Goal: Information Seeking & Learning: Learn about a topic

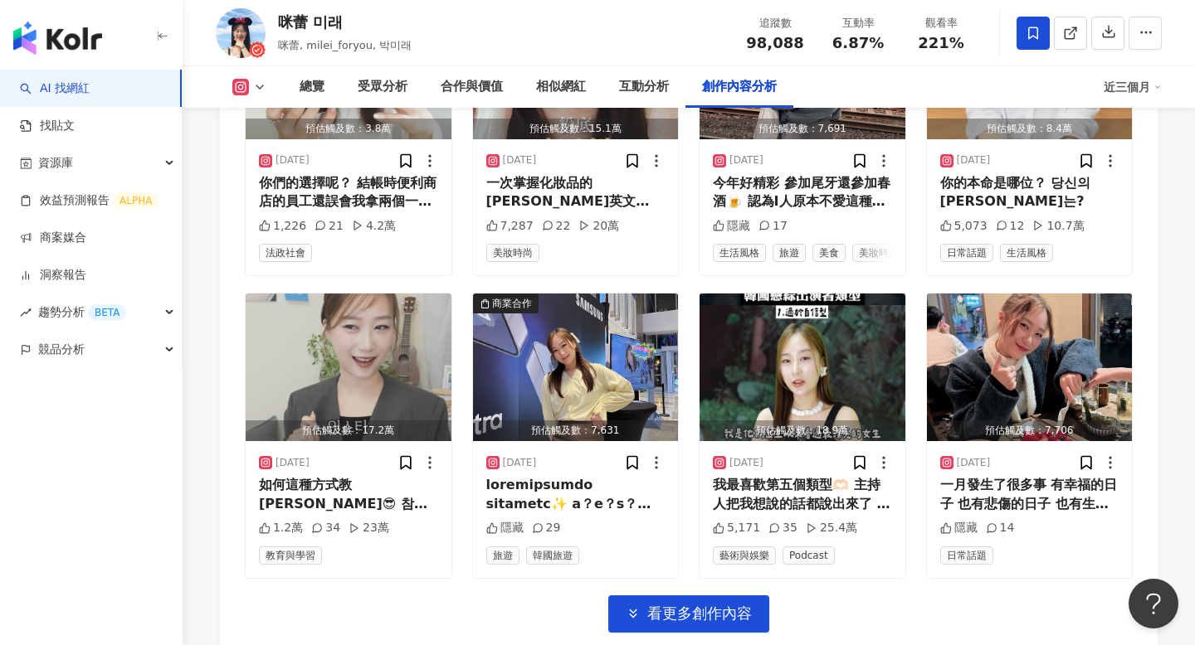
click at [282, 19] on div "咪蕾 미래" at bounding box center [345, 22] width 134 height 21
copy div "咪蕾 미래"
click at [781, 56] on div "追蹤數 98,088 互動率 6.87% 觀看率 221%" at bounding box center [857, 32] width 249 height 49
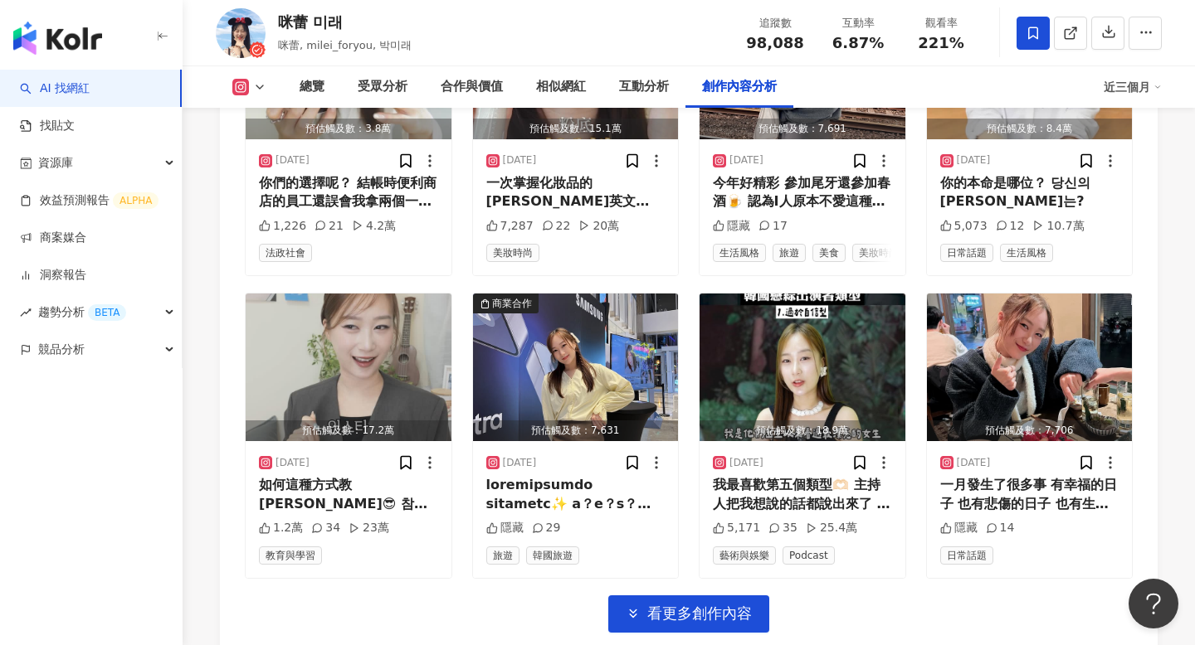
click at [781, 38] on span "98,088" at bounding box center [774, 42] width 57 height 17
copy span "98,088"
click at [856, 41] on span "6.87%" at bounding box center [857, 43] width 51 height 17
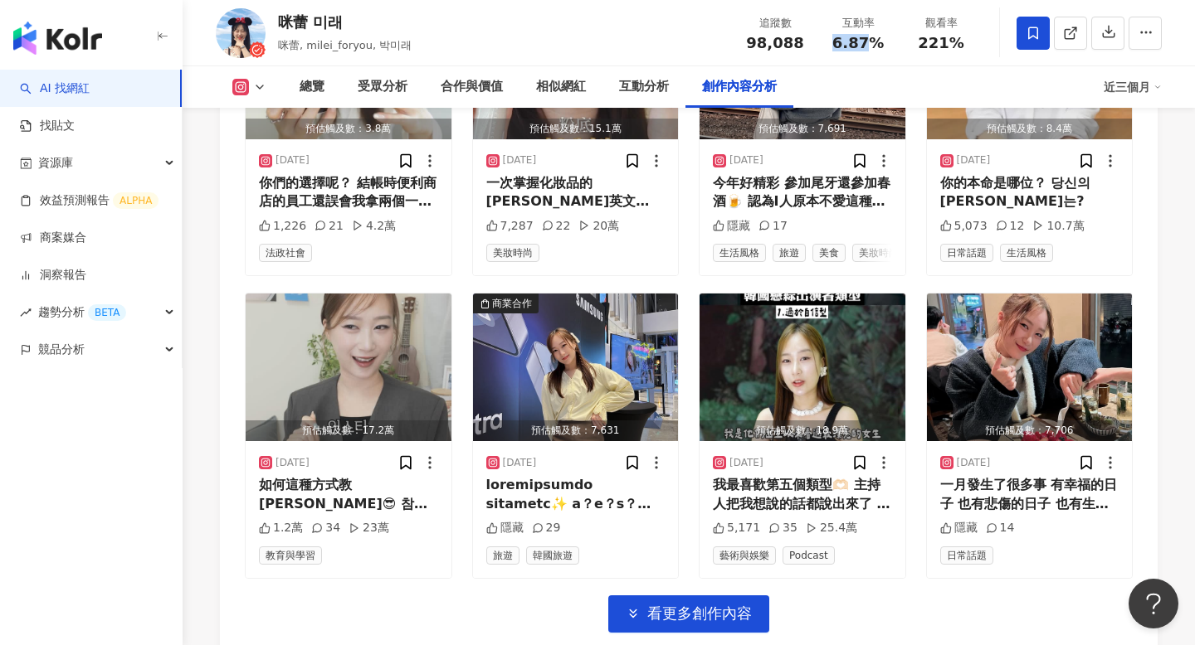
click at [856, 41] on span "6.87%" at bounding box center [857, 43] width 51 height 17
copy span "6.87%"
click at [930, 34] on div "觀看率 221%" at bounding box center [940, 33] width 83 height 36
click at [930, 35] on span "221%" at bounding box center [941, 43] width 46 height 17
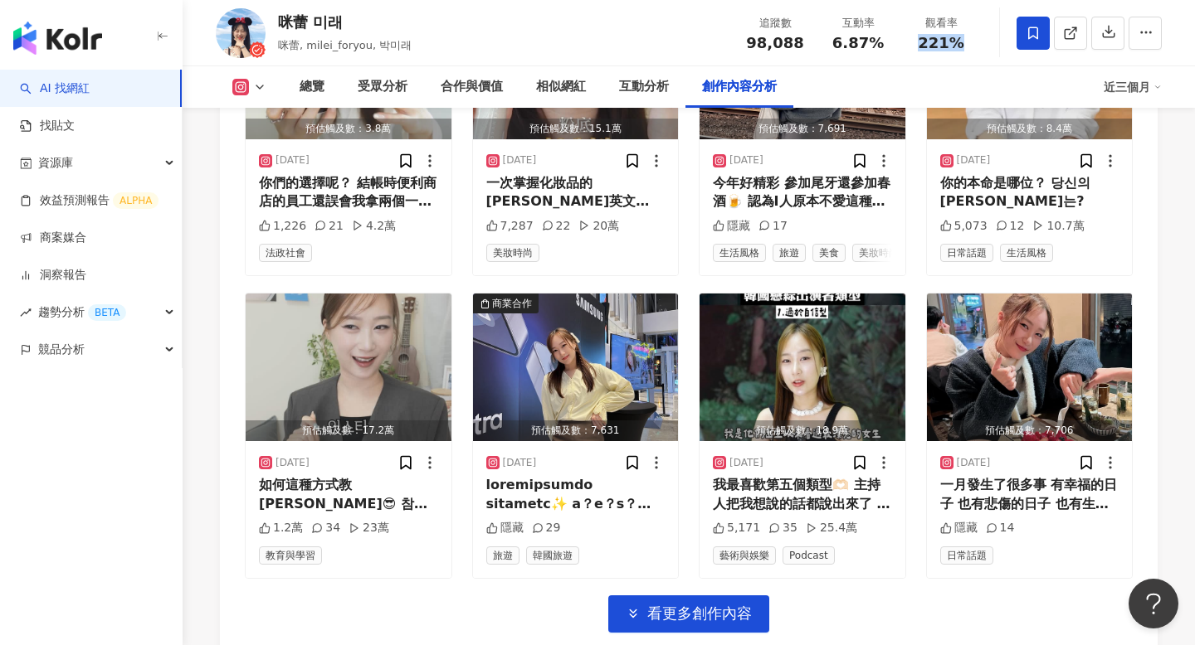
click at [930, 35] on span "221%" at bounding box center [941, 43] width 46 height 17
copy span "221%"
click at [314, 89] on div "總覽" at bounding box center [311, 87] width 25 height 20
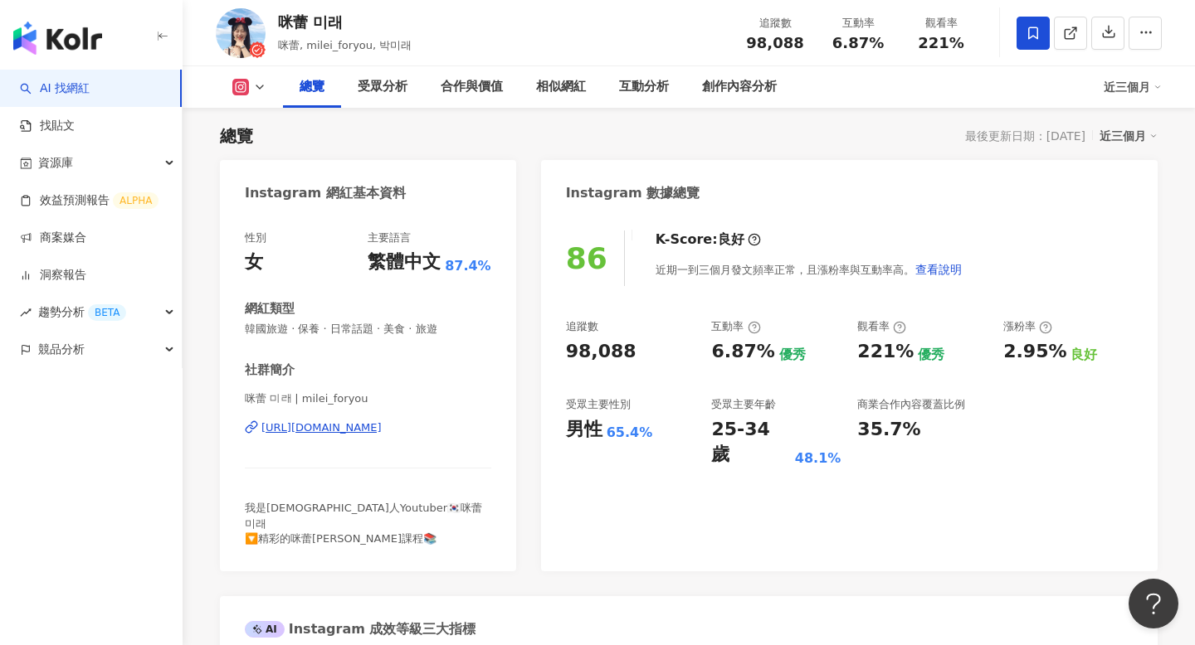
scroll to position [107, 0]
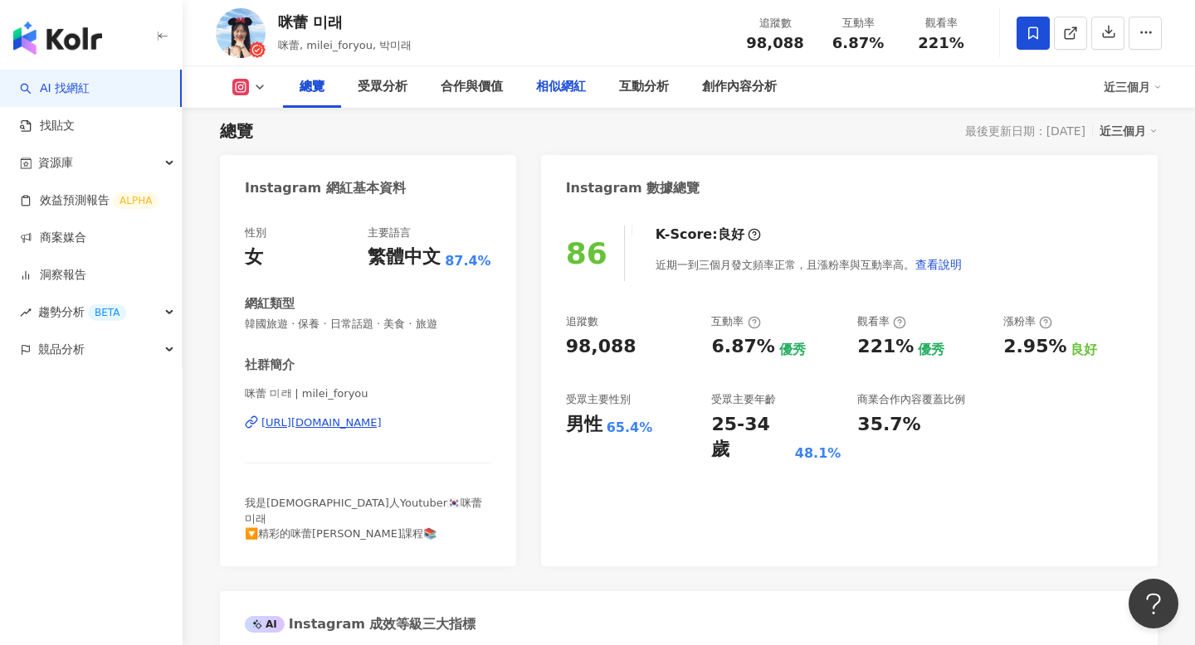
click at [577, 86] on div "相似網紅" at bounding box center [561, 87] width 50 height 20
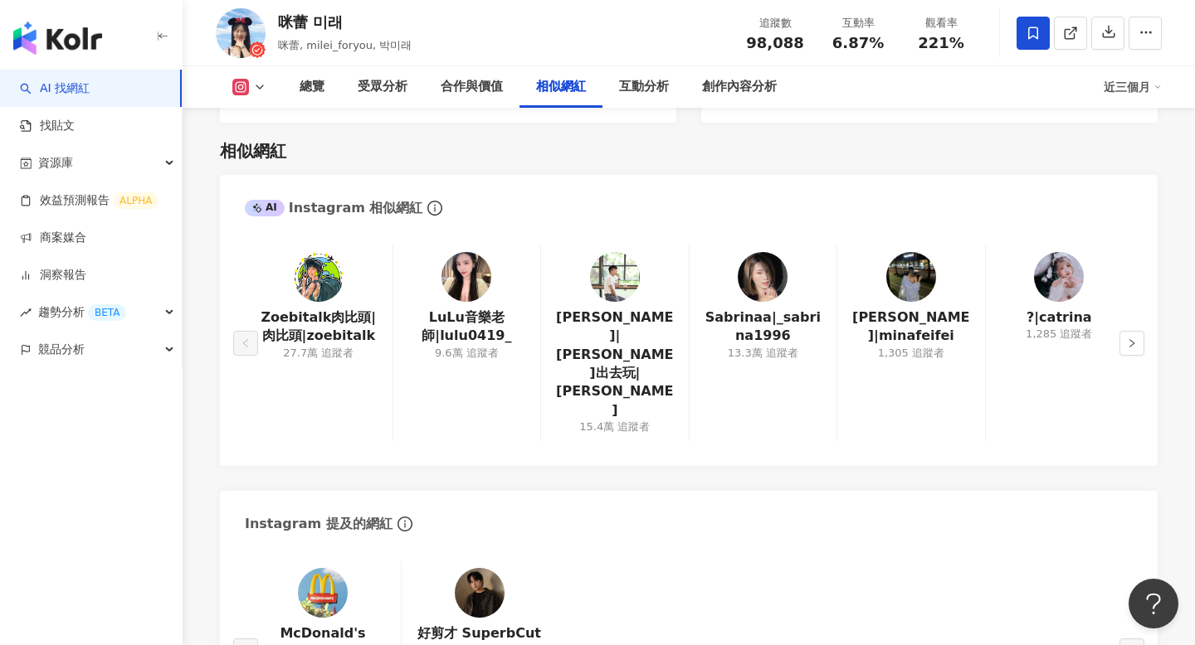
click at [616, 256] on img at bounding box center [615, 277] width 50 height 50
click at [1128, 338] on icon "right" at bounding box center [1132, 343] width 10 height 10
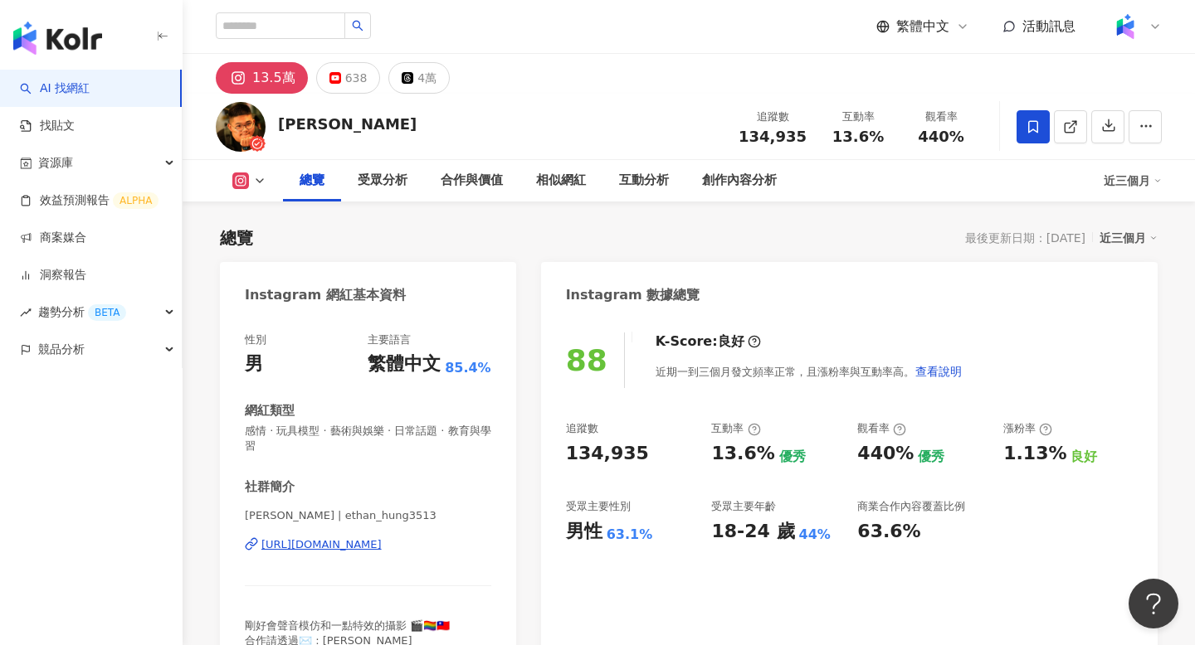
click at [487, 110] on div "洪維尼 追蹤數 134,935 互動率 13.6% 觀看率 440%" at bounding box center [689, 127] width 1012 height 66
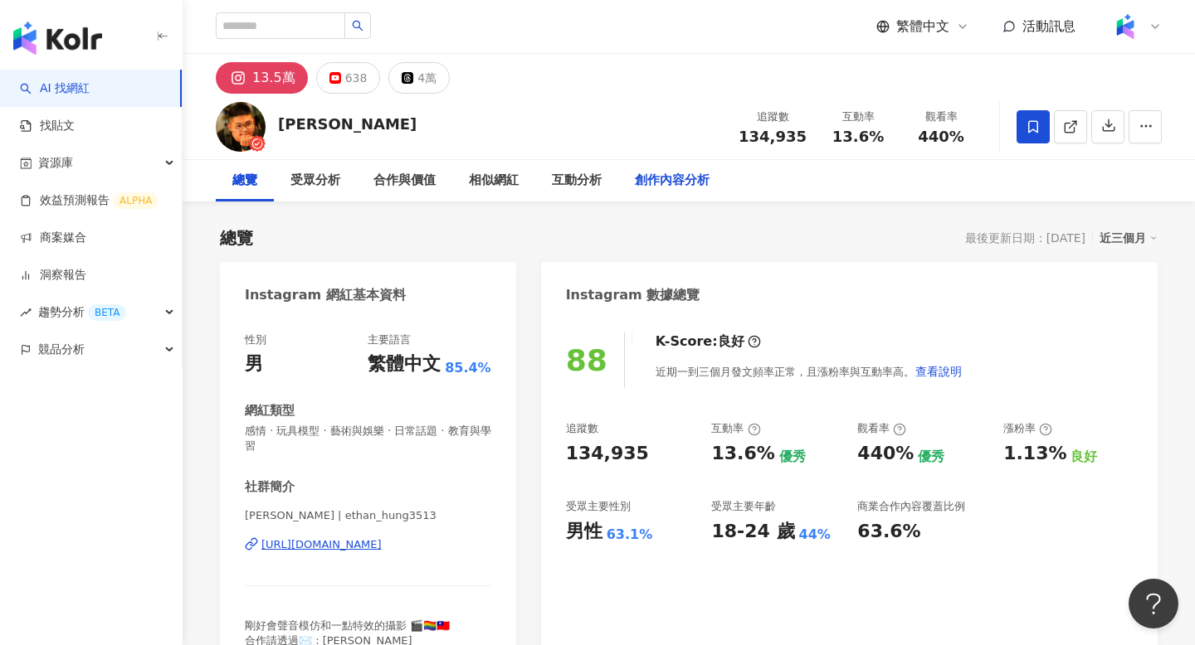
scroll to position [102, 0]
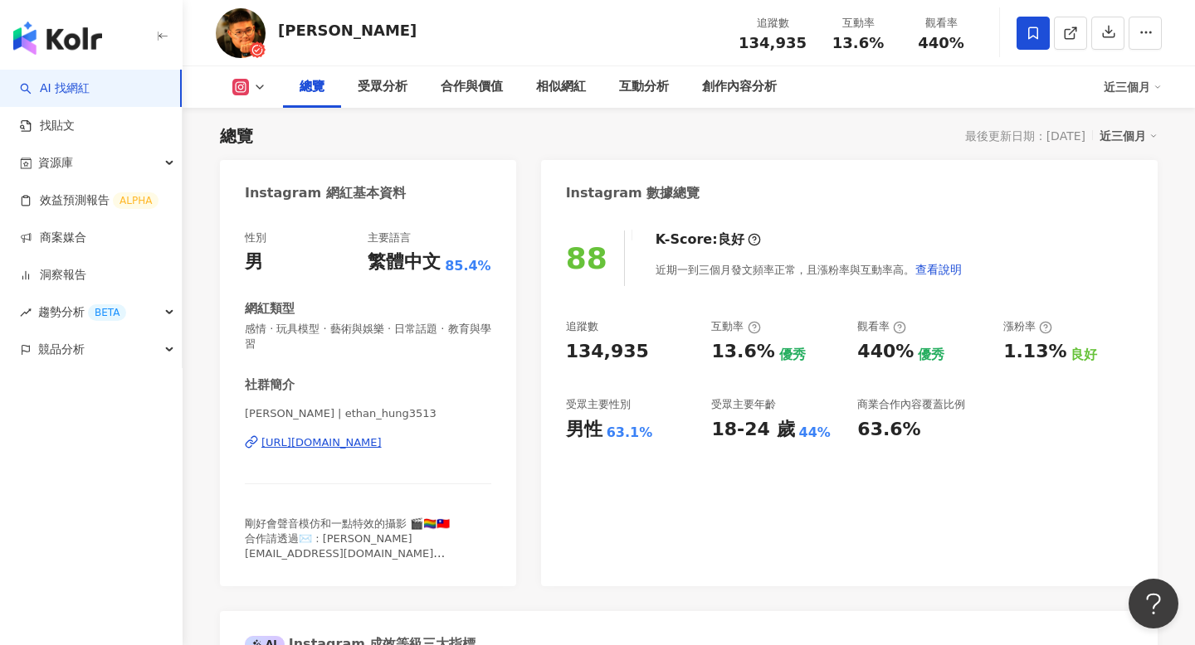
click at [766, 40] on span "134,935" at bounding box center [772, 42] width 68 height 17
copy span "134,935"
click at [944, 45] on span "440%" at bounding box center [941, 43] width 46 height 17
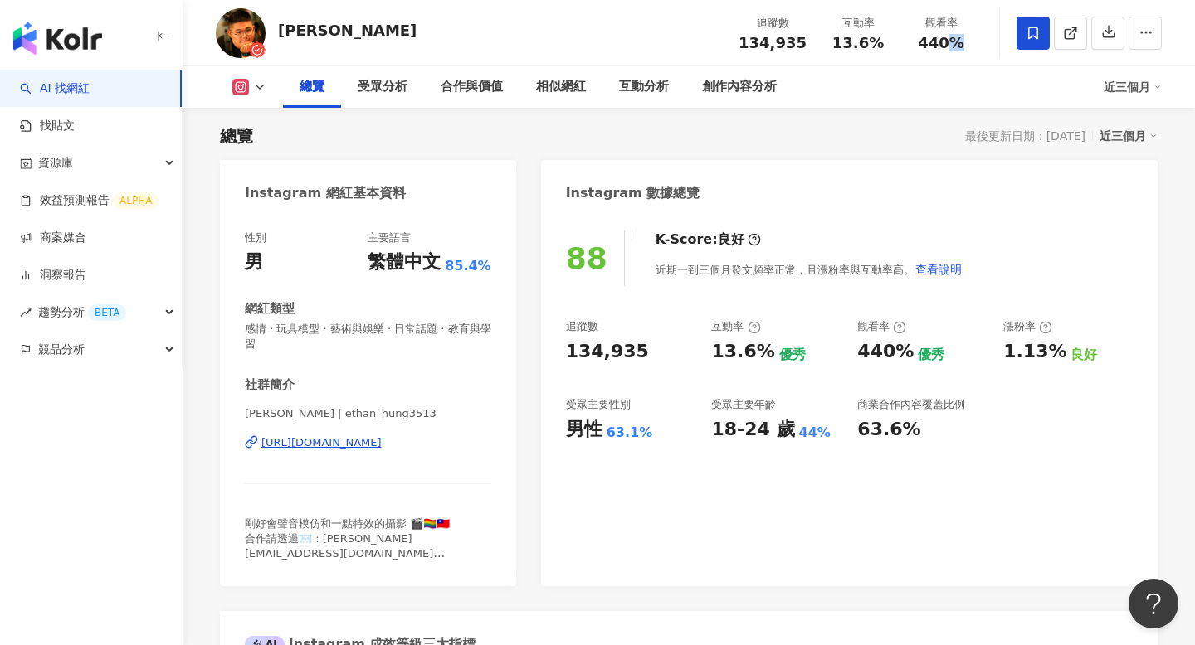
click at [944, 45] on span "440%" at bounding box center [941, 43] width 46 height 17
copy span "440%"
click at [562, 94] on div "相似網紅" at bounding box center [561, 87] width 50 height 20
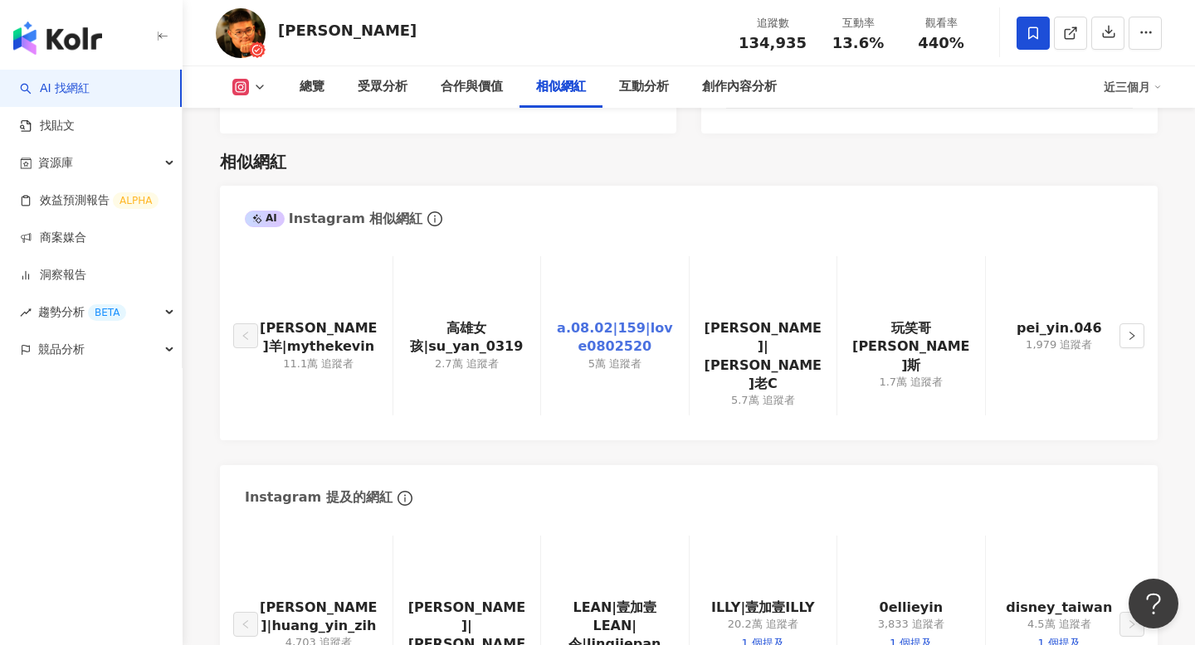
scroll to position [2706, 0]
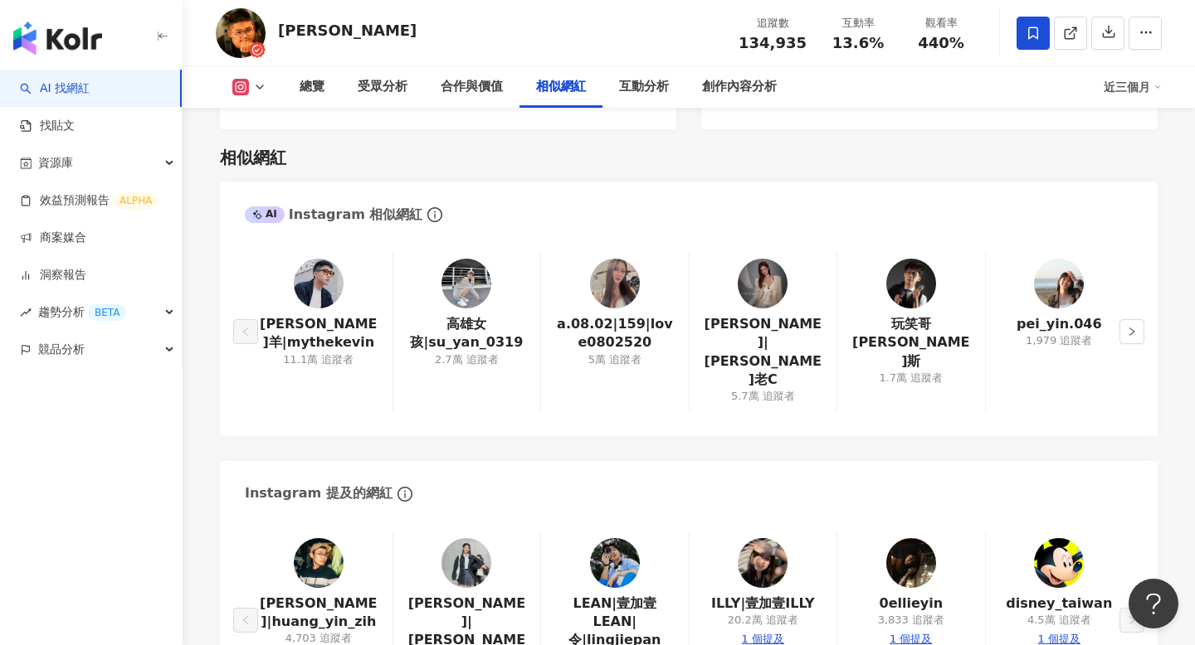
click at [305, 259] on img at bounding box center [319, 284] width 50 height 50
click at [632, 89] on div "互動分析" at bounding box center [644, 87] width 50 height 20
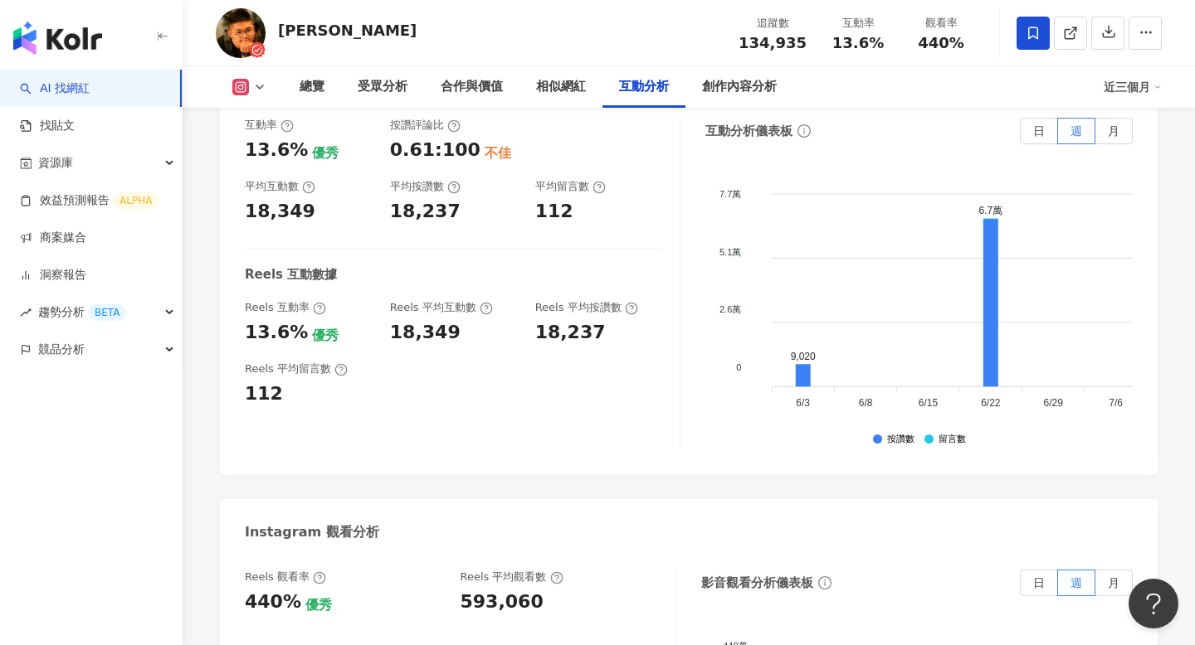
scroll to position [3451, 0]
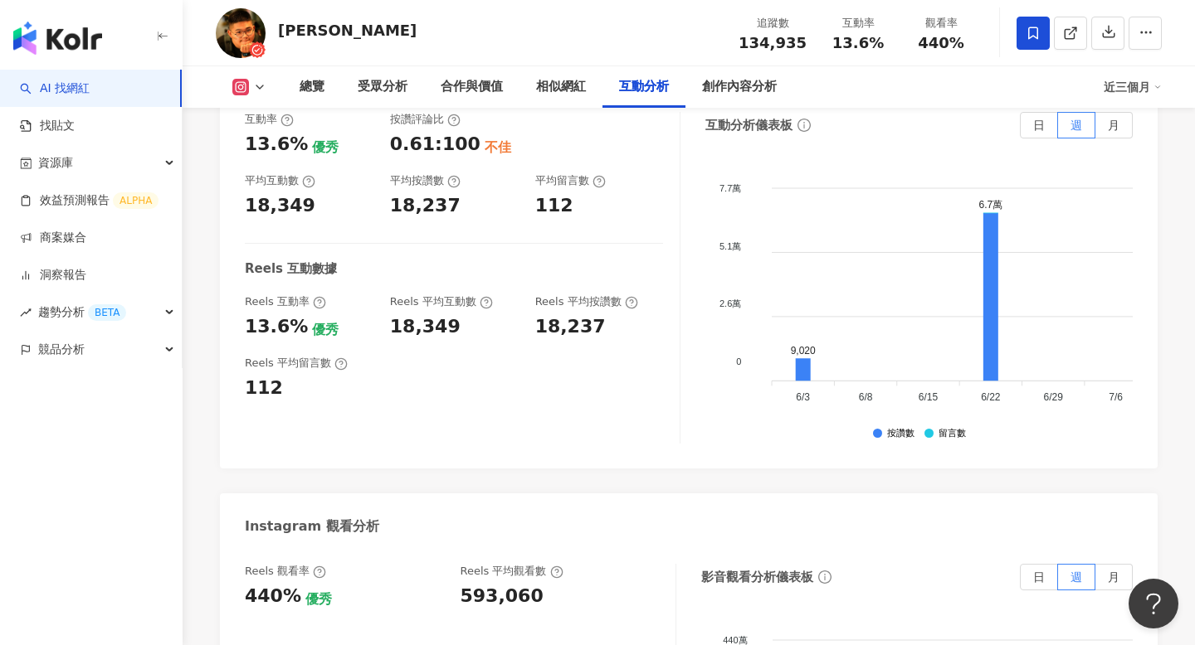
click at [499, 584] on div "593,060" at bounding box center [501, 597] width 83 height 26
copy div "593,060"
click at [727, 79] on div "創作內容分析" at bounding box center [739, 87] width 75 height 20
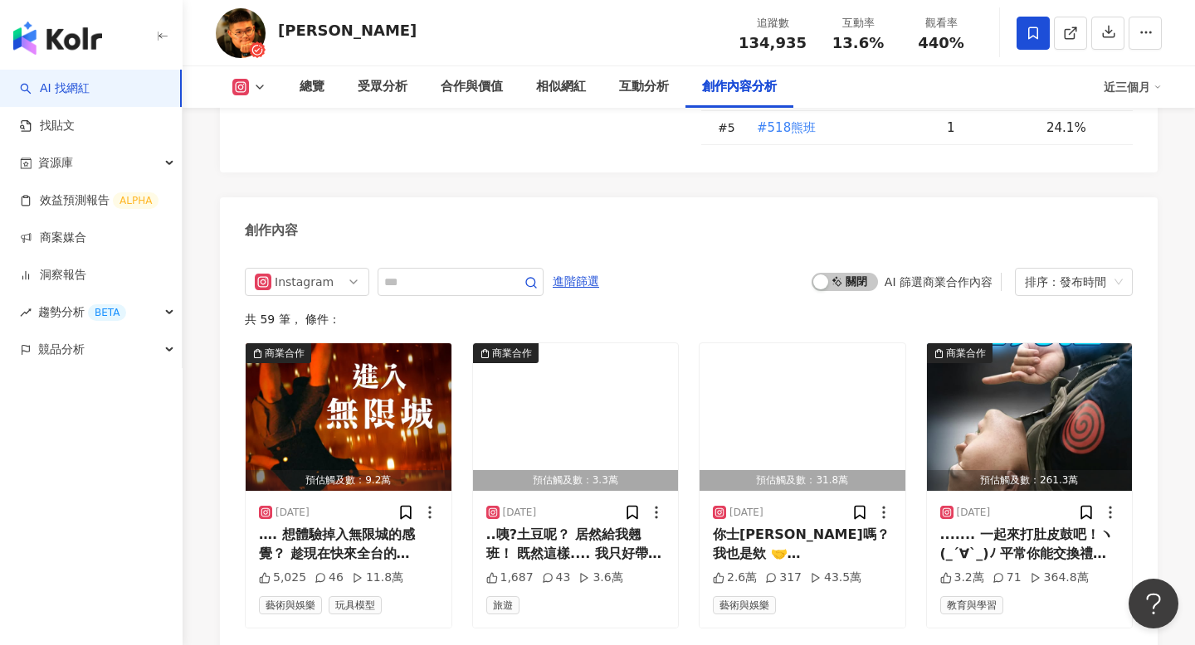
scroll to position [5077, 0]
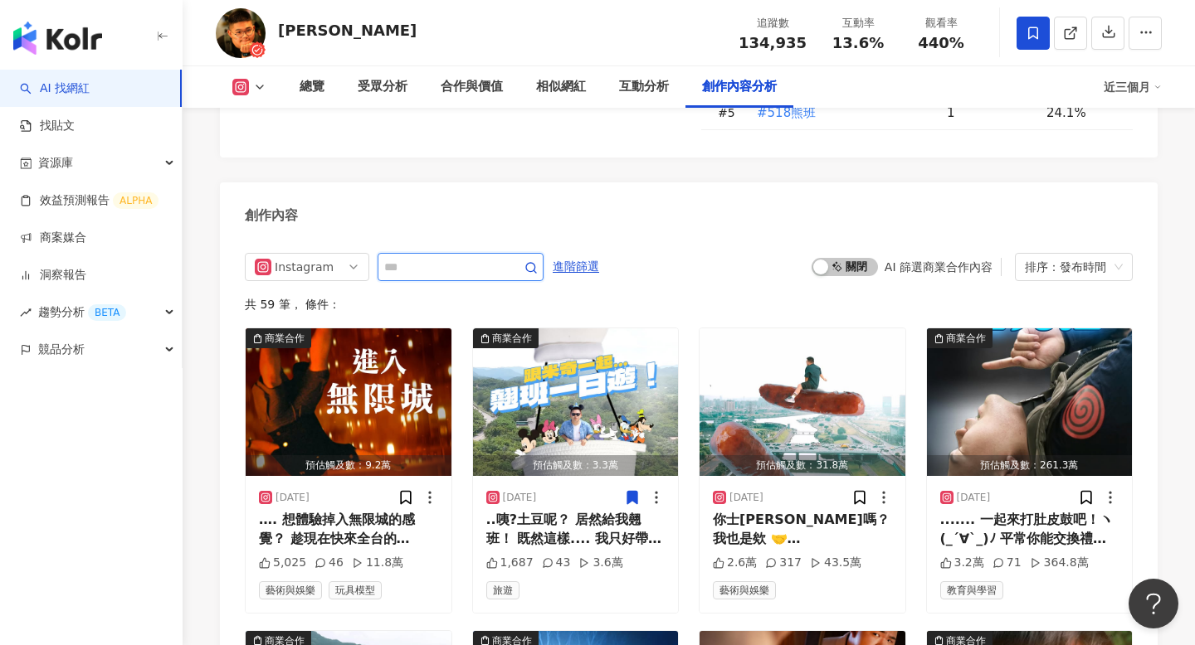
click at [467, 257] on input "text" at bounding box center [442, 267] width 116 height 20
type input "*"
type input "**"
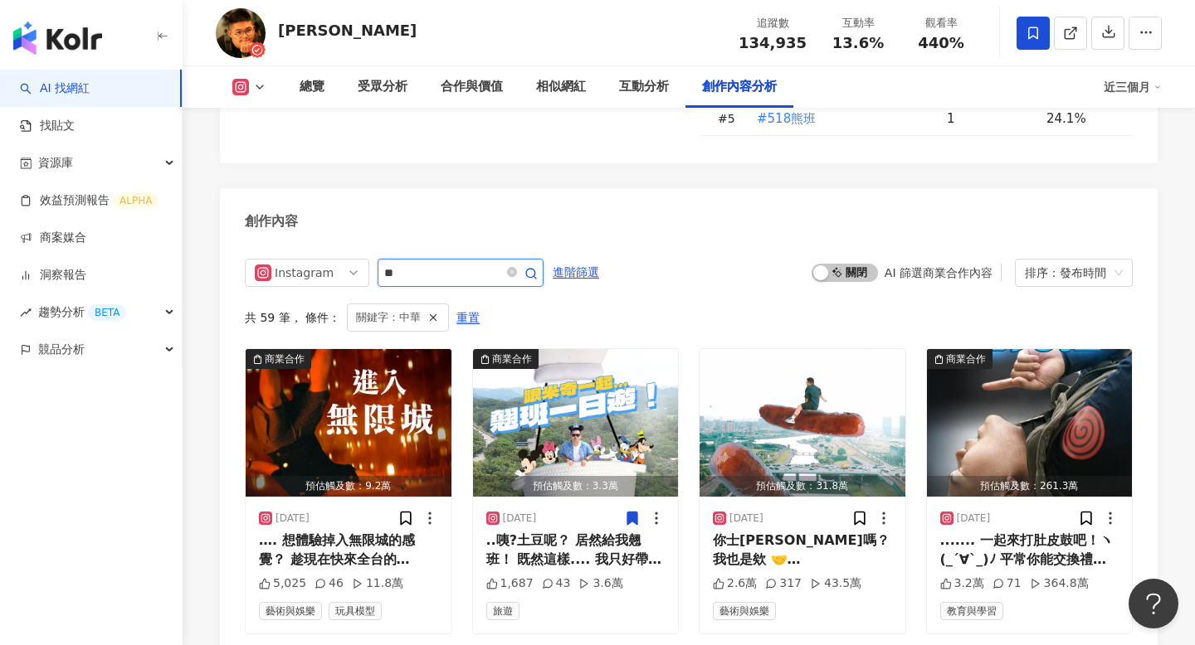
scroll to position [5018, 0]
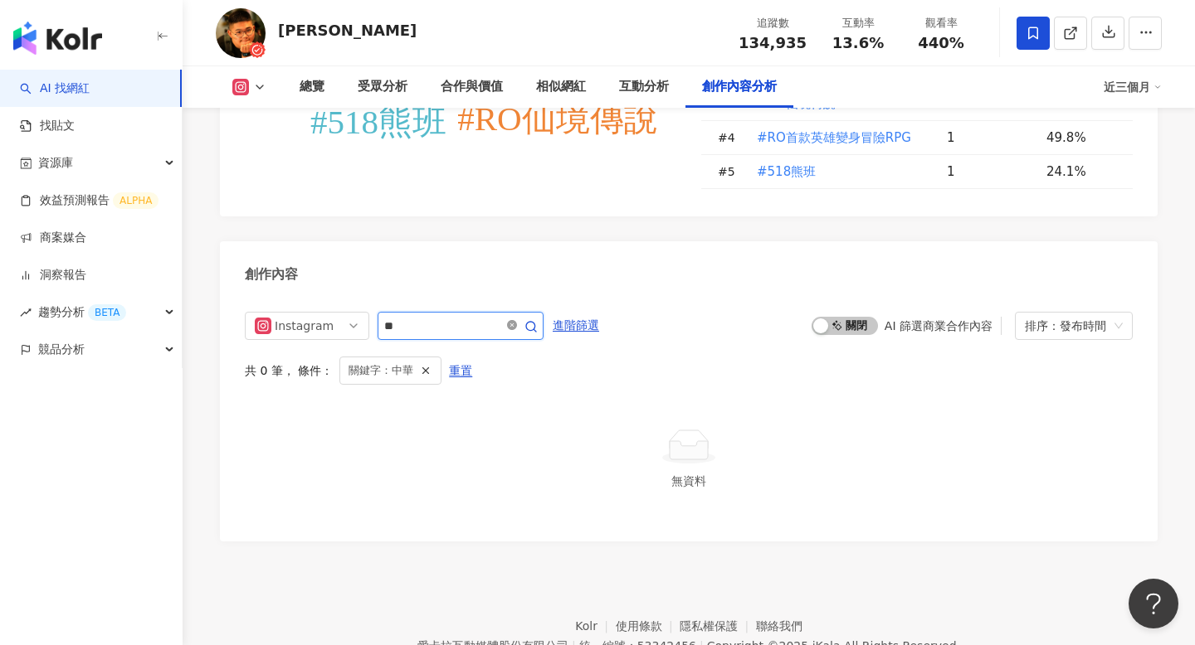
click at [513, 320] on icon "close-circle" at bounding box center [512, 325] width 10 height 10
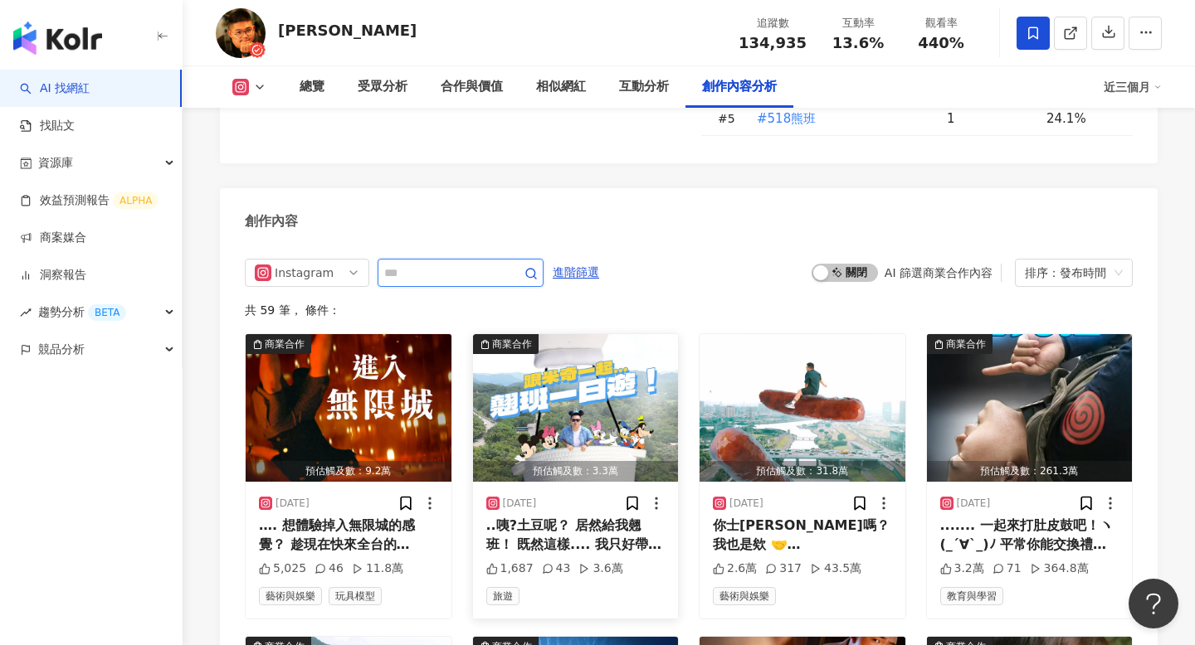
scroll to position [5105, 0]
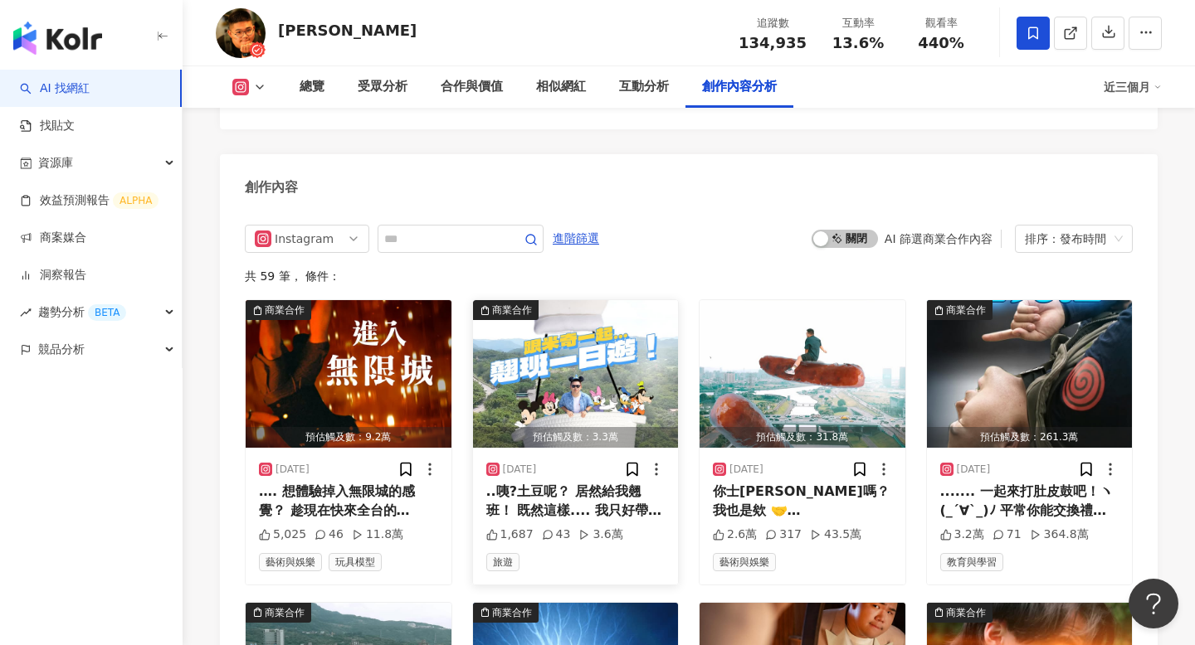
click at [560, 483] on div "..咦?土豆呢？ 居然給我翹班！ 既然這樣.... 我只好帶其他好朋友們一起放假去了！ 5/24 - 9/30福隆沙雕藝術季和迪士尼合作！ 推出「迪士尼仲夏歡…" at bounding box center [575, 501] width 179 height 37
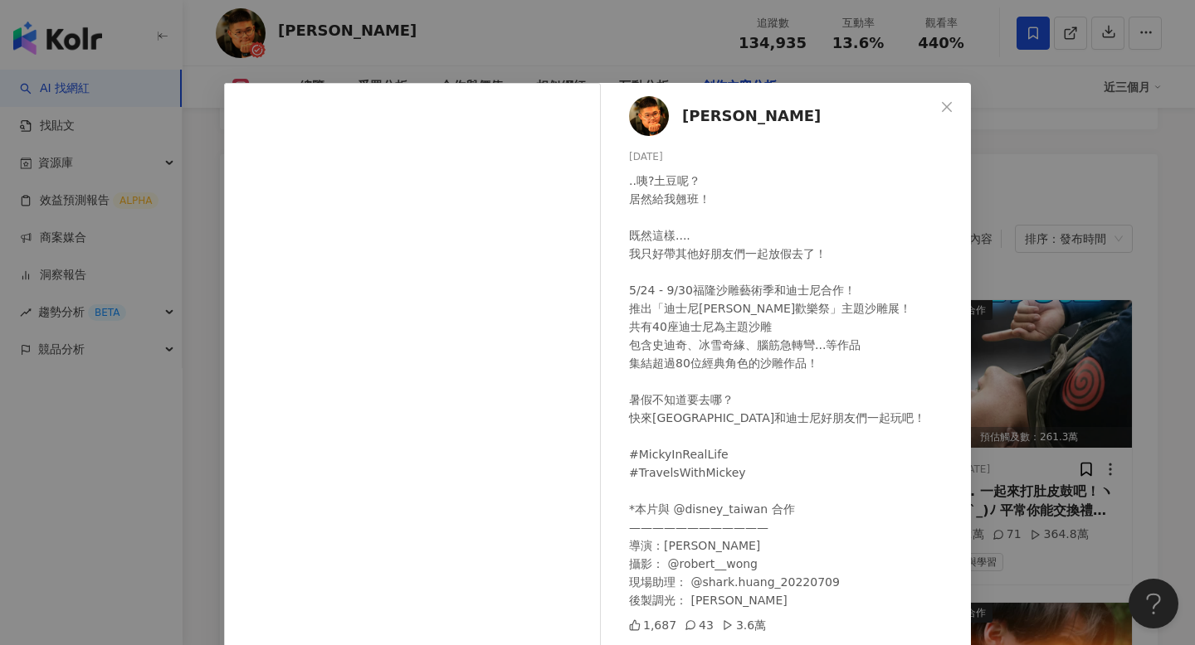
click at [1039, 544] on div "洪維尼 2025/8/12 ..咦?土豆呢？ 居然給我翹班！ 既然這樣.... 我只好帶其他好朋友們一起放假去了！ 5/24 - 9/30福隆沙雕藝術季和迪士…" at bounding box center [597, 322] width 1195 height 645
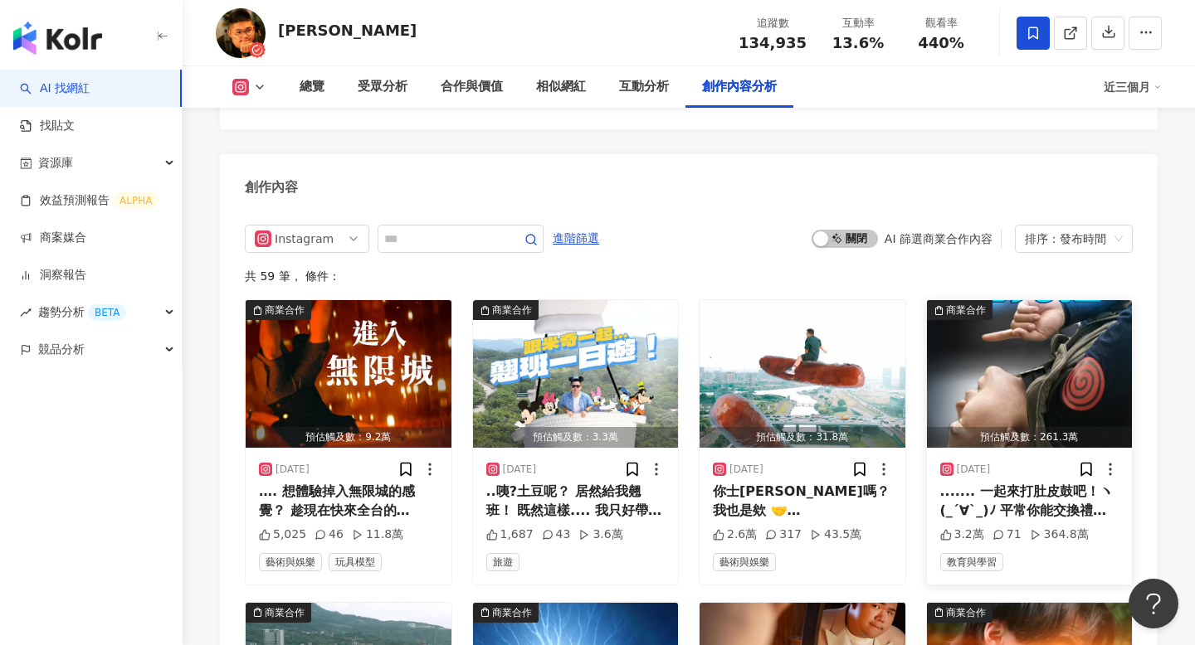
click at [1034, 483] on div "....... 一起來打肚皮鼓吧！ヽ(_´∀`_)ﾉ 平常你能交換禮物、交換名片 但...交換技能你總沒見過了吧？ 518 熊班推出全新功能 -「技能交換」 …" at bounding box center [1029, 501] width 179 height 37
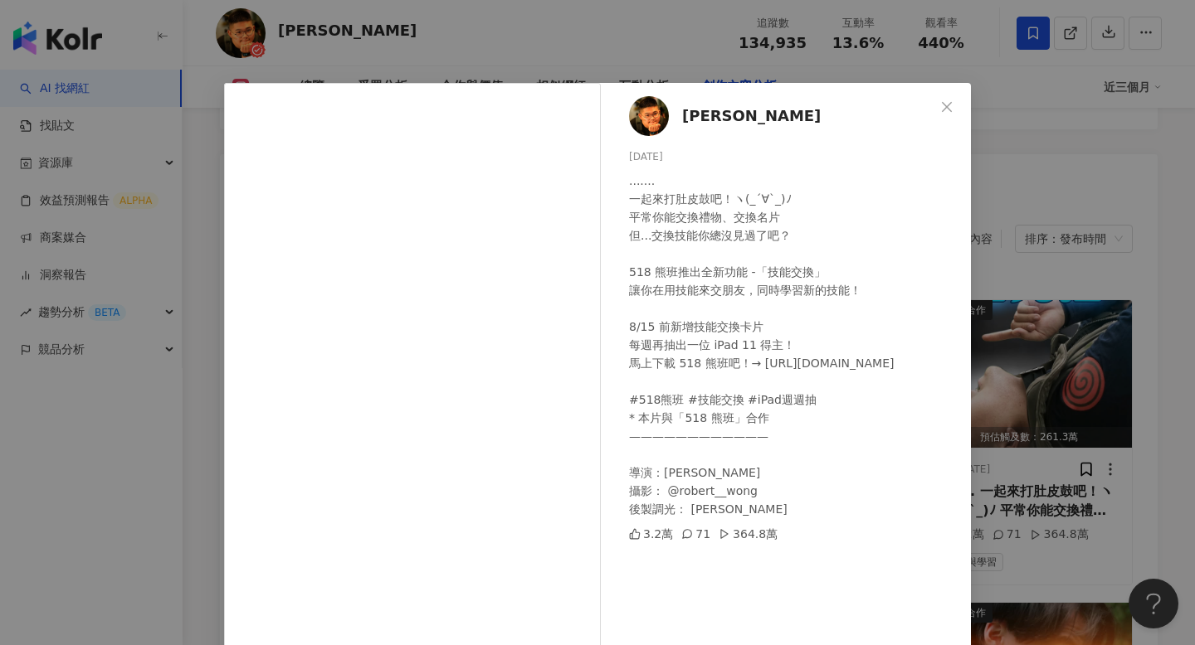
click at [1025, 379] on div "洪維尼 2025/7/15 ....... 一起來打肚皮鼓吧！ヽ(_´∀`_)ﾉ 平常你能交換禮物、交換名片 但...交換技能你總沒見過了吧？ 518 熊班推…" at bounding box center [597, 322] width 1195 height 645
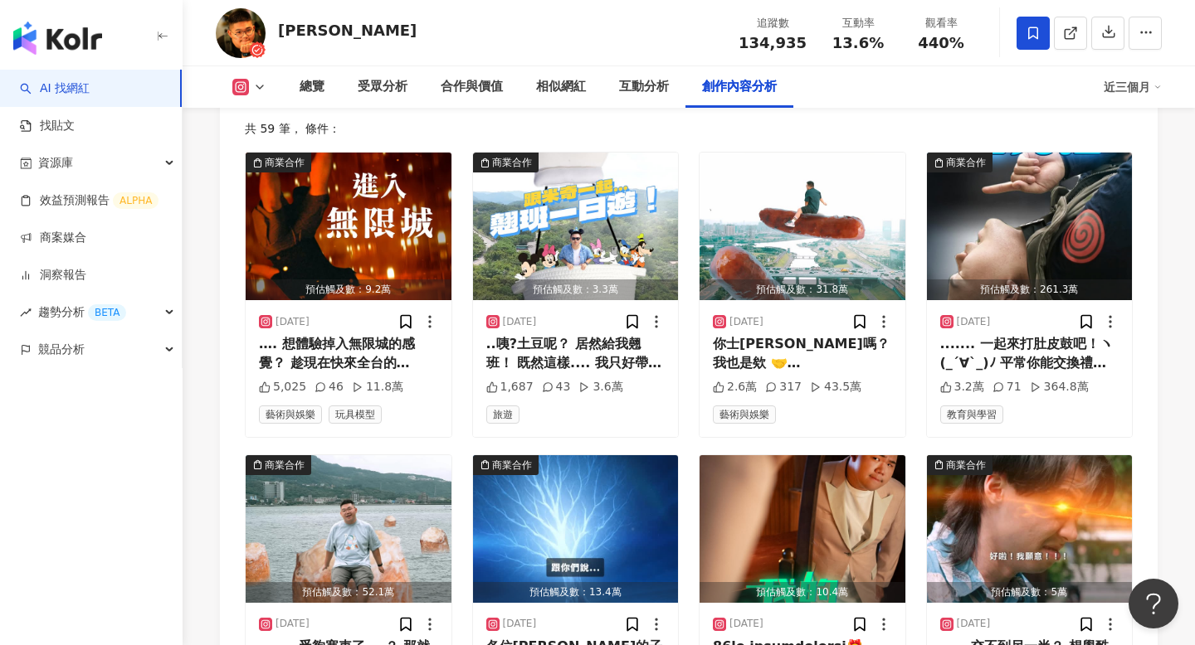
scroll to position [5292, 0]
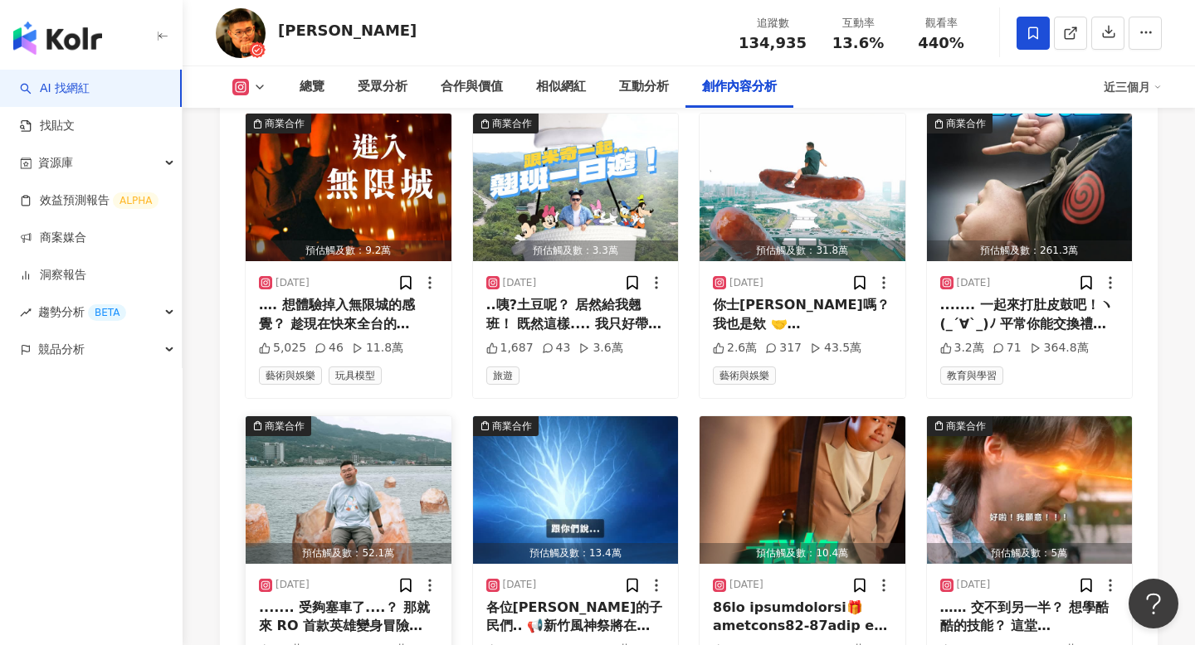
click at [310, 599] on div "....... 受夠塞車了....？ 那就來 RO 首款英雄變身冒險 RPG 手遊 《 RO 仙境傳說：曙光》療癒一下吧！ 就算你不是淡水人，也可以擁有獨特波…" at bounding box center [348, 617] width 179 height 37
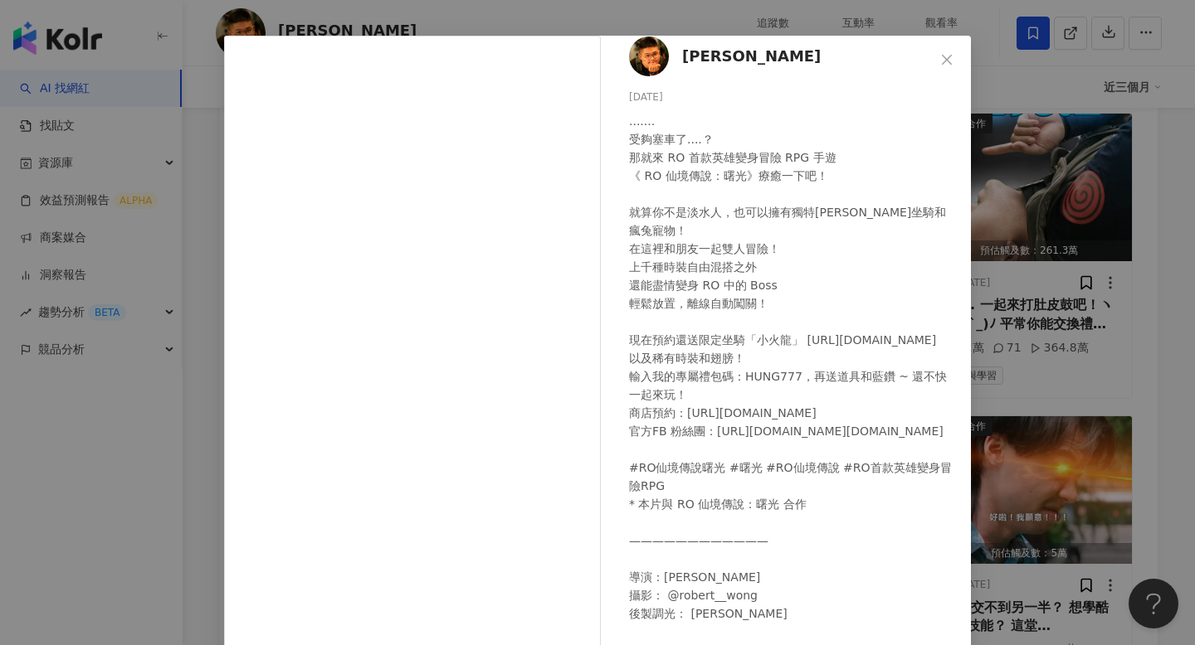
scroll to position [64, 0]
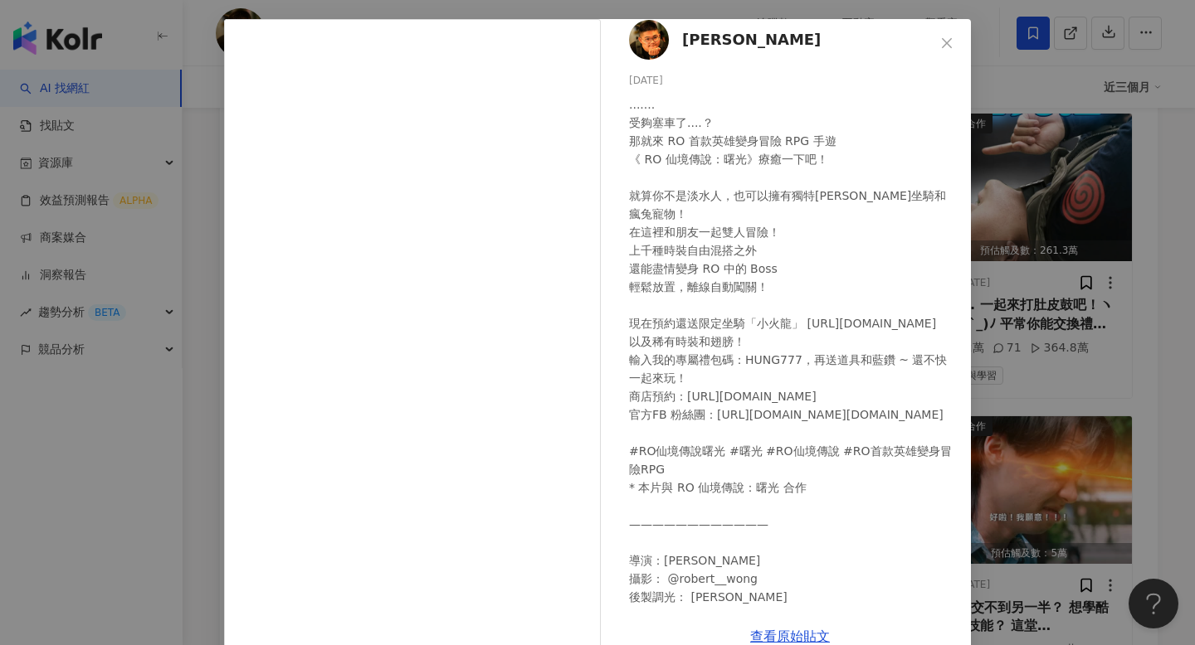
click at [1158, 445] on div "洪維尼 2025/6/24 ....... 受夠塞車了....？ 那就來 RO 首款英雄變身冒險 RPG 手遊 《 RO 仙境傳說：曙光》療癒一下吧！ 就算你…" at bounding box center [597, 322] width 1195 height 645
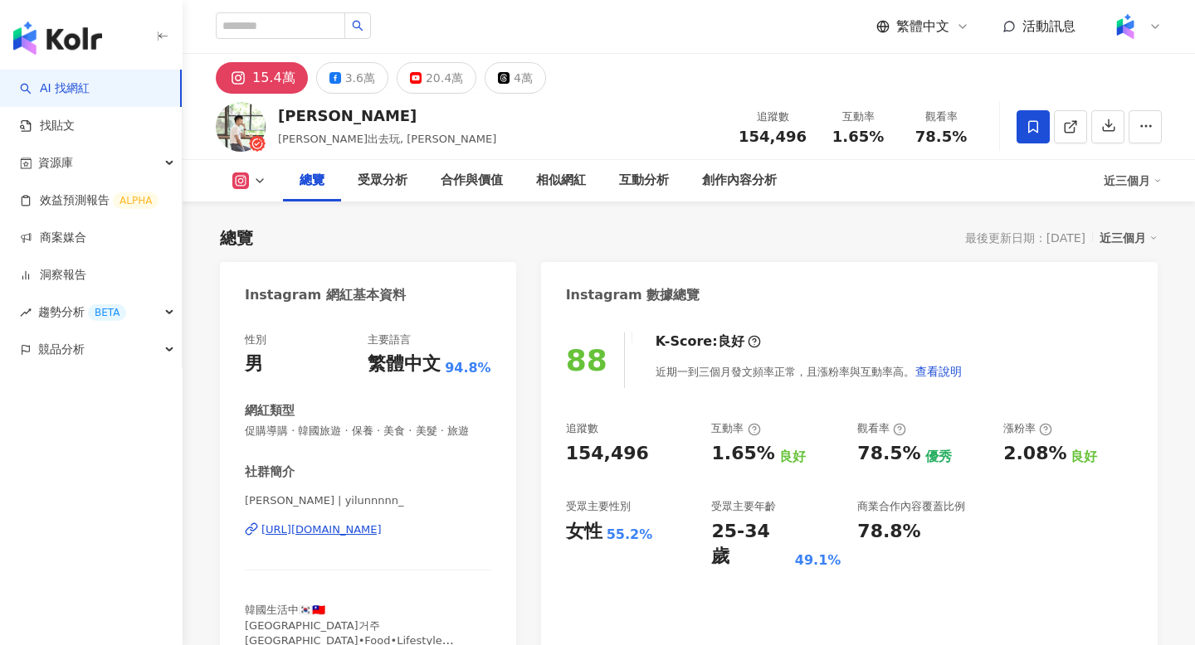
click at [382, 533] on div "https://www.instagram.com/yilunnnnn_/" at bounding box center [321, 530] width 120 height 15
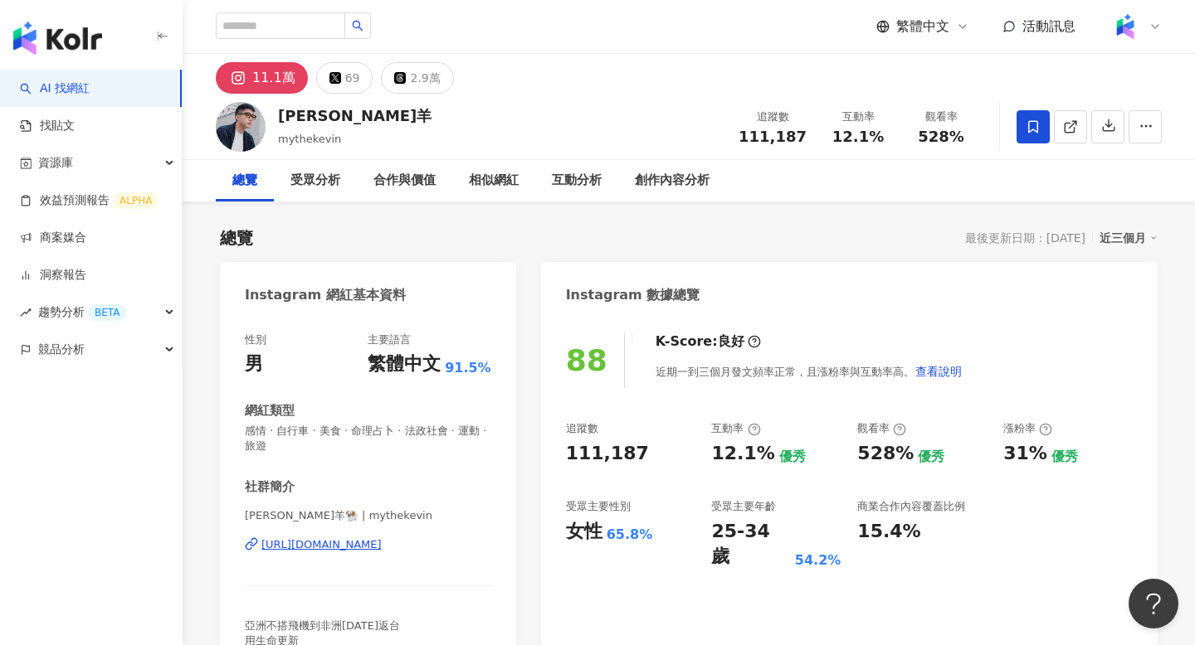
click at [382, 551] on div "[URL][DOMAIN_NAME]" at bounding box center [321, 545] width 120 height 15
click at [661, 177] on div "創作內容分析" at bounding box center [672, 181] width 75 height 20
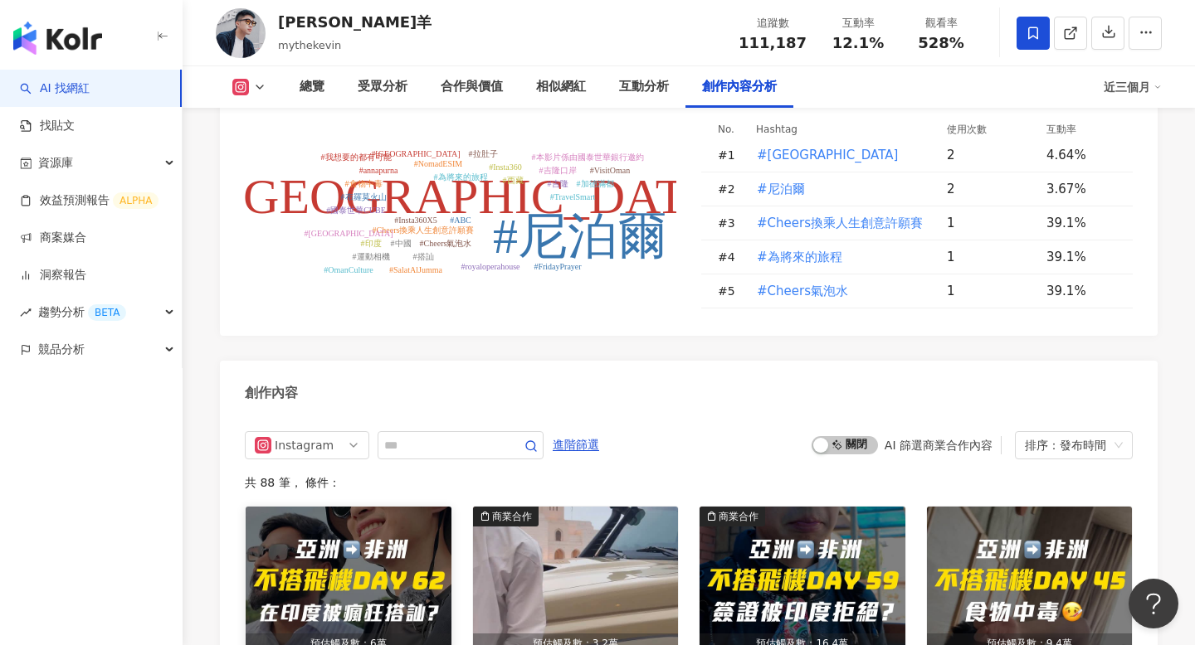
scroll to position [4963, 0]
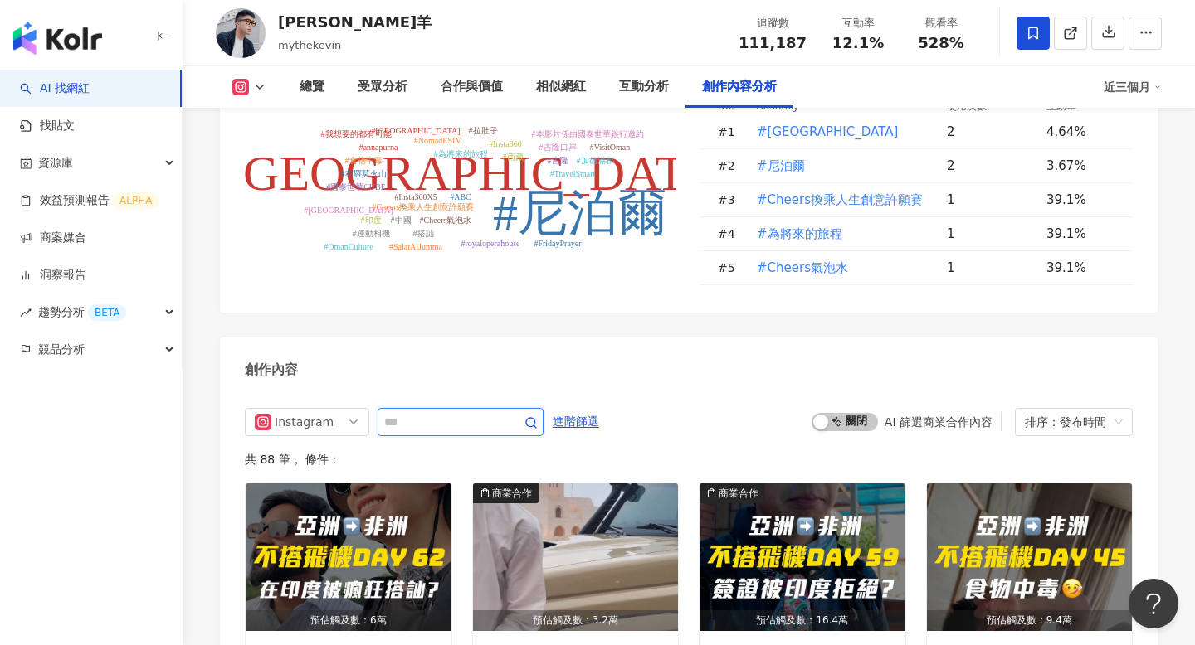
click at [451, 412] on input "text" at bounding box center [442, 422] width 116 height 20
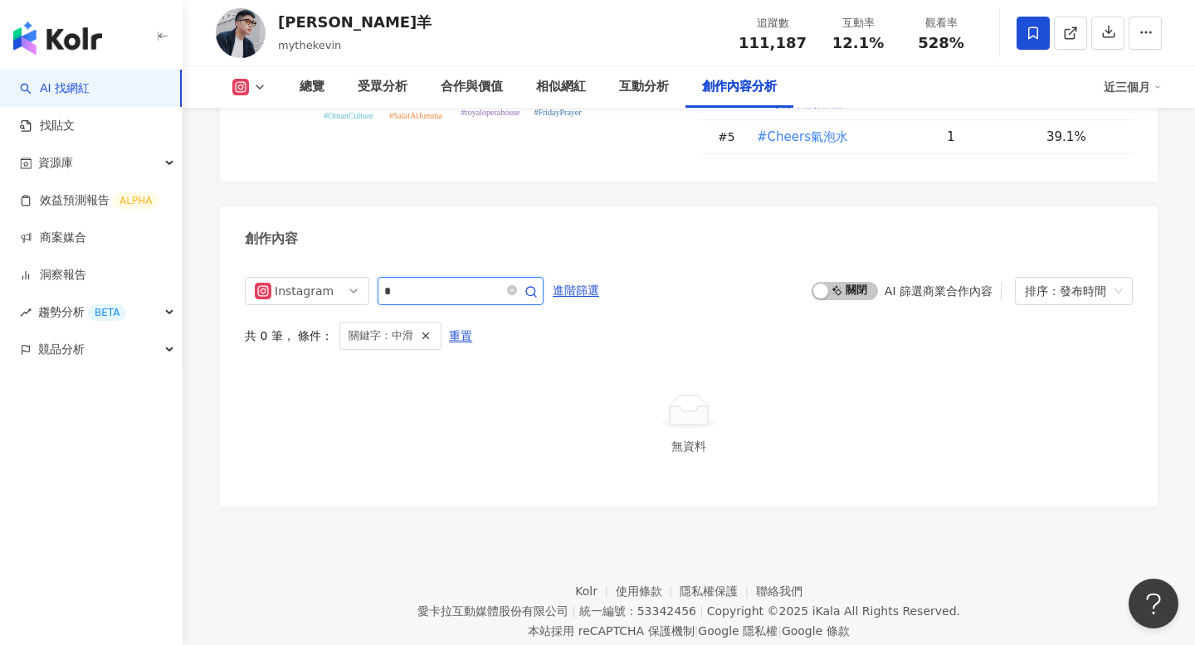
scroll to position [5041, 0]
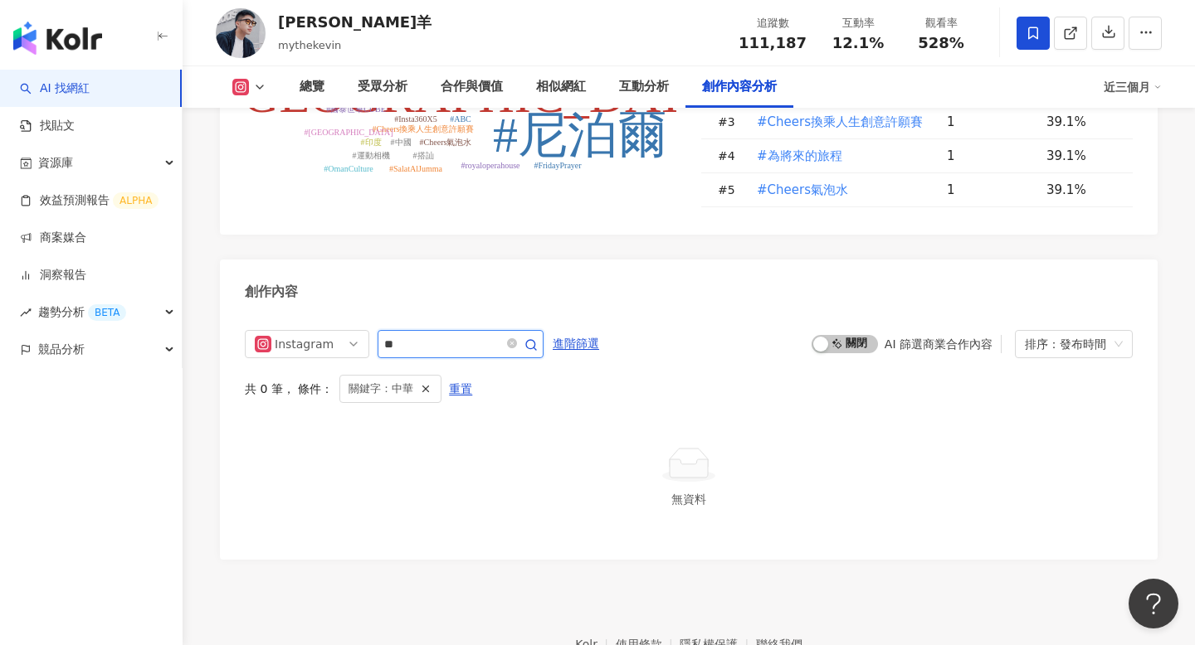
scroll to position [5094, 0]
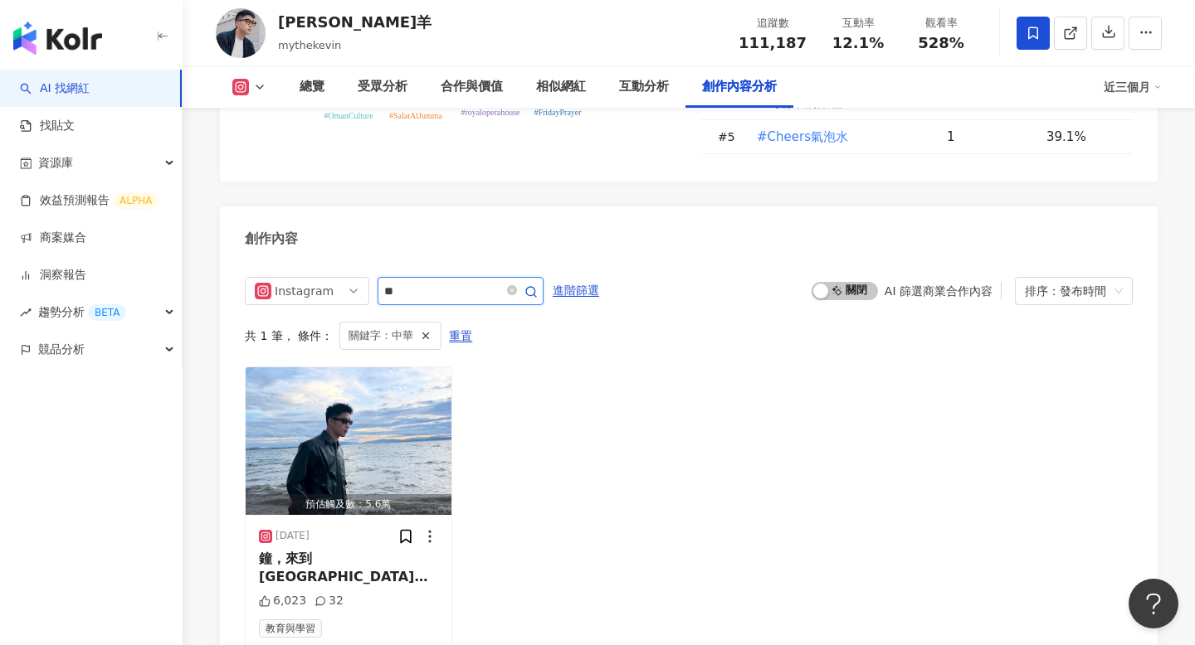
click at [465, 281] on input "**" at bounding box center [442, 291] width 116 height 20
type input "***"
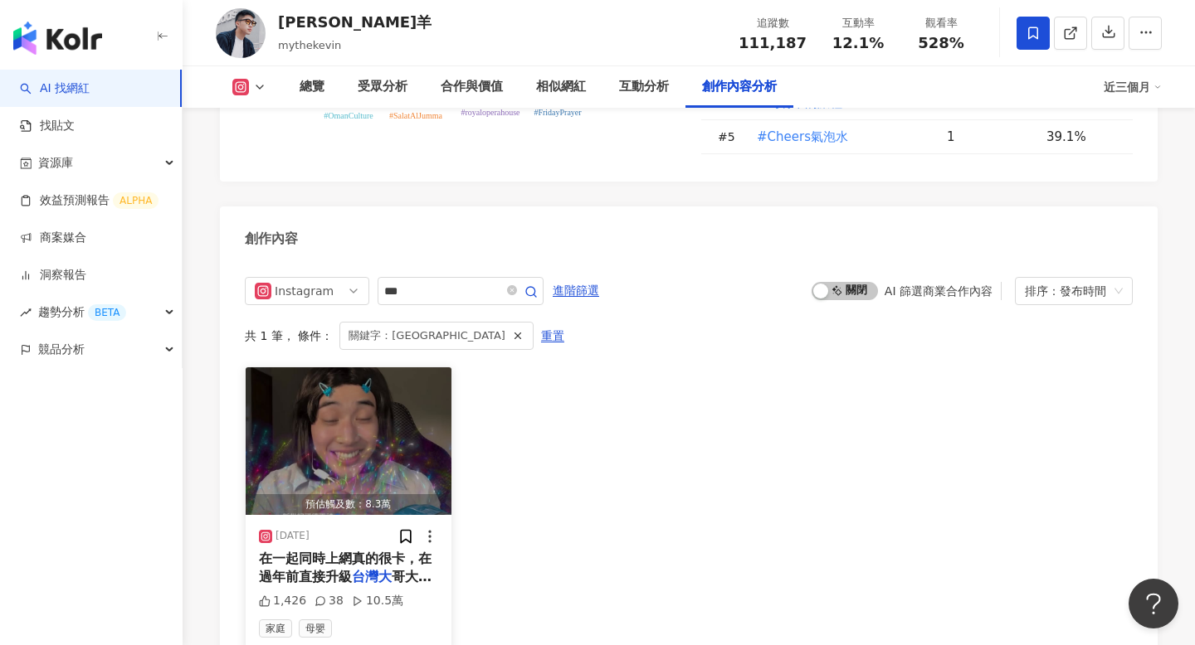
click at [313, 368] on img "button" at bounding box center [349, 442] width 206 height 148
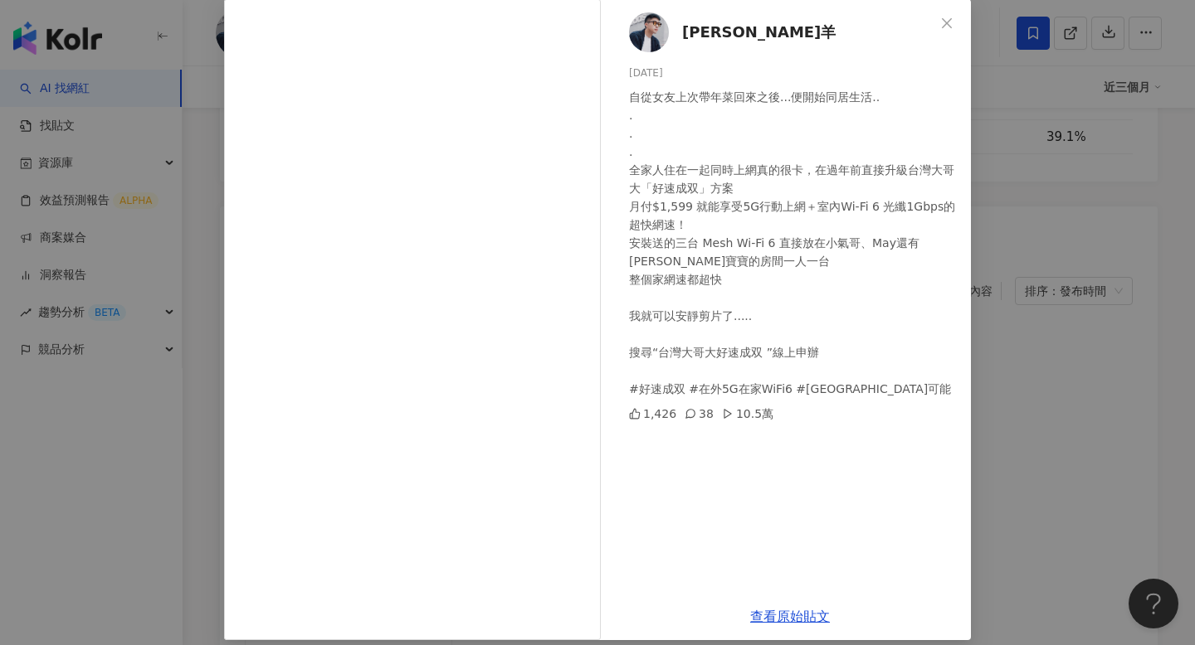
scroll to position [99, 0]
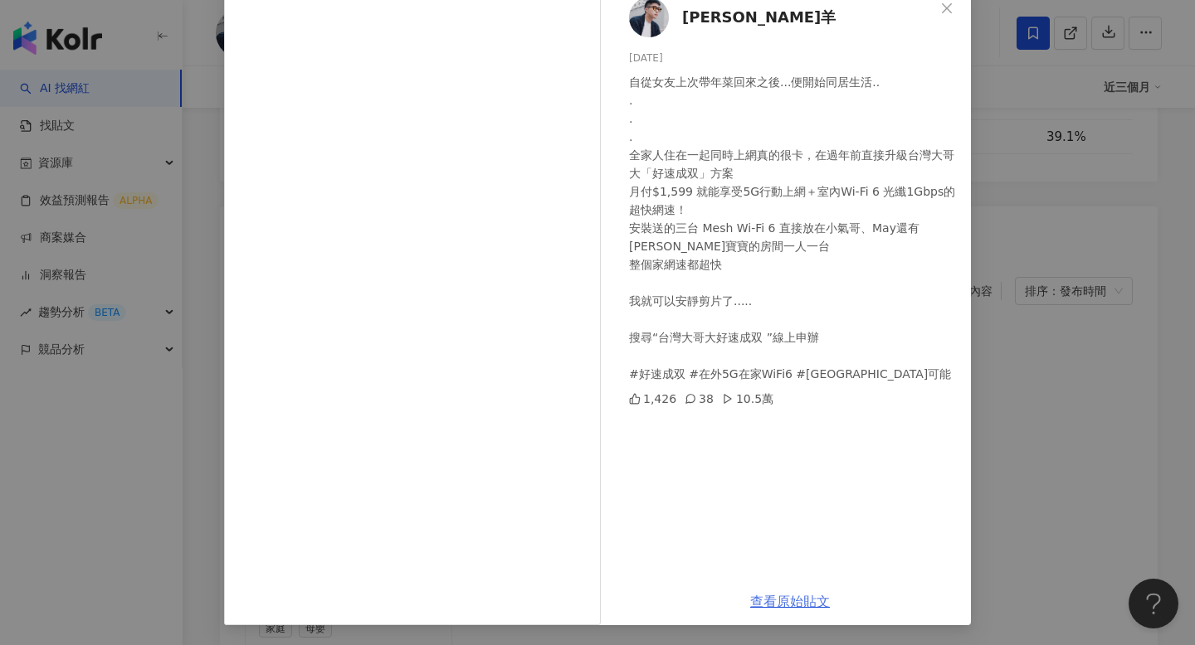
click at [786, 603] on link "查看原始貼文" at bounding box center [790, 602] width 80 height 16
click at [1093, 141] on div "凱文羊 2025/1/24 自從女友上次帶年菜回來之後...便開始同居生活.. . . . 全家人住在一起同時上網真的很卡，在過年前直接升級台灣大哥大「好速成…" at bounding box center [597, 322] width 1195 height 645
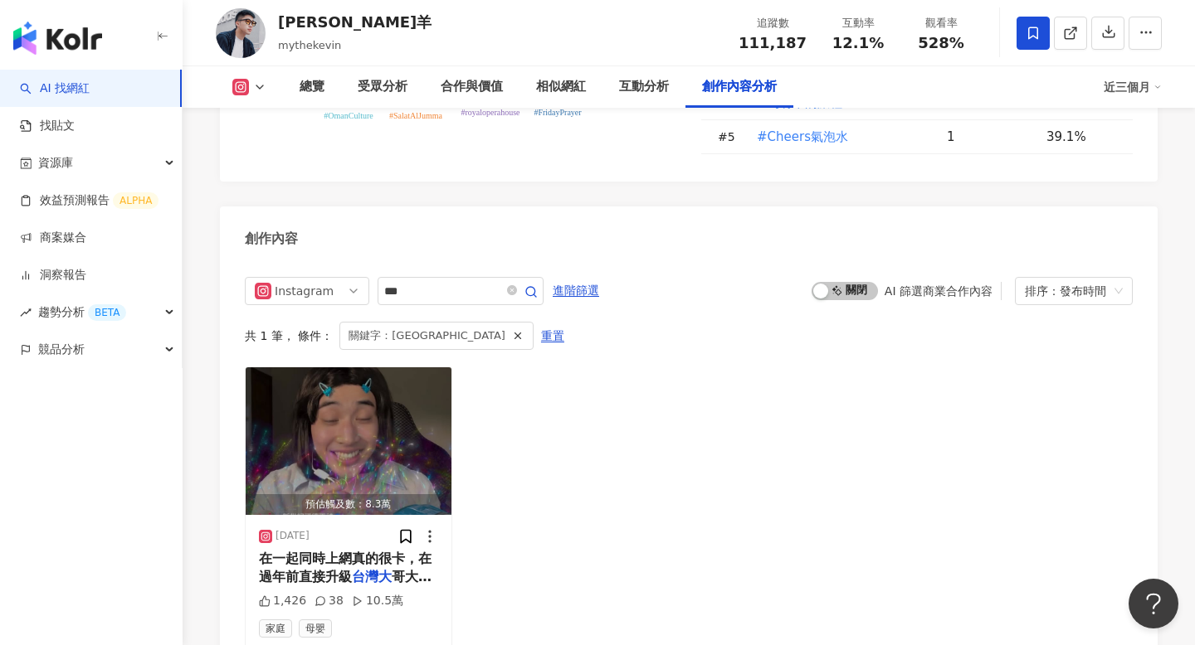
click at [768, 41] on span "111,187" at bounding box center [772, 42] width 68 height 17
copy span "111,187"
click at [927, 45] on span "528%" at bounding box center [941, 43] width 46 height 17
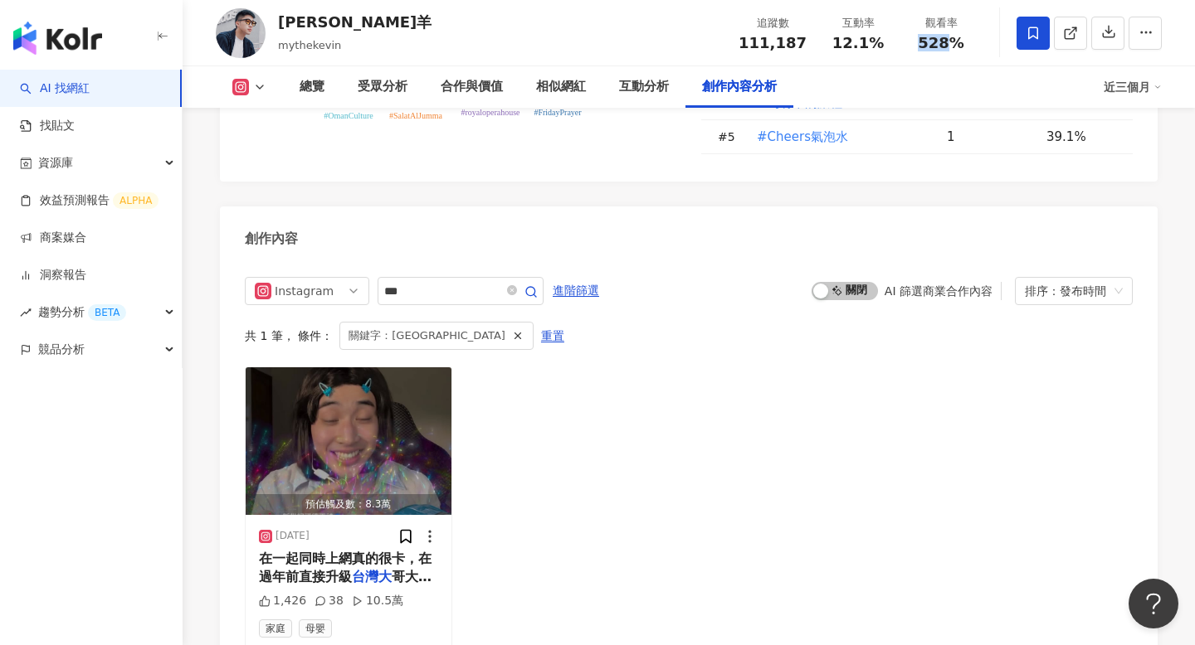
click at [927, 45] on span "528%" at bounding box center [941, 43] width 46 height 17
copy span "528%"
click at [326, 90] on div "總覽" at bounding box center [312, 86] width 58 height 41
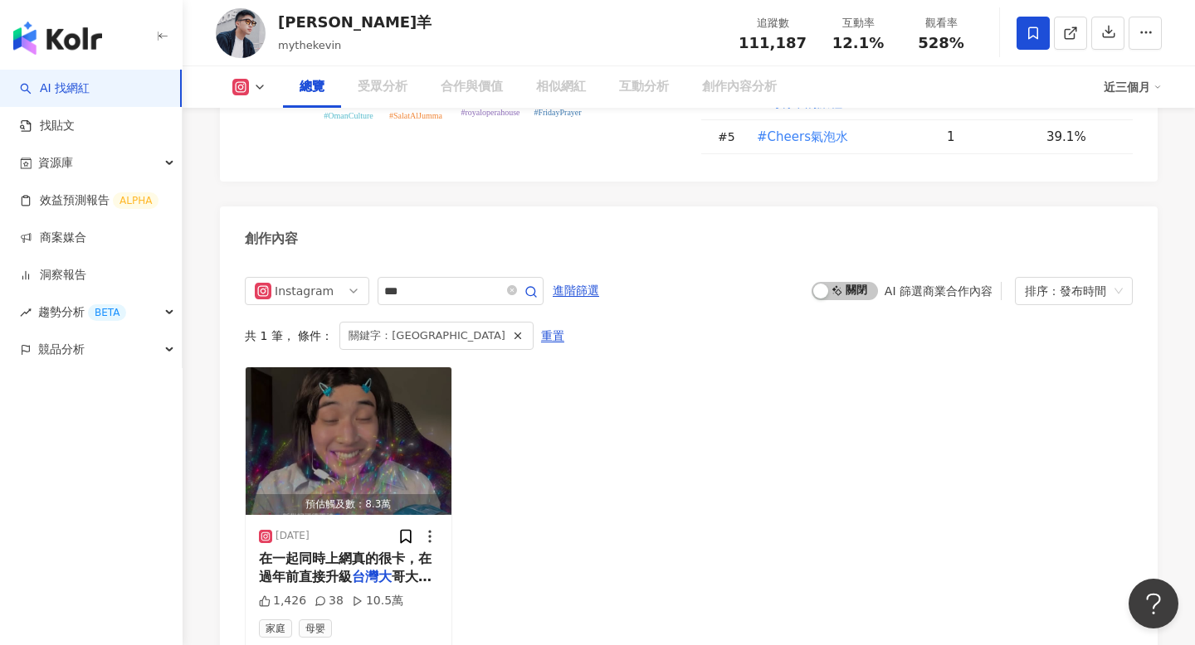
scroll to position [102, 0]
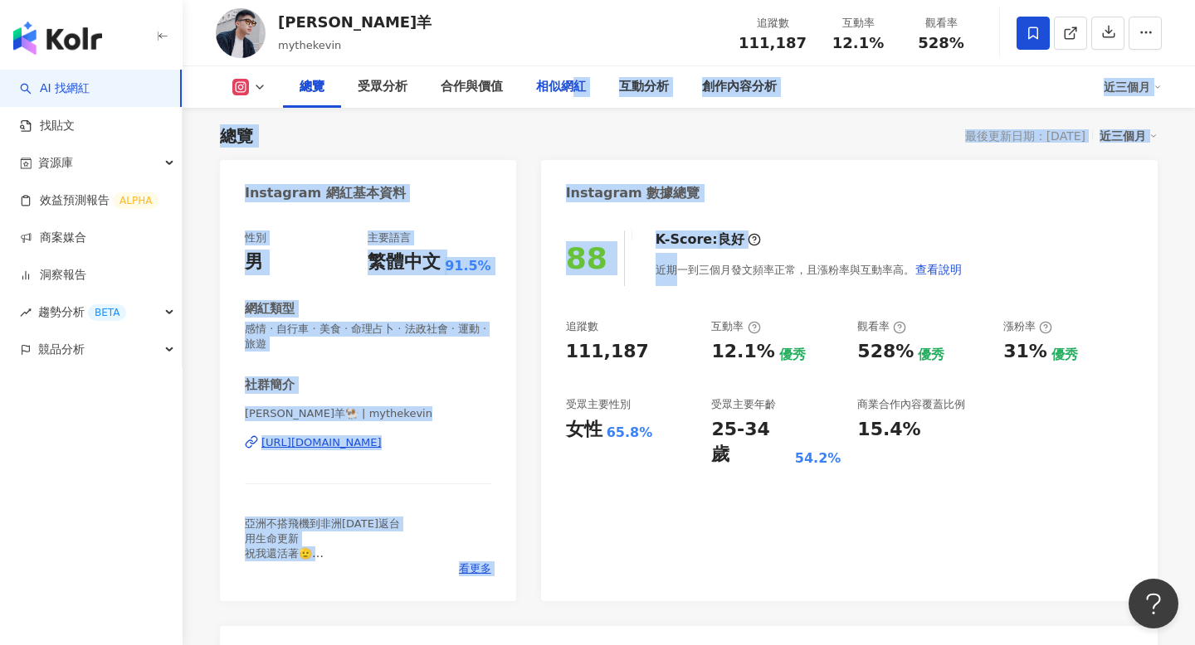
drag, startPoint x: 668, startPoint y: 283, endPoint x: 578, endPoint y: 90, distance: 213.0
click at [578, 90] on div "相似網紅" at bounding box center [561, 87] width 50 height 20
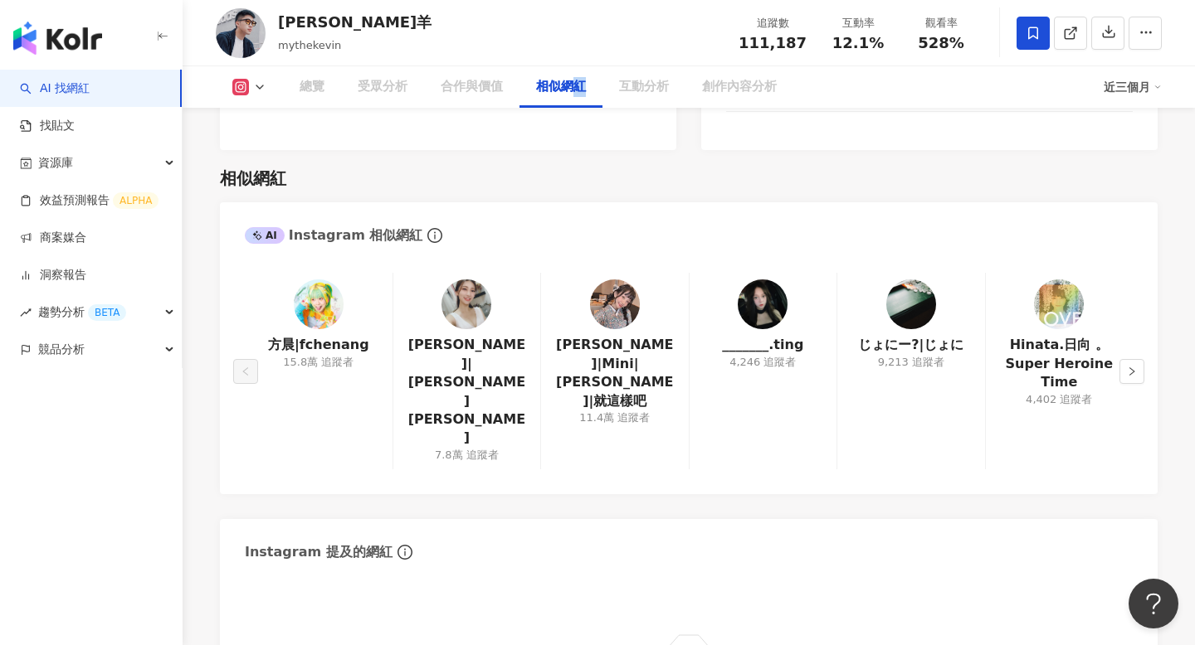
click at [578, 90] on div "相似網紅" at bounding box center [561, 87] width 50 height 20
click at [653, 383] on div "方晨|fchenang 15.8萬 追蹤者 林俞彤|Tung彤 林彤彤 7.8萬 追蹤者 陳怡君-阿咪|Mini|阿咪|就這樣吧 11.4萬 追蹤者 ____…" at bounding box center [688, 375] width 937 height 238
click at [610, 280] on img at bounding box center [615, 305] width 50 height 50
click at [652, 94] on div "互動分析" at bounding box center [644, 87] width 50 height 20
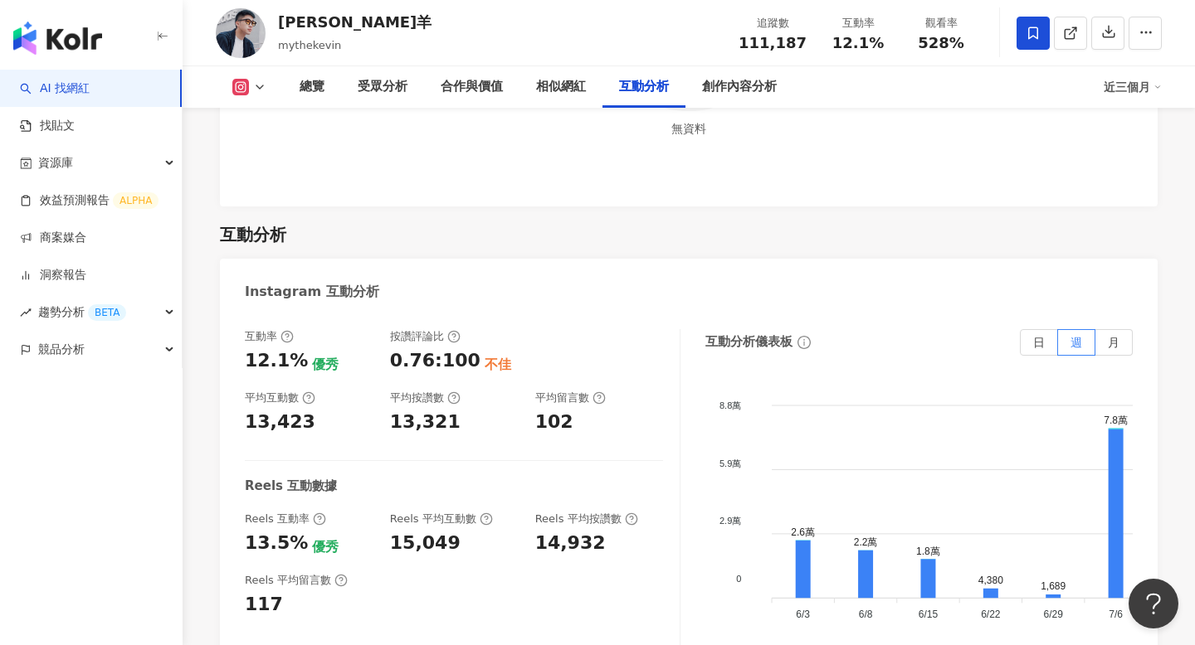
scroll to position [3415, 0]
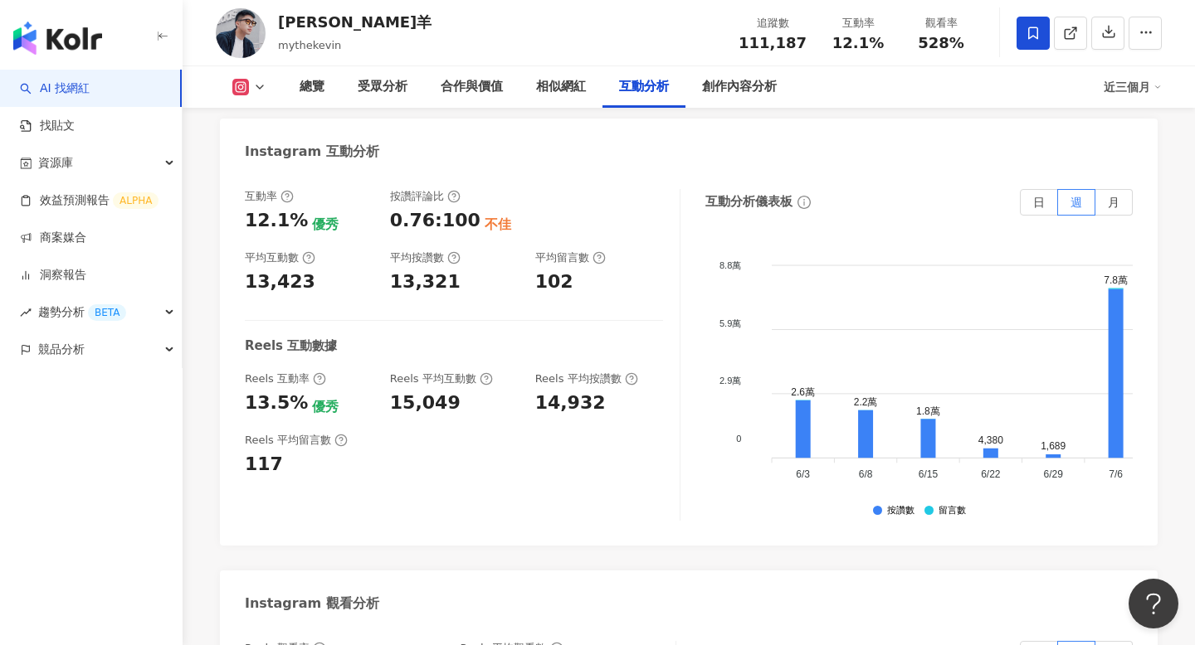
copy div "587,566"
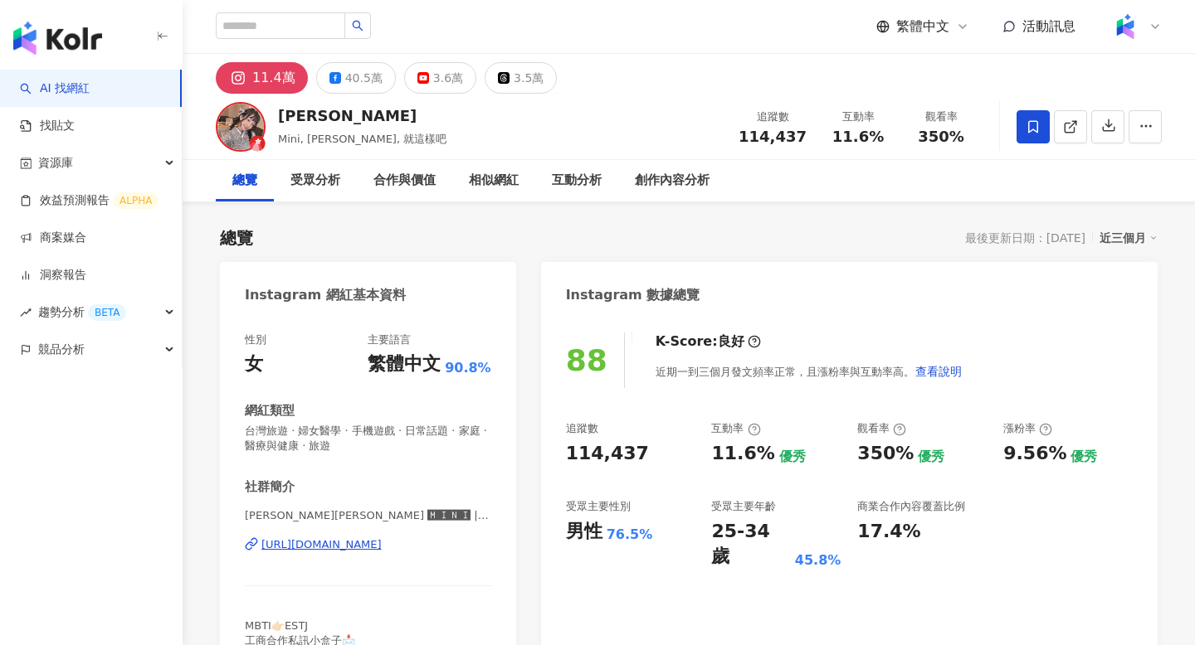
click at [382, 543] on div "[URL][DOMAIN_NAME]" at bounding box center [321, 545] width 120 height 15
click at [293, 122] on div "[PERSON_NAME]" at bounding box center [362, 115] width 168 height 21
copy div "[PERSON_NAME]"
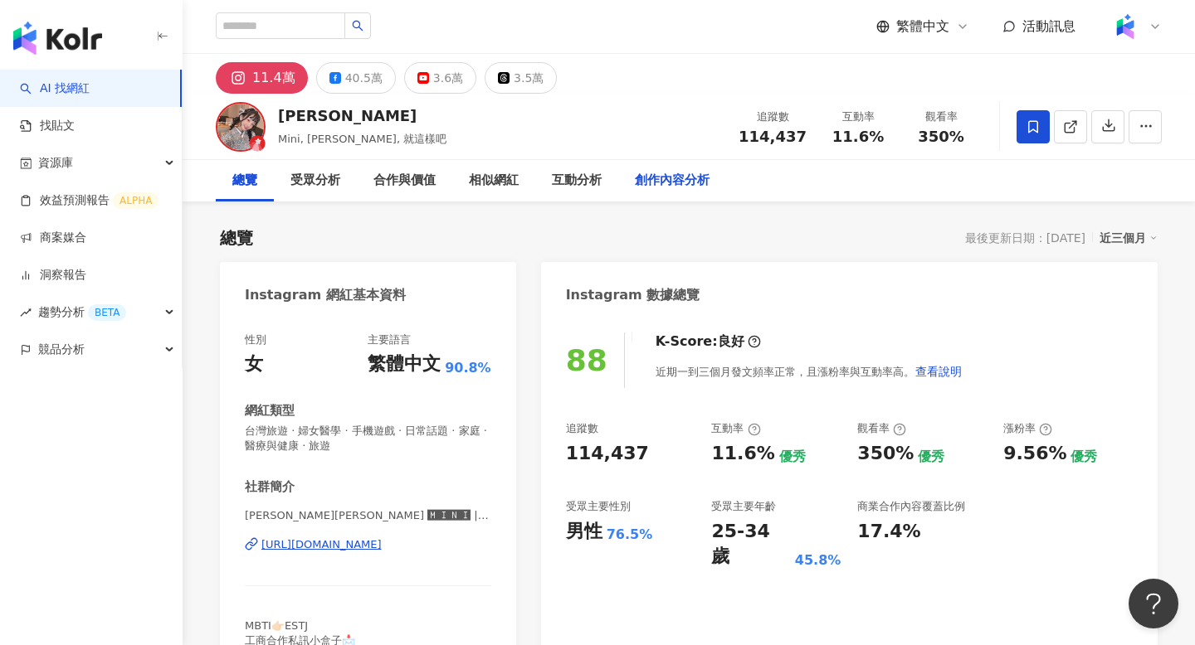
click at [665, 187] on div "創作內容分析" at bounding box center [672, 181] width 75 height 20
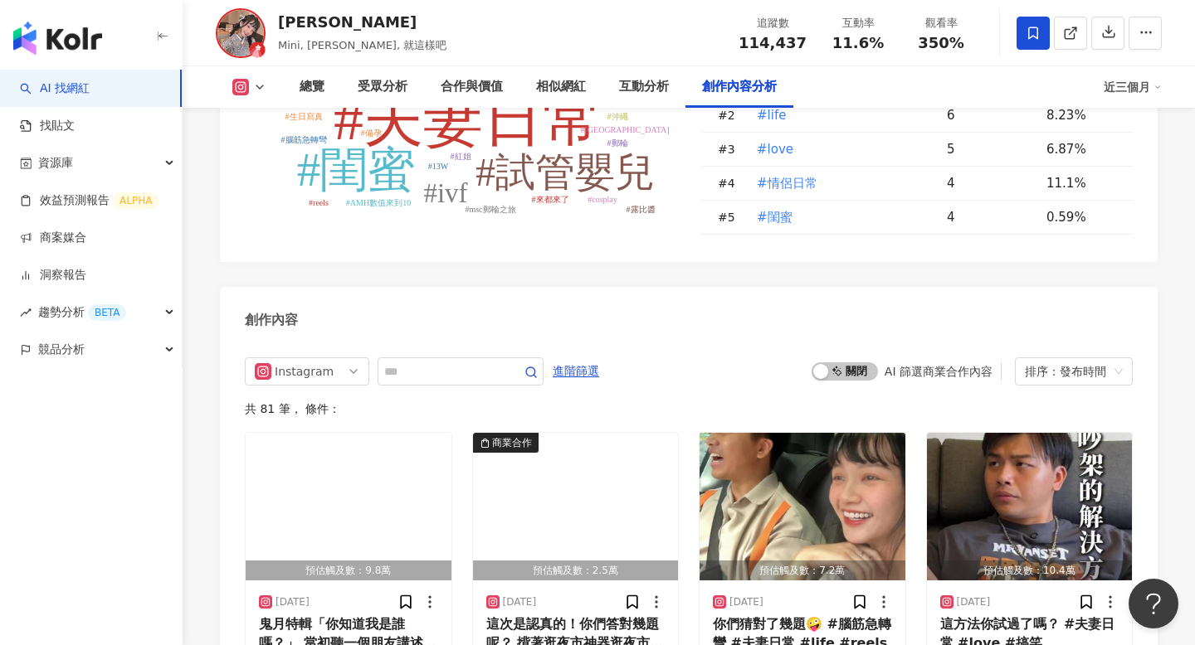
scroll to position [4975, 0]
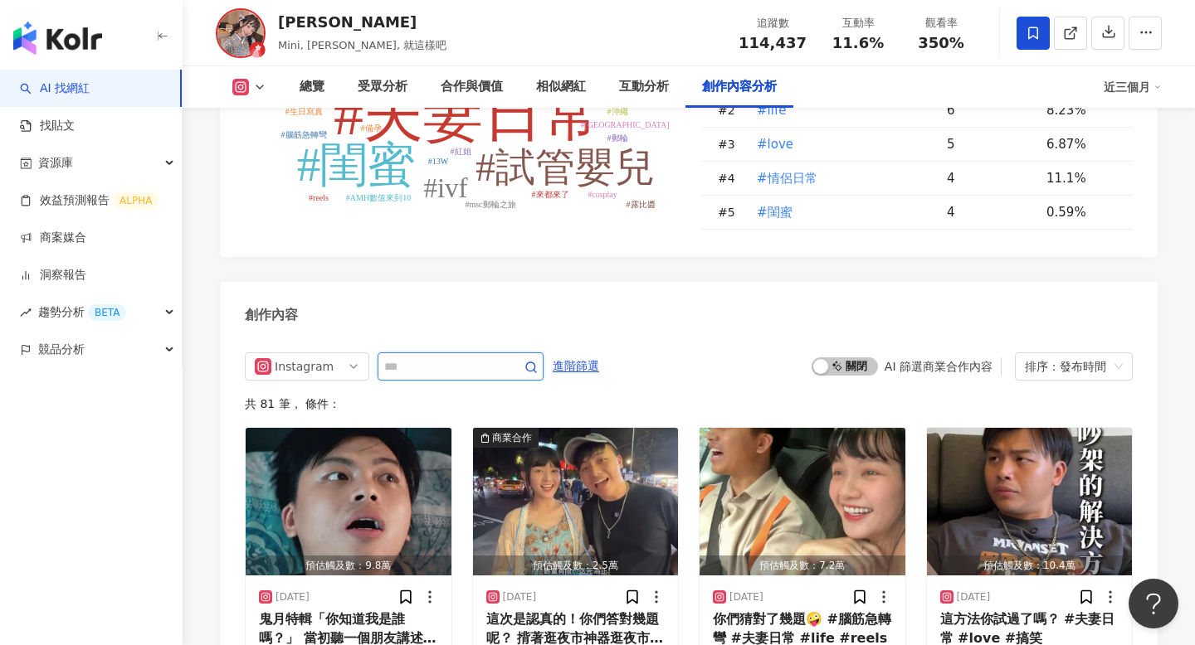
click at [467, 357] on input "text" at bounding box center [442, 367] width 116 height 20
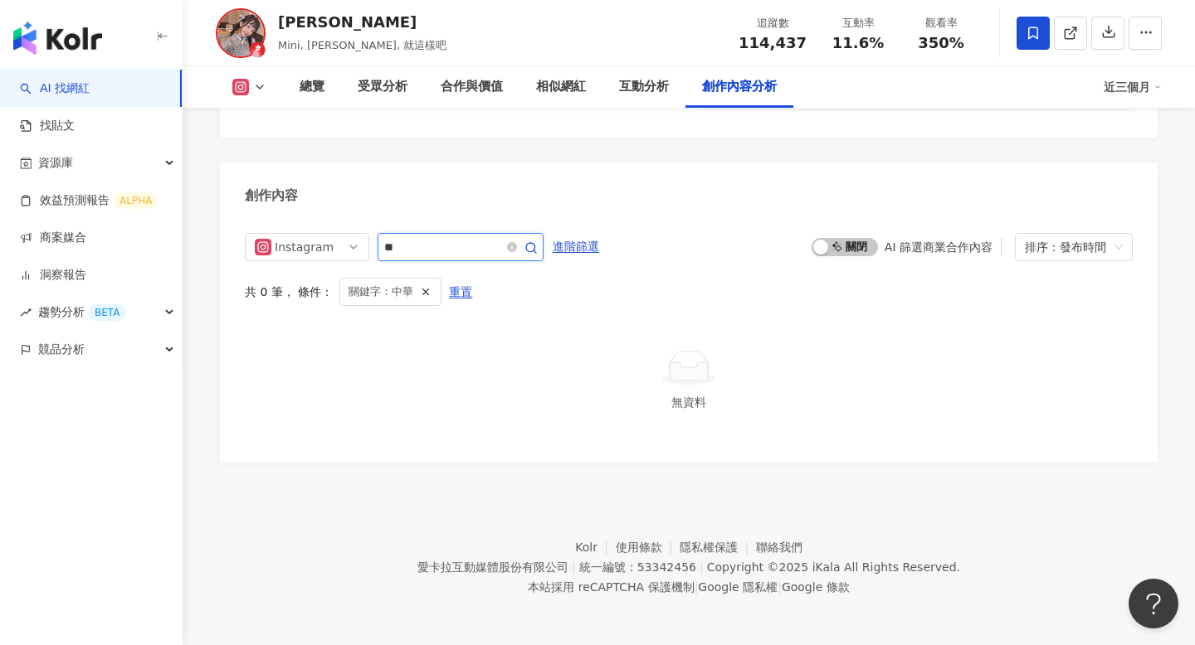
scroll to position [5041, 0]
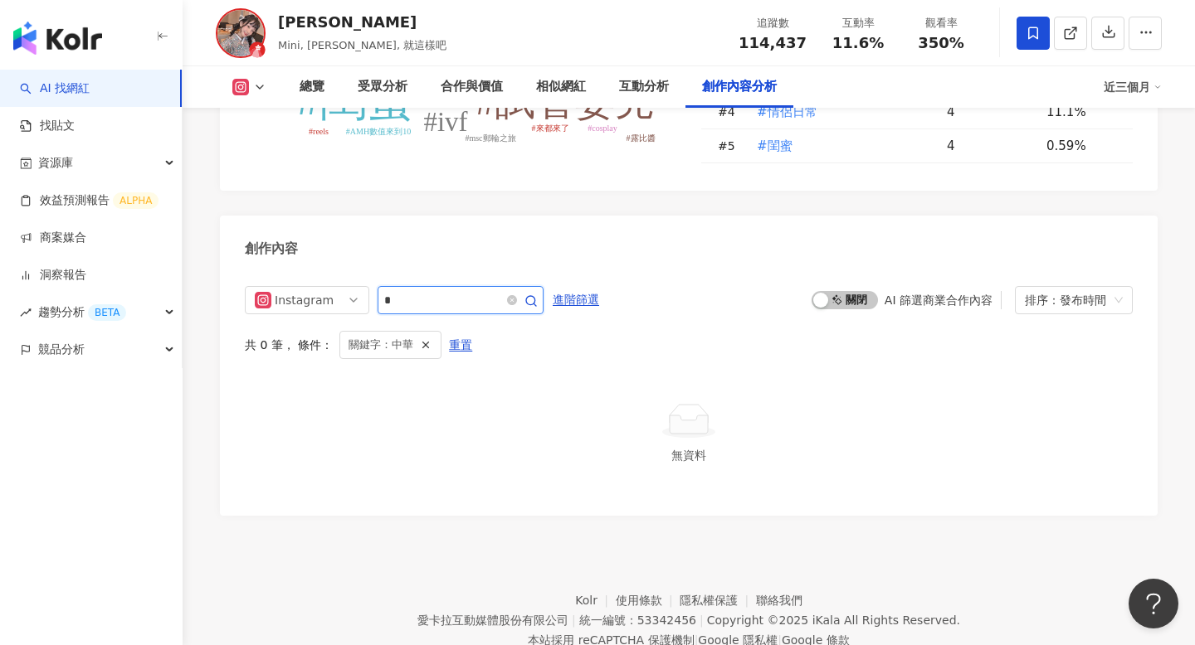
type input "*"
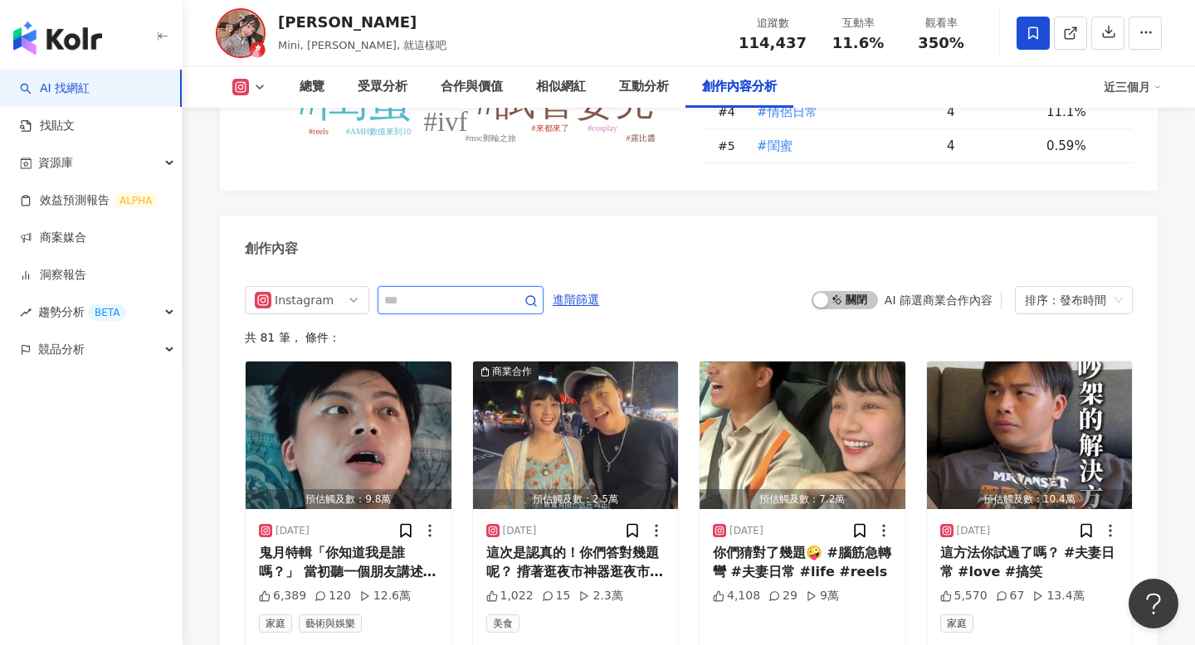
scroll to position [5094, 0]
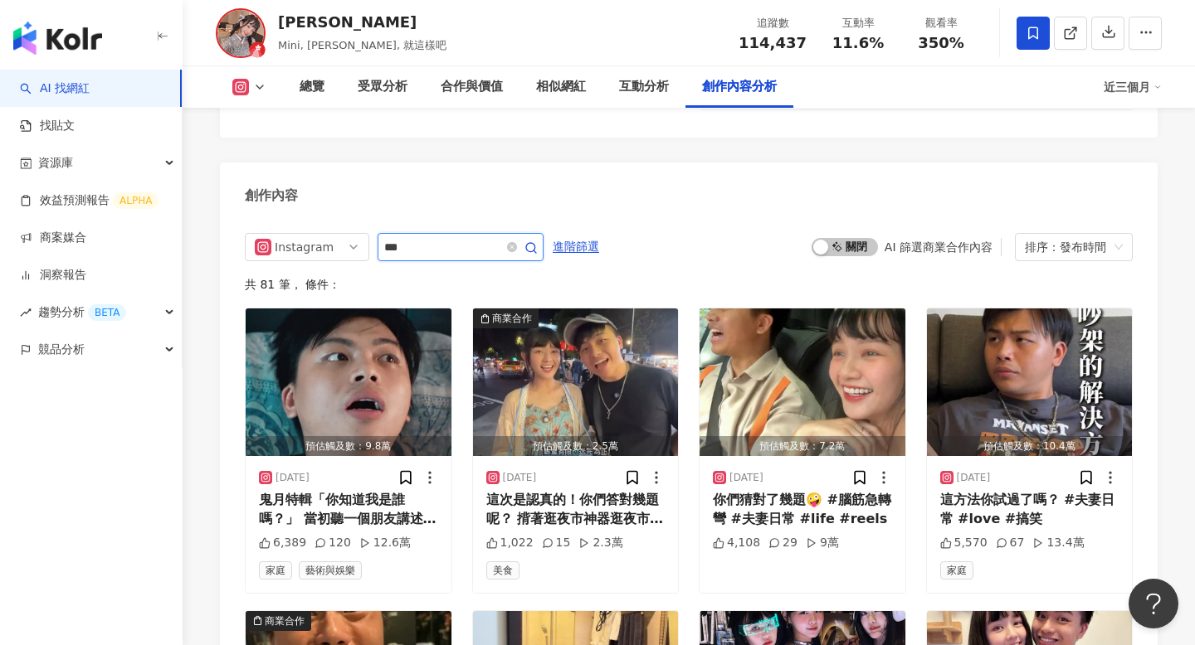
type input "***"
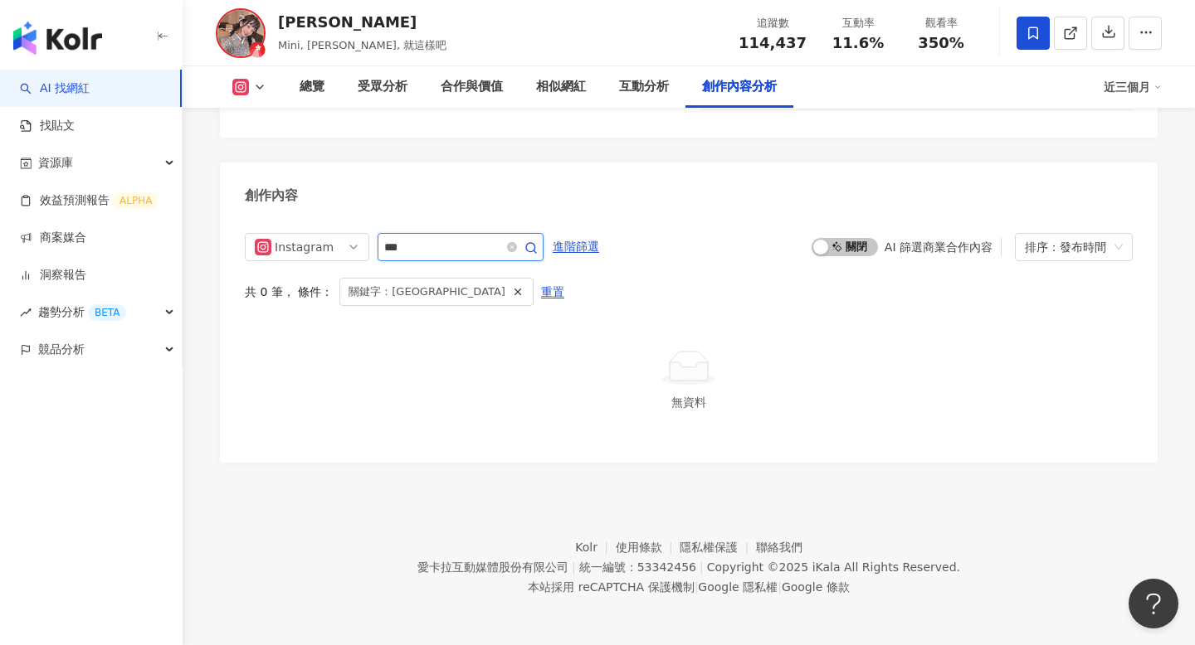
scroll to position [5041, 0]
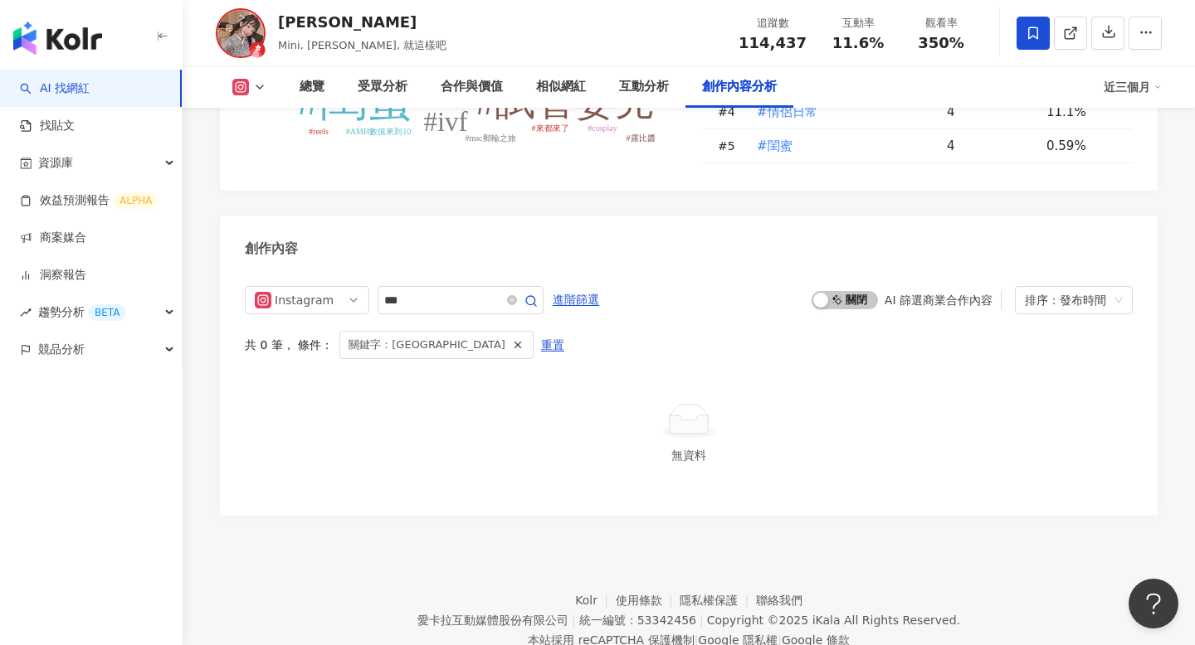
click at [787, 36] on span "114,437" at bounding box center [772, 42] width 68 height 17
copy span "114,437"
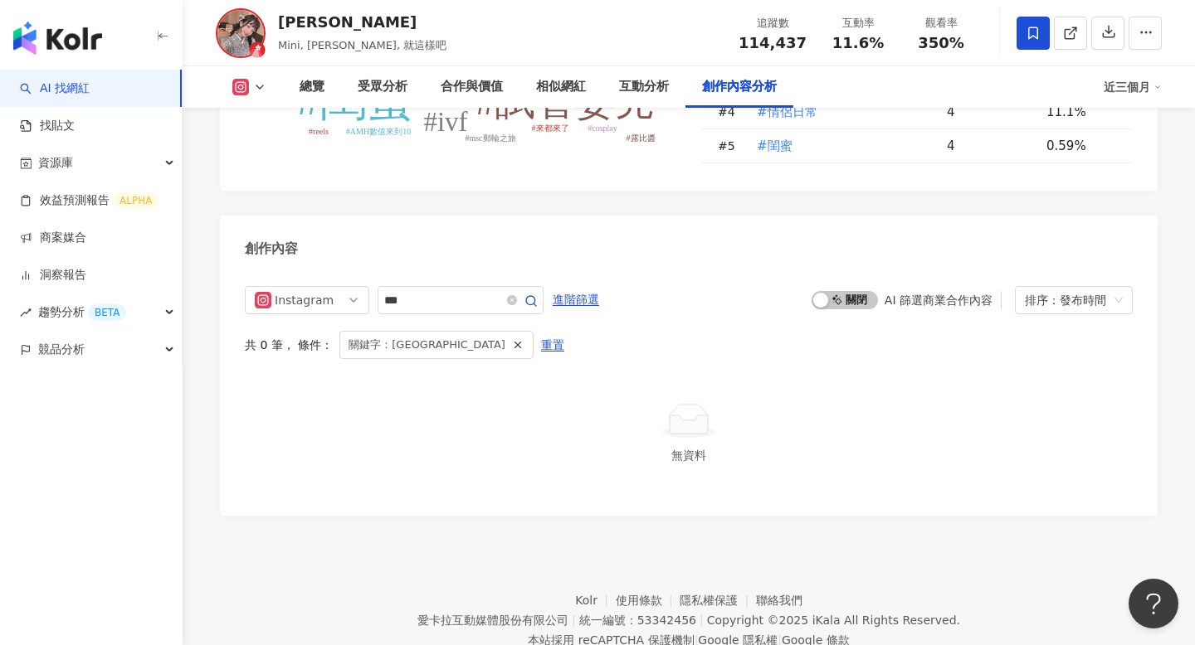
click at [941, 39] on span "350%" at bounding box center [941, 43] width 46 height 17
copy span "350%"
click at [627, 99] on div "互動分析" at bounding box center [643, 86] width 83 height 41
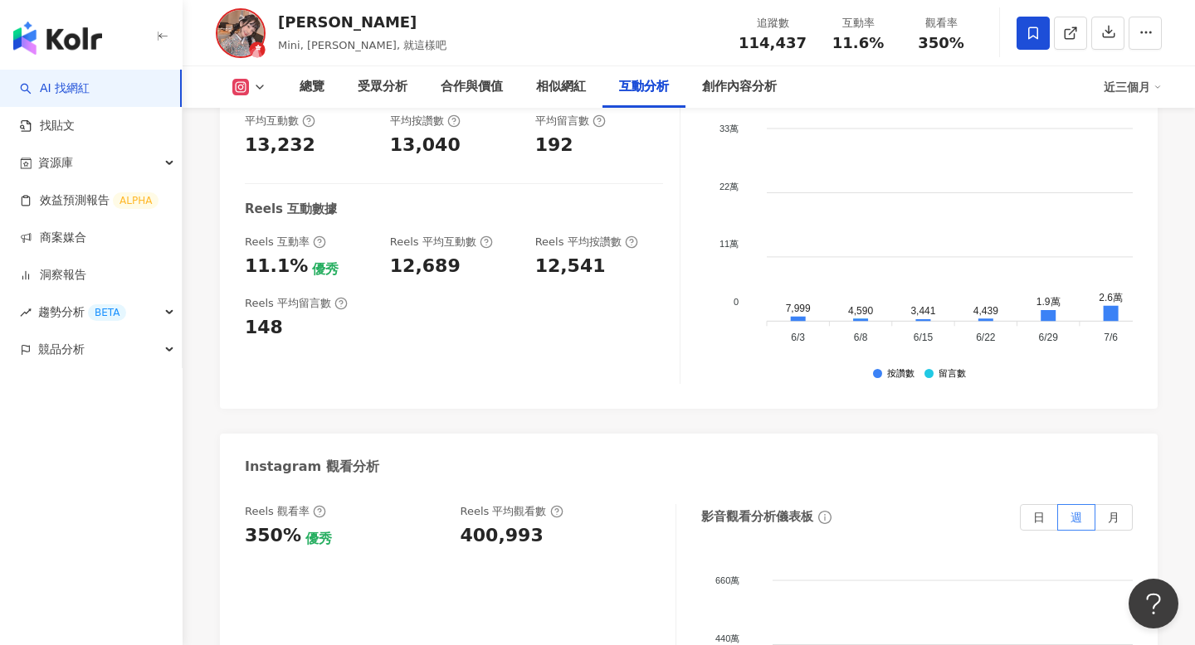
scroll to position [3711, 0]
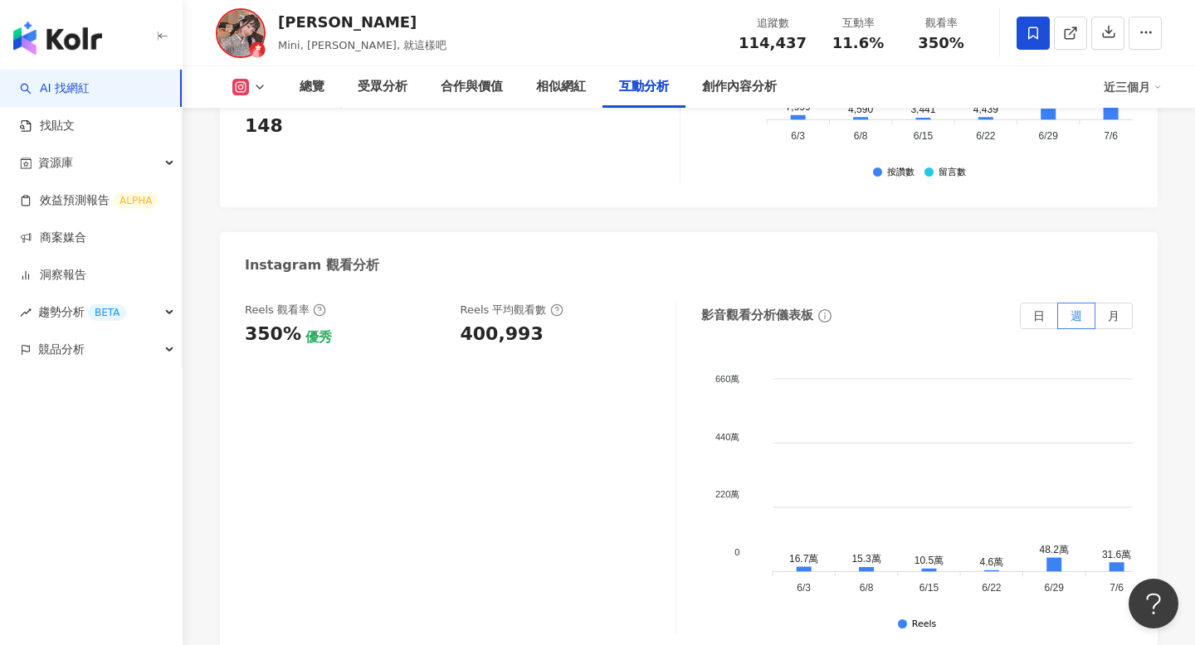
click at [494, 322] on div "400,993" at bounding box center [501, 335] width 83 height 26
copy div "400,993"
click at [765, 74] on div "創作內容分析" at bounding box center [739, 86] width 108 height 41
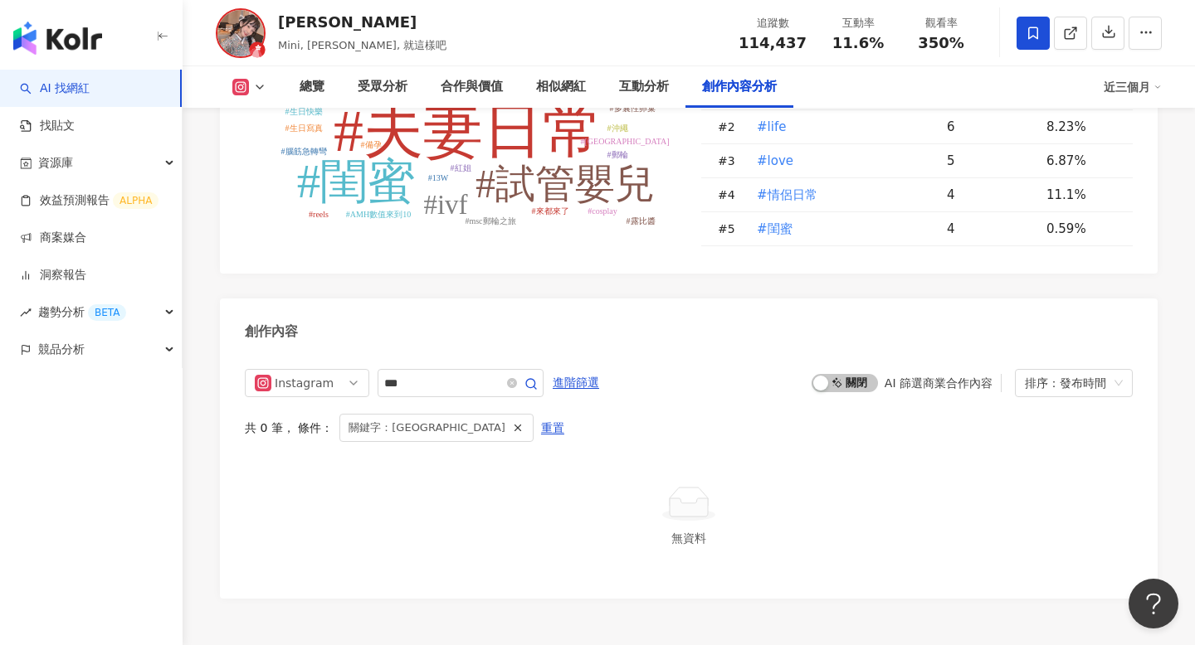
scroll to position [4995, 0]
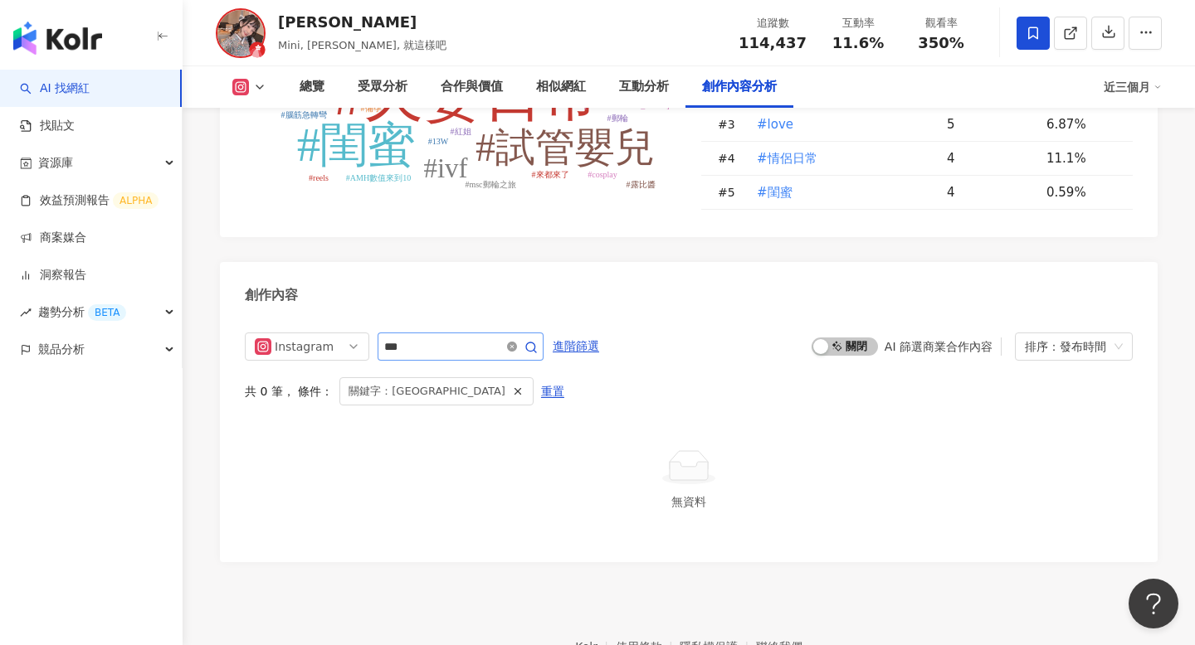
click at [517, 342] on icon "close-circle" at bounding box center [512, 347] width 10 height 10
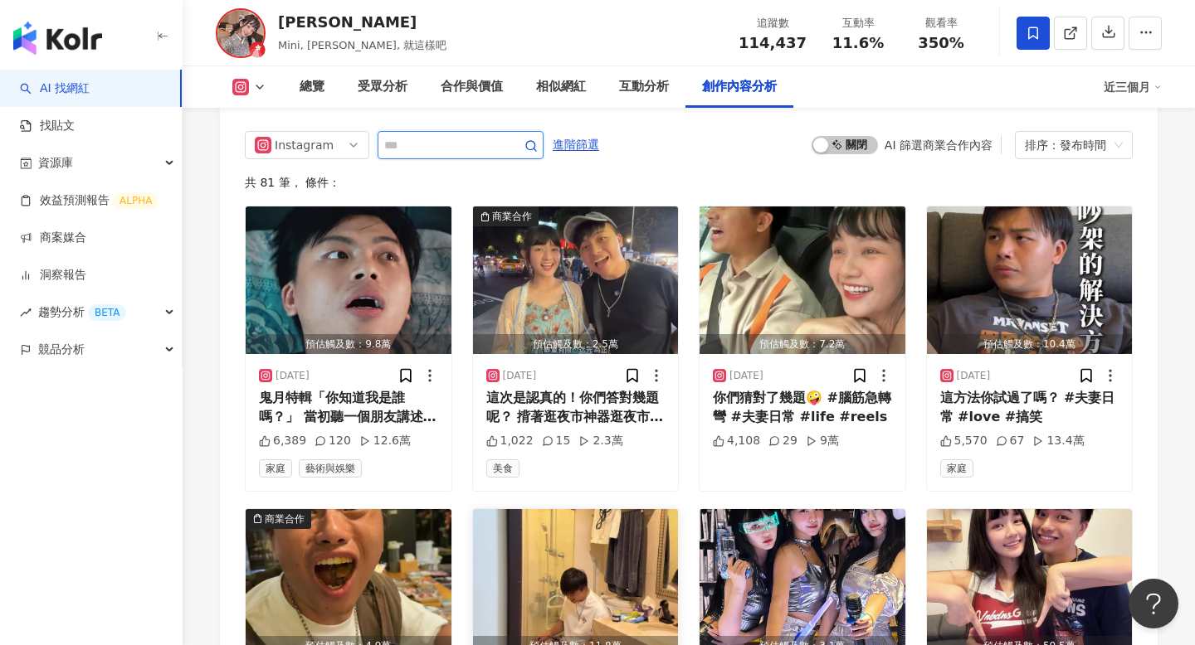
scroll to position [5196, 0]
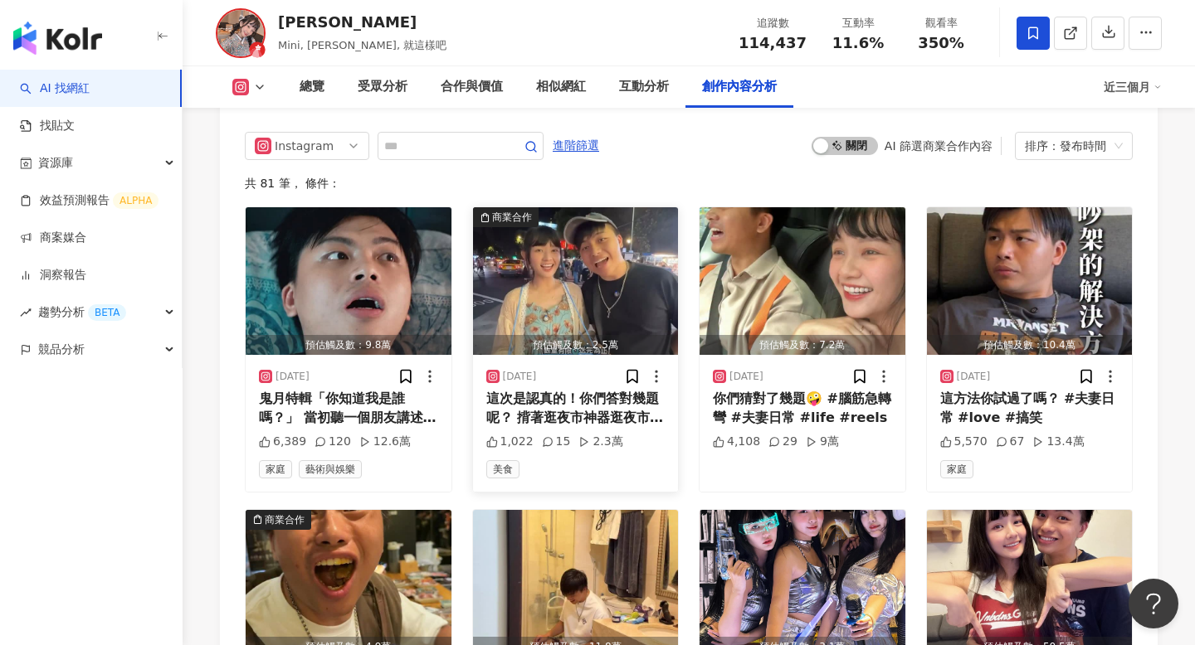
click at [552, 390] on div "這次是認真的！你們答對幾題呢？ 揹著逛夜市神器逛夜市真的好方便！ 手上不用再提著大包小包 買好的食物直接放上來像是自己的餐桌一樣，還省去使用塑膠袋♻️ 以後我…" at bounding box center [575, 408] width 179 height 37
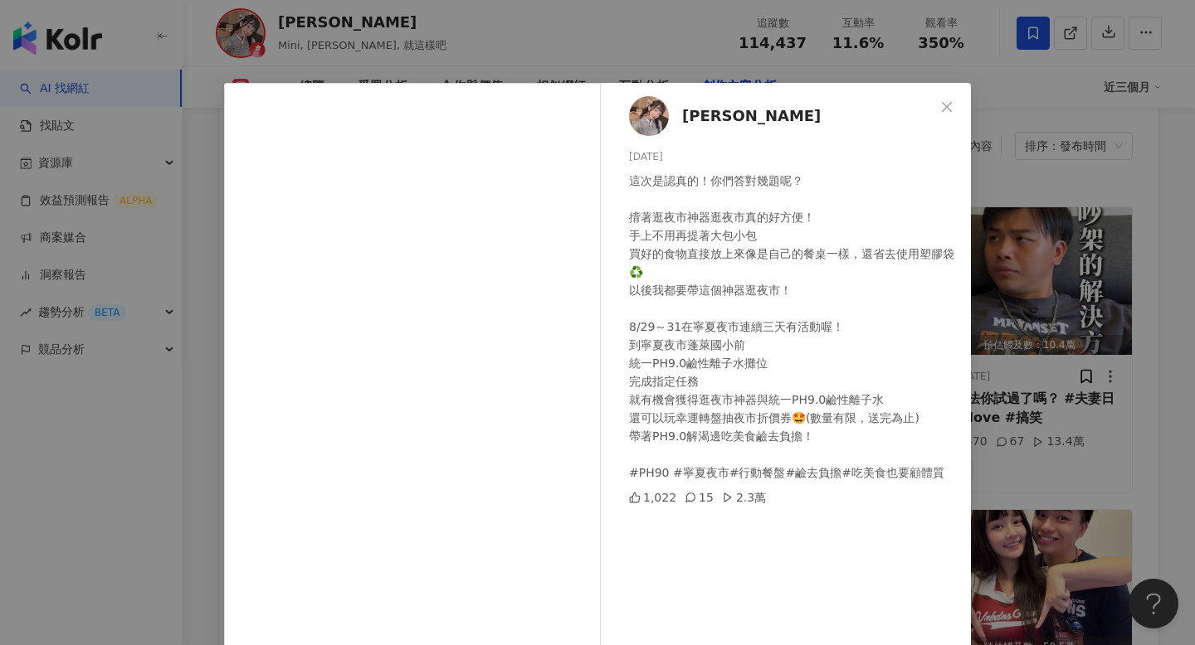
click at [1049, 330] on div "陳怡君-阿咪 2025/8/27 這次是認真的！你們答對幾題呢？ 揹著逛夜市神器逛夜市真的好方便！ 手上不用再提著大包小包 買好的食物直接放上來像是自己的餐桌…" at bounding box center [597, 322] width 1195 height 645
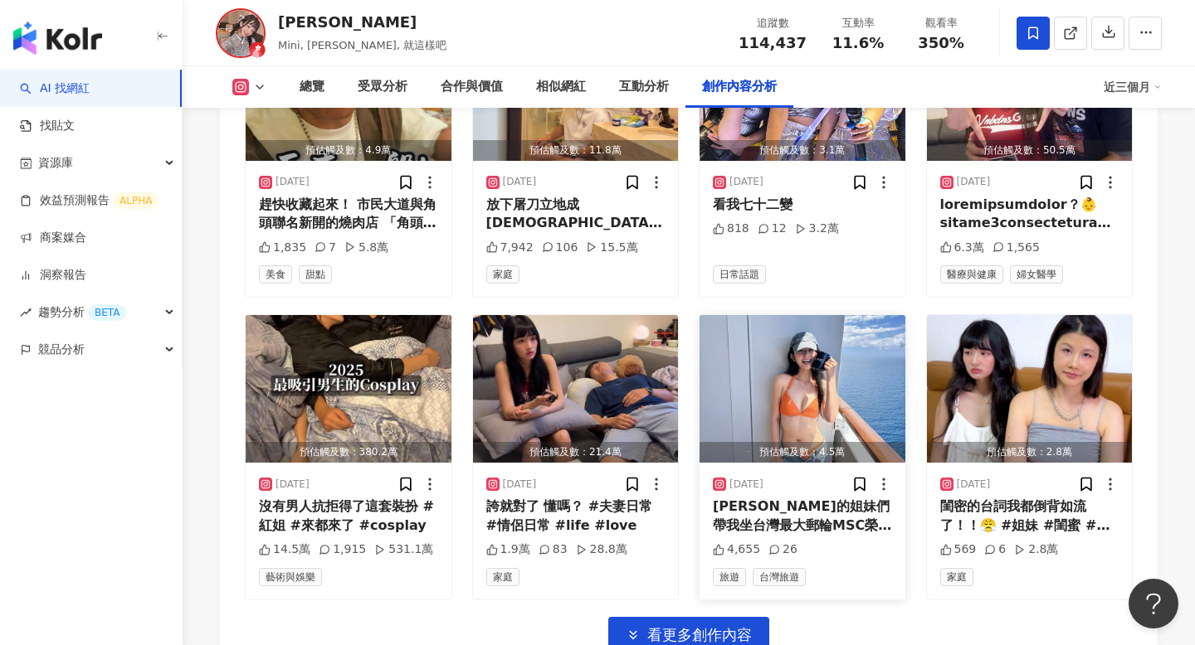
scroll to position [5855, 0]
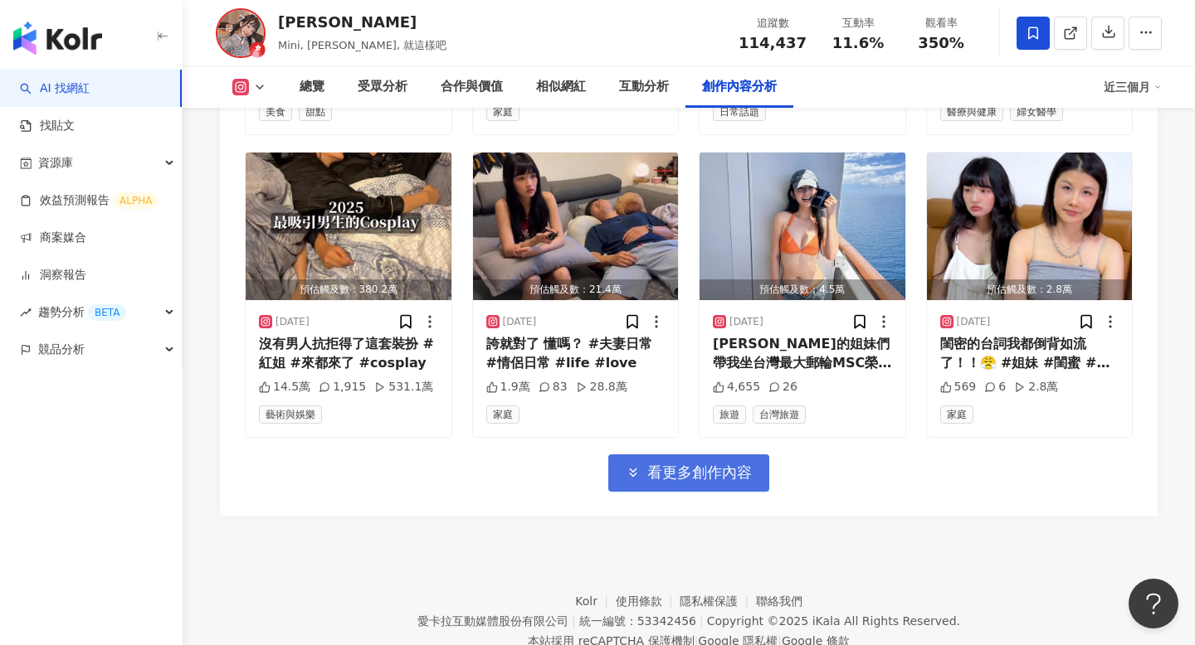
click at [728, 464] on span "看更多創作內容" at bounding box center [699, 473] width 105 height 18
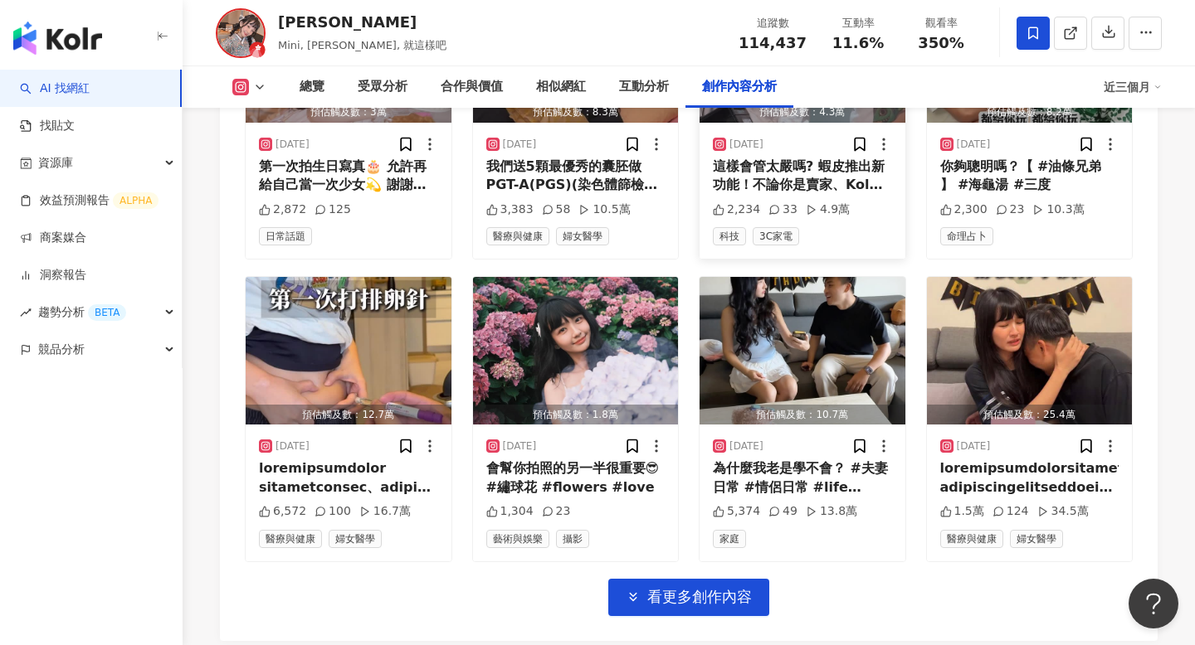
scroll to position [6644, 0]
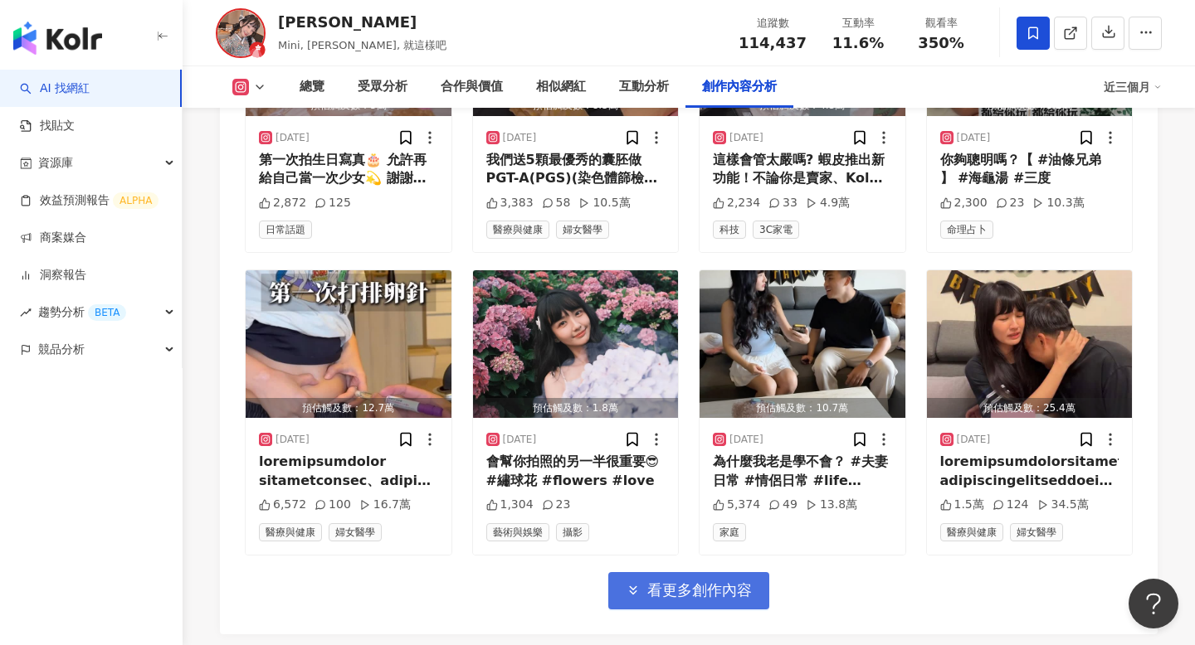
click at [714, 582] on span "看更多創作內容" at bounding box center [699, 591] width 105 height 18
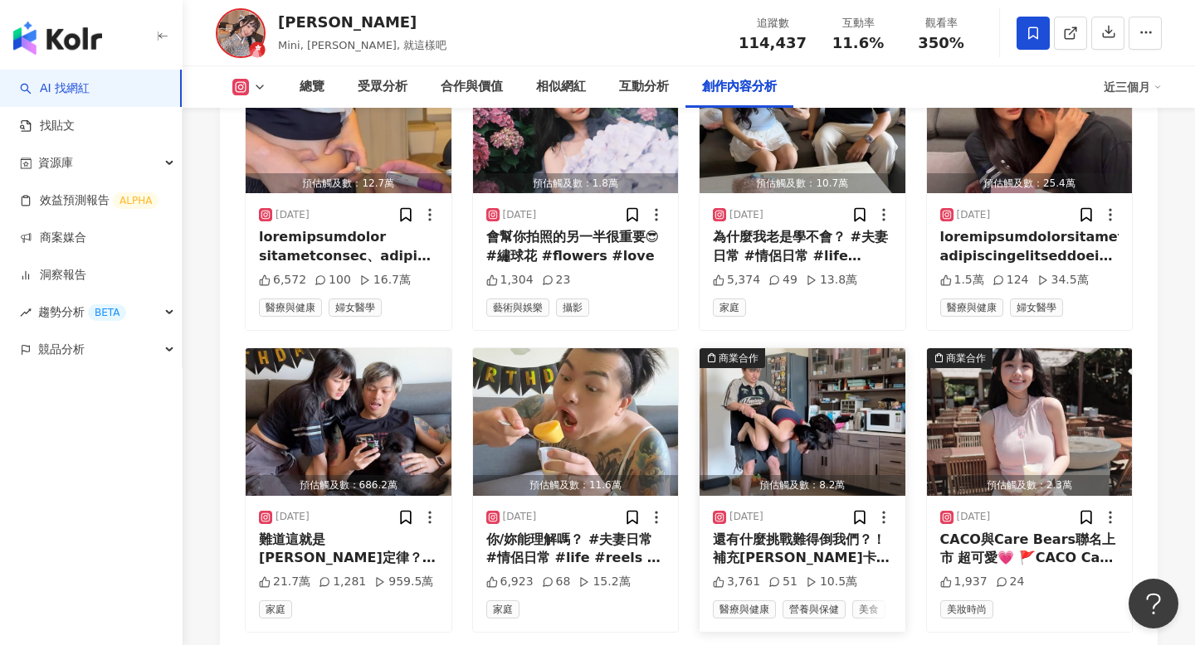
scroll to position [6870, 0]
click at [726, 530] on div "還有什麼挑戰難得倒我們？！ 補充瑪卡是日常所需 「天然保健所 將瑪卡」配方不僅完整 還有添加6倍濃縮黑瑪卡 含量超多，產量超少，營養超好！男女通用 ～ 不只補…" at bounding box center [802, 548] width 179 height 37
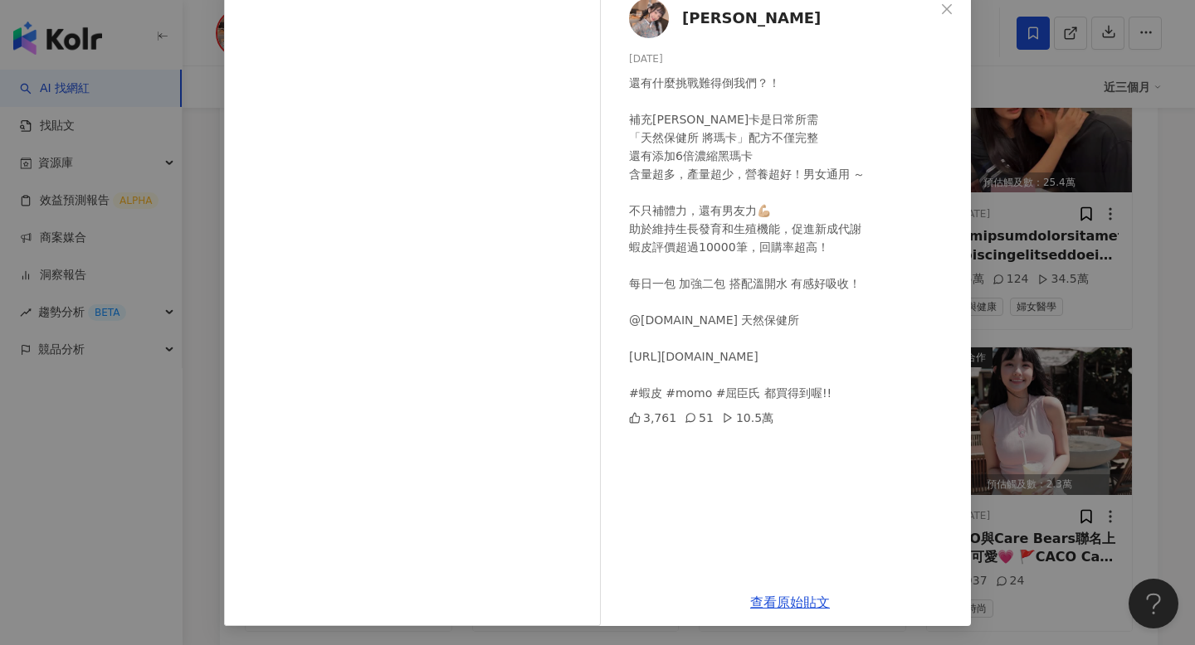
scroll to position [99, 0]
click at [1042, 461] on div "陳怡君-阿咪 2025/5/3 還有什麼挑戰難得倒我們？！ 補充瑪卡是日常所需 「天然保健所 將瑪卡」配方不僅完整 還有添加6倍濃縮黑瑪卡 含量超多，產量超少…" at bounding box center [597, 322] width 1195 height 645
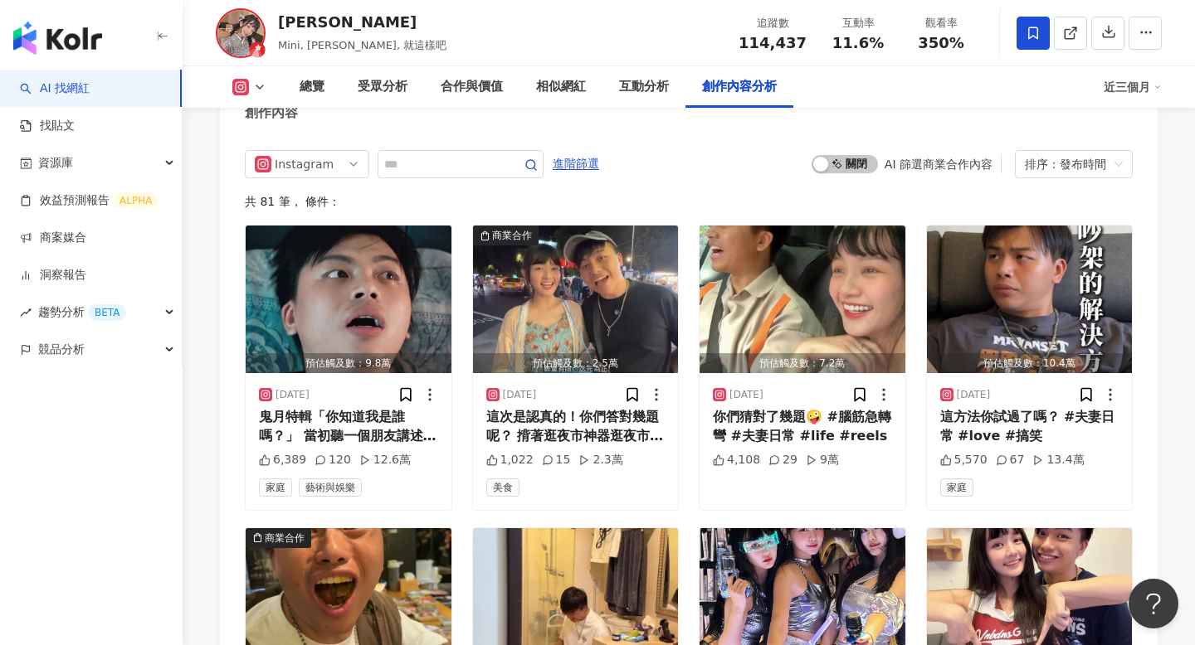
scroll to position [5176, 0]
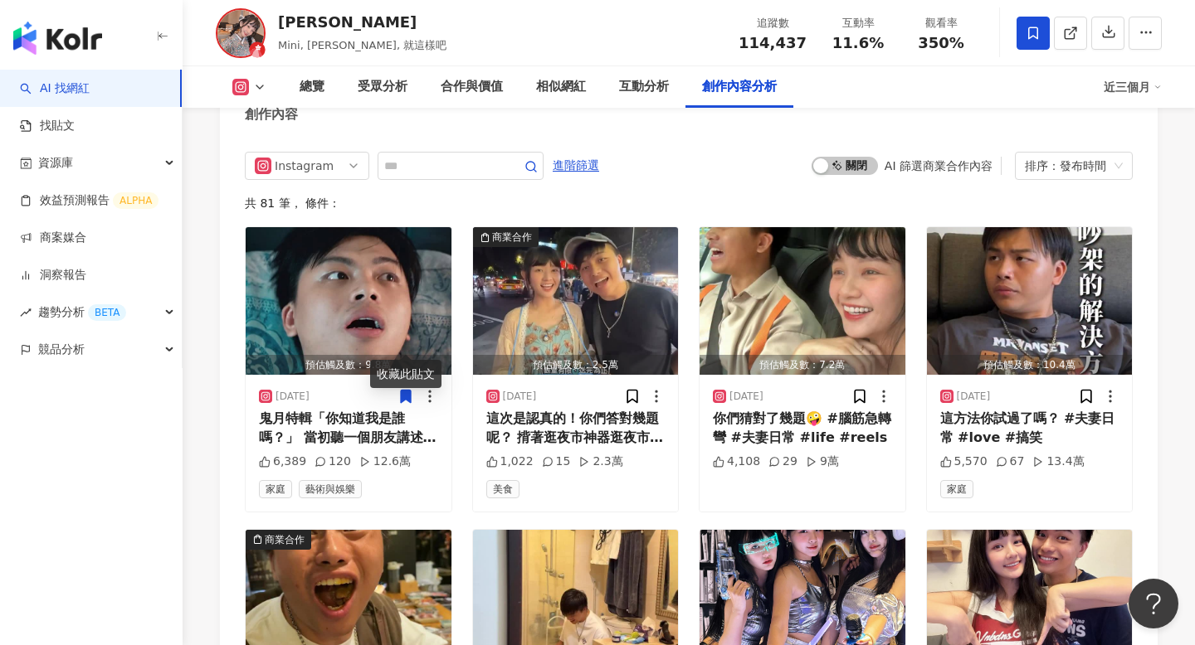
click at [389, 370] on div "收藏此貼文" at bounding box center [405, 374] width 71 height 28
click at [393, 388] on div "2025/8/30" at bounding box center [348, 396] width 179 height 17
click at [377, 410] on div "鬼月特輯「你知道我是誰嗎？」 當初聽一個朋友講述這個故事的時候， 聽完就有想把它拍成影片的念頭， 時隔四年，今天終於把它實現了。 據說這是朋友的朋友的故事， …" at bounding box center [348, 428] width 179 height 37
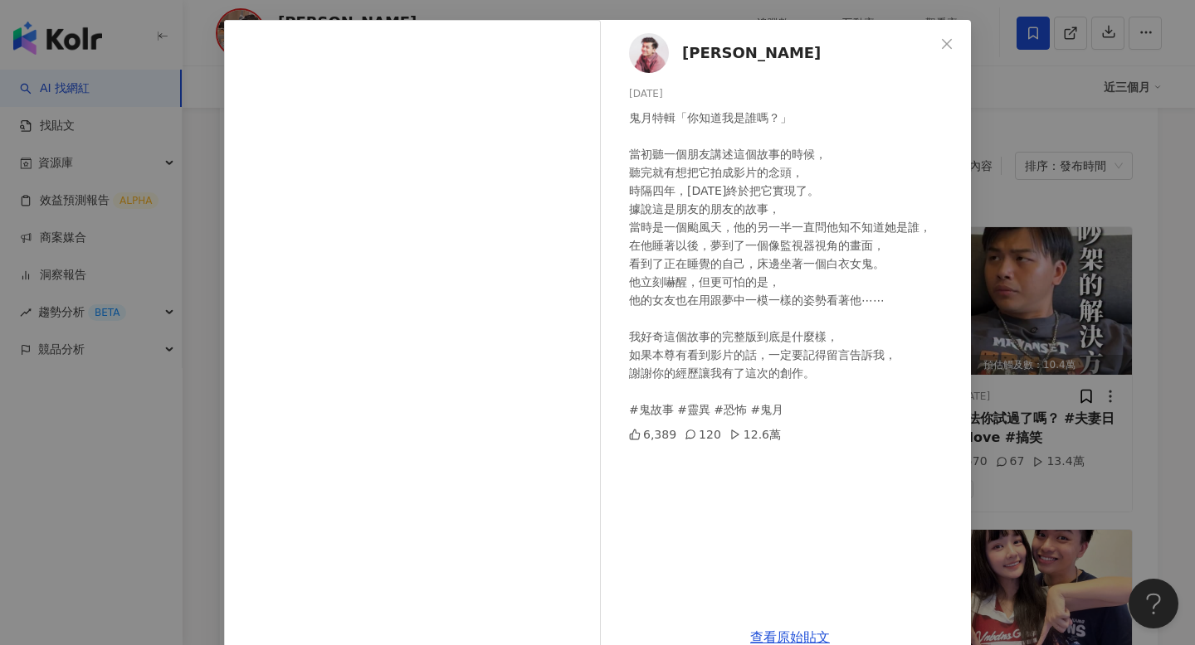
scroll to position [70, 0]
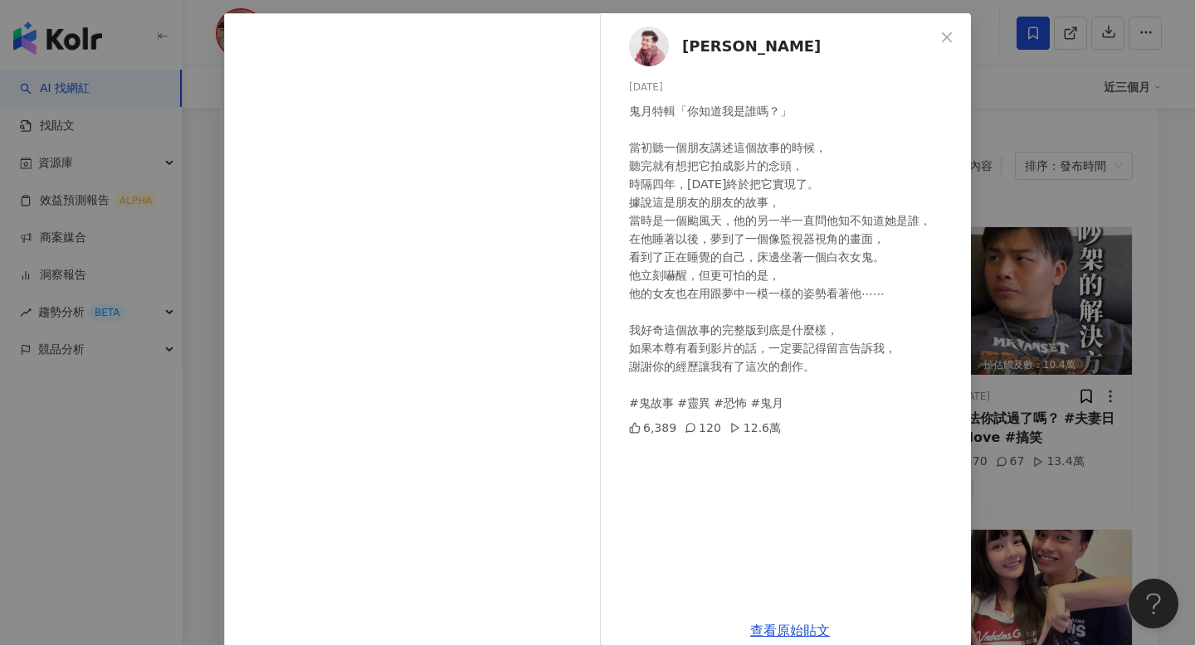
click at [983, 387] on div "謝孟航 2025/8/30 鬼月特輯「你知道我是誰嗎？」 當初聽一個朋友講述這個故事的時候， 聽完就有想把它拍成影片的念頭， 時隔四年，今天終於把它實現了。 …" at bounding box center [597, 322] width 1195 height 645
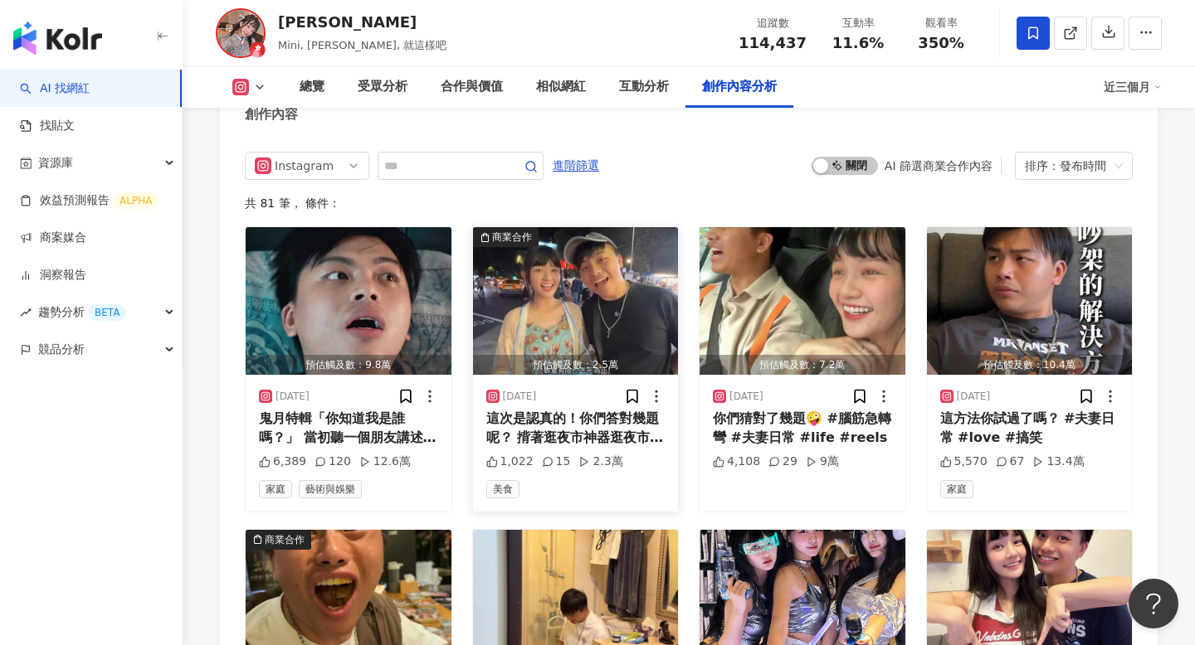
click at [619, 410] on div "這次是認真的！你們答對幾題呢？ 揹著逛夜市神器逛夜市真的好方便！ 手上不用再提著大包小包 買好的食物直接放上來像是自己的餐桌一樣，還省去使用塑膠袋♻️ 以後我…" at bounding box center [575, 428] width 179 height 37
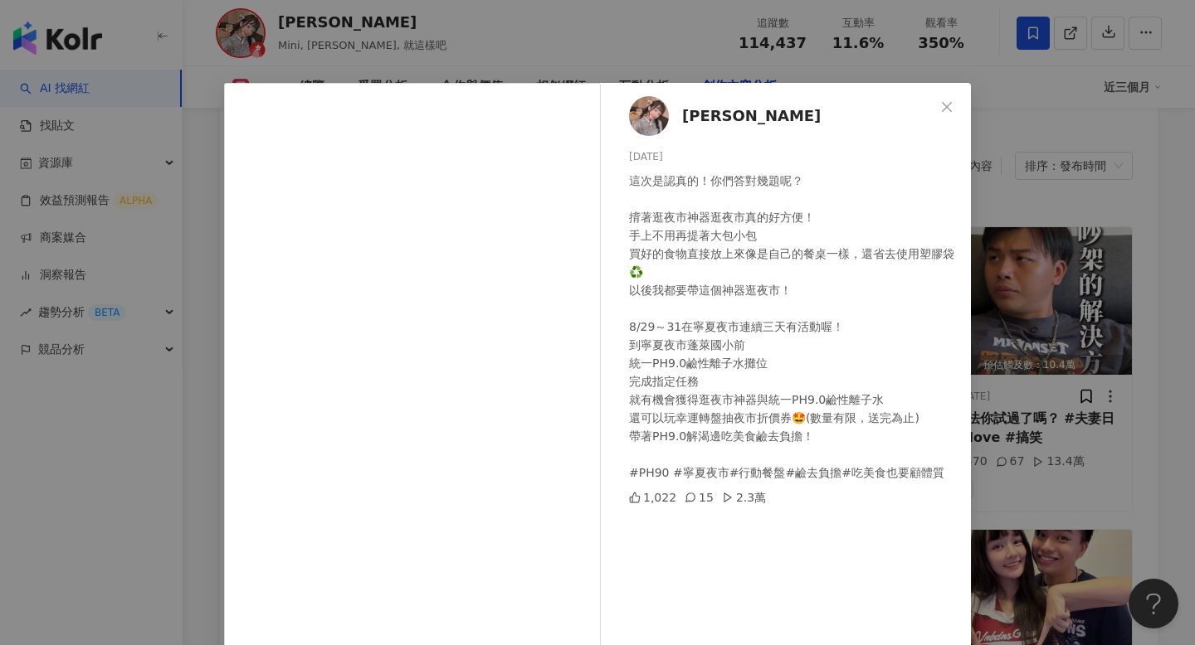
click at [976, 473] on div "陳怡君-阿咪 2025/8/27 這次是認真的！你們答對幾題呢？ 揹著逛夜市神器逛夜市真的好方便！ 手上不用再提著大包小包 買好的食物直接放上來像是自己的餐桌…" at bounding box center [597, 322] width 1195 height 645
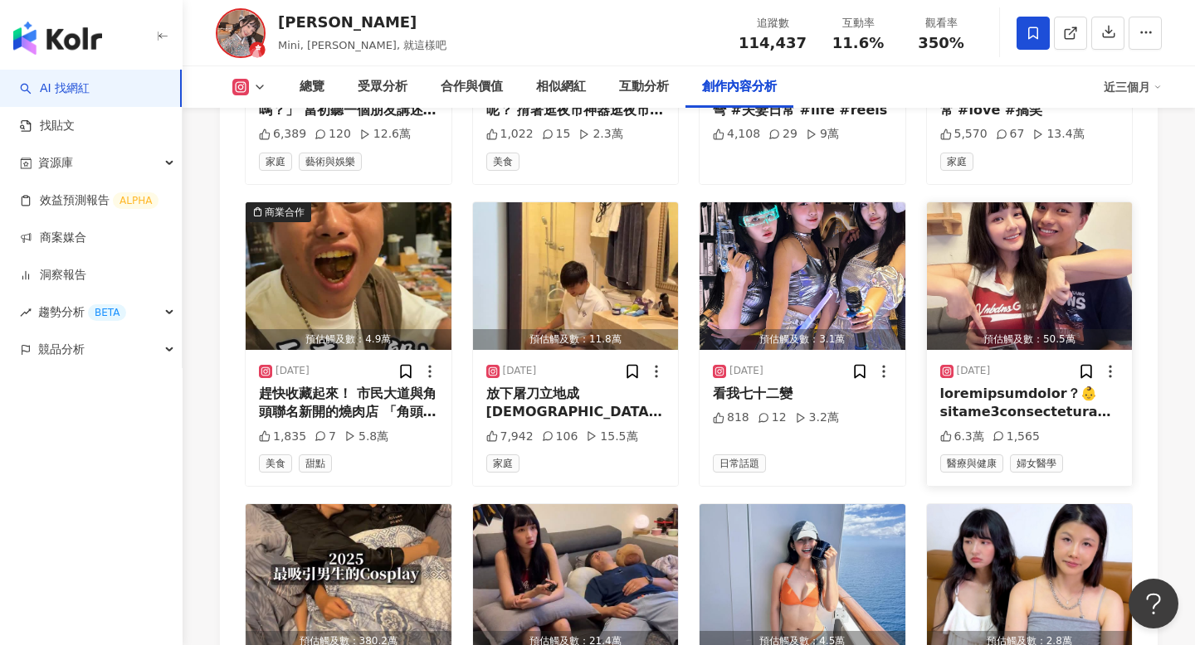
scroll to position [5510, 0]
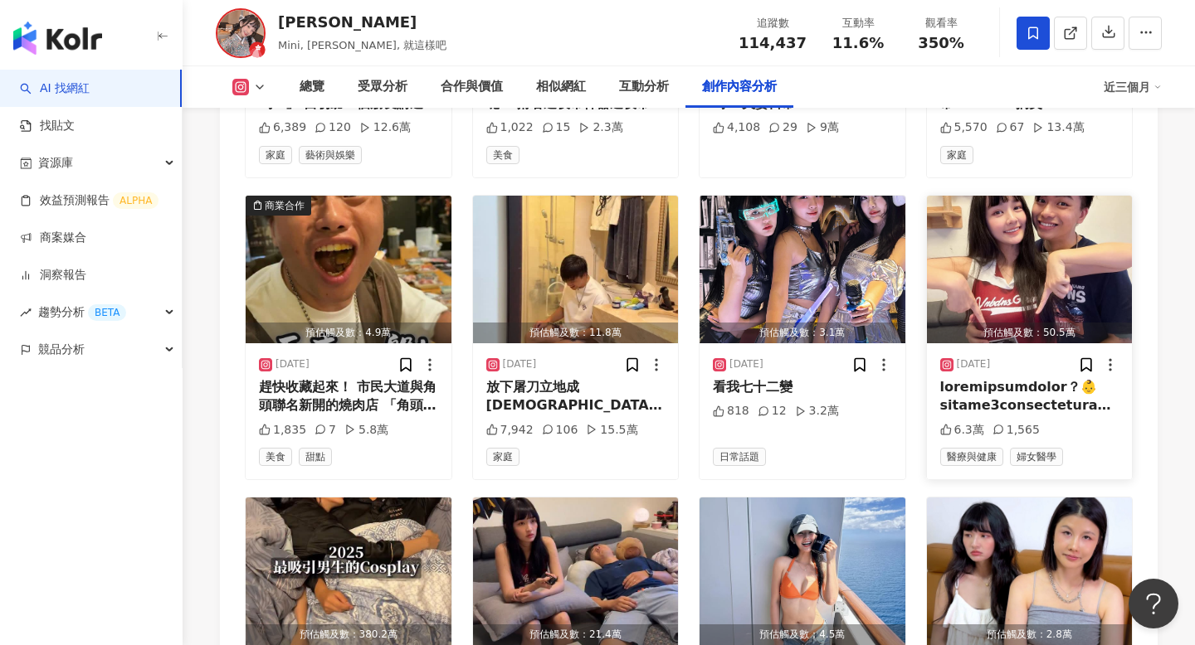
click at [976, 378] on div at bounding box center [1029, 396] width 179 height 37
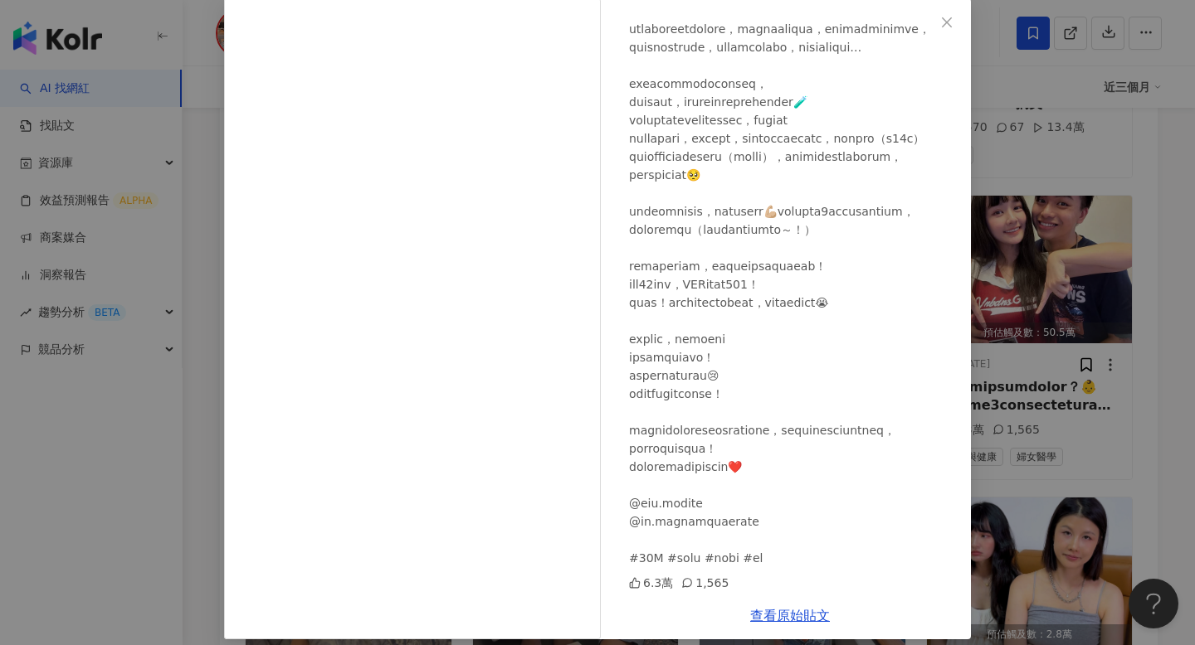
scroll to position [87, 0]
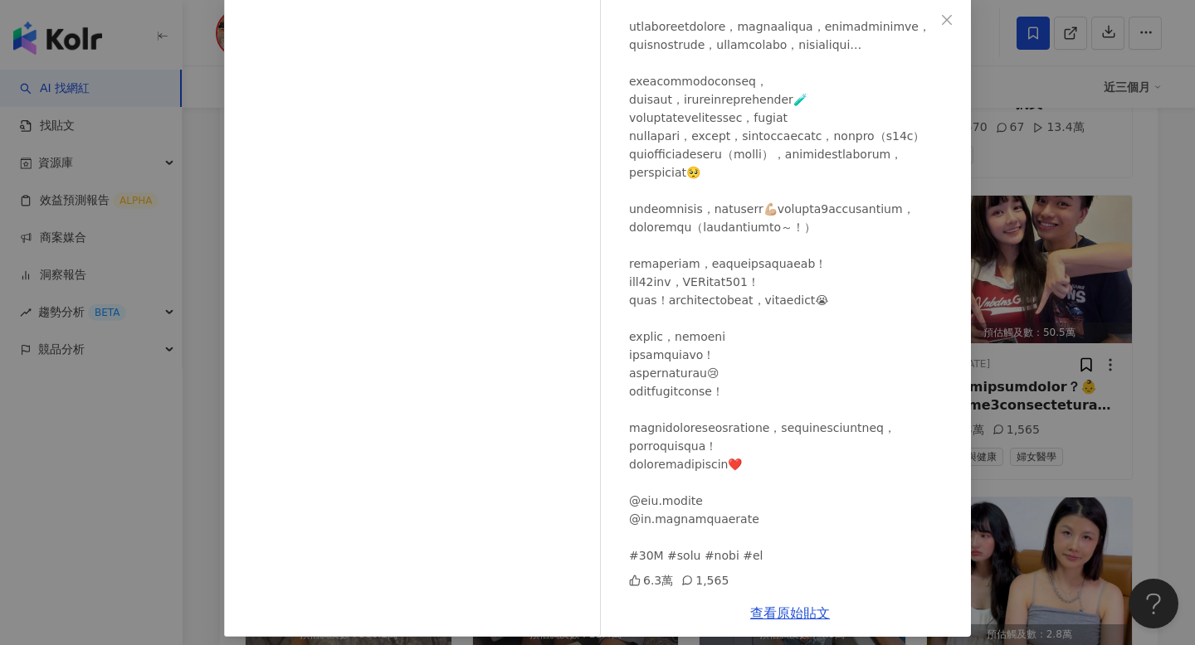
click at [1096, 389] on div "陳怡君-阿咪 2025/7/16 6.3萬 1,565 查看原始貼文" at bounding box center [597, 322] width 1195 height 645
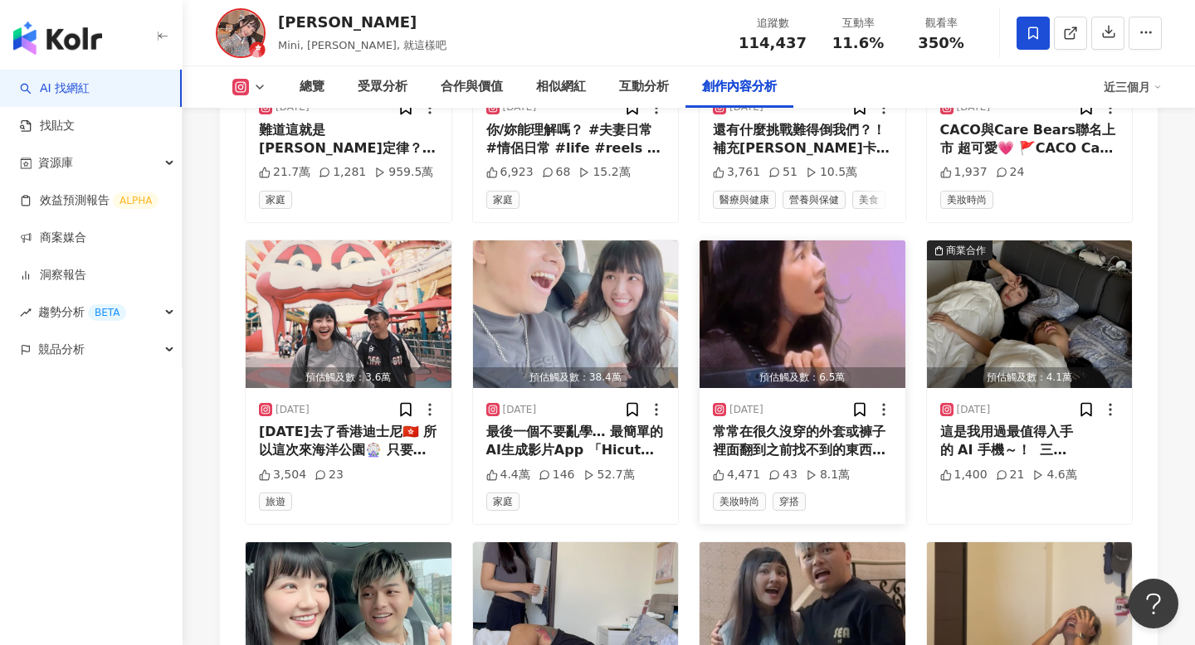
scroll to position [7263, 0]
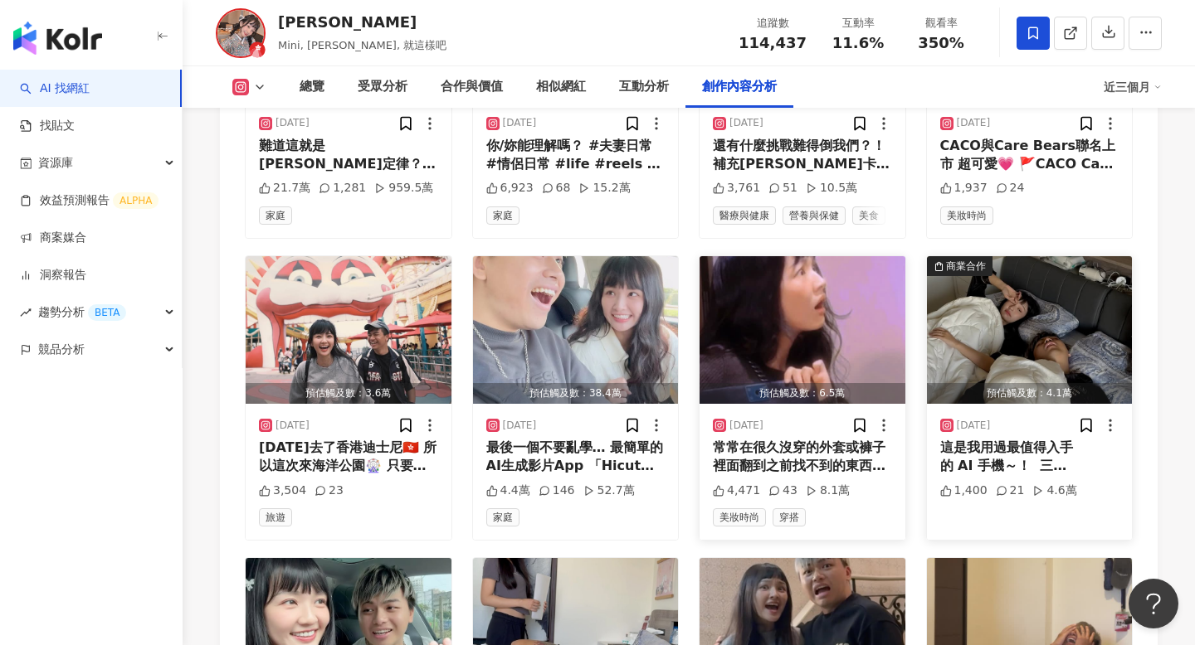
click at [961, 439] on div "這是我用過最值得入手的 AI 手機～！ 三星 Galaxy A56 全新升級！超高CP值🤩 機身設計更輕薄，螢幕變大邊框變窄 拿來看劇打遊戲都超讚 讓我白天玩…" at bounding box center [1029, 457] width 179 height 37
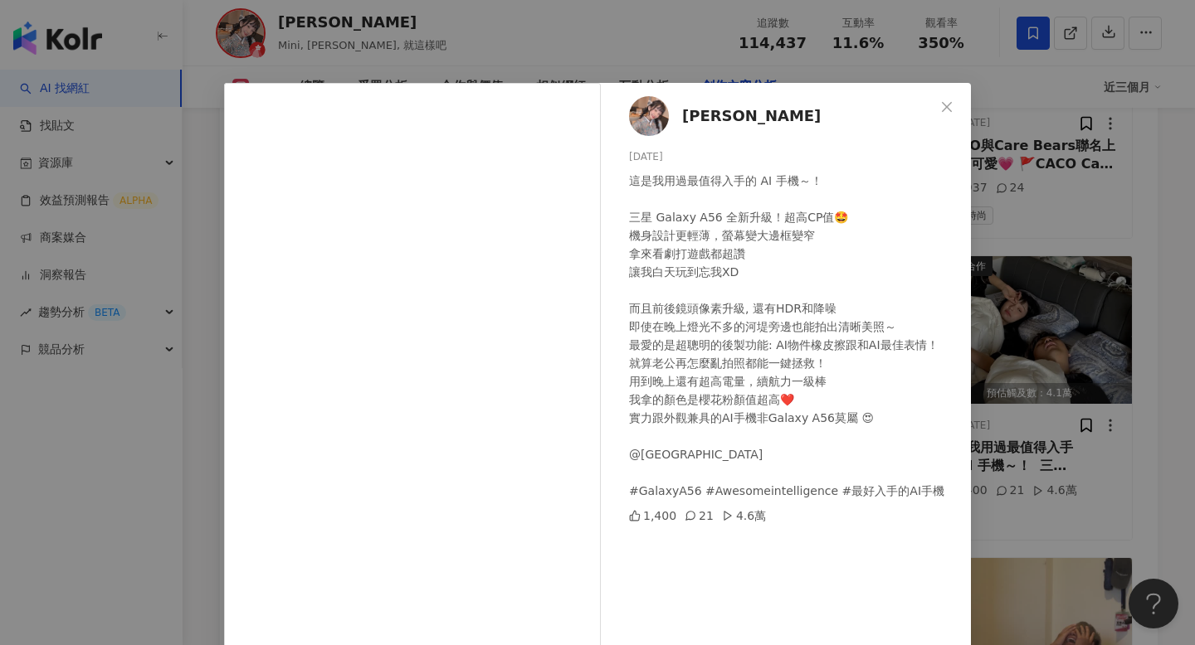
click at [1051, 336] on div "陳怡君-阿咪 2025/4/1 這是我用過最值得入手的 AI 手機～！ 三星 Galaxy A56 全新升級！超高CP值🤩 機身設計更輕薄，螢幕變大邊框變窄 …" at bounding box center [597, 322] width 1195 height 645
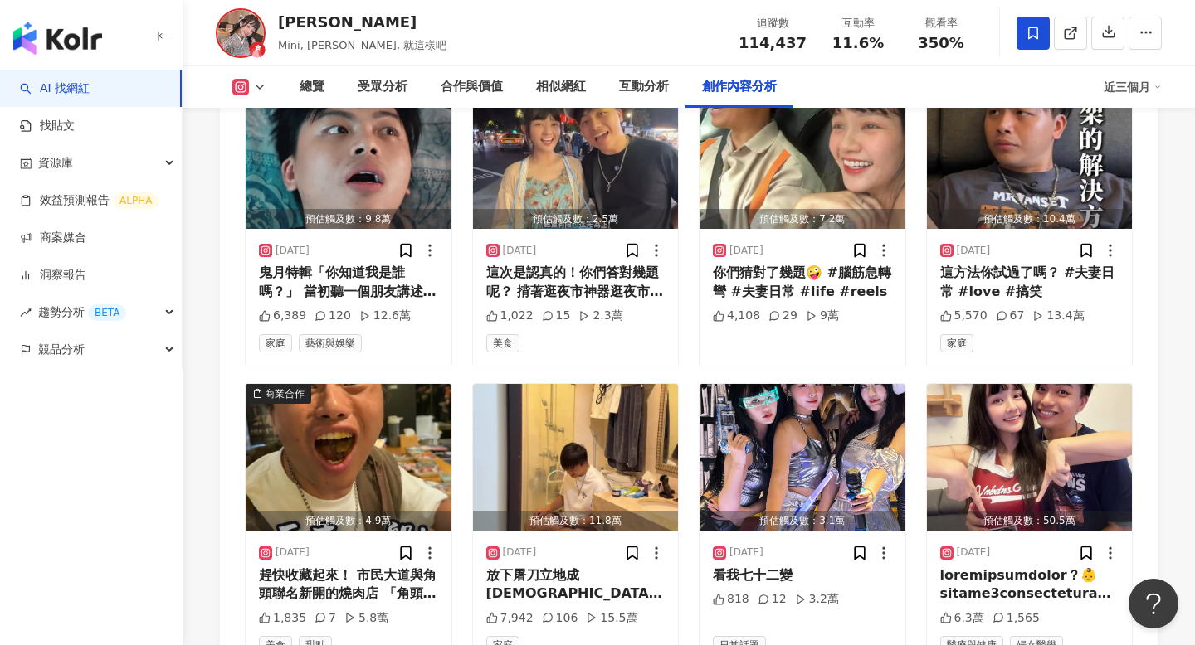
scroll to position [5323, 0]
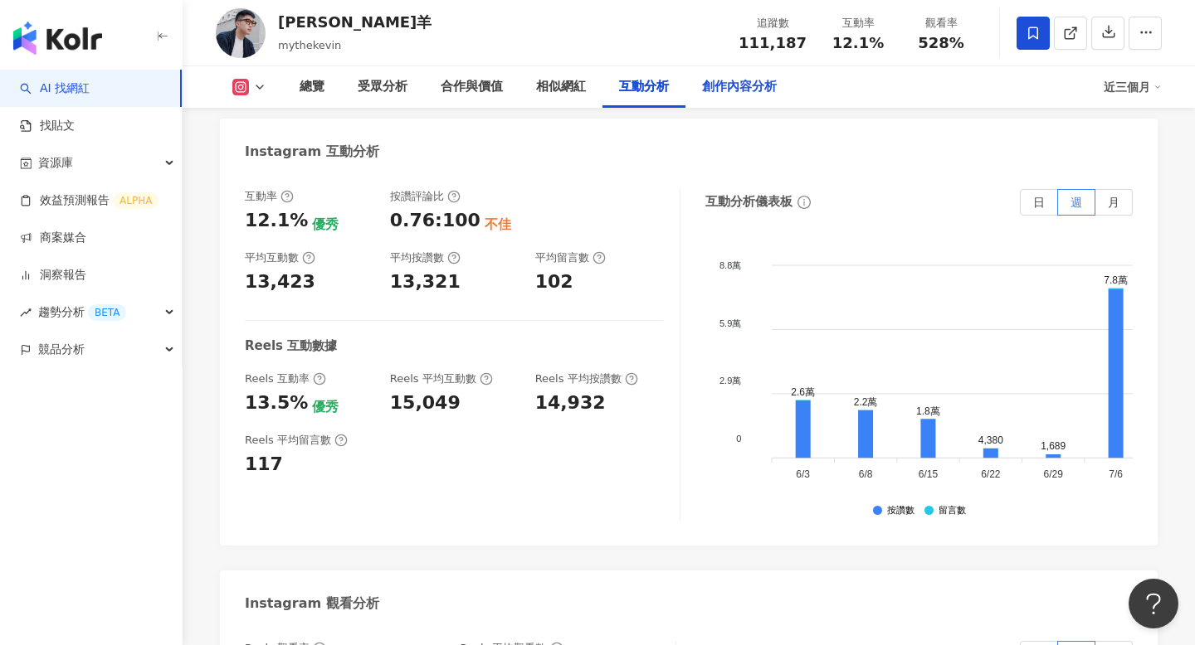
click at [726, 99] on div "創作內容分析" at bounding box center [739, 86] width 108 height 41
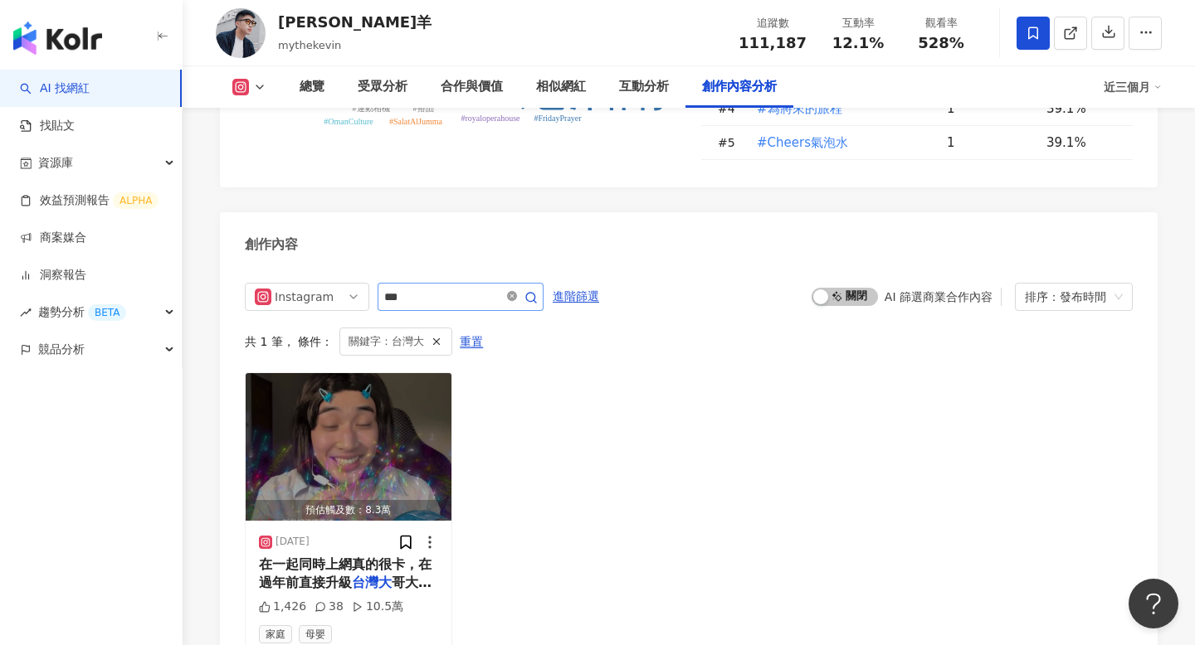
click at [512, 289] on span at bounding box center [512, 297] width 10 height 16
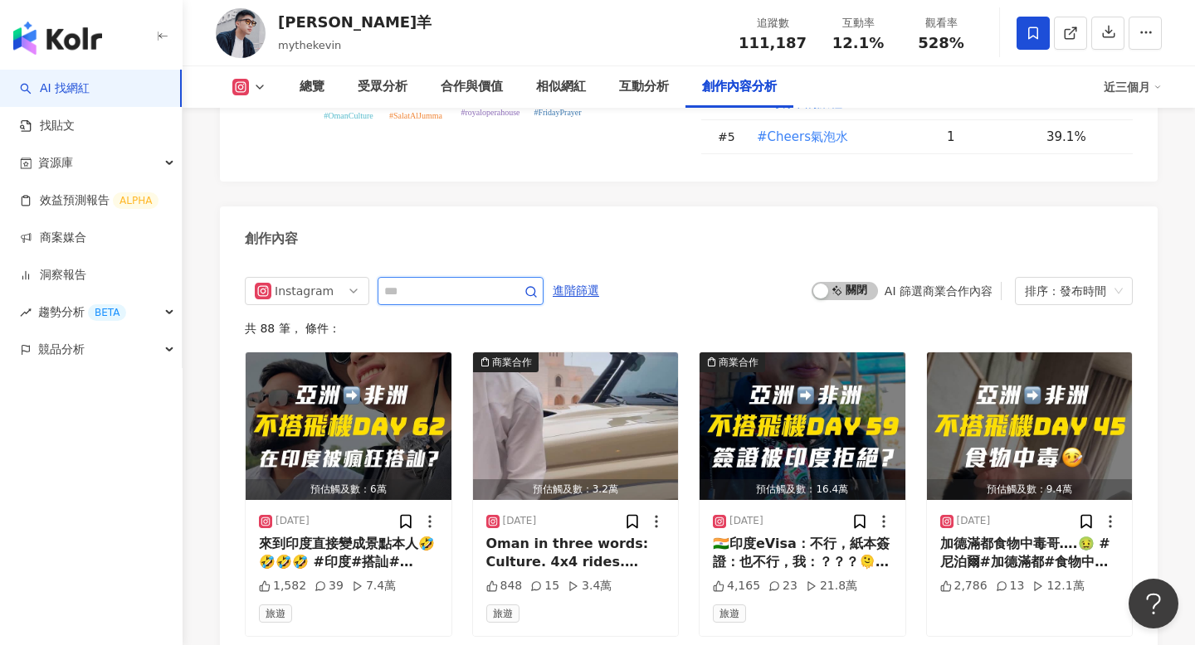
scroll to position [5142, 0]
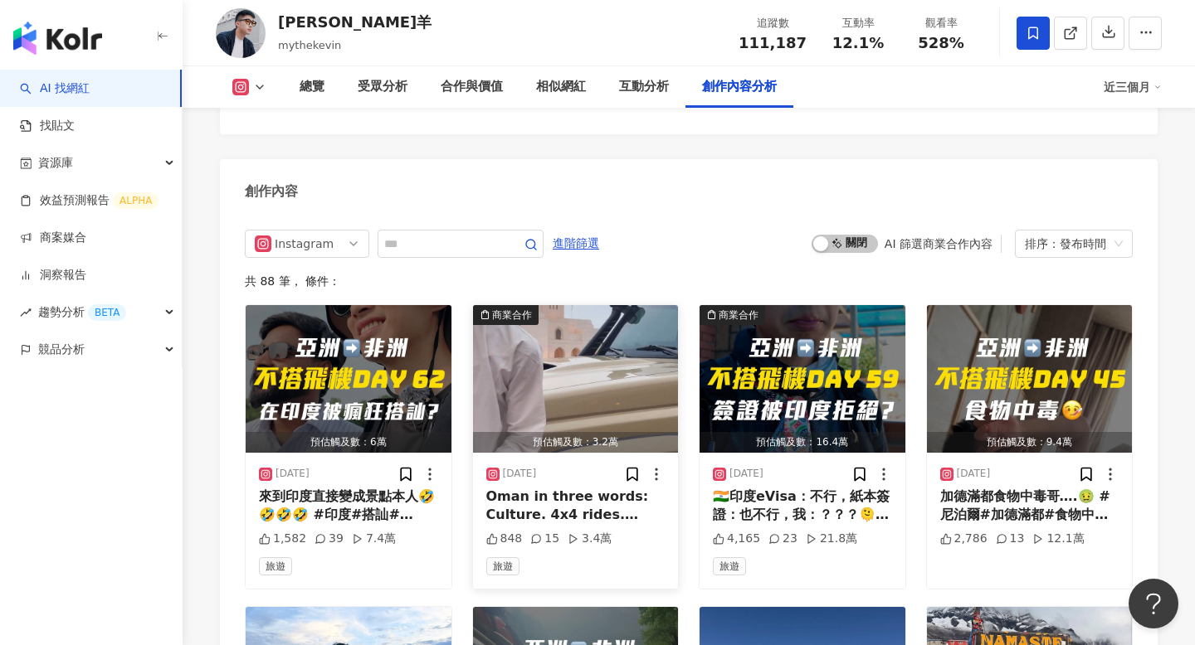
click at [581, 488] on div "Oman in three words: Culture. 4x4 rides. Chips. … and 100° of Omani warmth😍 Rat…" at bounding box center [575, 506] width 179 height 37
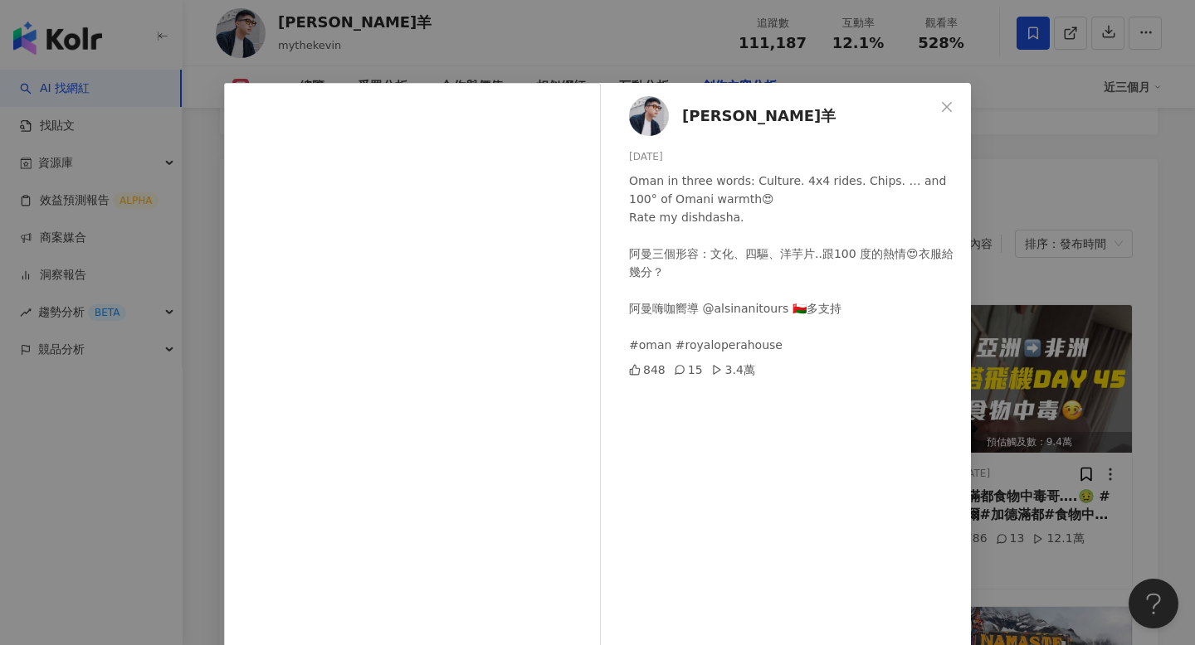
scroll to position [99, 0]
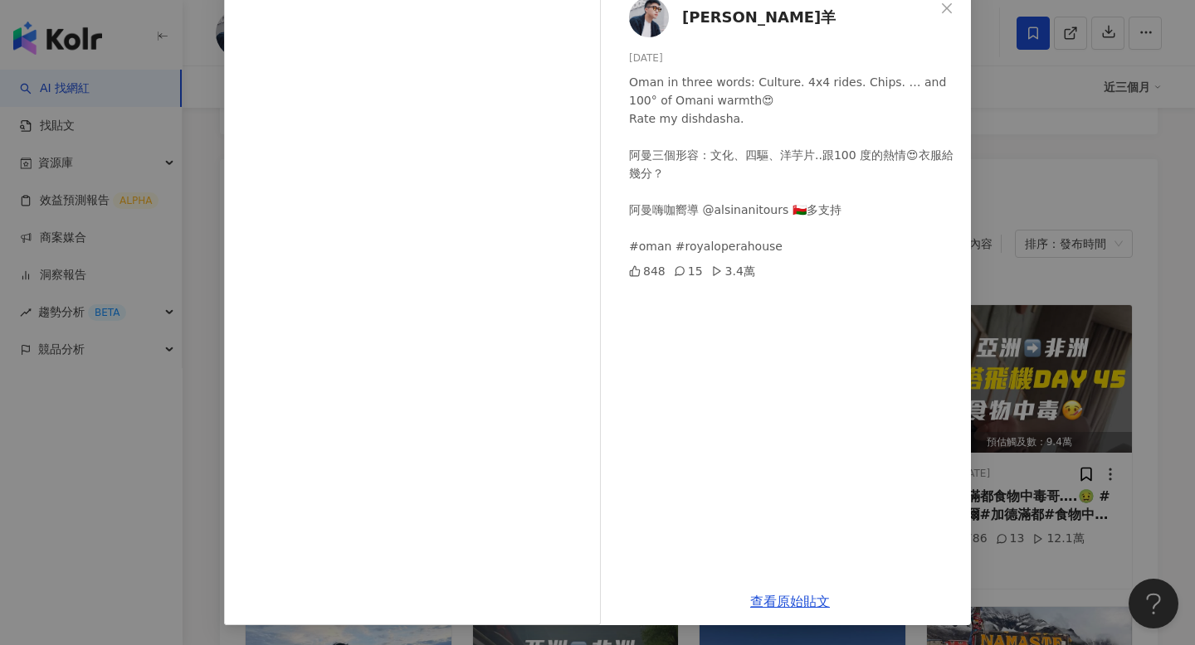
click at [1051, 352] on div "凱文羊 2025/8/24 Oman in three words: Culture. 4x4 rides. Chips. … and 100° of Oma…" at bounding box center [597, 322] width 1195 height 645
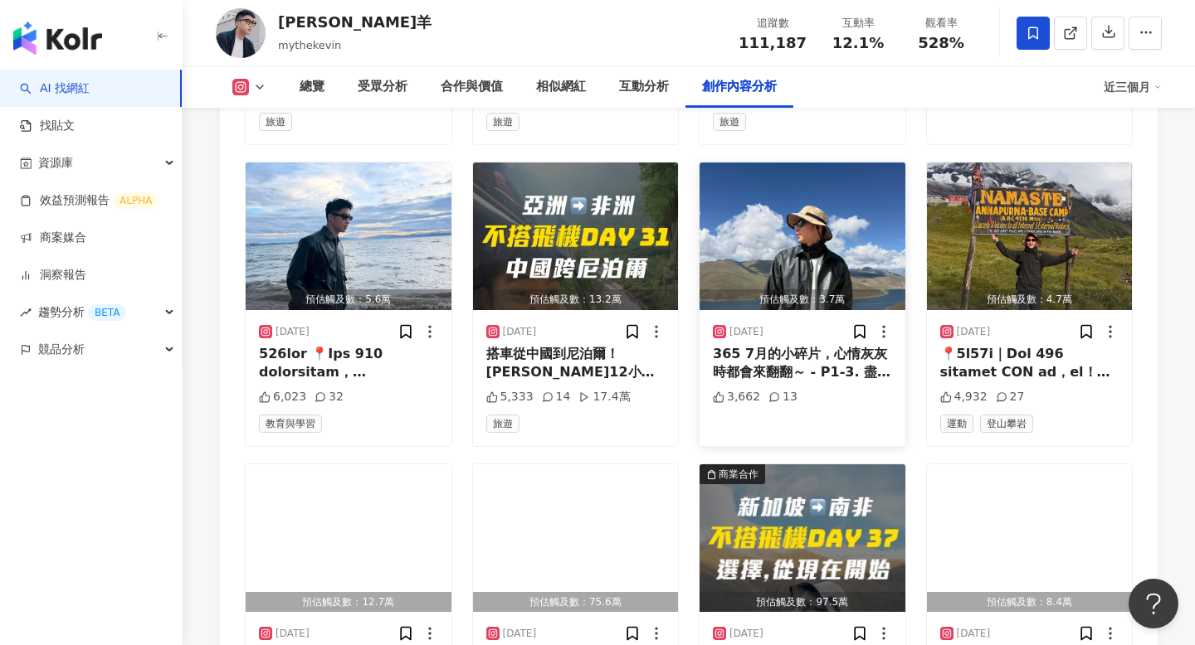
scroll to position [5698, 0]
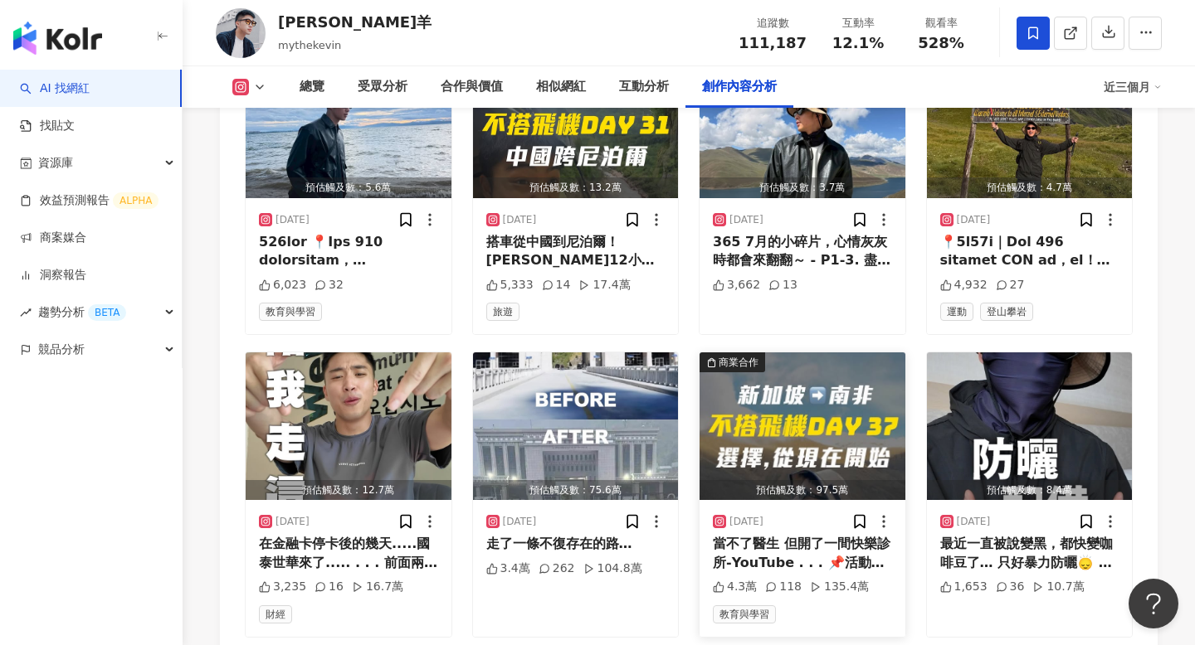
click at [846, 535] on div "當不了醫生 但開了一間快樂診所-YouTube . . . 📌活動資訊: Cheers to You！ 無論你是即將畢業的新鮮人，還是歷經五年職場洗禮的青年，…" at bounding box center [802, 553] width 179 height 37
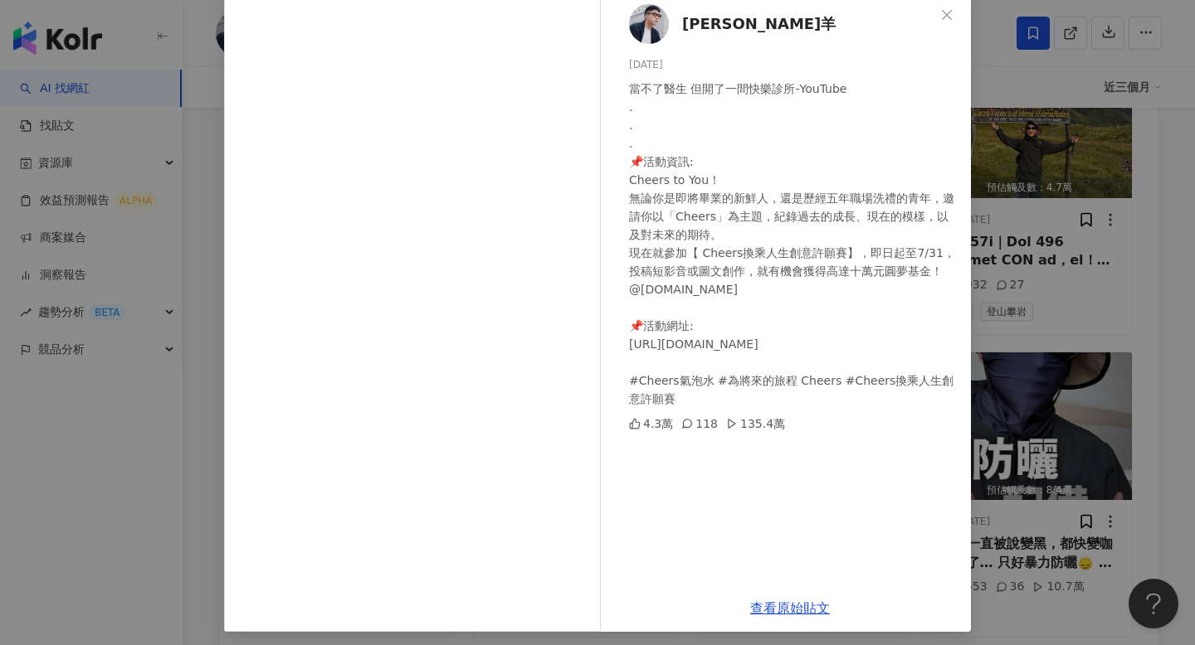
scroll to position [99, 0]
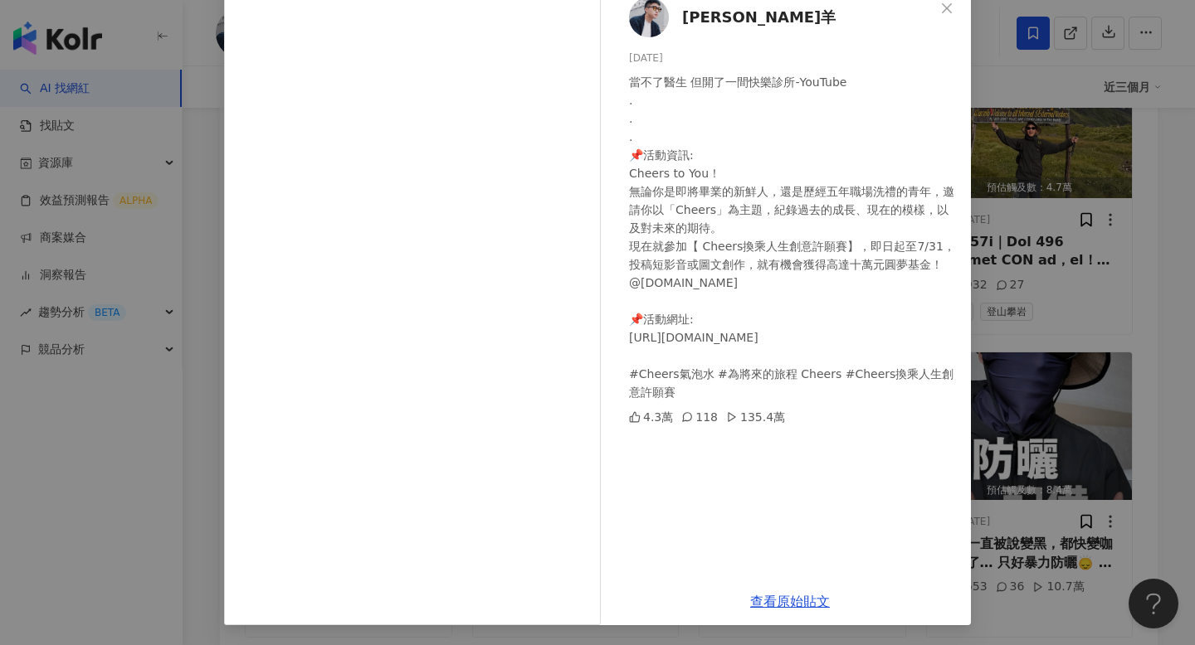
click at [983, 368] on div "凱文羊 2025/7/7 當不了醫生 但開了一間快樂診所-YouTube . . . 📌活動資訊: Cheers to You！ 無論你是即將畢業的新鮮人，還…" at bounding box center [597, 322] width 1195 height 645
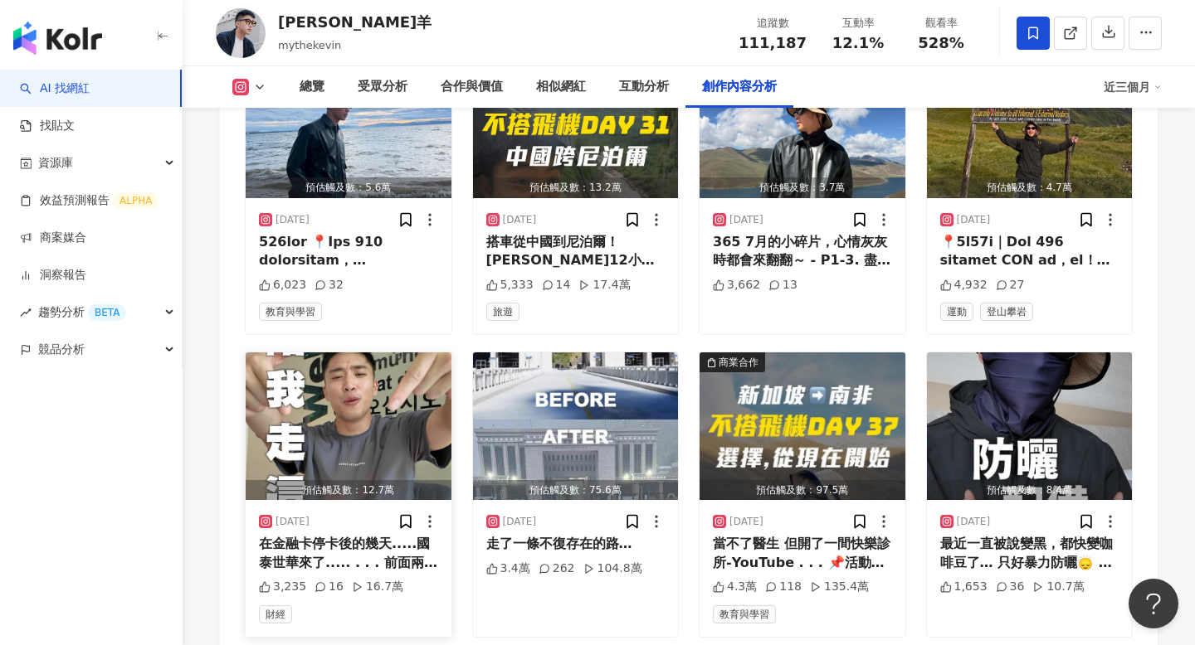
click at [397, 535] on div "在金融卡停卡後的幾天.....國泰世華來了..... . . . 前面兩次出包後，我超怕錢消失，本來就有在用國泰世華CUBE App 現在更是學會把理財分門別…" at bounding box center [348, 553] width 179 height 37
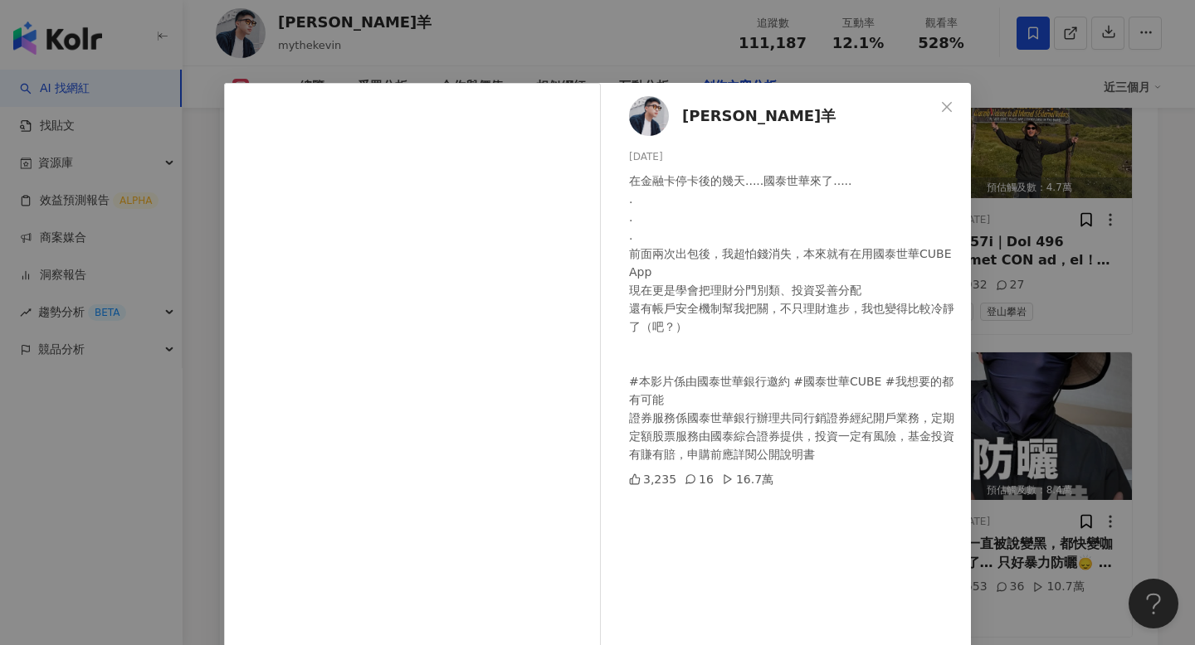
click at [1056, 304] on div "凱文羊 2025/7/15 在金融卡停卡後的幾天.....國泰世華來了..... . . . 前面兩次出包後，我超怕錢消失，本來就有在用國泰世華CUBE Ap…" at bounding box center [597, 322] width 1195 height 645
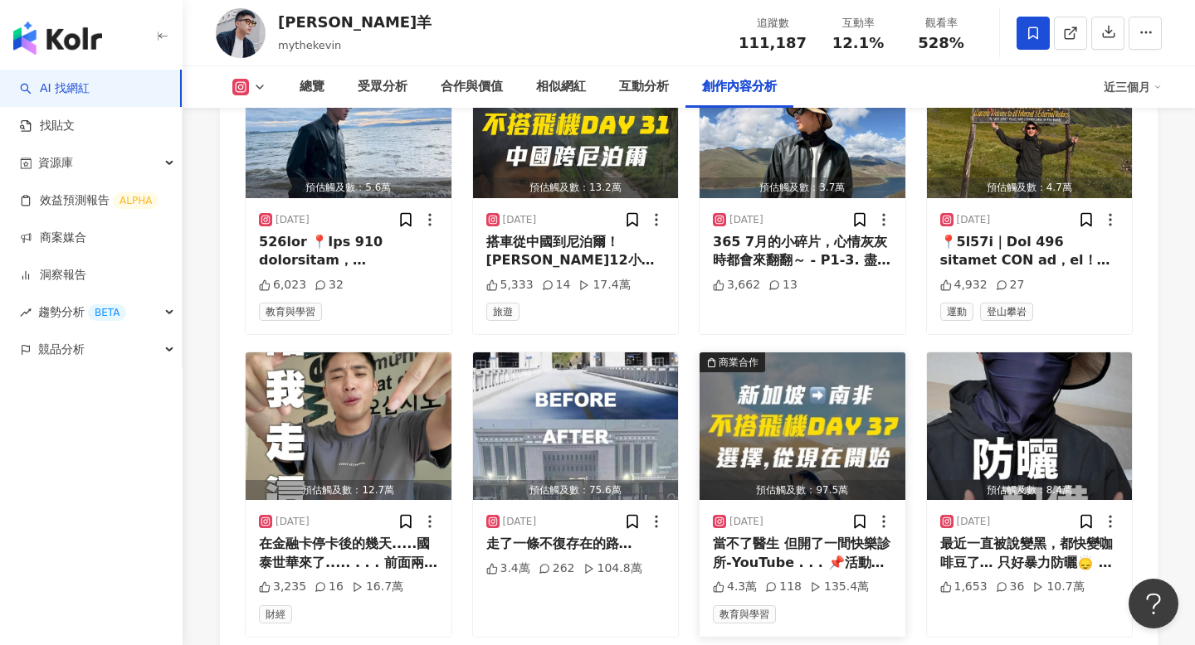
click at [789, 535] on div "當不了醫生 但開了一間快樂診所-YouTube . . . 📌活動資訊: Cheers to You！ 無論你是即將畢業的新鮮人，還是歷經五年職場洗禮的青年，…" at bounding box center [802, 553] width 179 height 37
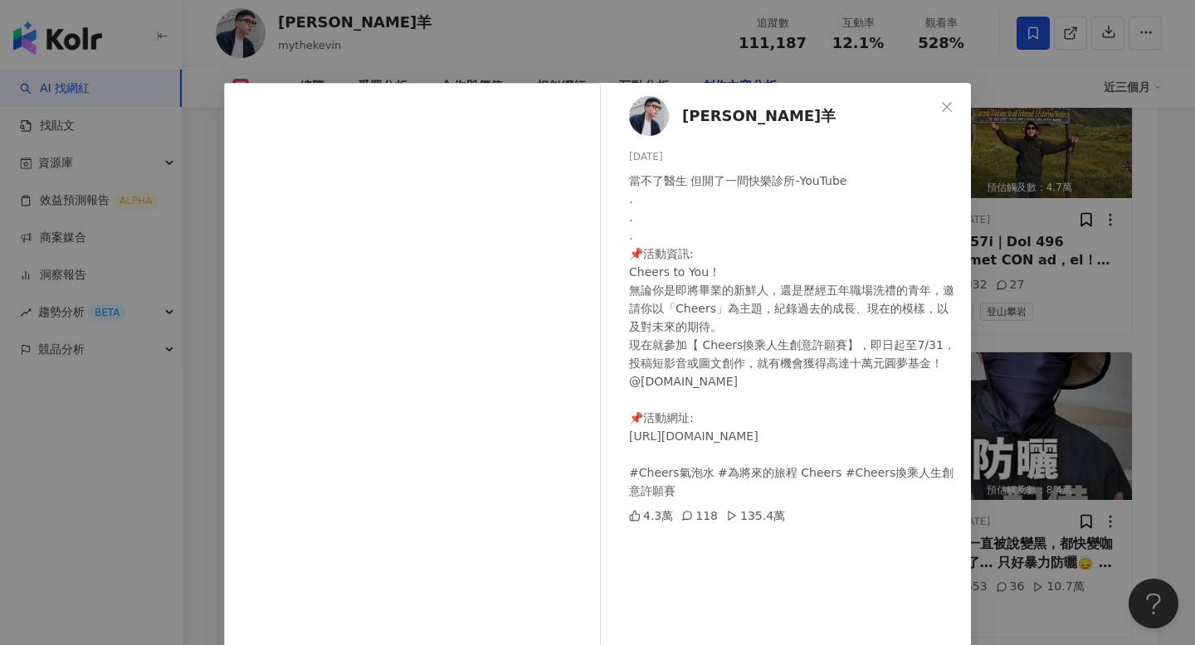
click at [983, 402] on div "凱文羊 2025/7/7 當不了醫生 但開了一間快樂診所-YouTube . . . 📌活動資訊: Cheers to You！ 無論你是即將畢業的新鮮人，還…" at bounding box center [597, 322] width 1195 height 645
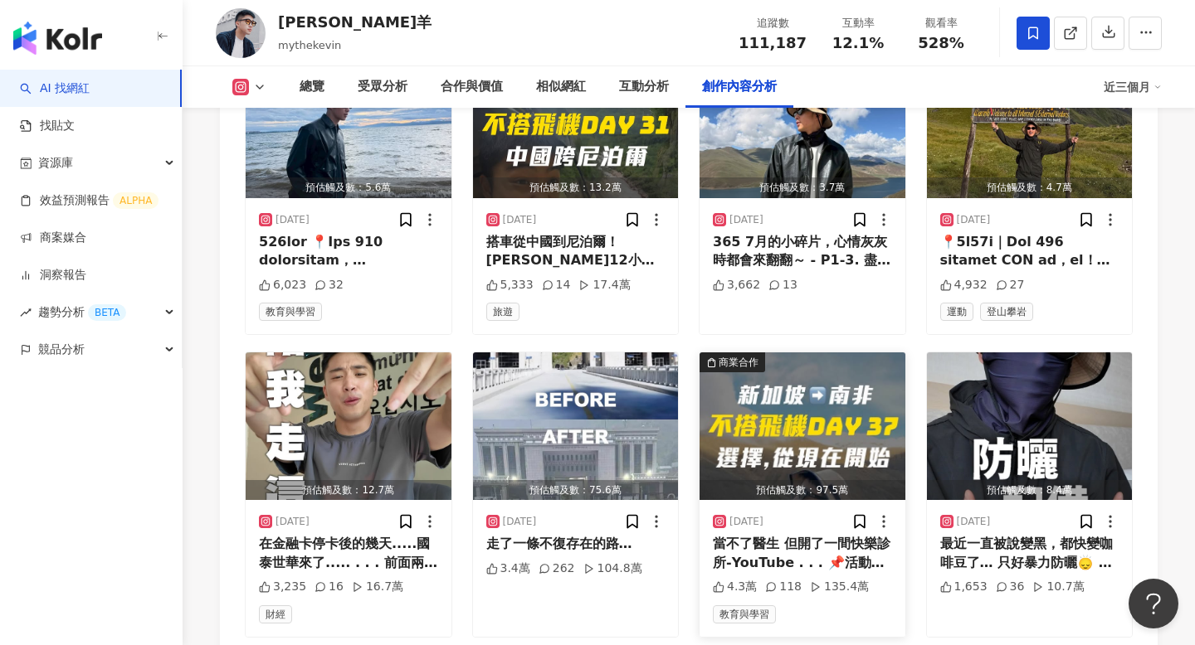
click at [866, 535] on div "當不了醫生 但開了一間快樂診所-YouTube . . . 📌活動資訊: Cheers to You！ 無論你是即將畢業的新鮮人，還是歷經五年職場洗禮的青年，…" at bounding box center [802, 553] width 179 height 37
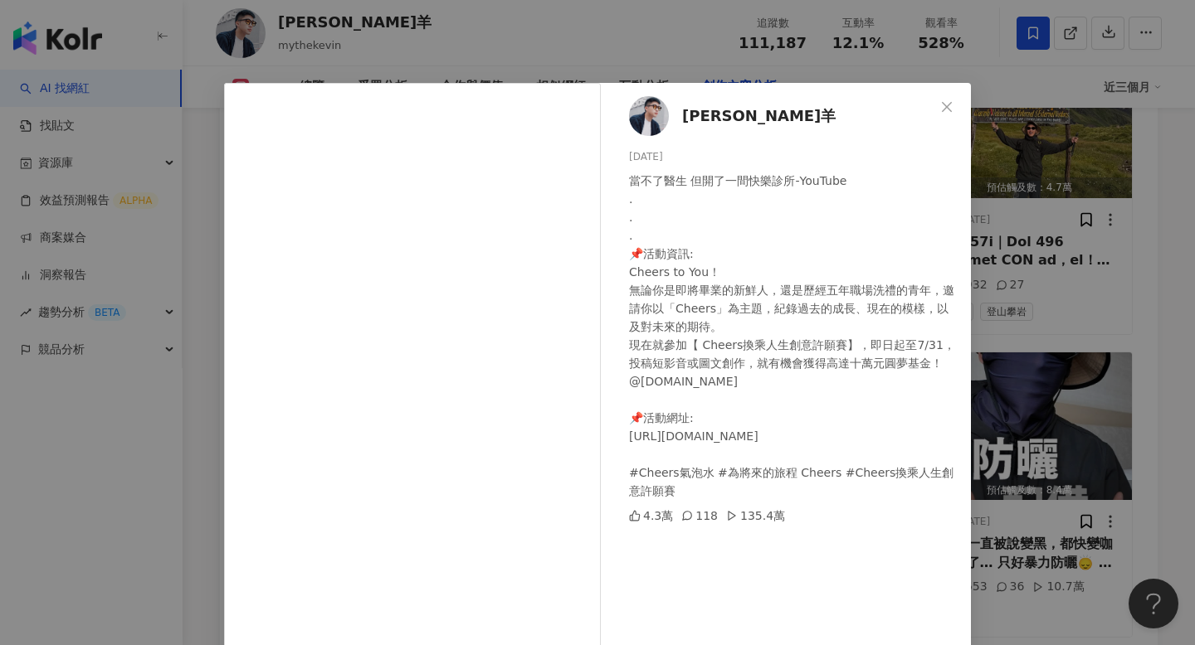
click at [1039, 444] on div "凱文羊 2025/7/7 當不了醫生 但開了一間快樂診所-YouTube . . . 📌活動資訊: Cheers to You！ 無論你是即將畢業的新鮮人，還…" at bounding box center [597, 322] width 1195 height 645
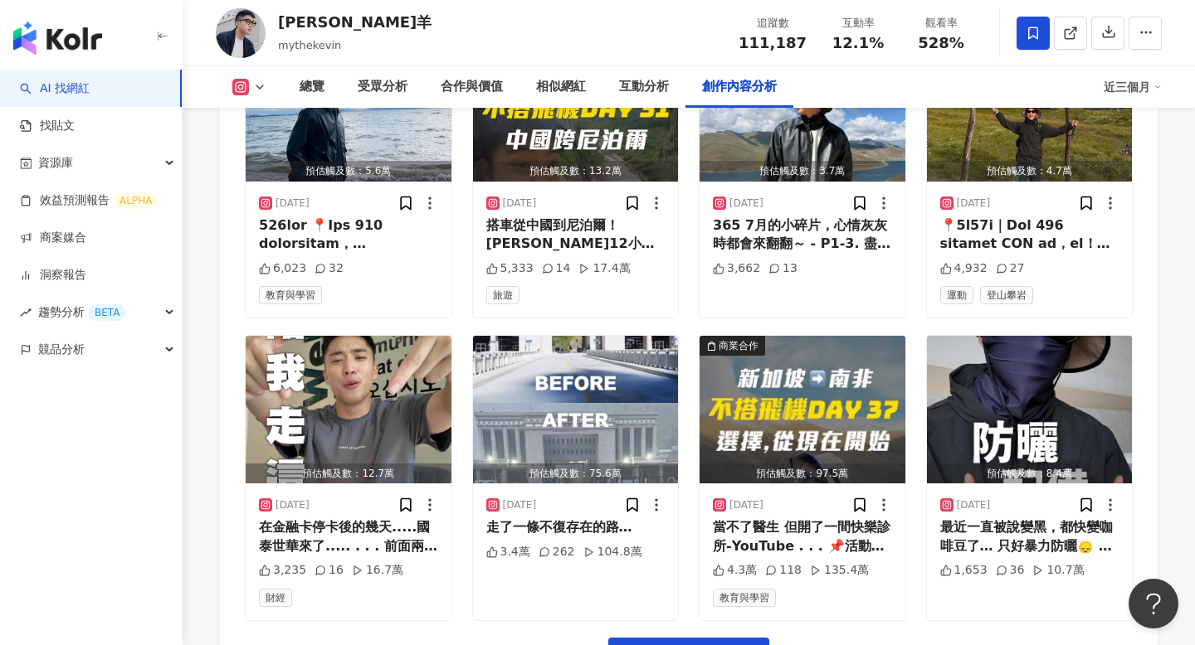
scroll to position [5723, 0]
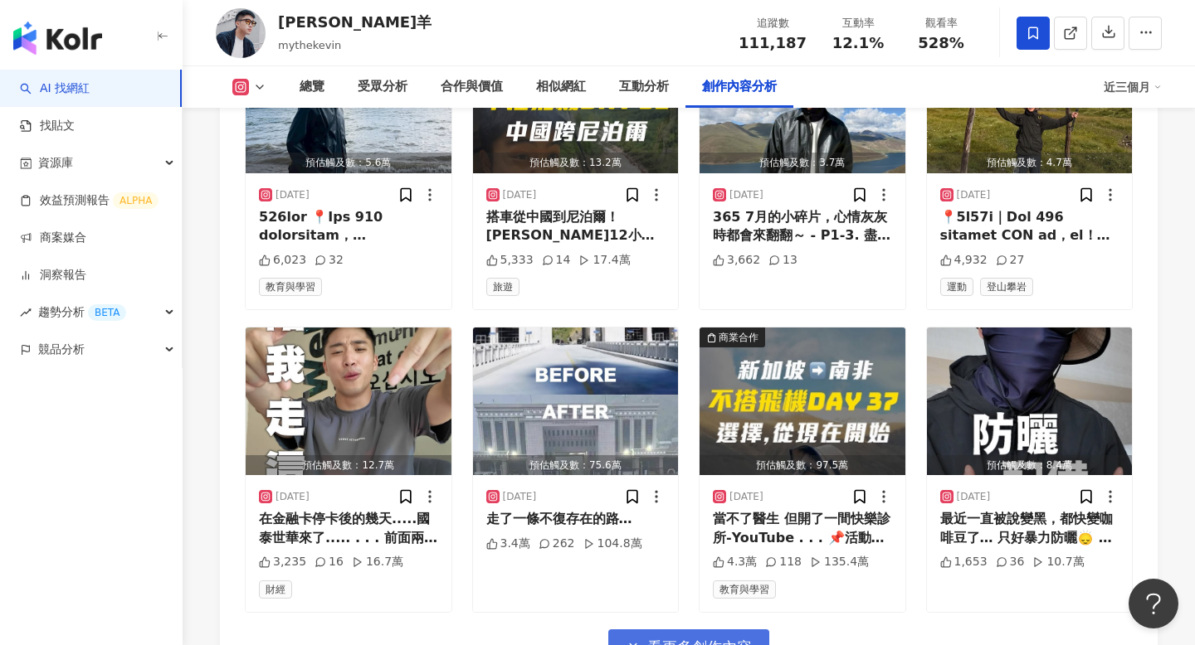
click at [714, 630] on button "看更多創作內容" at bounding box center [688, 648] width 161 height 37
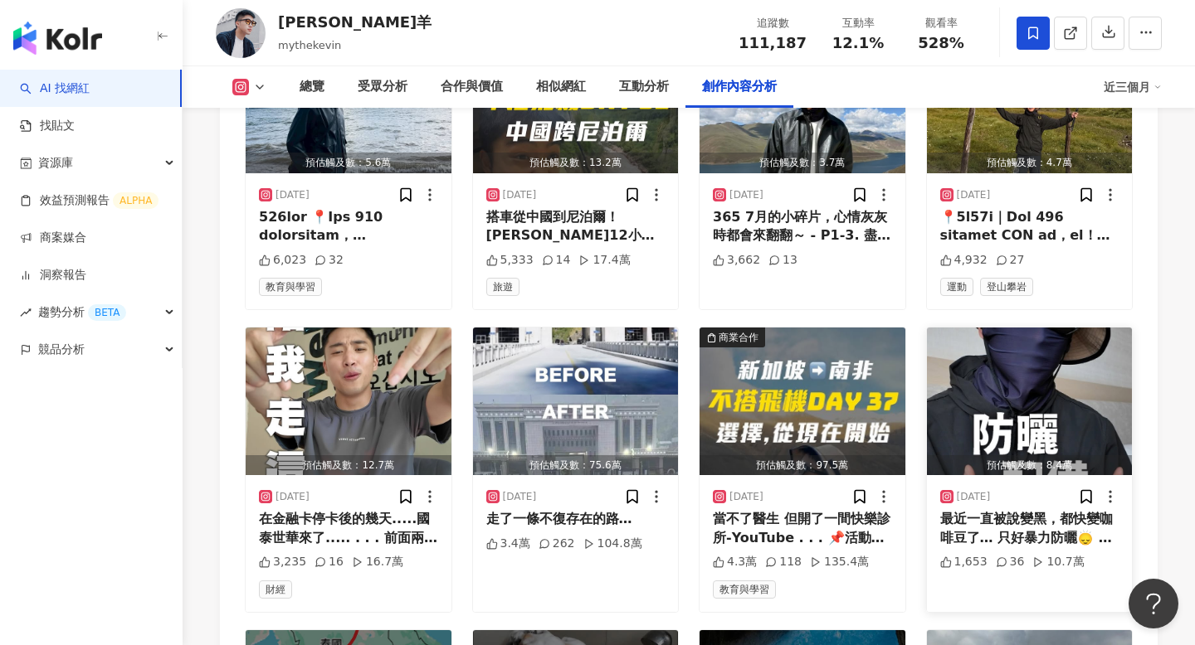
click at [992, 510] on div "最近一直被說變黑，都快變咖啡豆了… 只好暴力防曬🙂‍↕️ 歡迎防曬廠商找我😀😀" at bounding box center [1029, 528] width 179 height 37
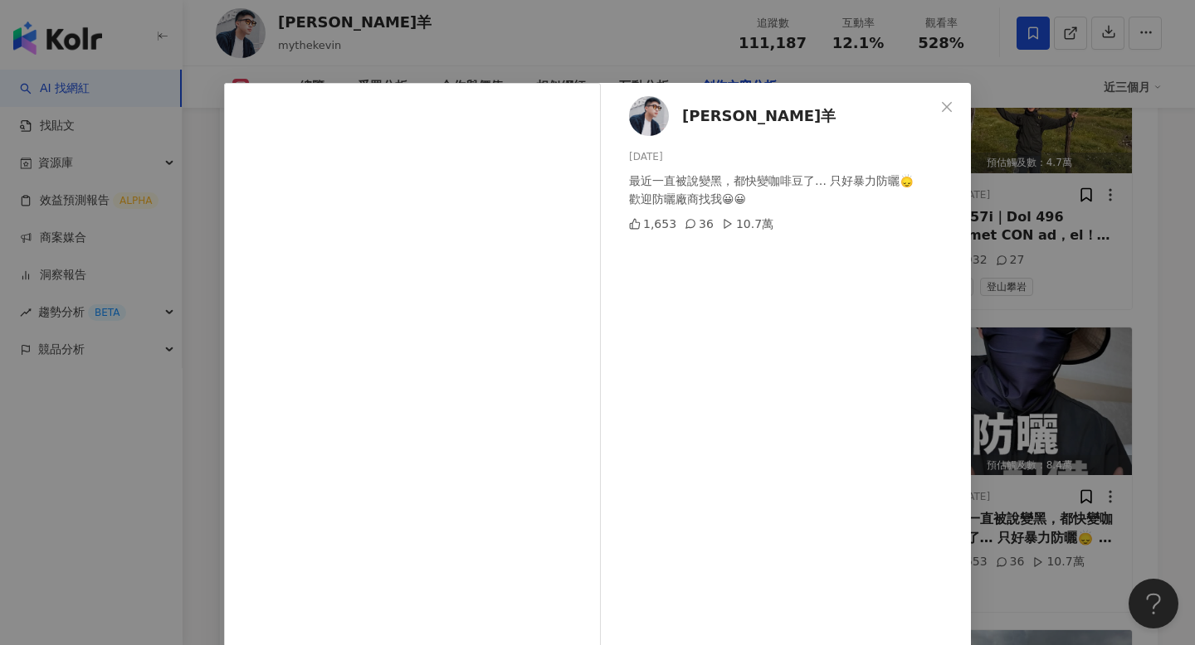
click at [1084, 291] on div "凱文羊 2025/7/1 最近一直被說變黑，都快變咖啡豆了… 只好暴力防曬🙂‍↕️ 歡迎防曬廠商找我😀😀 1,653 36 10.7萬 查看原始貼文" at bounding box center [597, 322] width 1195 height 645
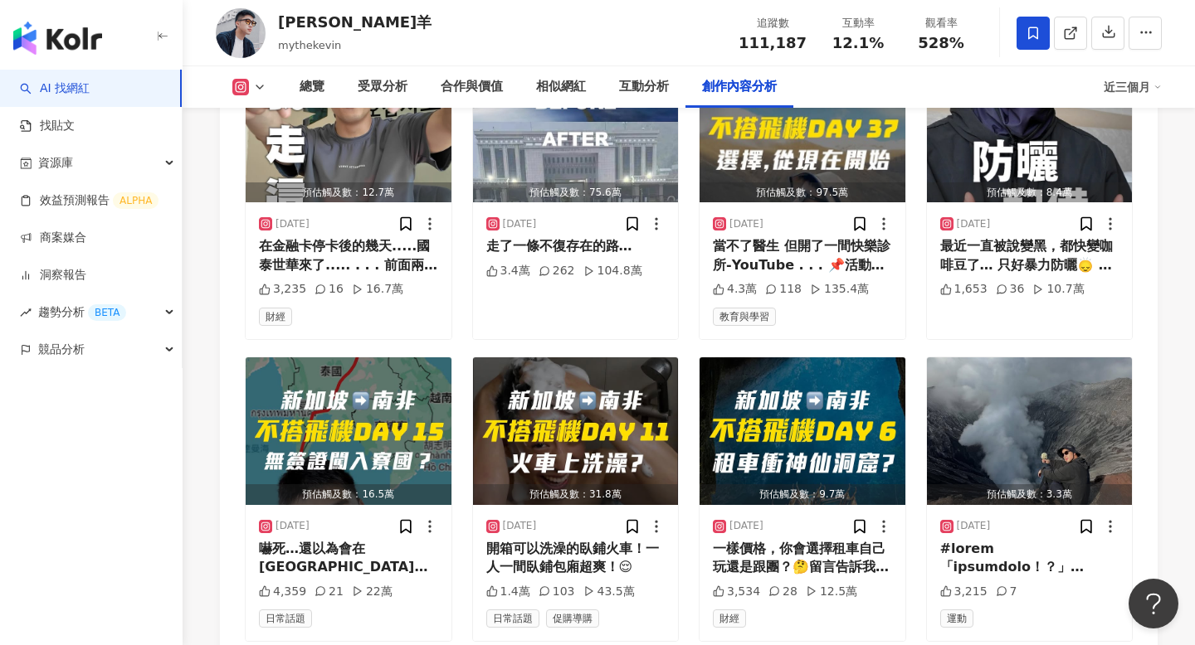
scroll to position [6015, 0]
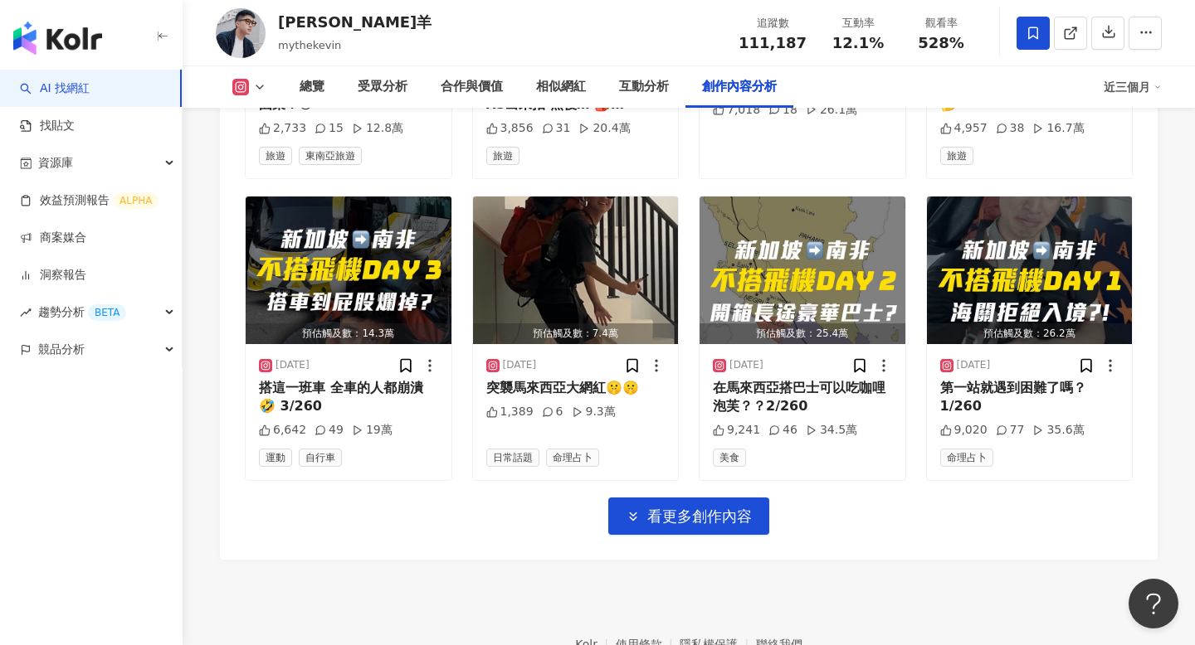
click at [712, 508] on span "看更多創作內容" at bounding box center [699, 517] width 105 height 18
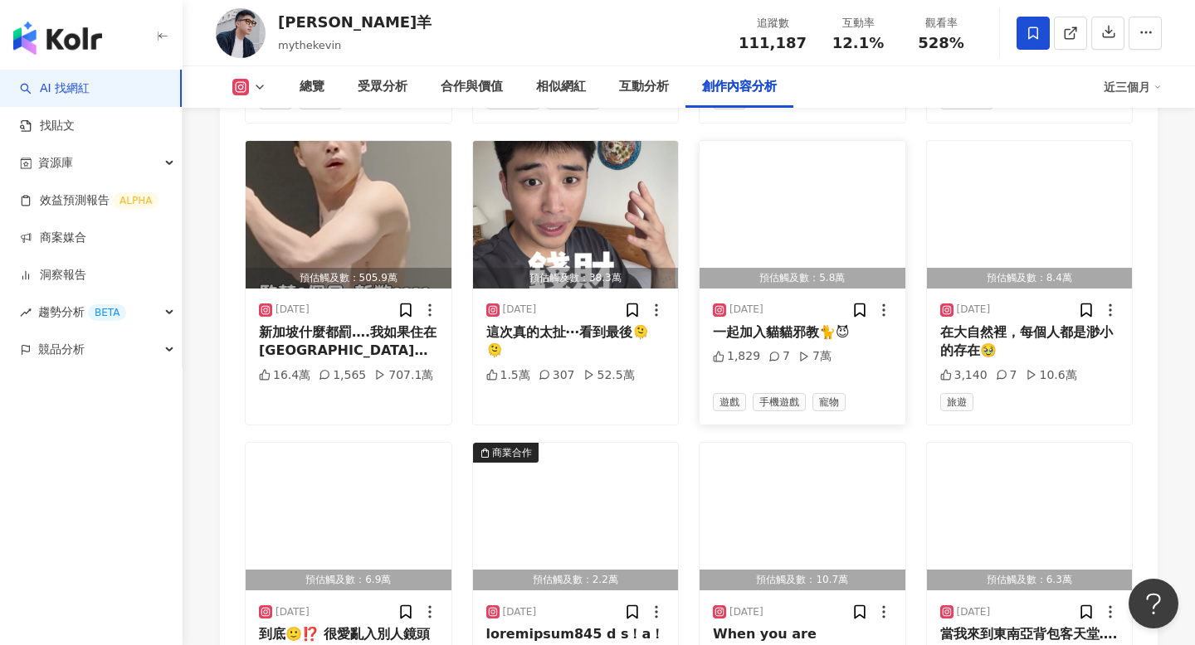
scroll to position [7207, 0]
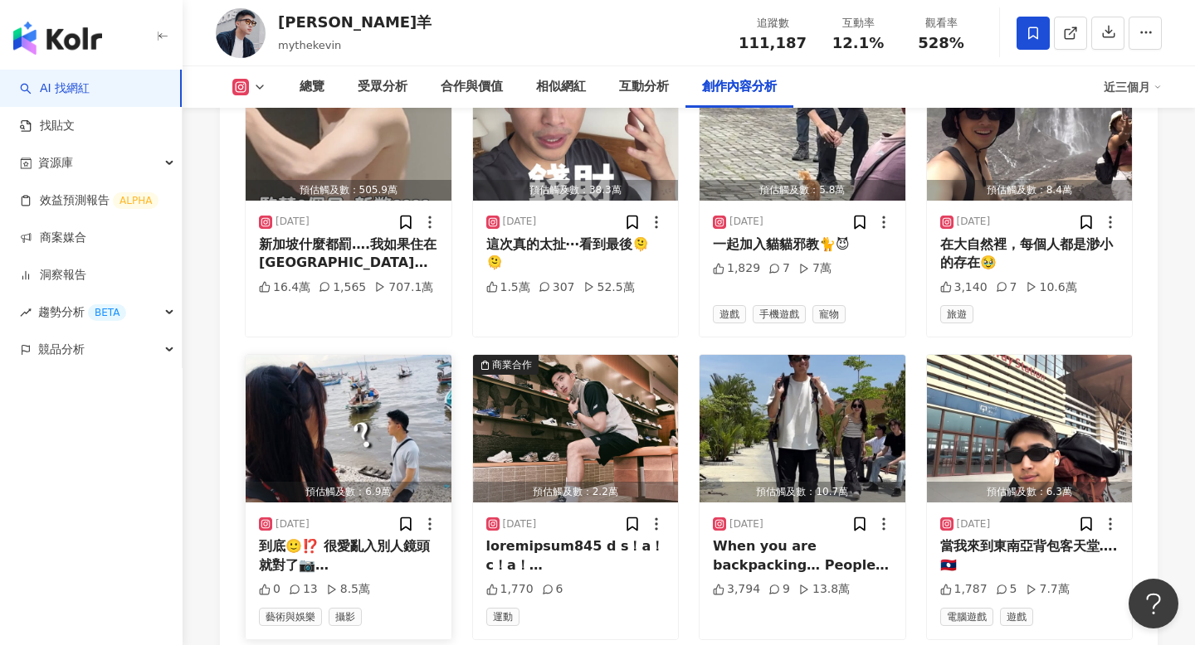
click at [321, 538] on div "到底🙂⁉️ 很愛亂入別人鏡頭就對了📷 #behindthescene #indonesia #surabaya #surabayamonument" at bounding box center [348, 556] width 179 height 37
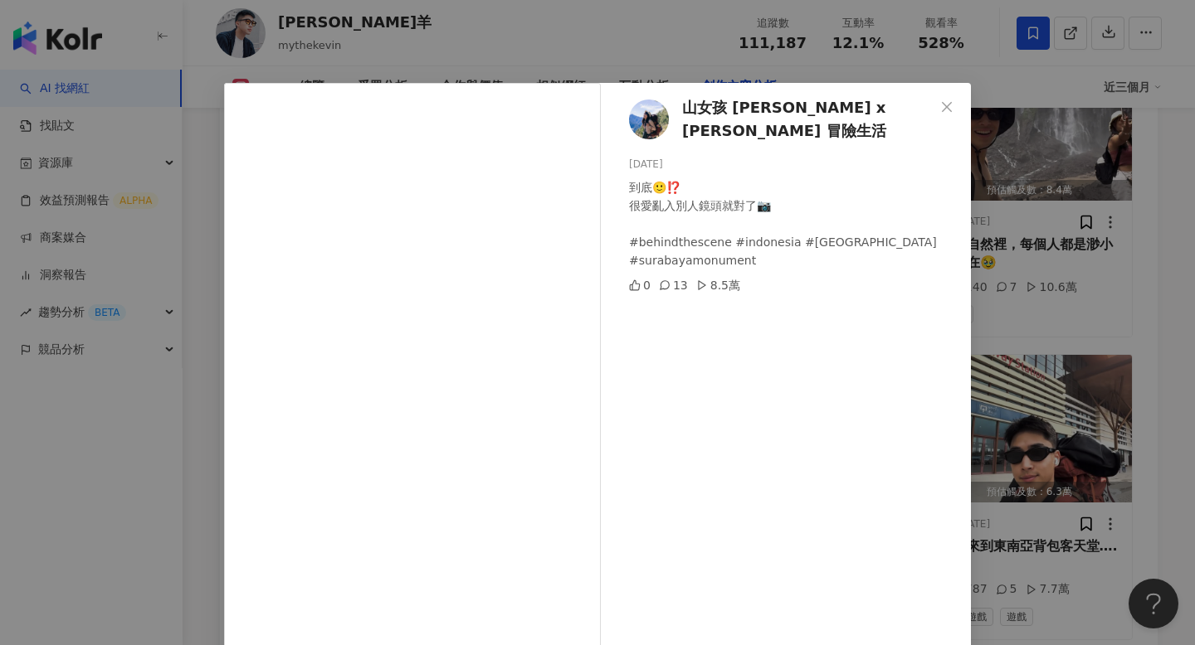
click at [976, 286] on div "山女孩 Melissa x Mao 冒險生活 2025/5/23 到底🙂⁉️ 很愛亂入別人鏡頭就對了📷 #behindthescene #indonesia …" at bounding box center [597, 322] width 1195 height 645
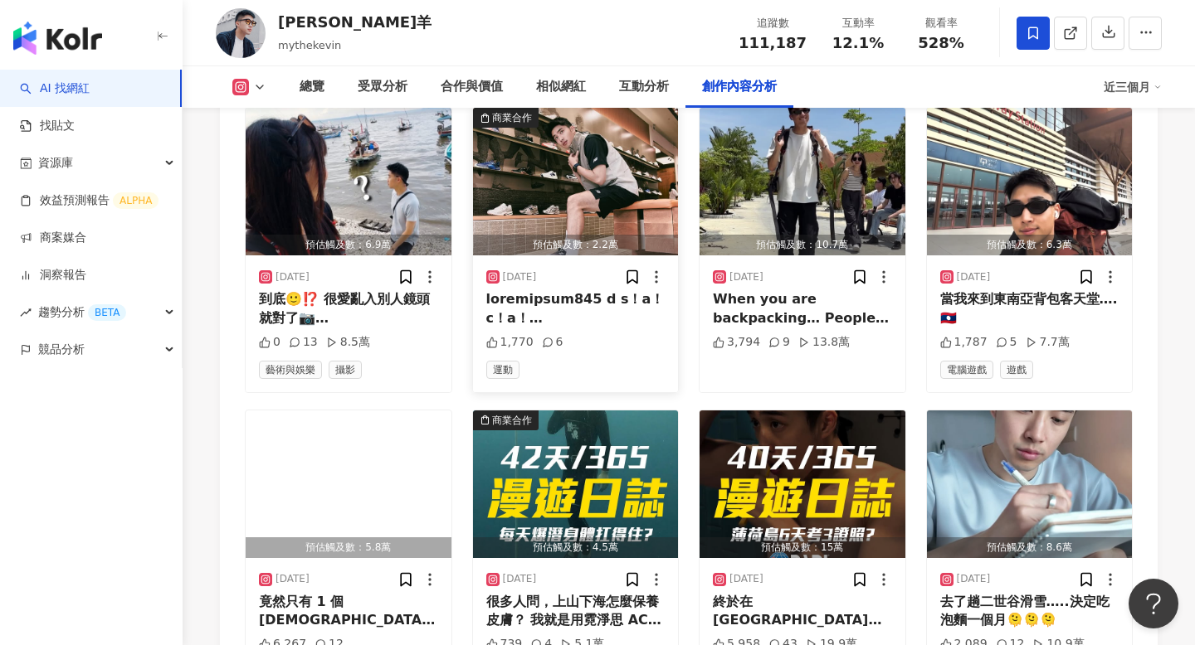
scroll to position [7455, 0]
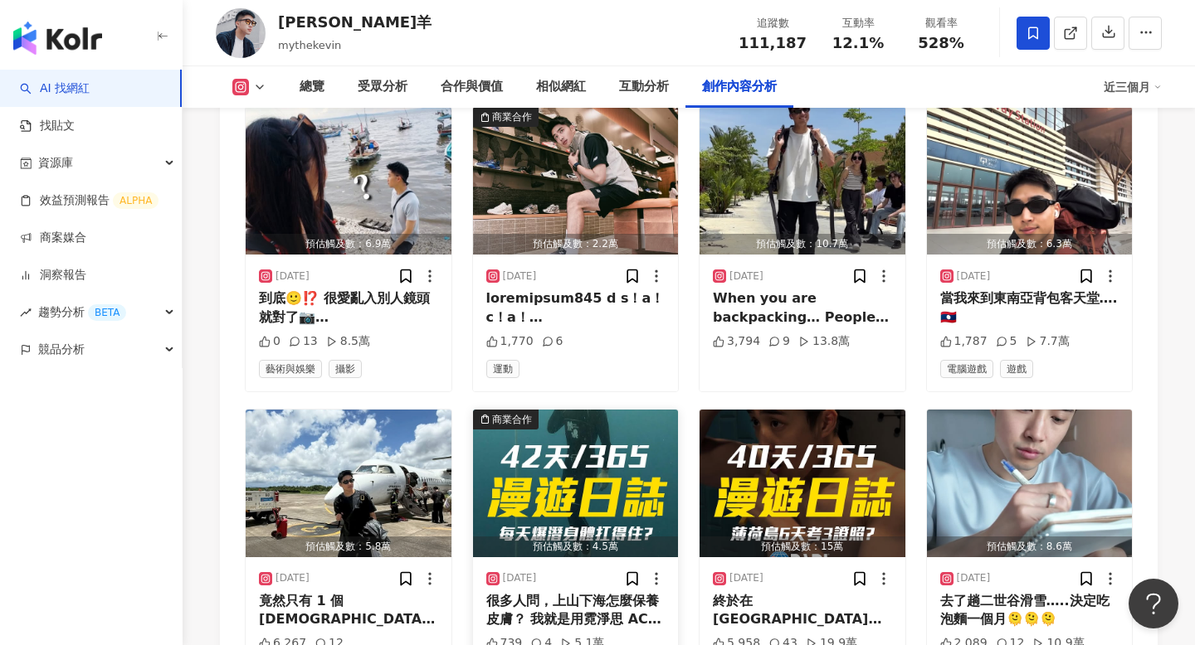
click at [635, 557] on div "2025/4/17 很多人問，上山下海怎麼保養皮膚？ 我就是用霓淨思 ACID多酸拋光系列 首創*三酸拋光科技，搭配多種專業成分，直接讓我在曬太陽＋泡海水的同…" at bounding box center [576, 625] width 206 height 136
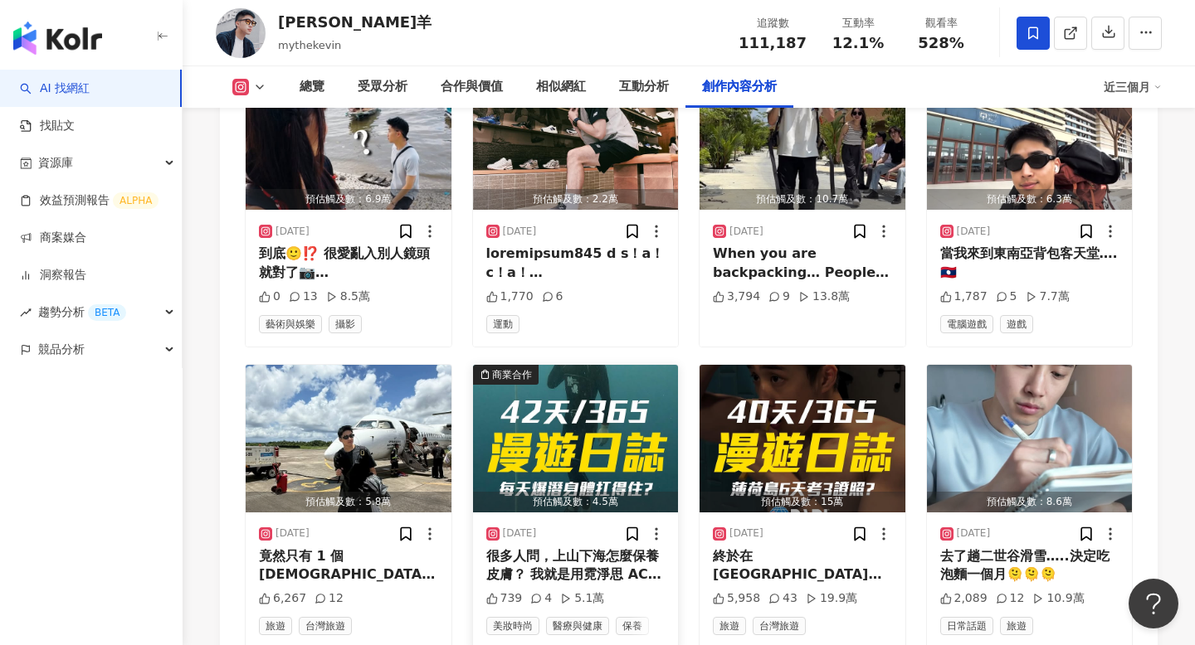
scroll to position [7513, 0]
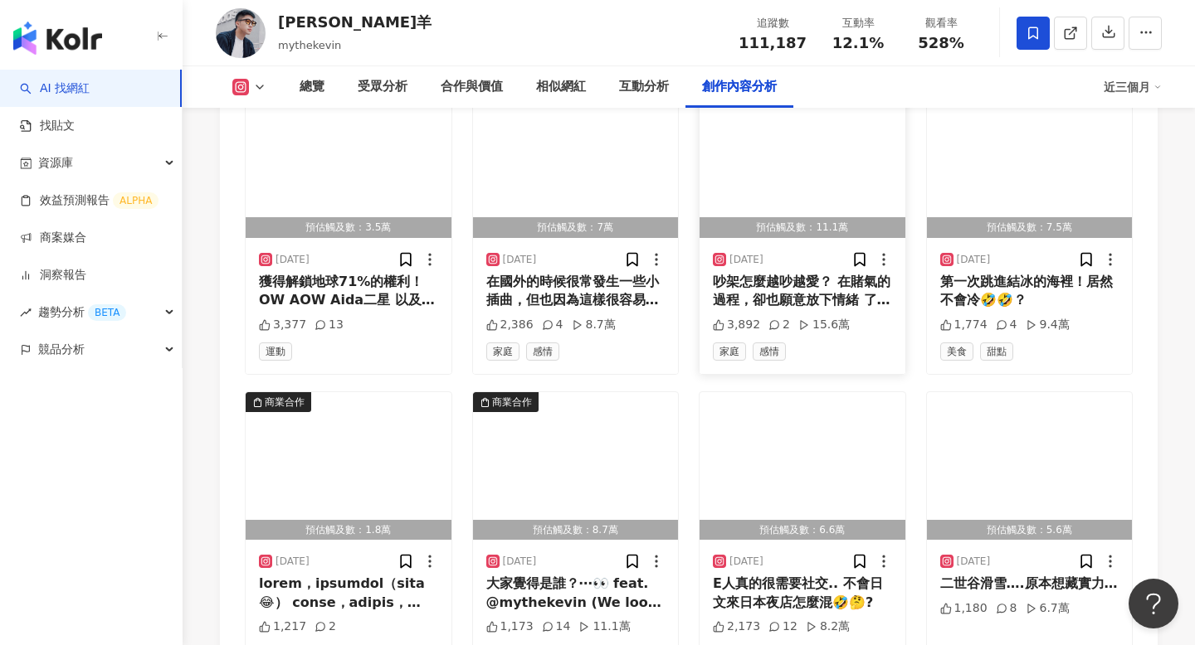
scroll to position [8085, 0]
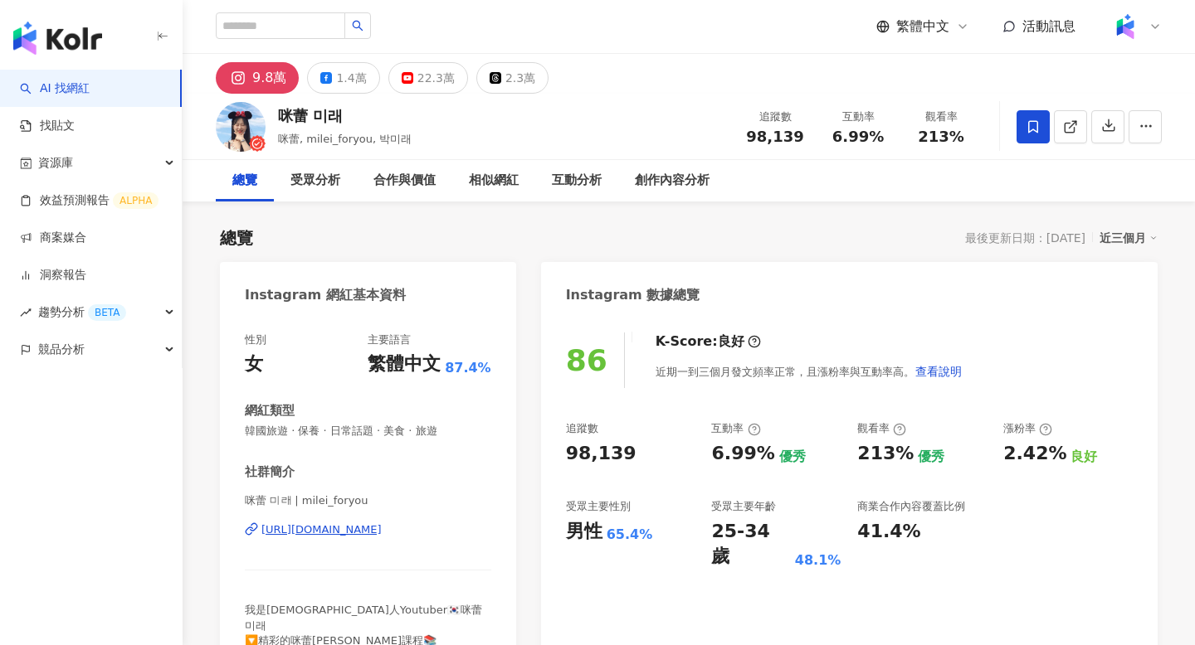
scroll to position [102, 0]
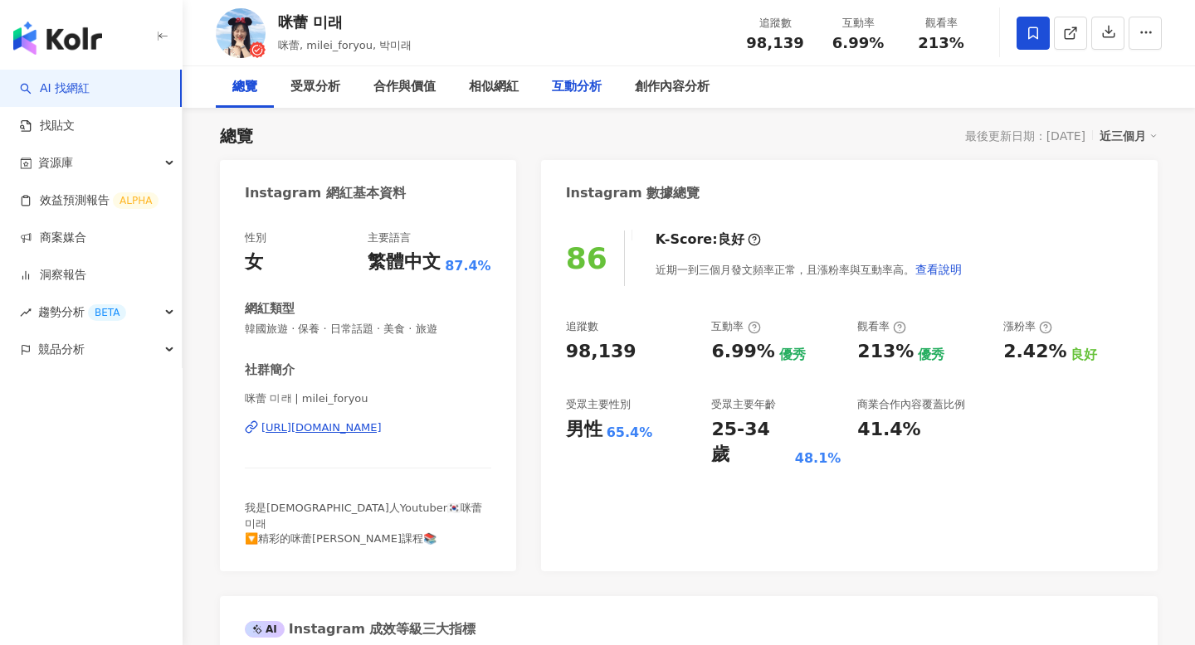
click at [587, 93] on div "互動分析" at bounding box center [577, 87] width 50 height 20
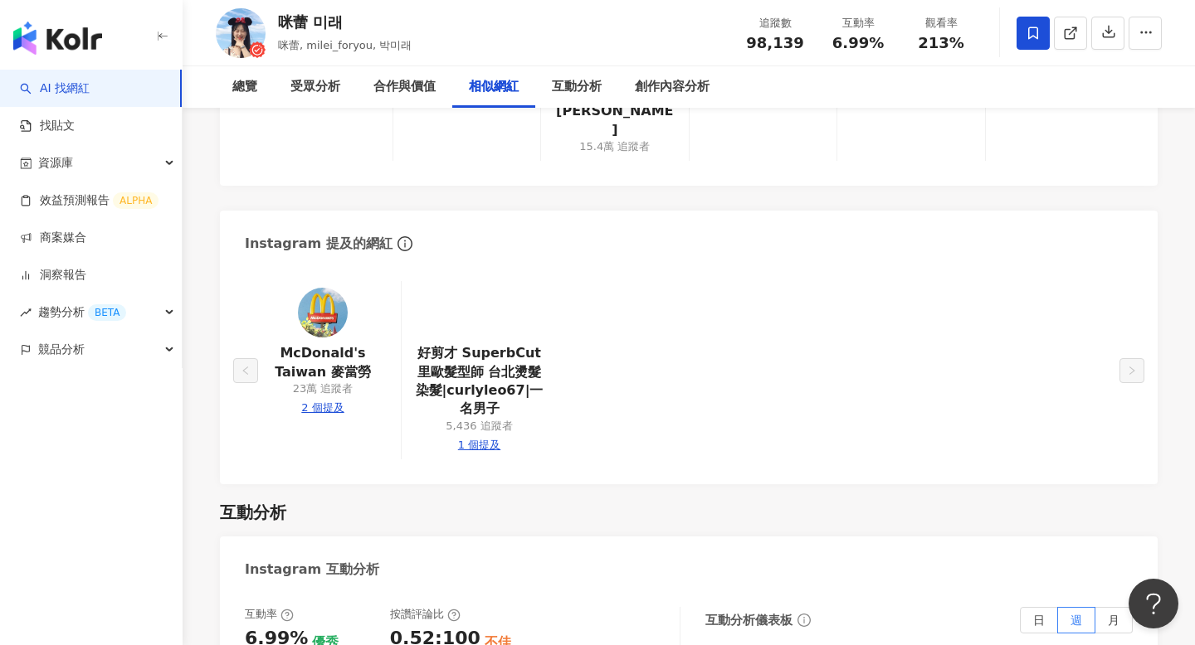
scroll to position [2891, 0]
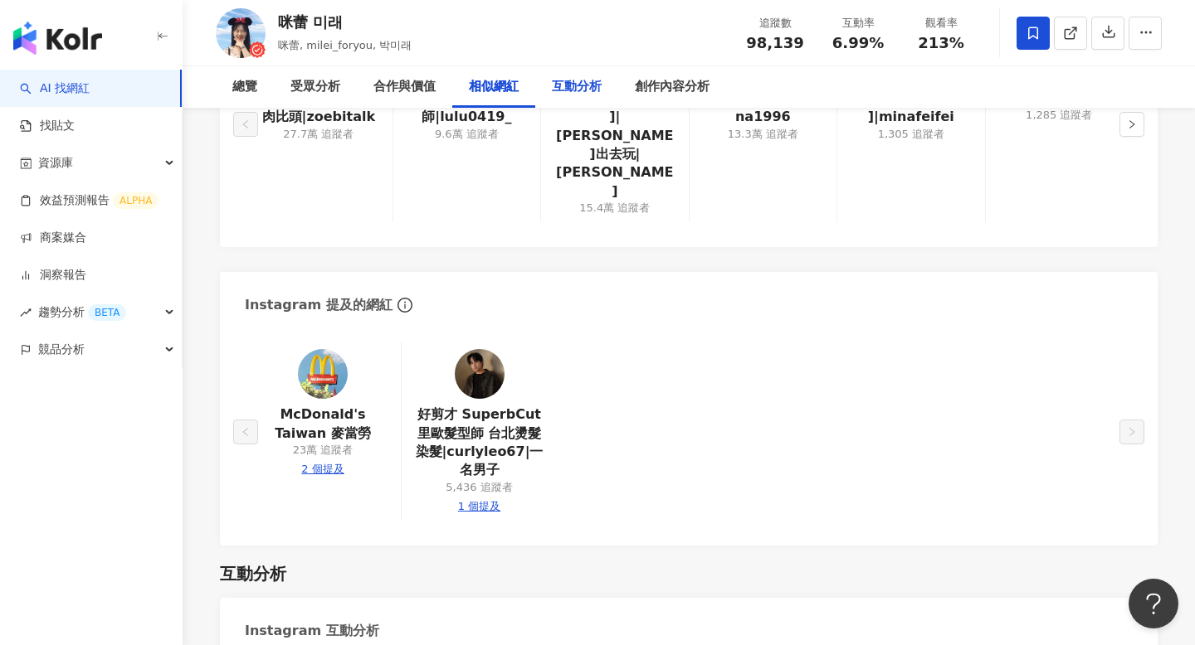
click at [587, 100] on div "互動分析" at bounding box center [576, 86] width 83 height 41
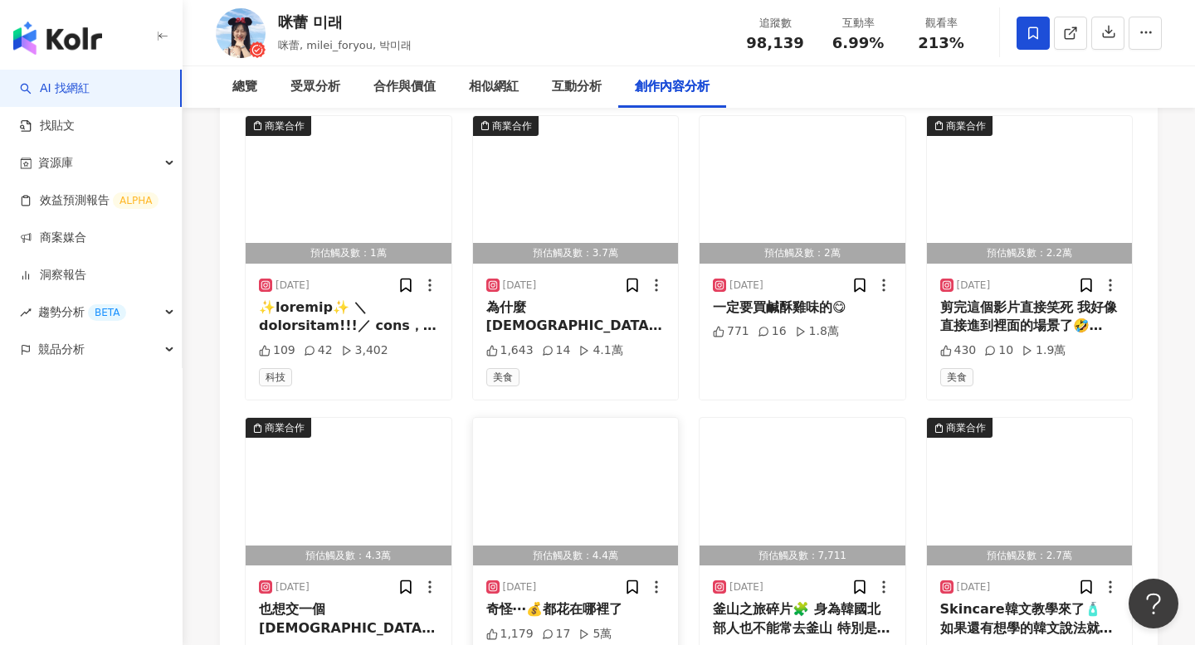
scroll to position [5309, 0]
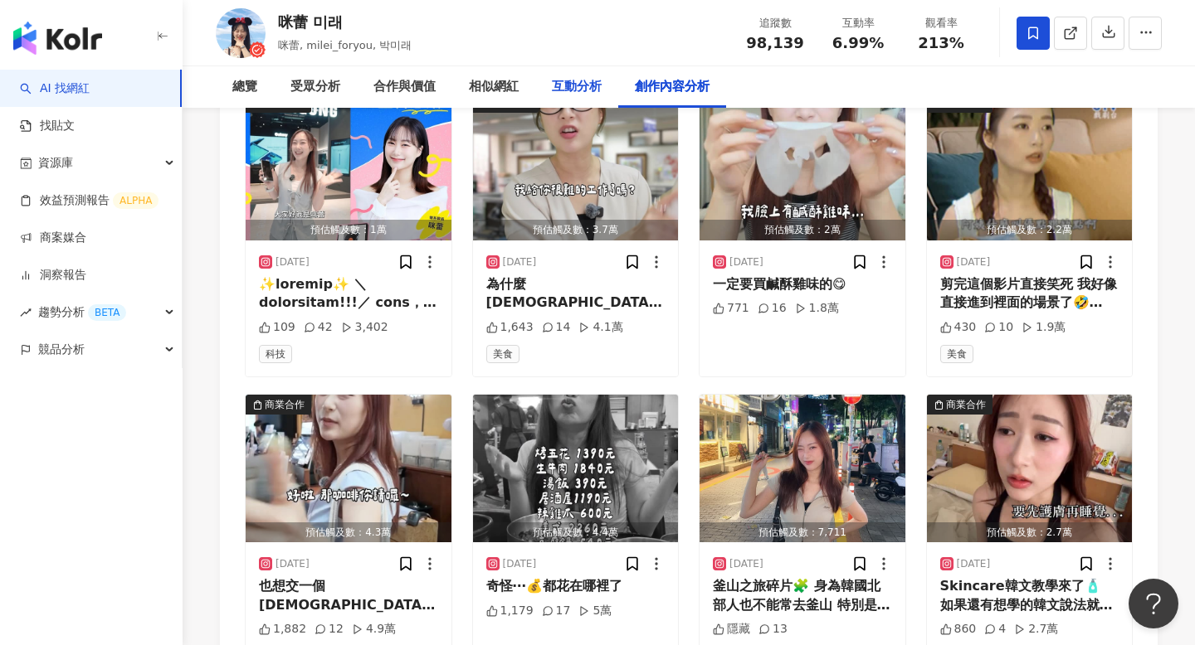
click at [576, 75] on div "互動分析" at bounding box center [576, 86] width 83 height 41
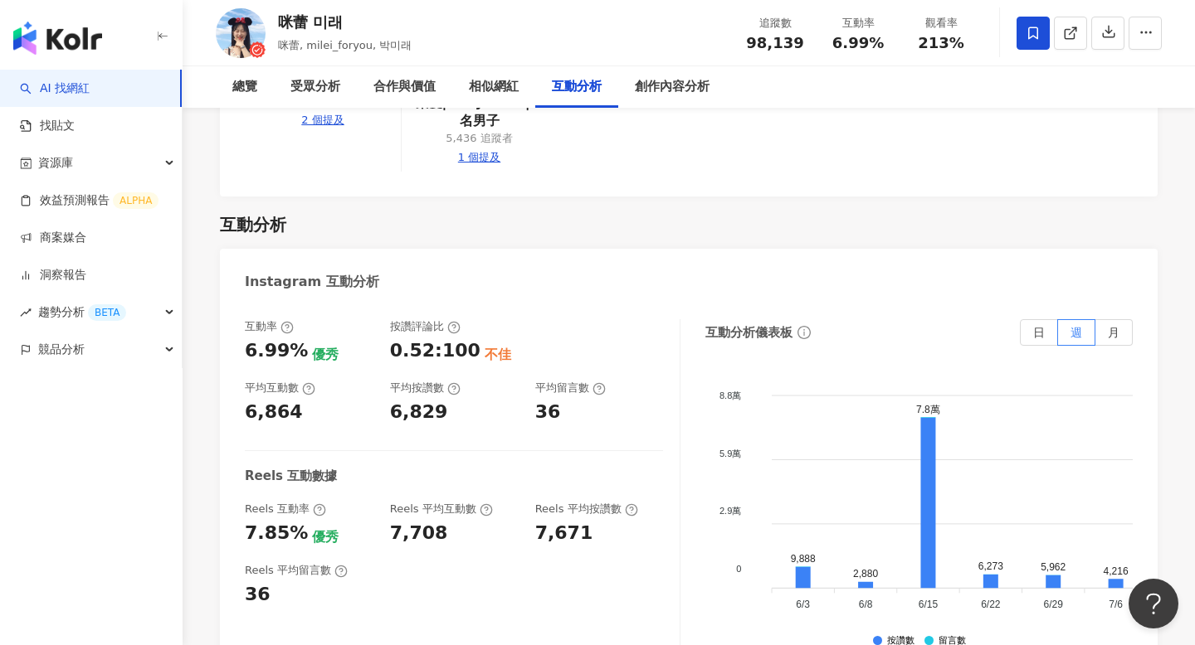
scroll to position [3629, 0]
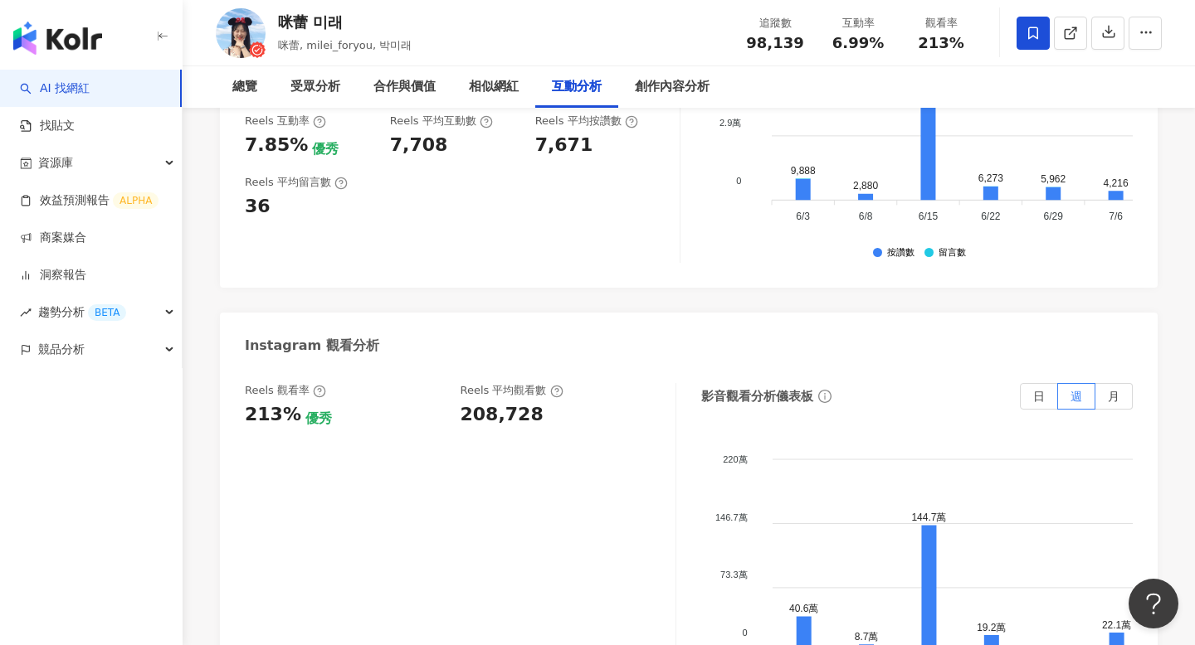
click at [489, 402] on div "208,728" at bounding box center [501, 415] width 83 height 26
copy div "208,728"
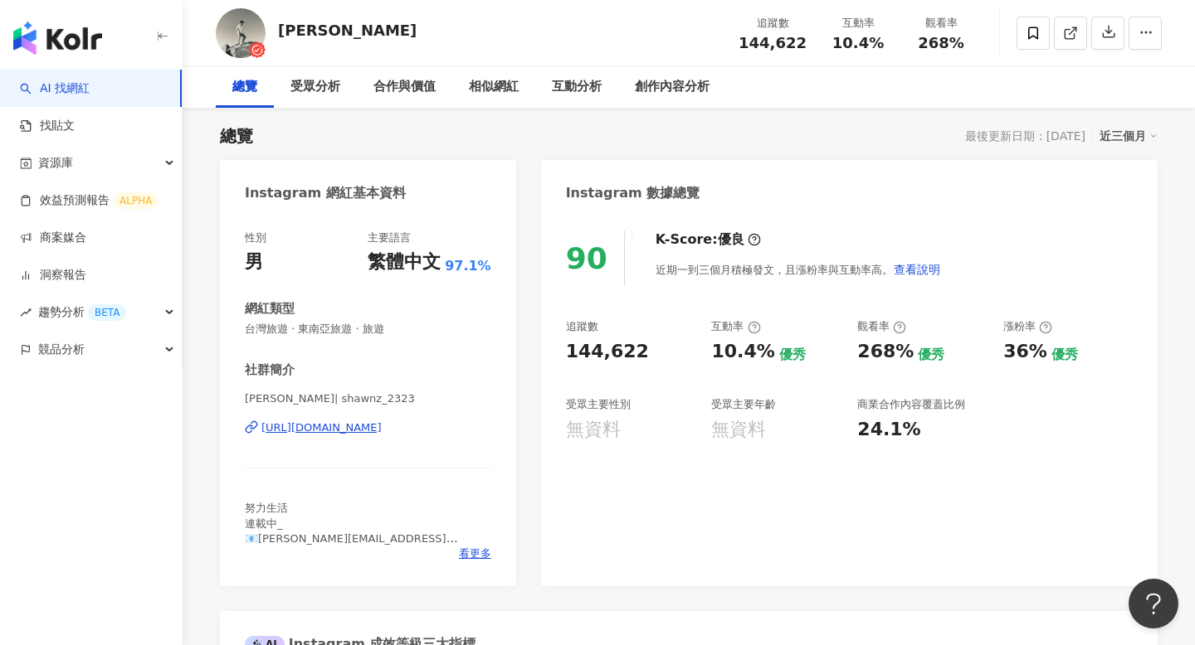
click at [642, 195] on div "Instagram 數據總覽" at bounding box center [633, 193] width 134 height 18
click at [589, 85] on div "互動分析" at bounding box center [577, 87] width 50 height 20
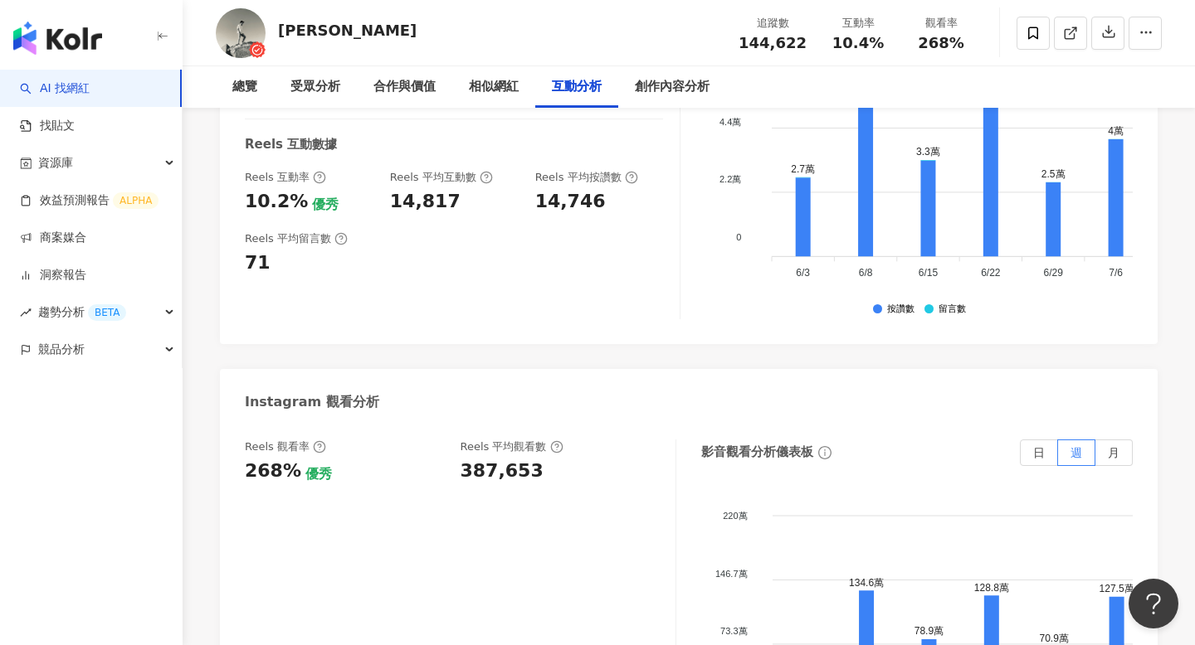
scroll to position [3367, 0]
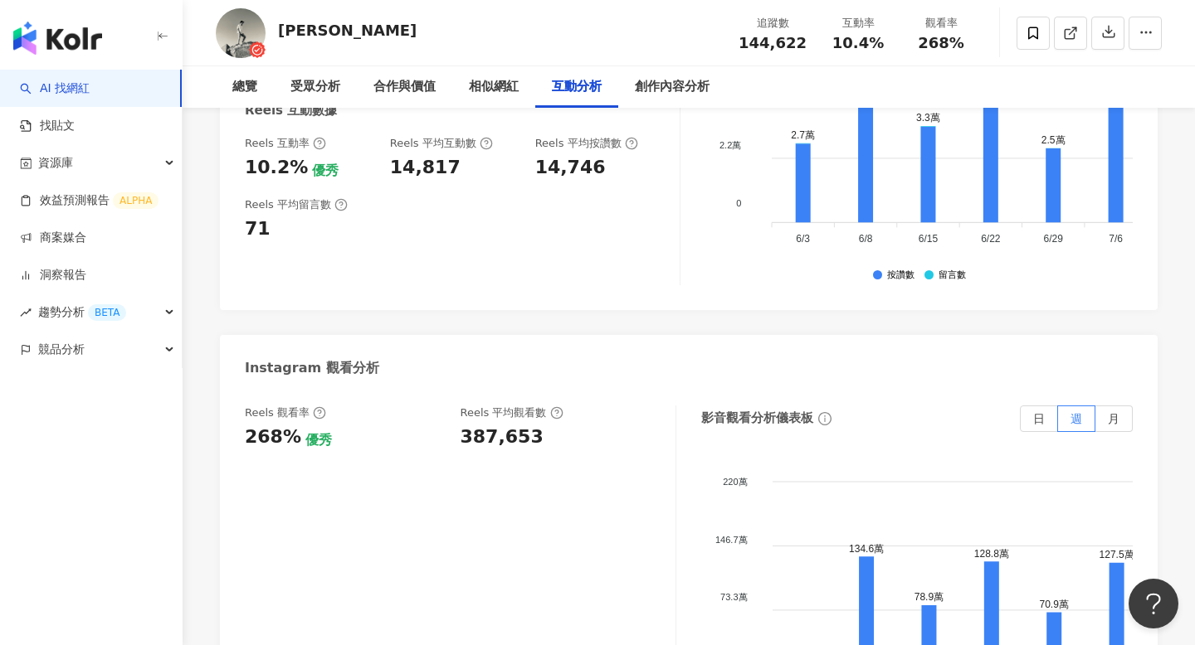
click at [475, 406] on div "Reels 平均觀看數 387,653" at bounding box center [559, 428] width 199 height 45
copy div "387,653"
click at [655, 99] on div "創作內容分析" at bounding box center [672, 86] width 108 height 41
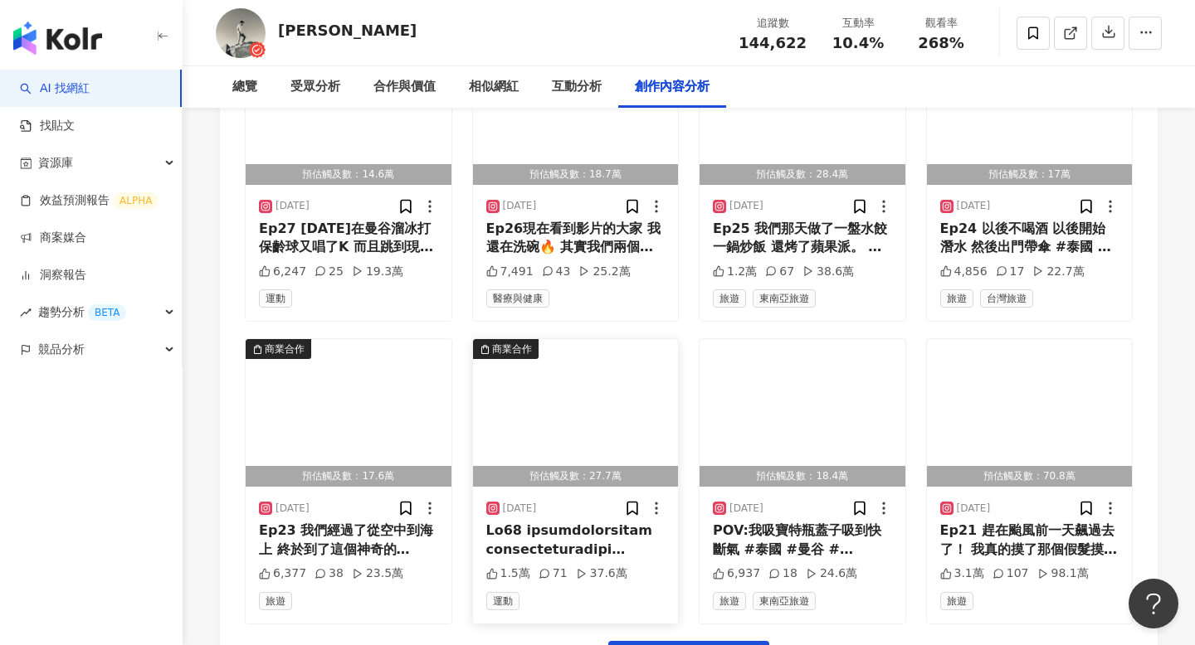
scroll to position [5427, 0]
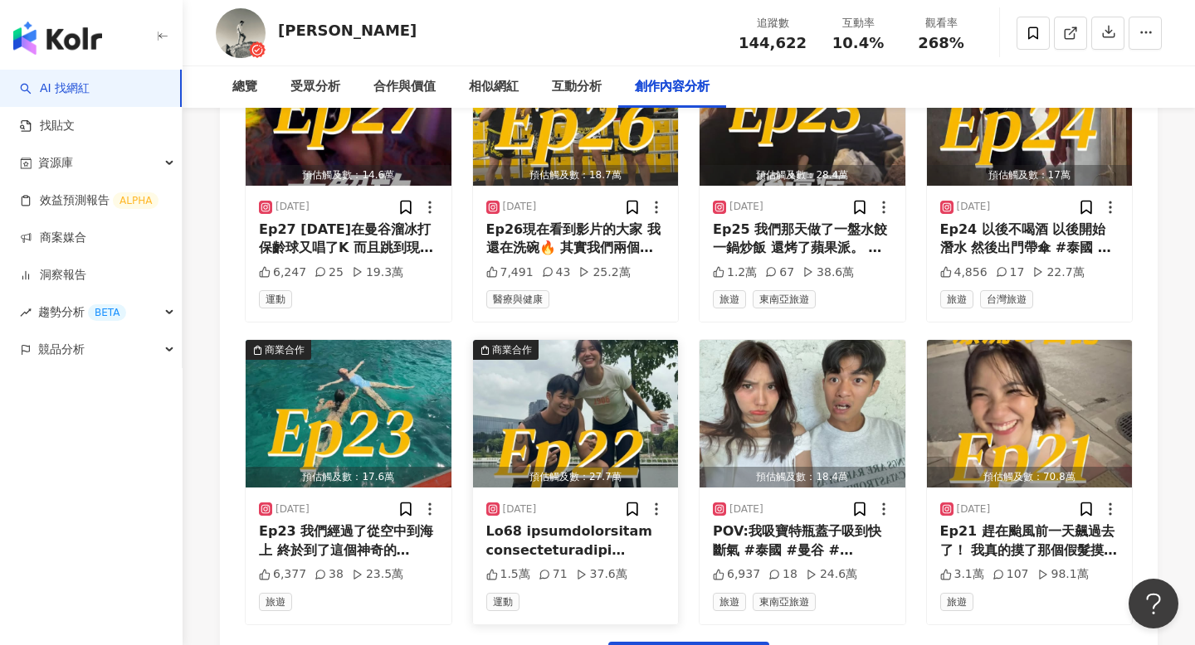
click at [575, 522] on div "2025/7/17 1.5萬 71 37.6萬 運動" at bounding box center [576, 556] width 206 height 136
click at [563, 523] on div "2025/7/17 1.5萬 71 37.6萬 運動" at bounding box center [576, 556] width 206 height 136
click at [568, 523] on div at bounding box center [575, 541] width 179 height 37
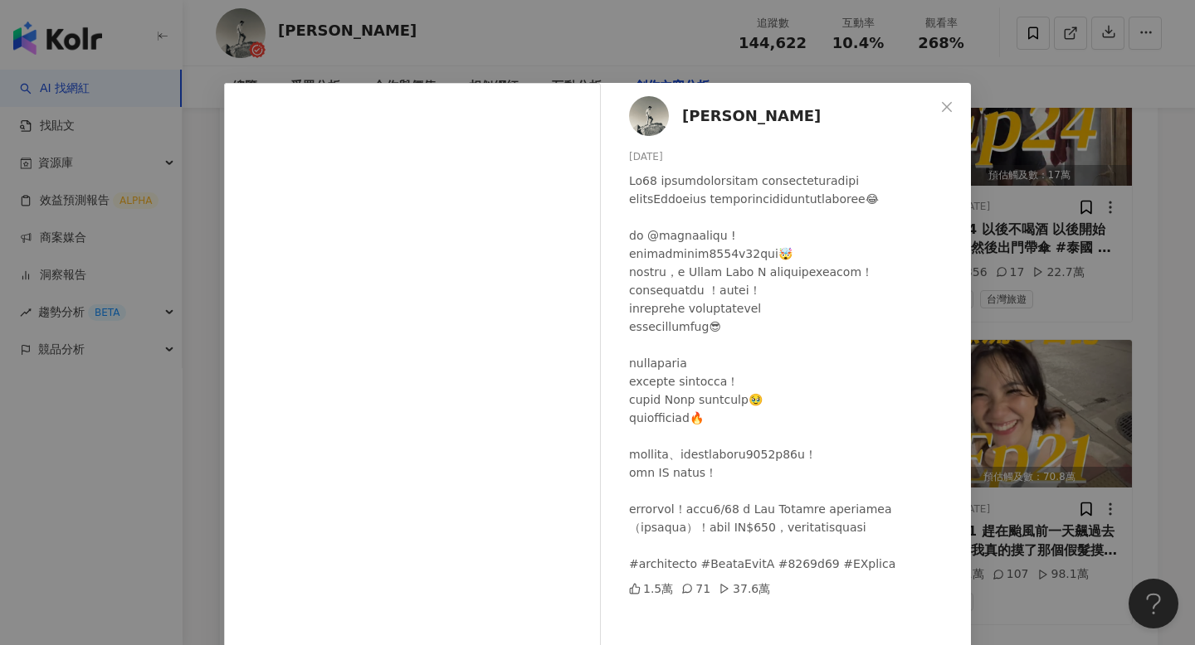
click at [988, 410] on div "曾奕翔 2025/7/17 1.5萬 71 37.6萬 查看原始貼文" at bounding box center [597, 322] width 1195 height 645
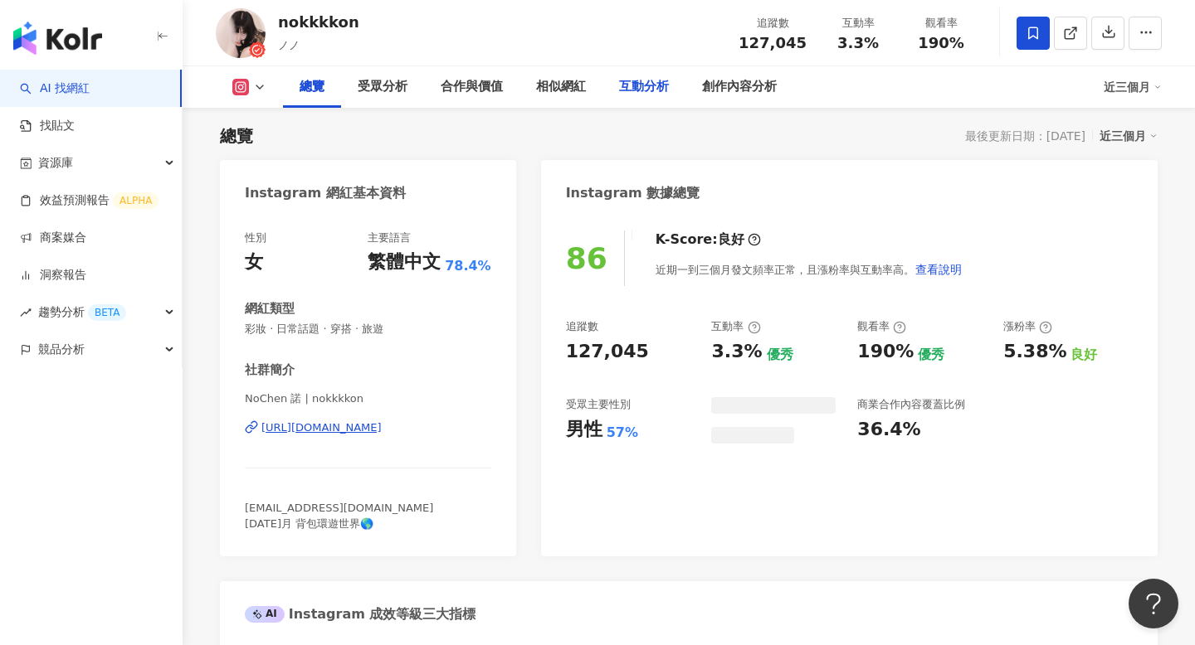
click at [633, 89] on div "互動分析" at bounding box center [644, 87] width 50 height 20
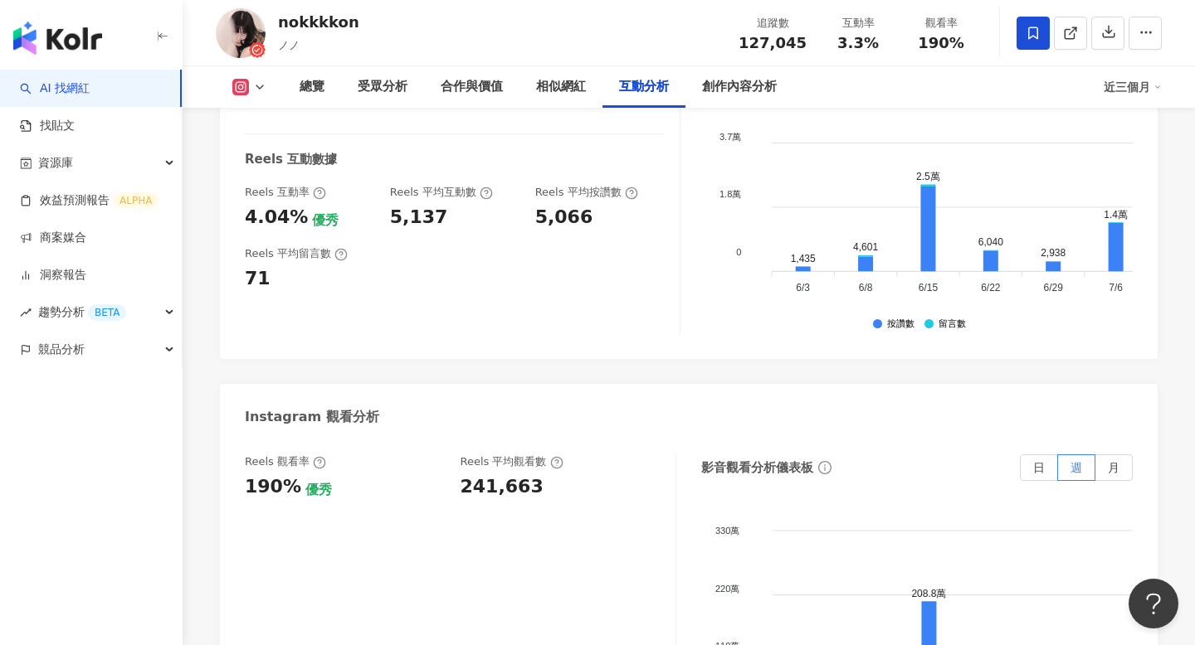
scroll to position [3489, 0]
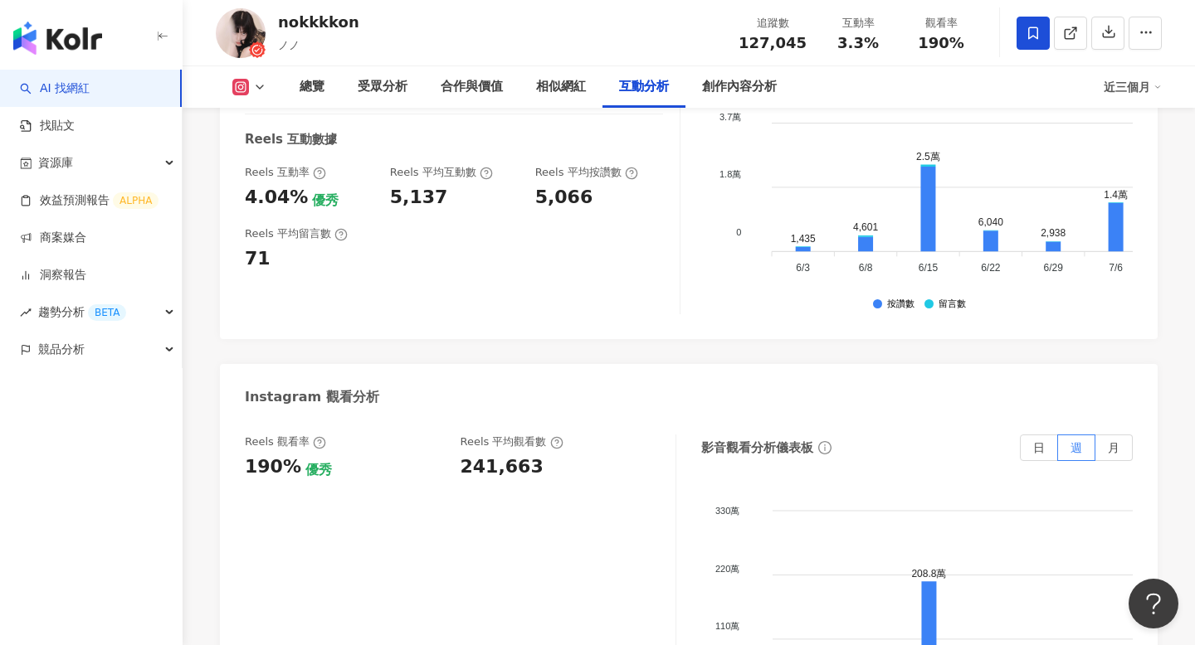
click at [486, 455] on div "241,663" at bounding box center [501, 468] width 83 height 26
copy div "241,663"
click at [742, 96] on div "創作內容分析" at bounding box center [739, 86] width 108 height 41
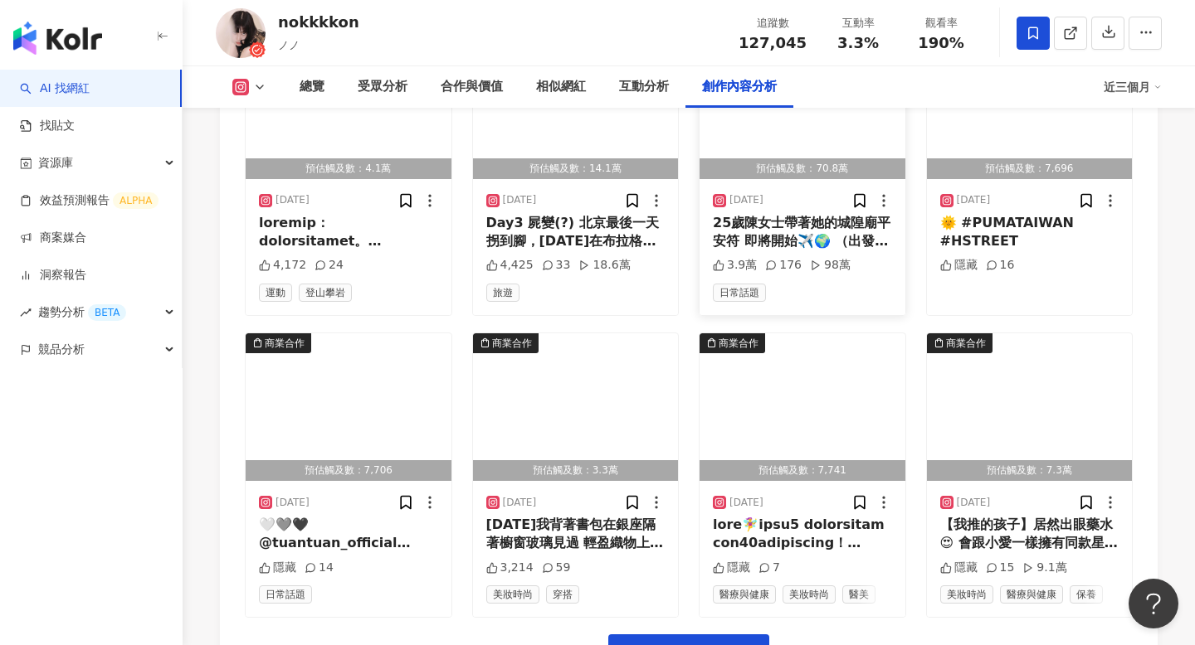
scroll to position [5661, 0]
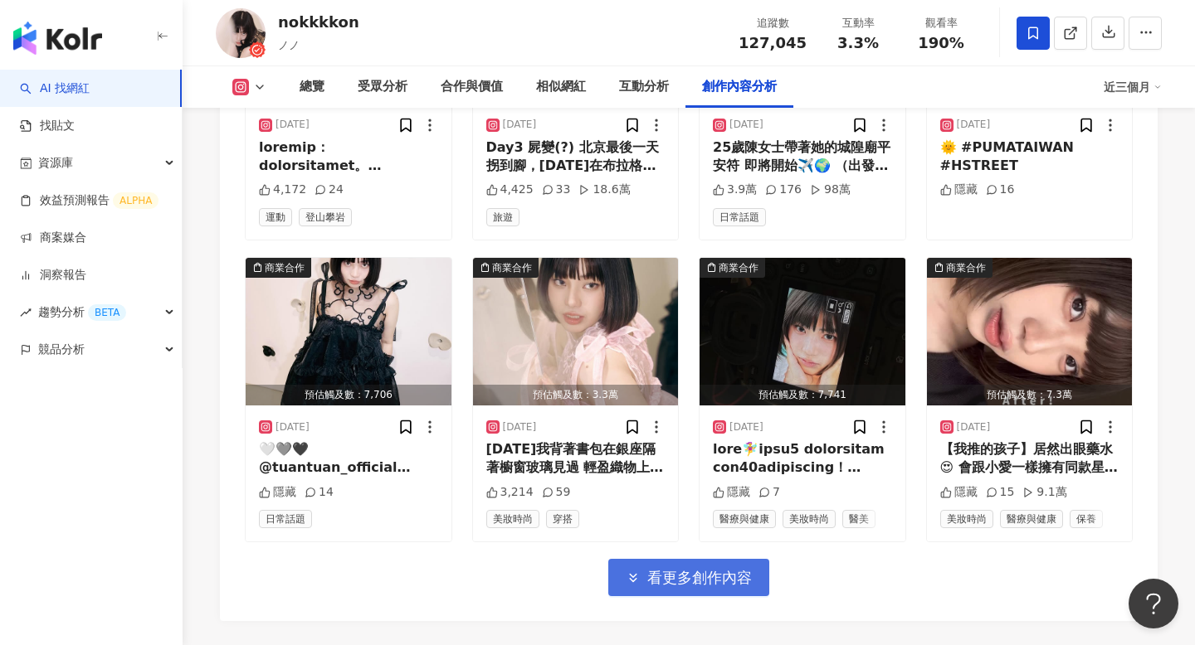
click at [753, 559] on button "看更多創作內容" at bounding box center [688, 577] width 161 height 37
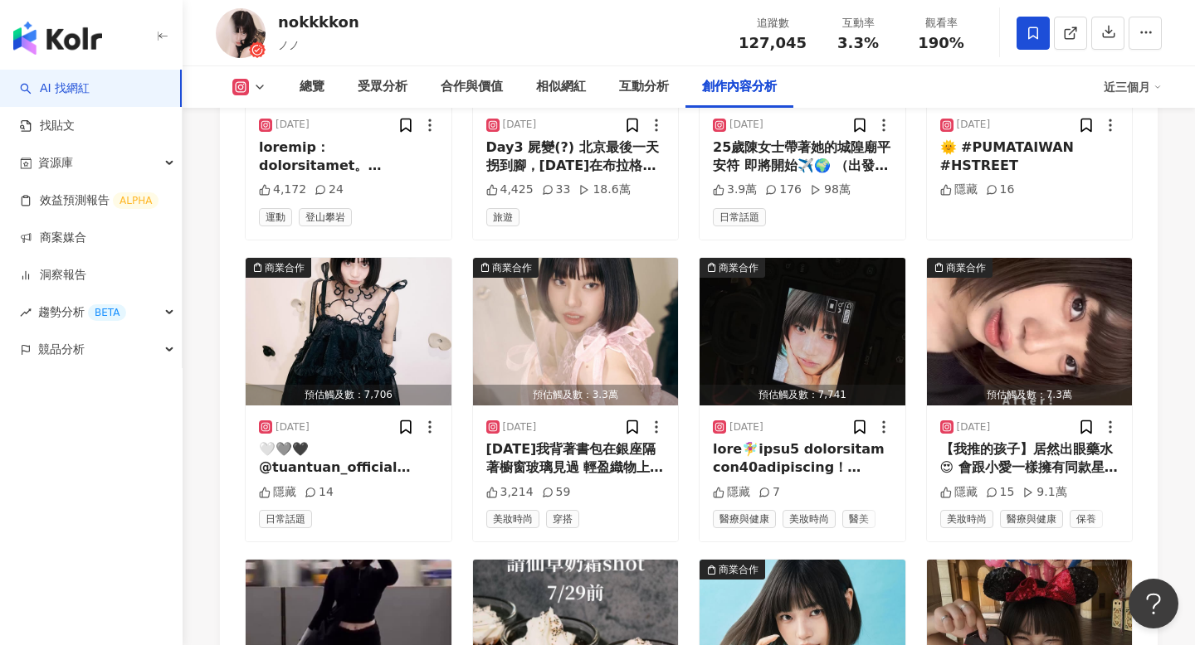
scroll to position [5727, 0]
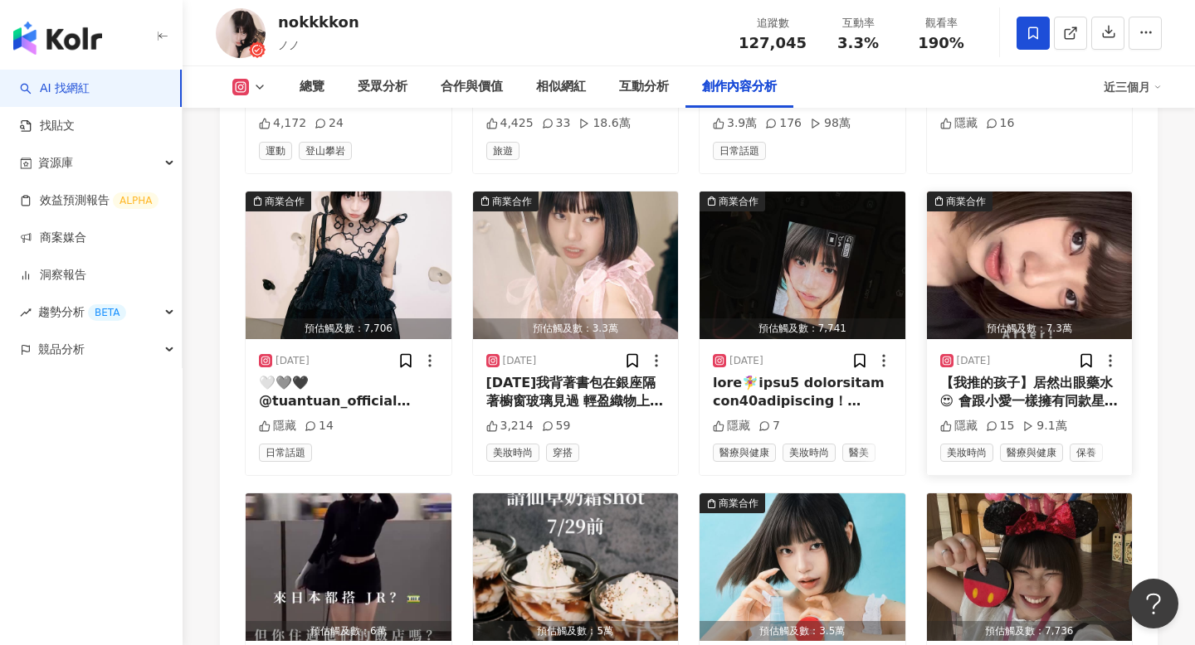
click at [1052, 374] on div "【我推的孩子】居然出眼藥水😍 會跟小愛一樣擁有同款星星瞳孔嗎？ - Tearal 是來自日本的眼部保養品牌，這次出的聯名包裝超級可愛，才剛推出就在好多藥妝店熱…" at bounding box center [1029, 392] width 179 height 37
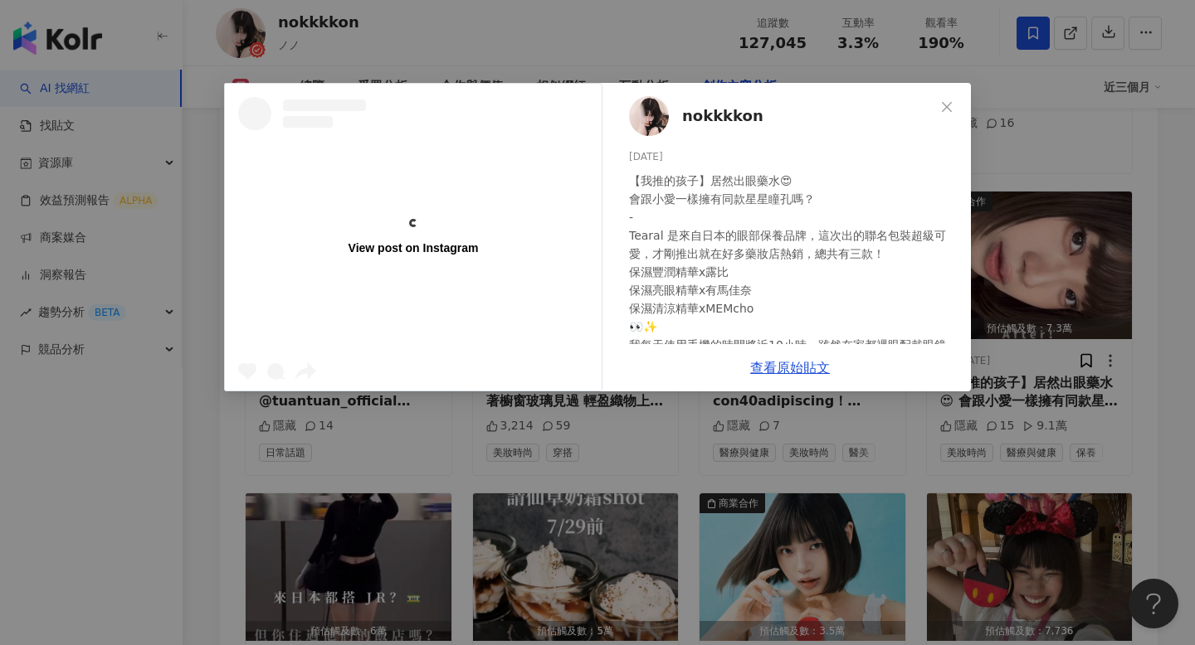
scroll to position [0, 0]
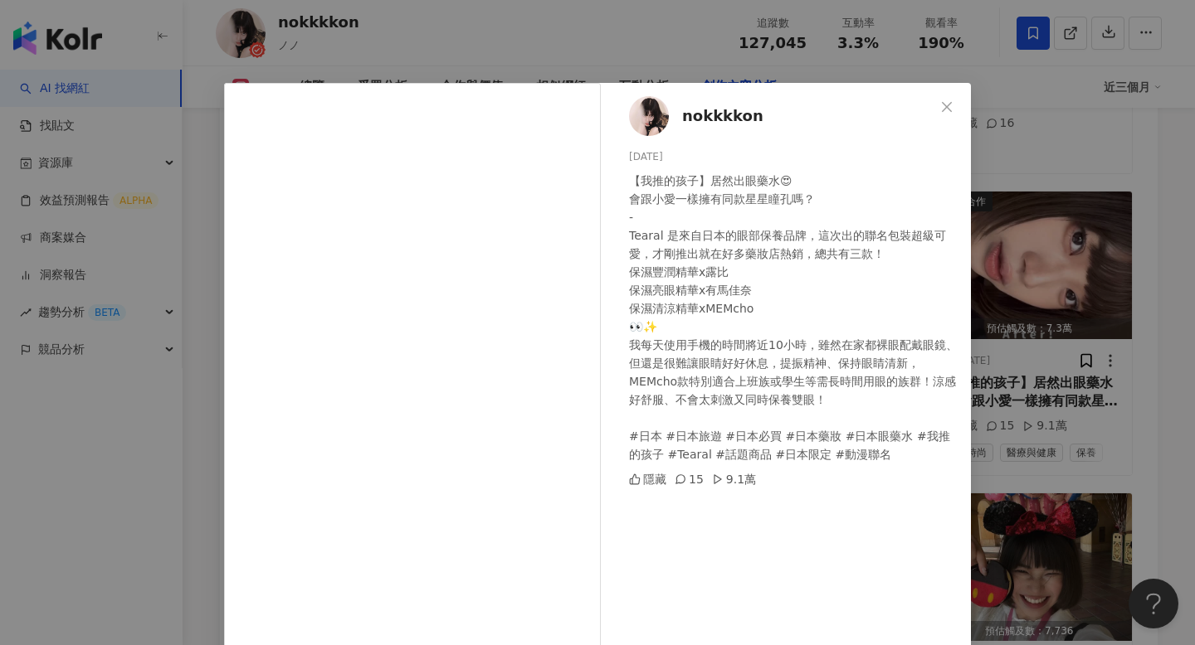
click at [1062, 307] on div "nokkkkon 2025/7/28 【我推的孩子】居然出眼藥水😍 會跟小愛一樣擁有同款星星瞳孔嗎？ - Tearal 是來自日本的眼部保養品牌，這次出的聯名…" at bounding box center [597, 322] width 1195 height 645
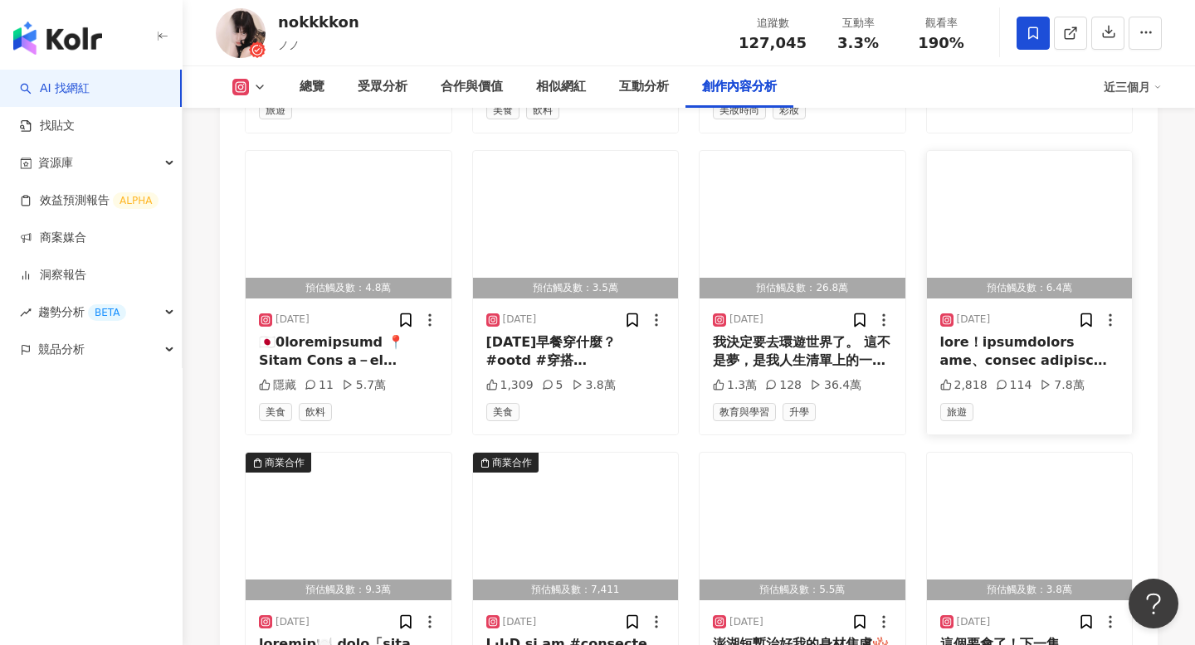
scroll to position [6399, 0]
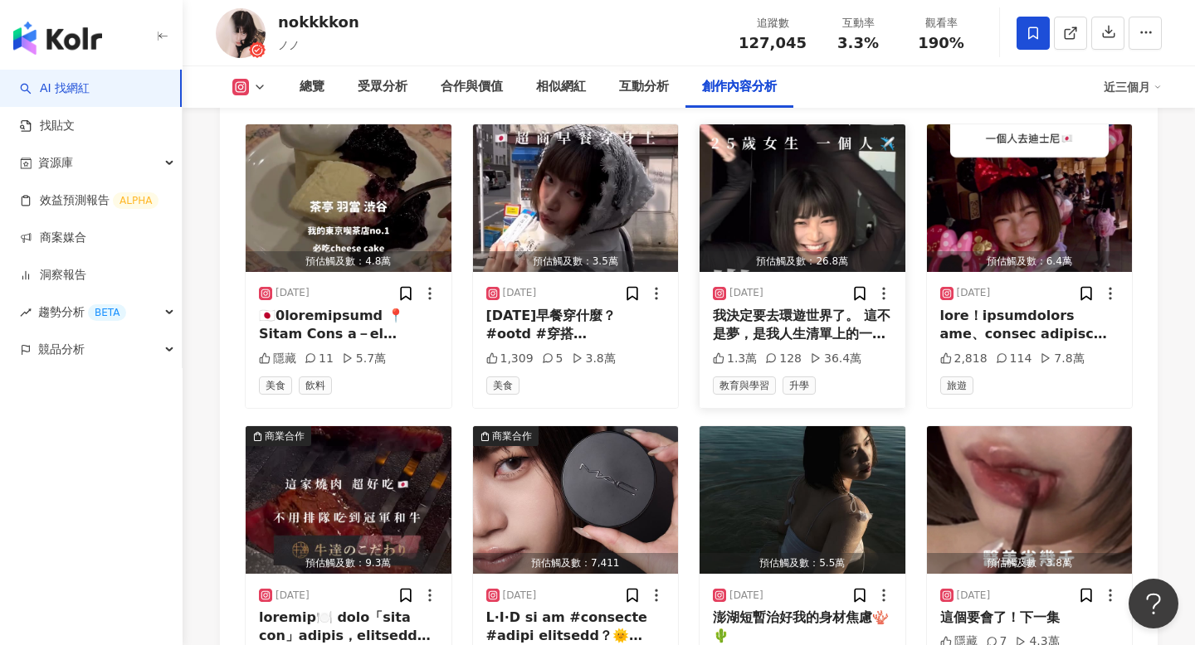
click at [830, 307] on div "我決定要去環遊世界了。 這不是夢，是我人生清單上的一件事。 剛好台北的房子租約到七月底，接下來還有其他人生計畫，也就是說，我會有兩個月沒地方住，哈哈哈。 從 …" at bounding box center [802, 325] width 179 height 37
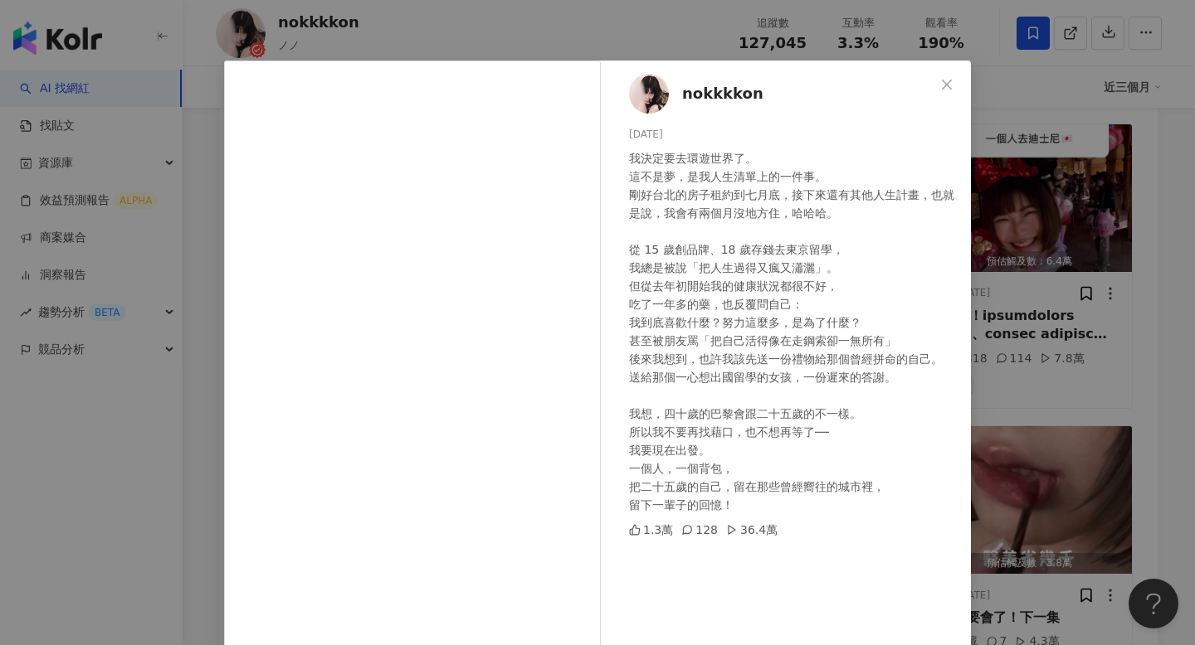
scroll to position [23, 0]
click at [1010, 319] on div "nokkkkon 2025/7/7 我決定要去環遊世界了。 這不是夢，是我人生清單上的一件事。 剛好台北的房子租約到七月底，接下來還有其他人生計畫，也就是說，…" at bounding box center [597, 322] width 1195 height 645
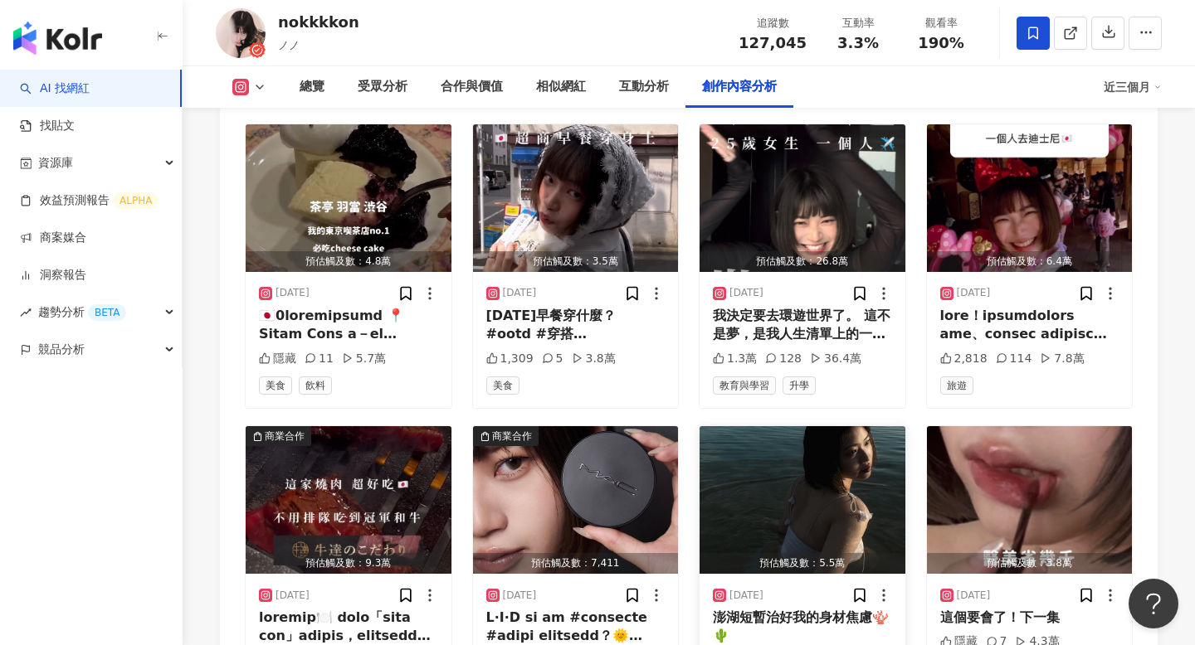
scroll to position [6540, 0]
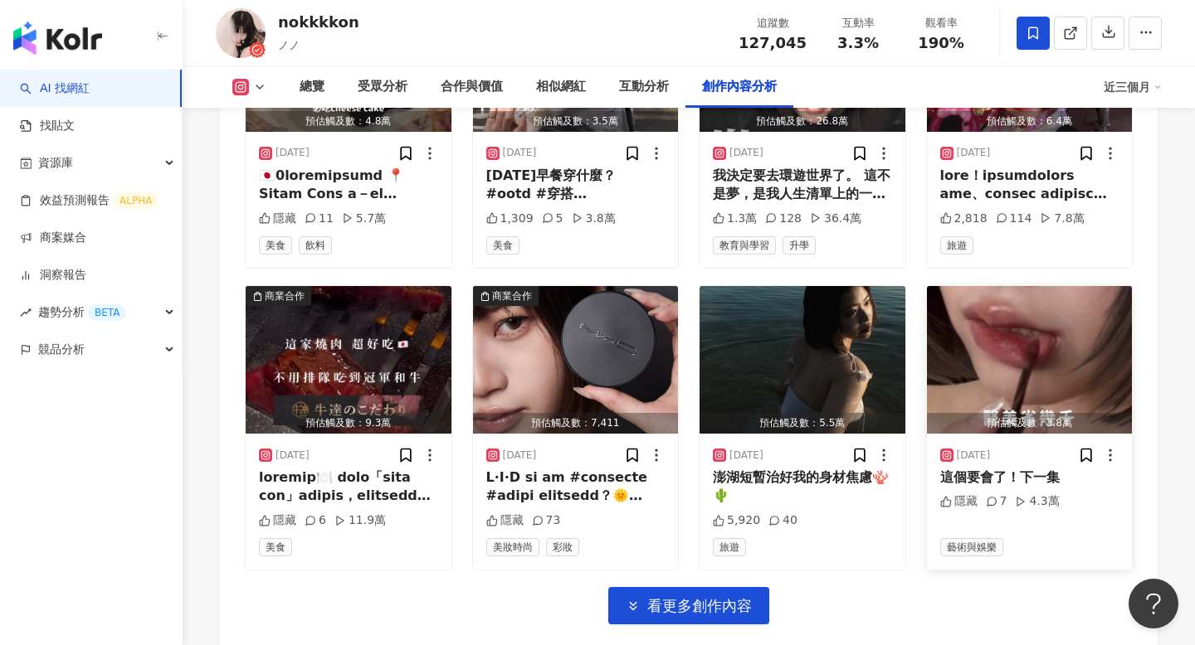
click at [992, 469] on div "這個要會了！下一集" at bounding box center [1029, 478] width 179 height 18
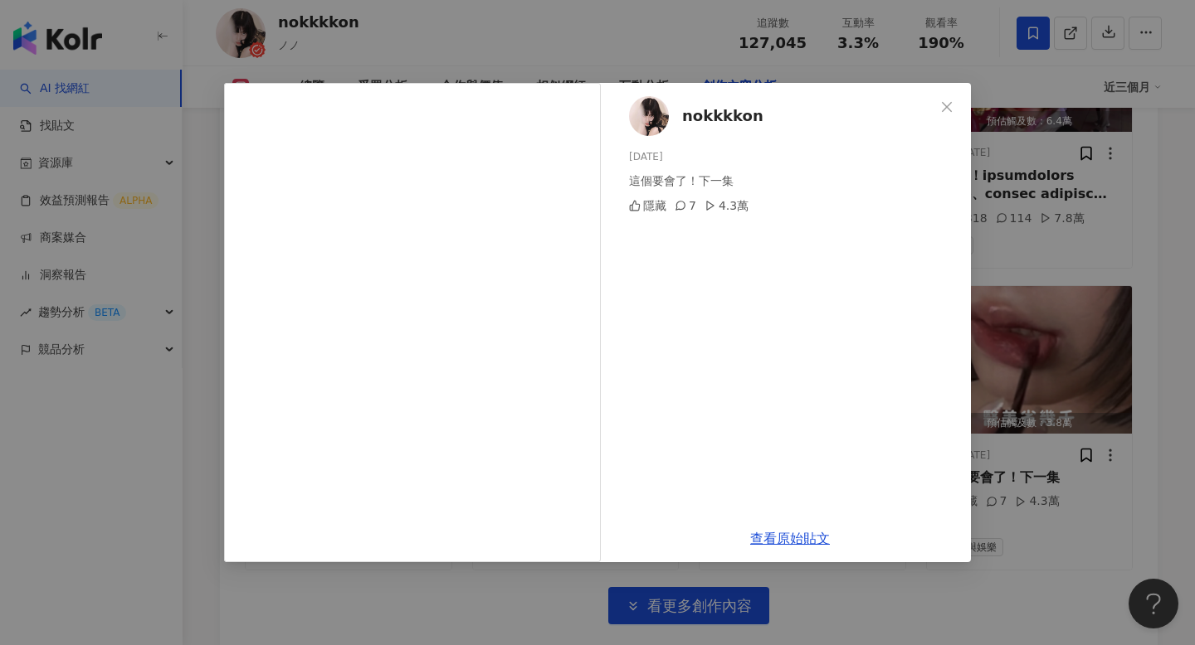
click at [992, 465] on div "nokkkkon 2025/6/22 這個要會了！下一集 隱藏 7 4.3萬 查看原始貼文" at bounding box center [597, 322] width 1195 height 645
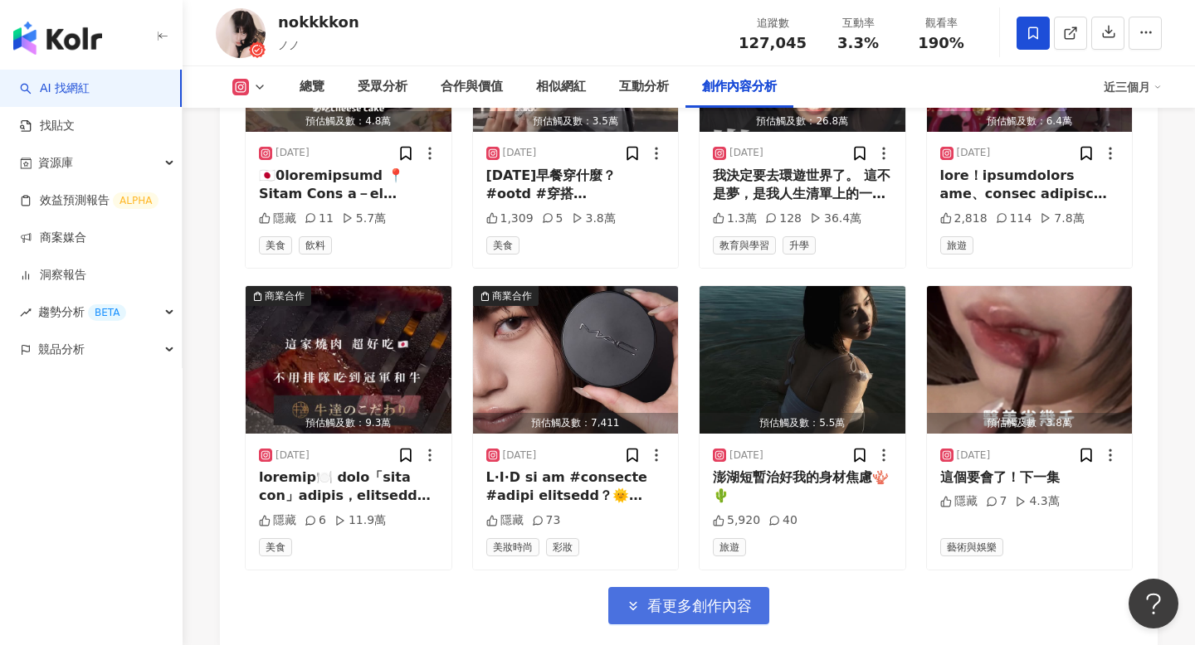
click at [709, 601] on button "看更多創作內容" at bounding box center [688, 605] width 161 height 37
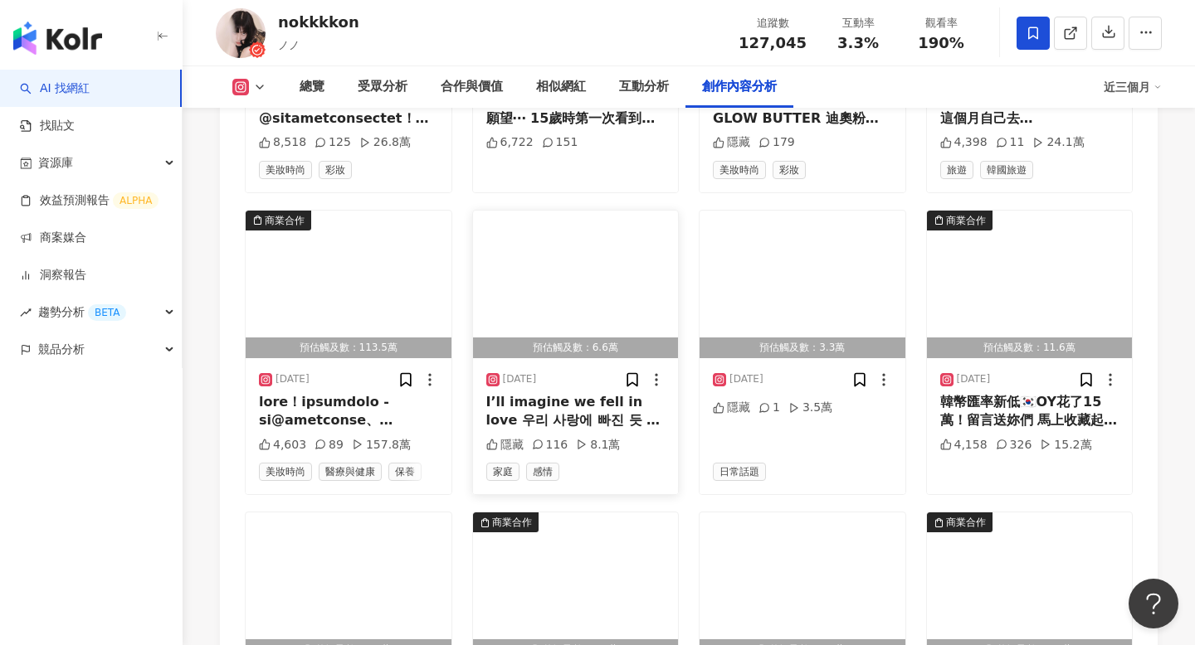
scroll to position [7231, 0]
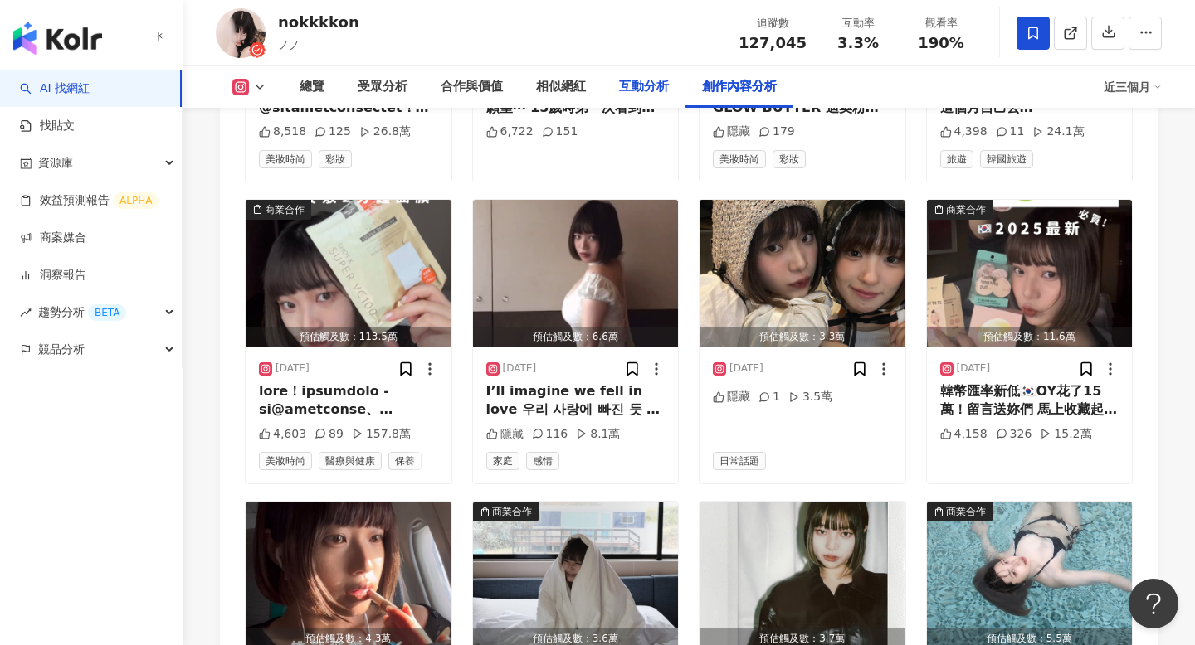
click at [646, 75] on div "互動分析" at bounding box center [643, 86] width 83 height 41
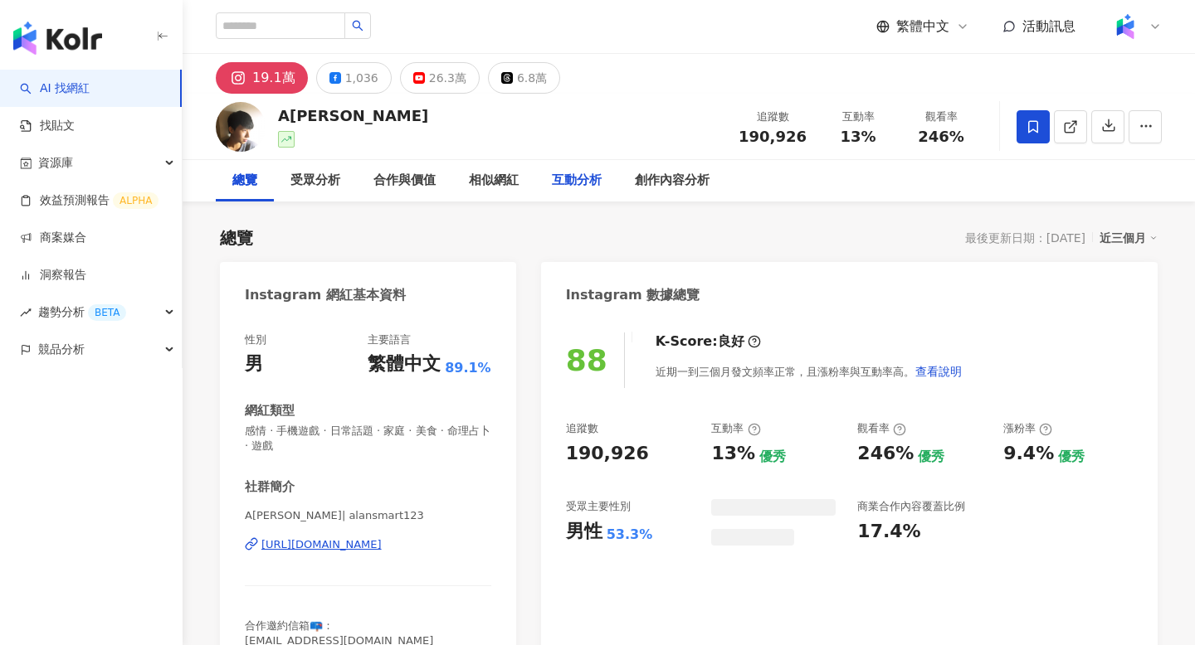
click at [587, 181] on div "互動分析" at bounding box center [577, 181] width 50 height 20
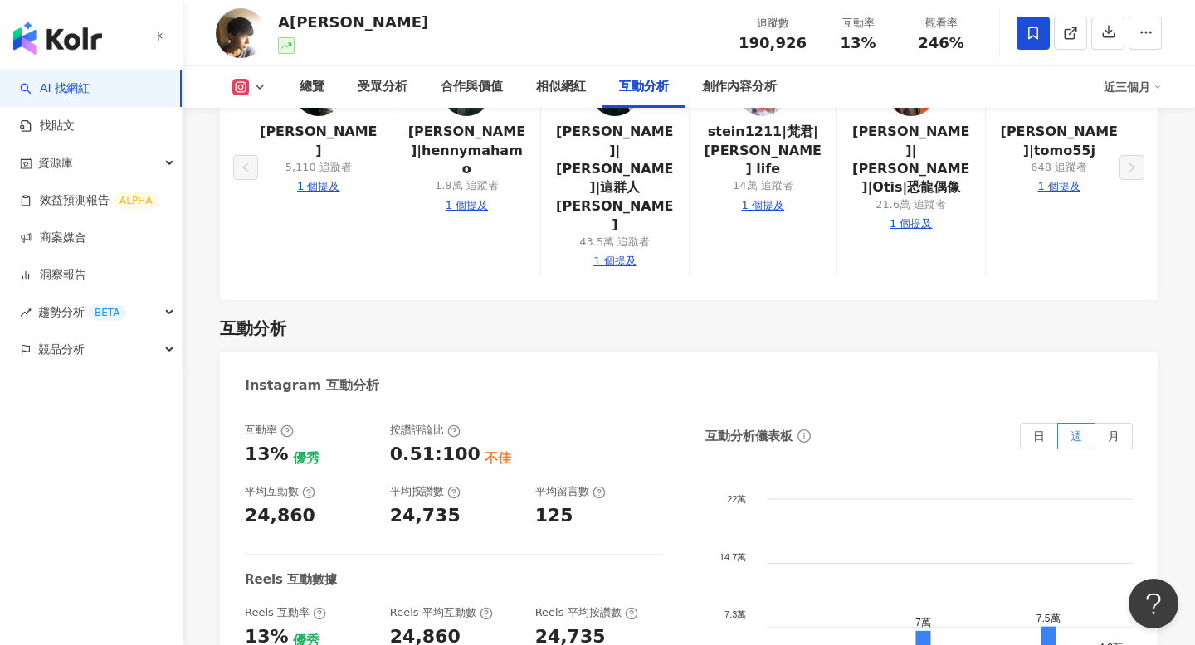
scroll to position [3399, 0]
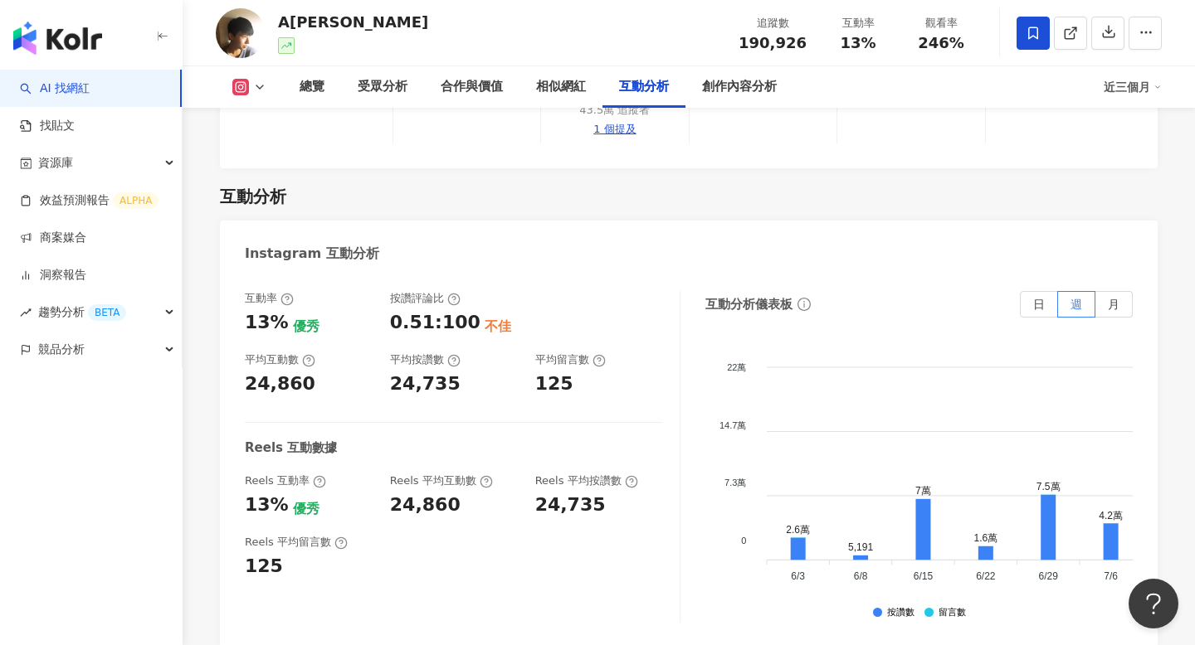
copy div "468,753"
click at [716, 85] on div "創作內容分析" at bounding box center [739, 87] width 75 height 20
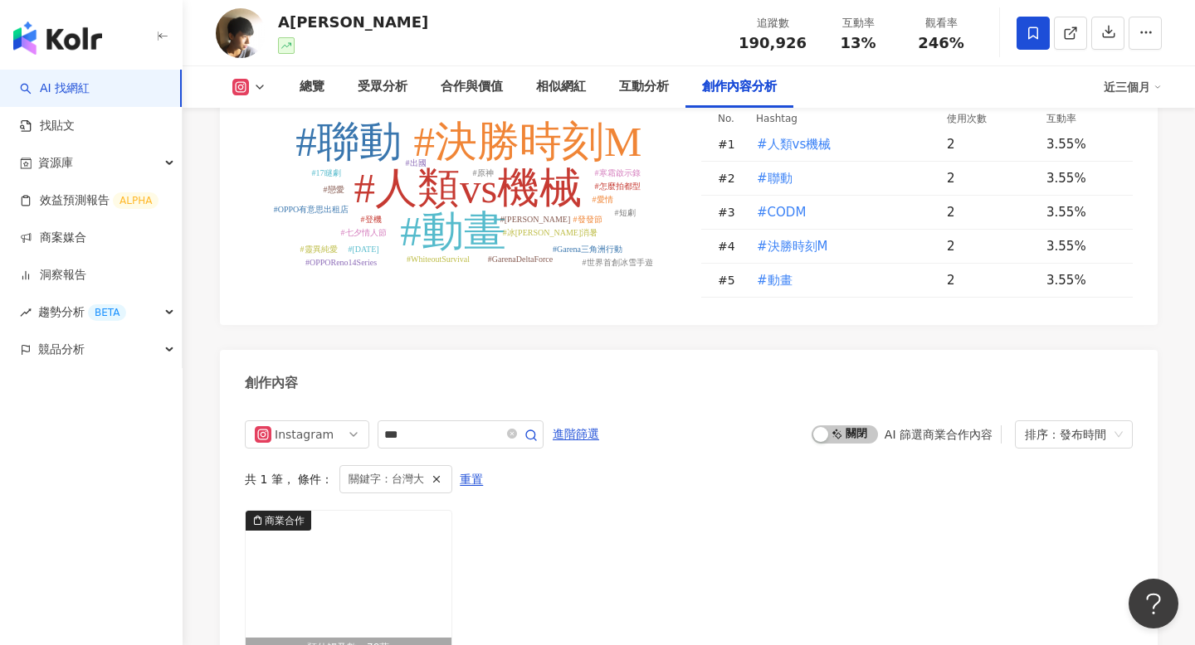
scroll to position [5113, 0]
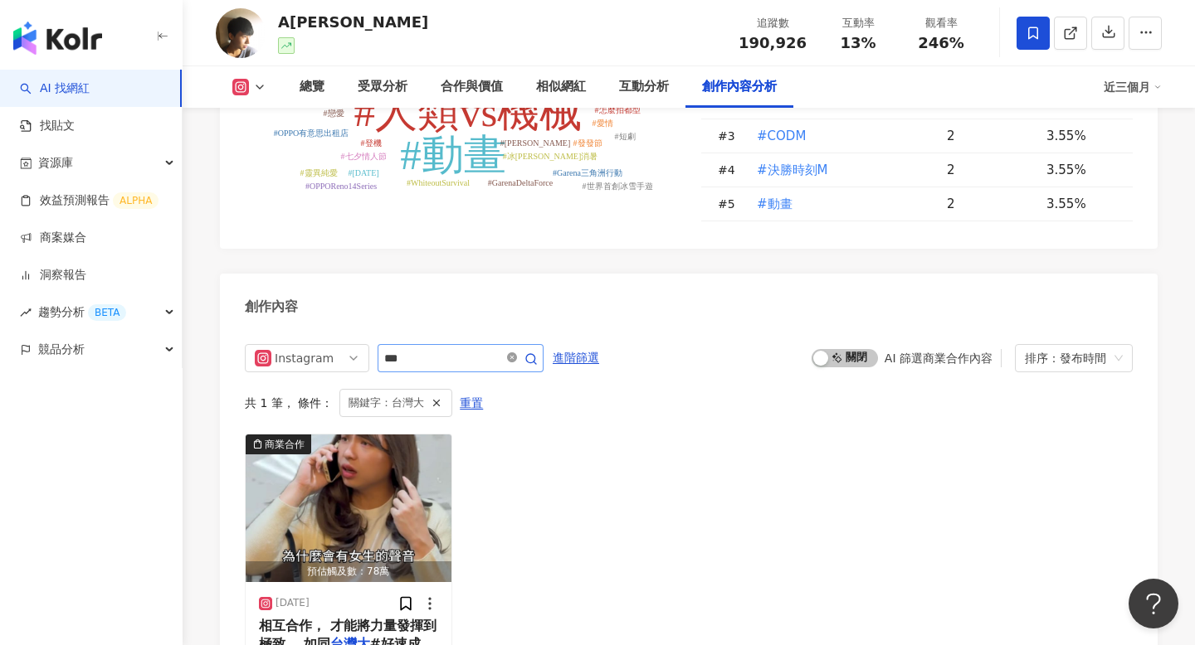
click at [517, 353] on icon "close-circle" at bounding box center [512, 358] width 10 height 10
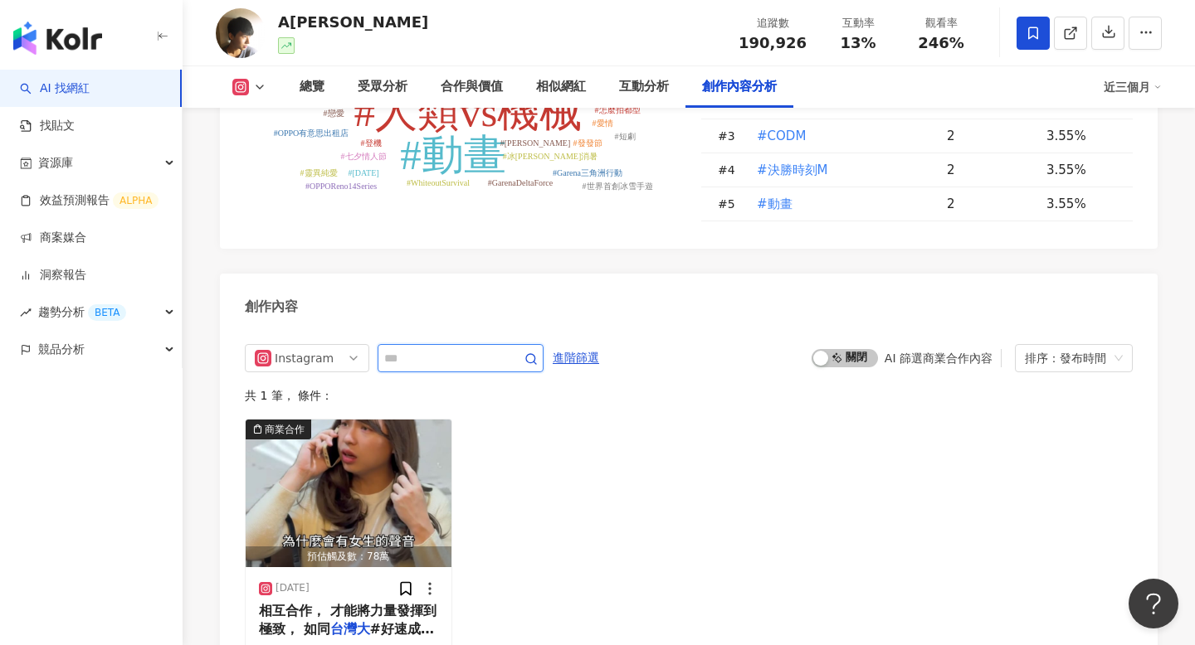
scroll to position [5086, 0]
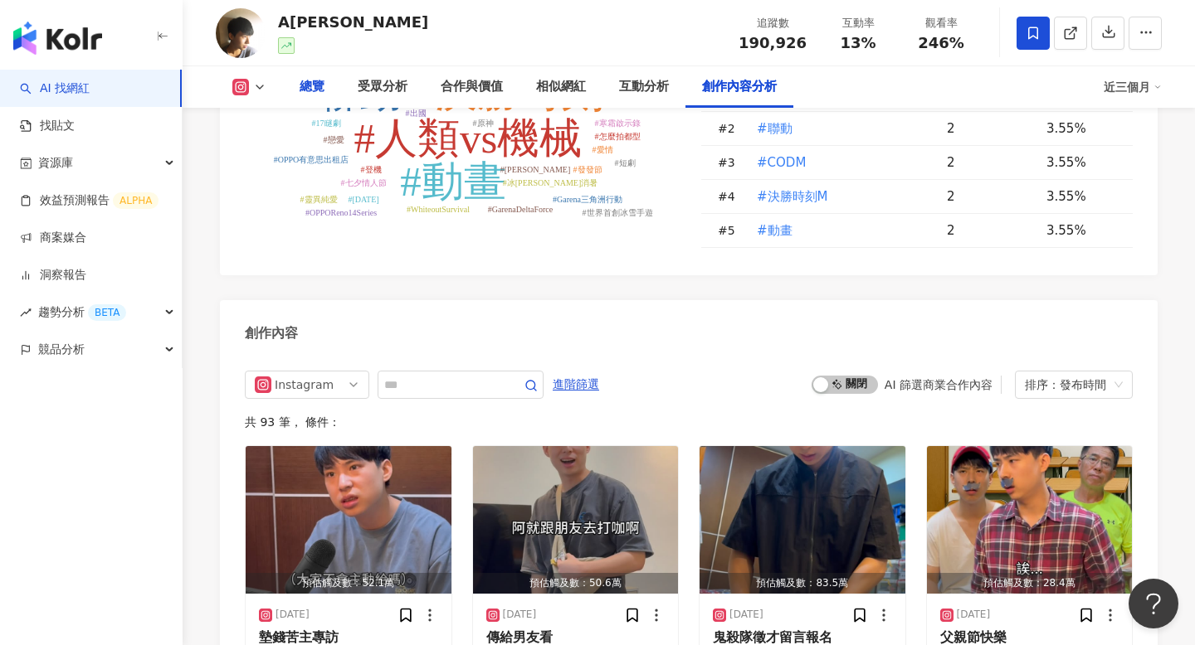
click at [306, 85] on div "總覽" at bounding box center [311, 87] width 25 height 20
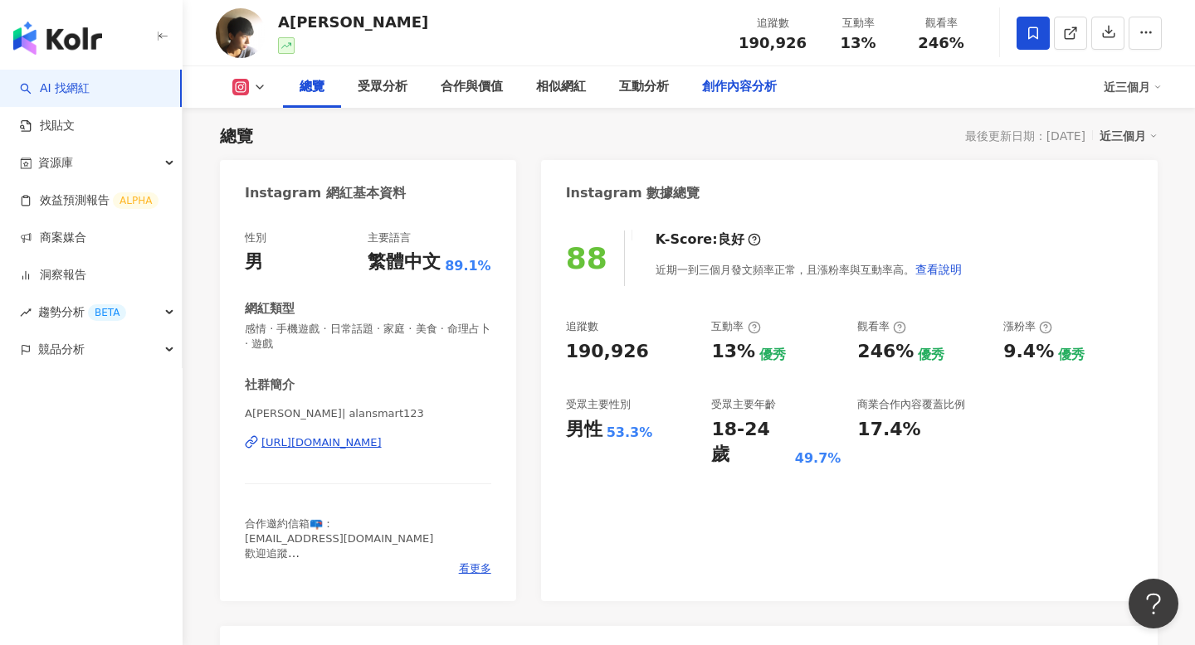
click at [745, 91] on div "創作內容分析" at bounding box center [739, 87] width 75 height 20
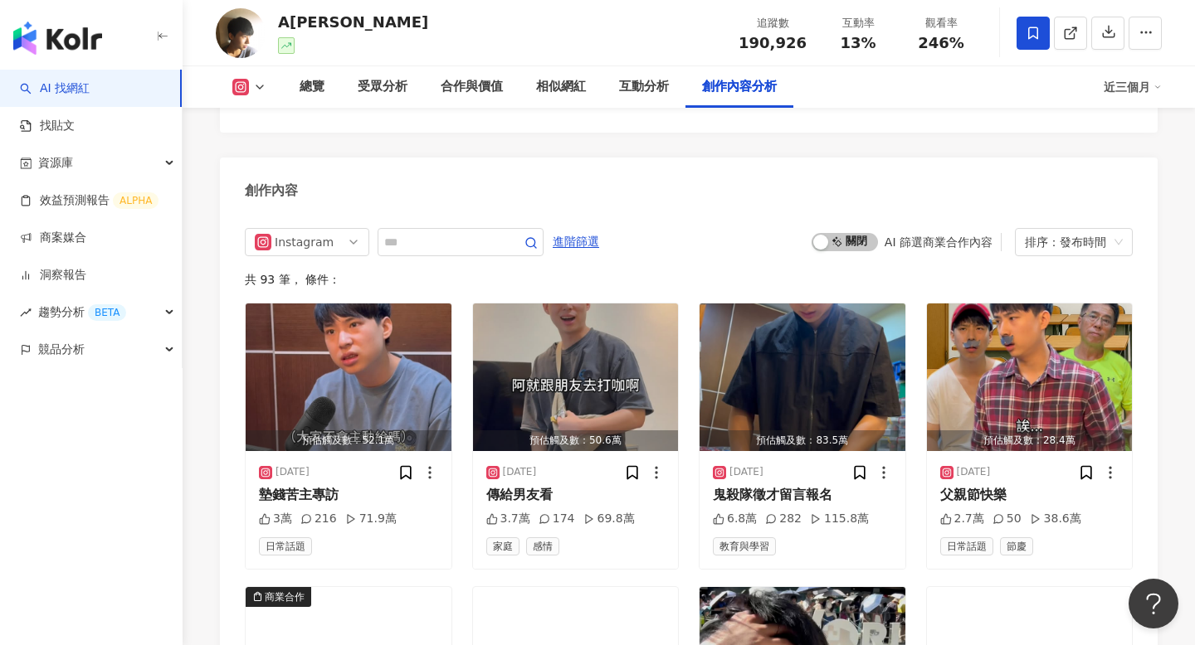
scroll to position [5212, 0]
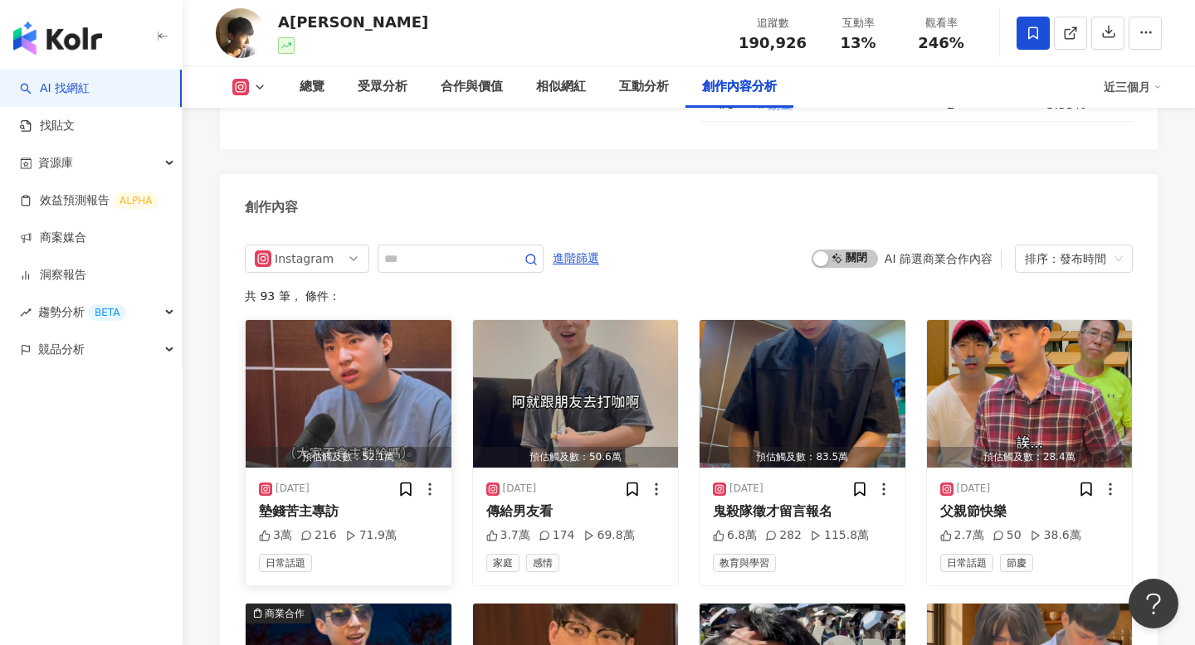
click at [386, 481] on div "[DATE]" at bounding box center [348, 489] width 179 height 17
click at [402, 320] on img "button" at bounding box center [349, 394] width 206 height 148
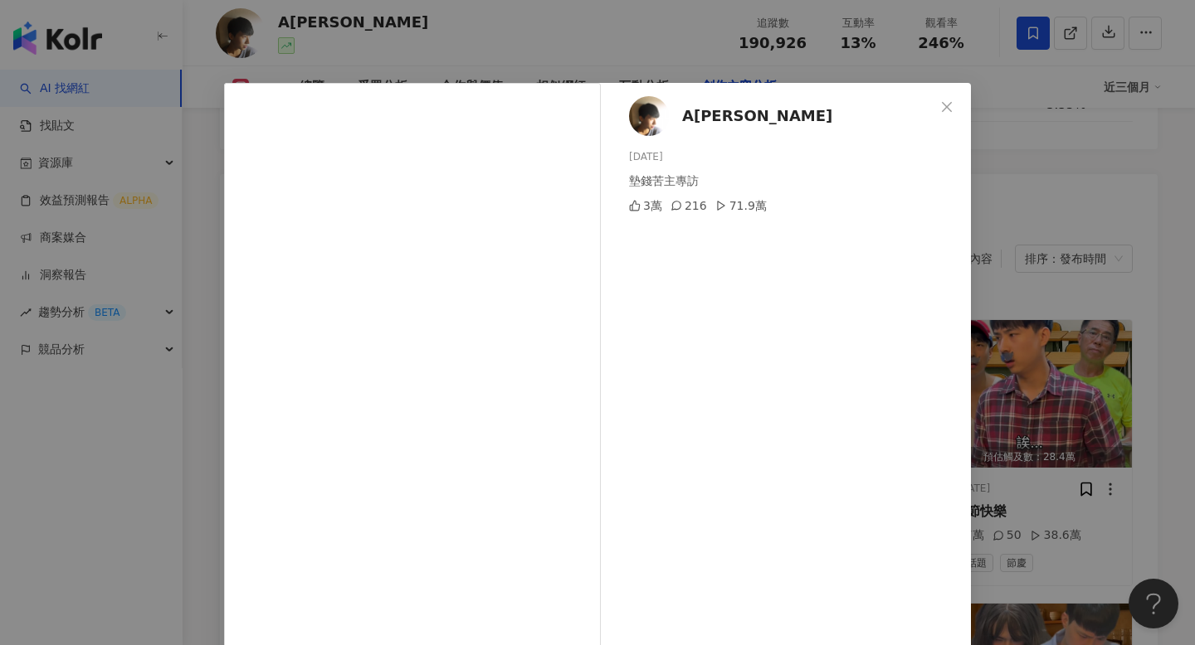
click at [990, 323] on div "A冷 2025/8/30 墊錢苦主專訪 3萬 216 71.9萬 查看原始貼文" at bounding box center [597, 322] width 1195 height 645
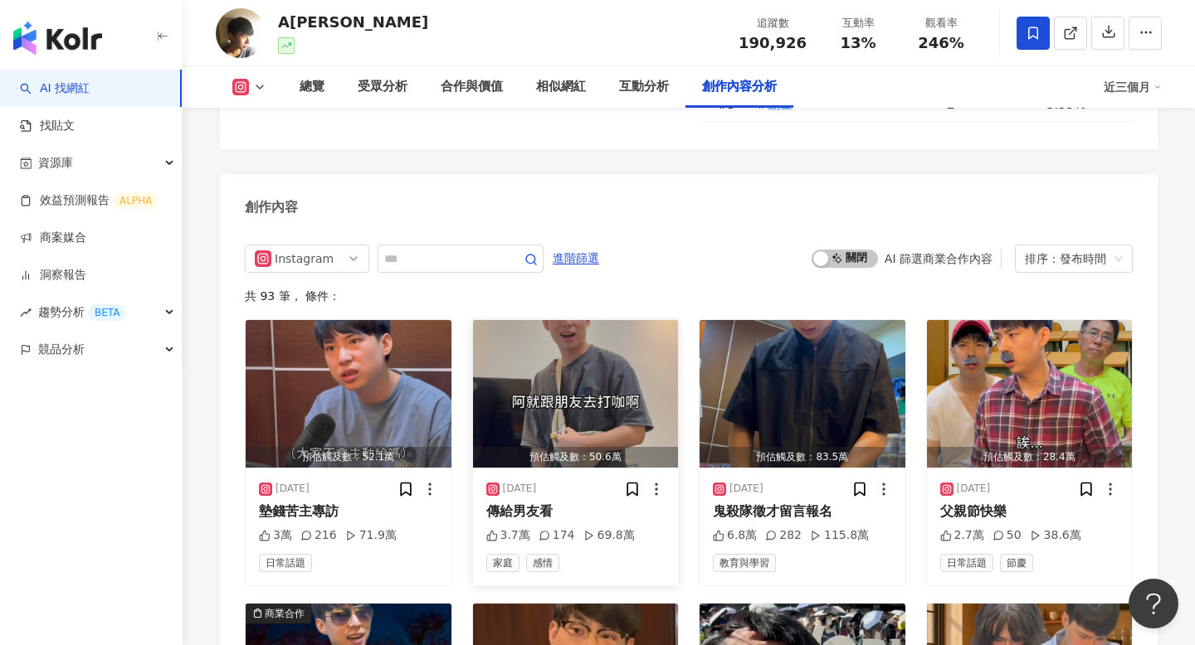
click at [504, 447] on div "預估觸及數：50.6萬" at bounding box center [576, 457] width 206 height 21
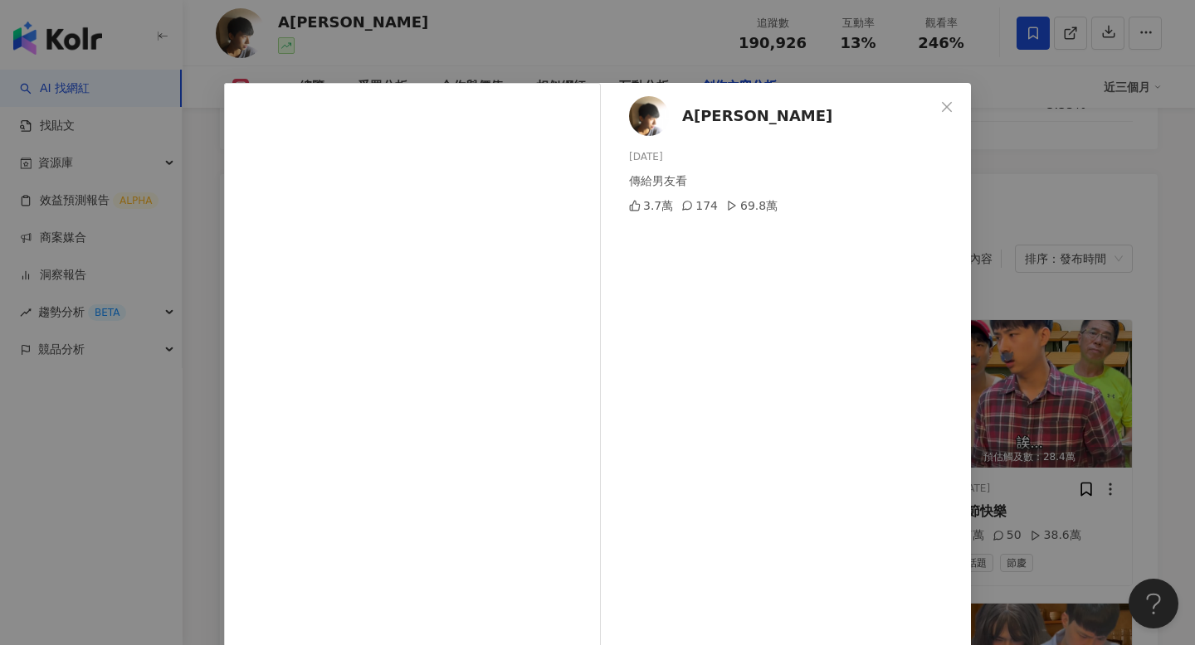
click at [1041, 304] on div "A冷 2025/8/22 傳給男友看 3.7萬 174 69.8萬 查看原始貼文" at bounding box center [597, 322] width 1195 height 645
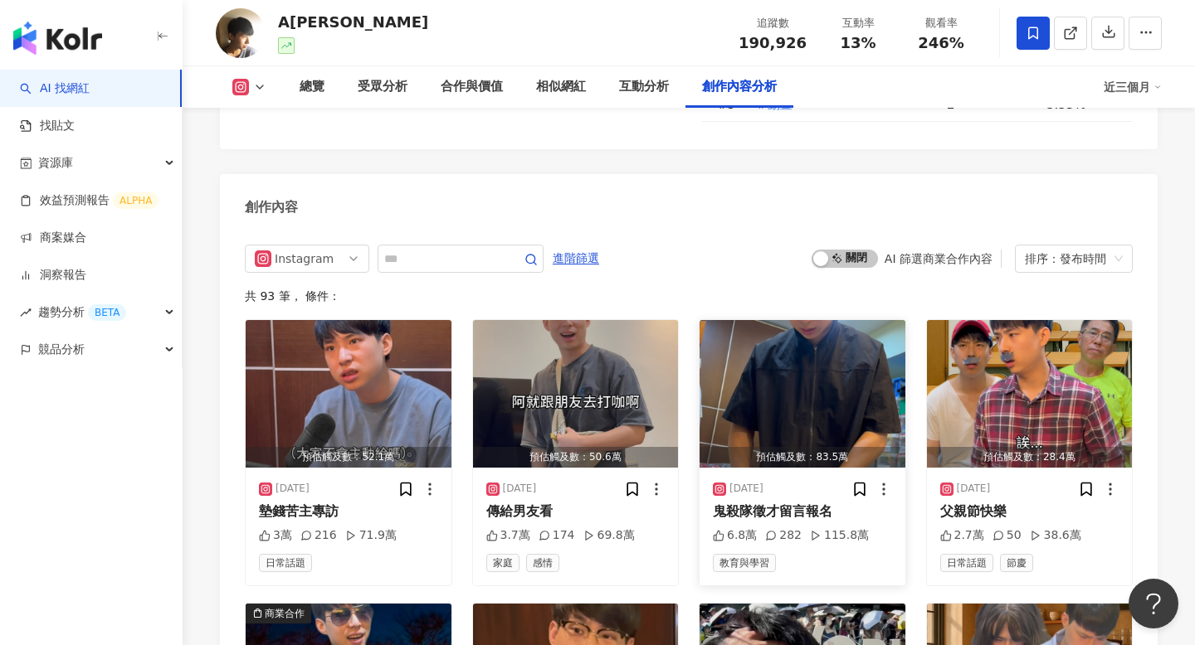
click at [811, 320] on img "button" at bounding box center [802, 394] width 206 height 148
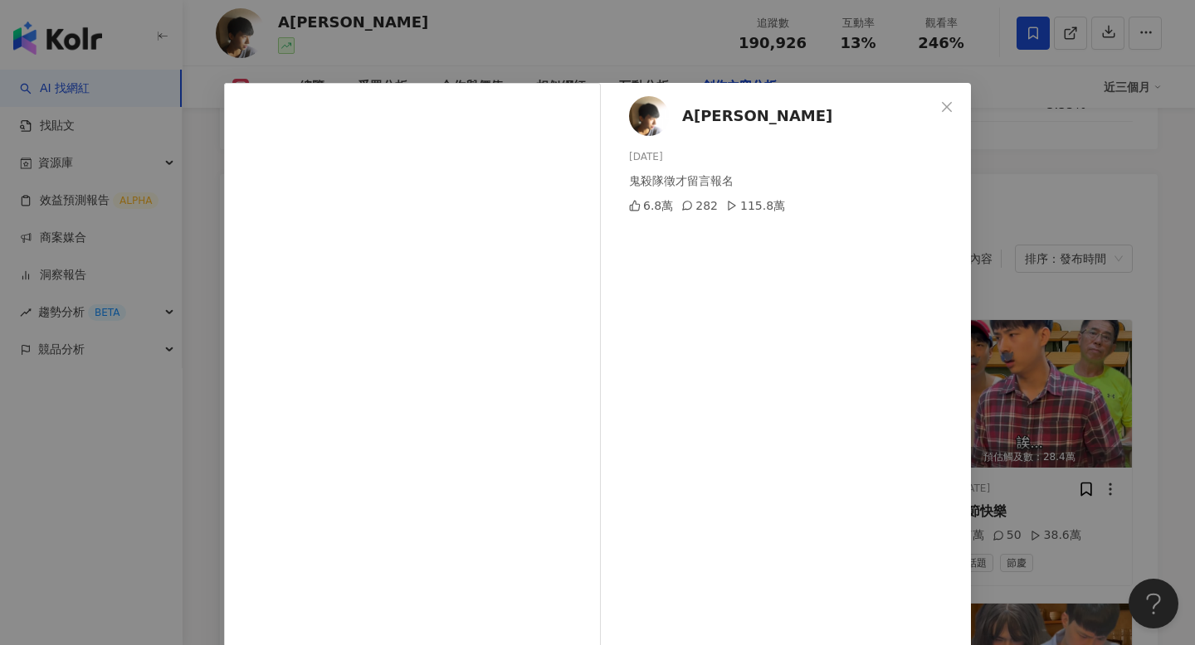
click at [1021, 256] on div "A冷 2025/8/15 鬼殺隊徵才留言報名 6.8萬 282 115.8萬 查看原始貼文" at bounding box center [597, 322] width 1195 height 645
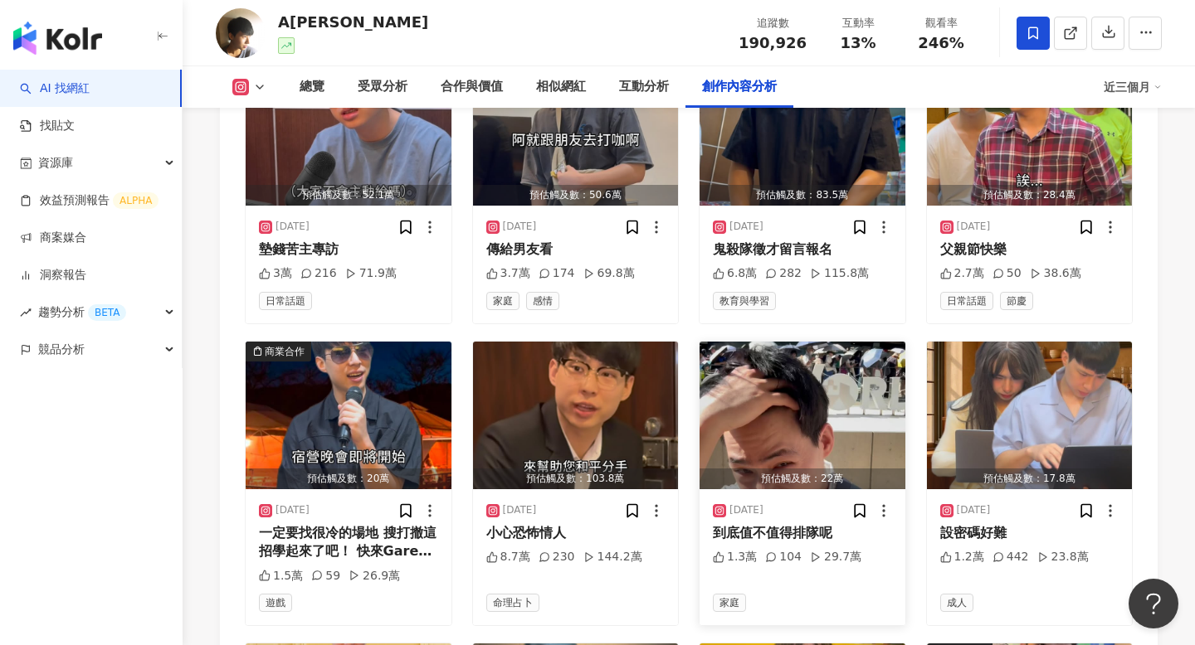
scroll to position [5473, 0]
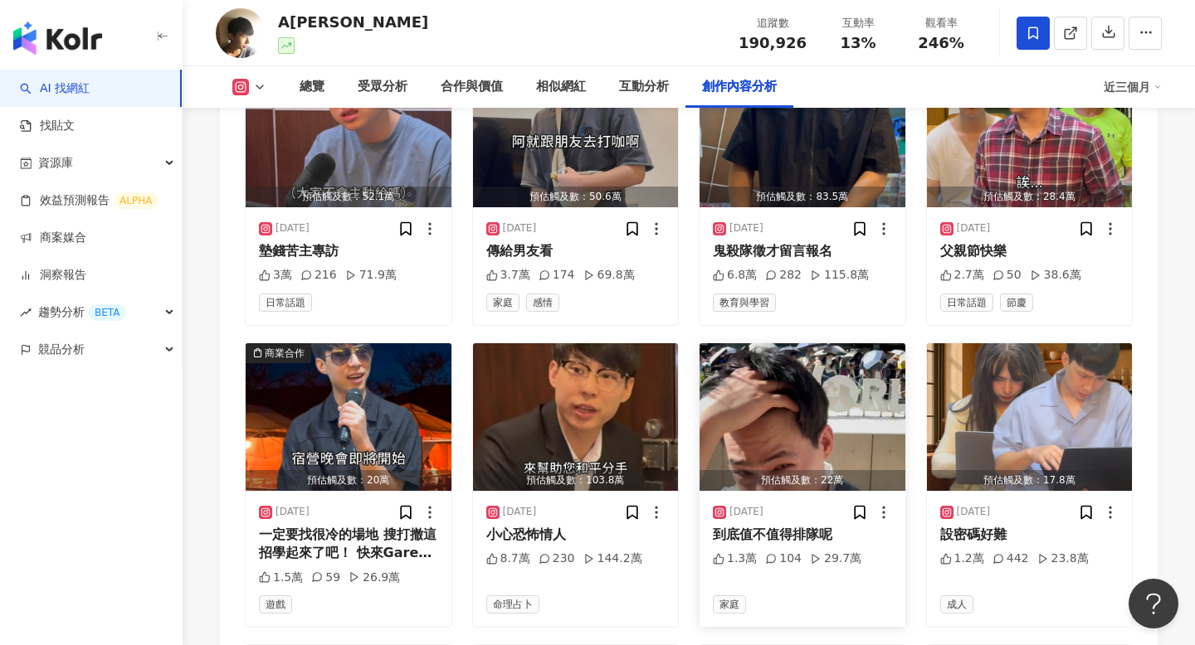
click at [841, 343] on img "button" at bounding box center [802, 417] width 206 height 148
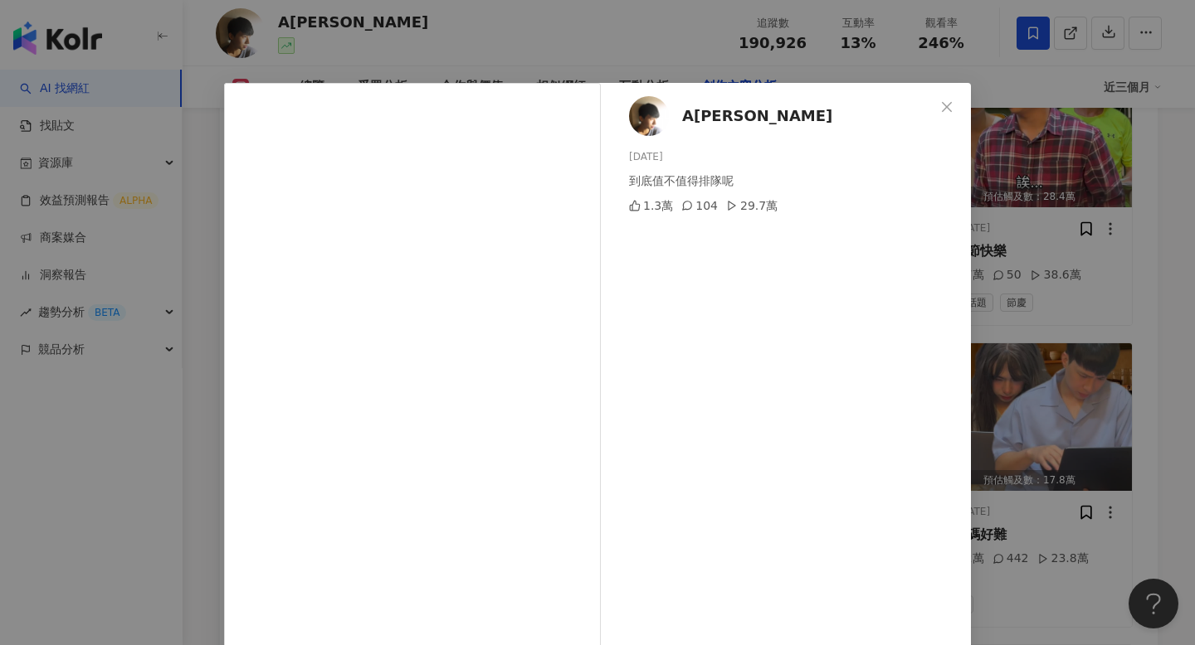
click at [1011, 301] on div "A冷 2025/7/31 到底值不值得排隊呢 1.3萬 104 29.7萬 查看原始貼文" at bounding box center [597, 322] width 1195 height 645
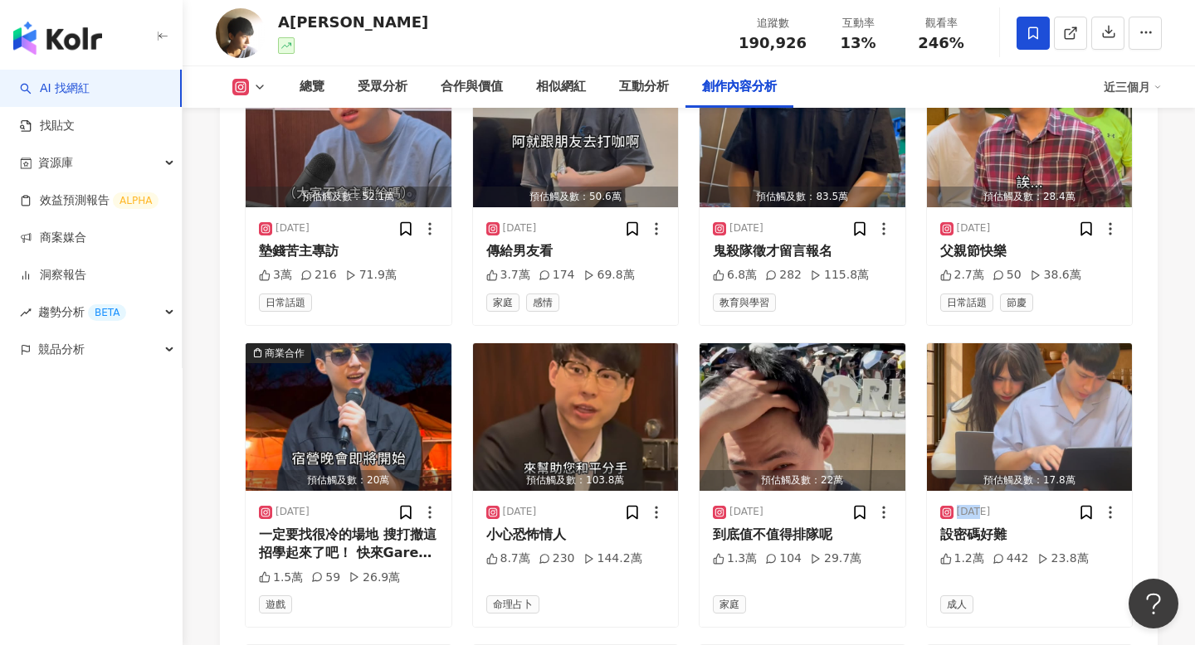
click at [1011, 491] on div "2025/7/29 設密碼好難 1.2萬 442 23.8萬 成人" at bounding box center [1030, 559] width 206 height 136
click at [1015, 343] on img "button" at bounding box center [1030, 417] width 206 height 148
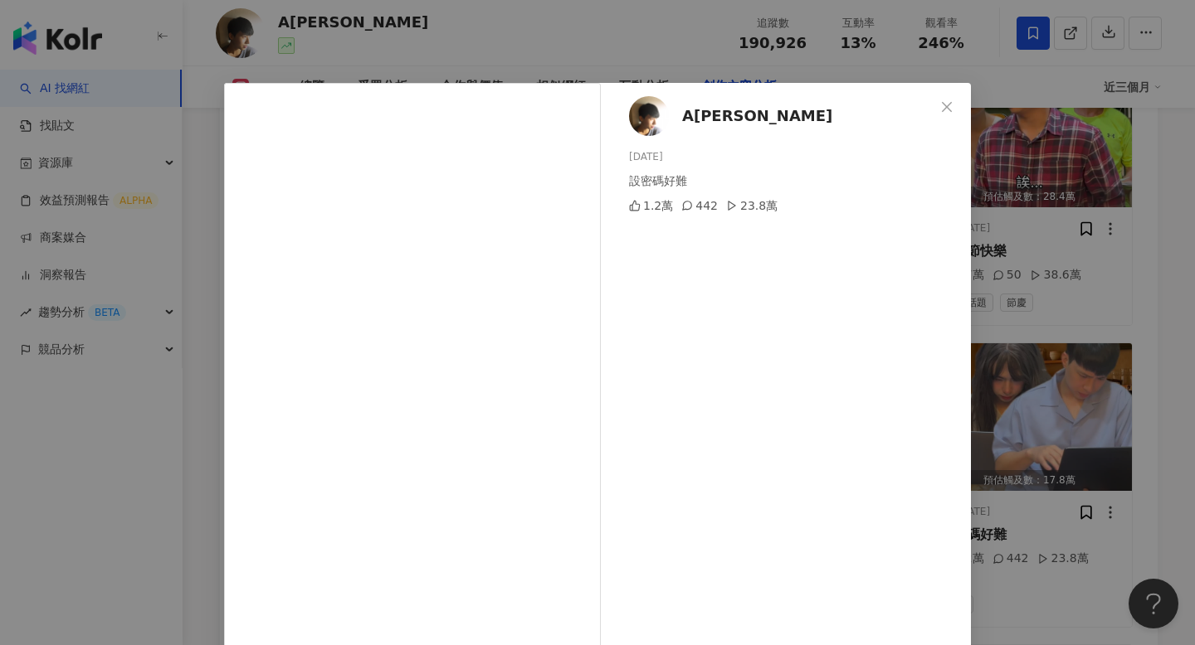
click at [1015, 251] on div "A冷 2025/7/29 設密碼好難 1.2萬 442 23.8萬 查看原始貼文" at bounding box center [597, 322] width 1195 height 645
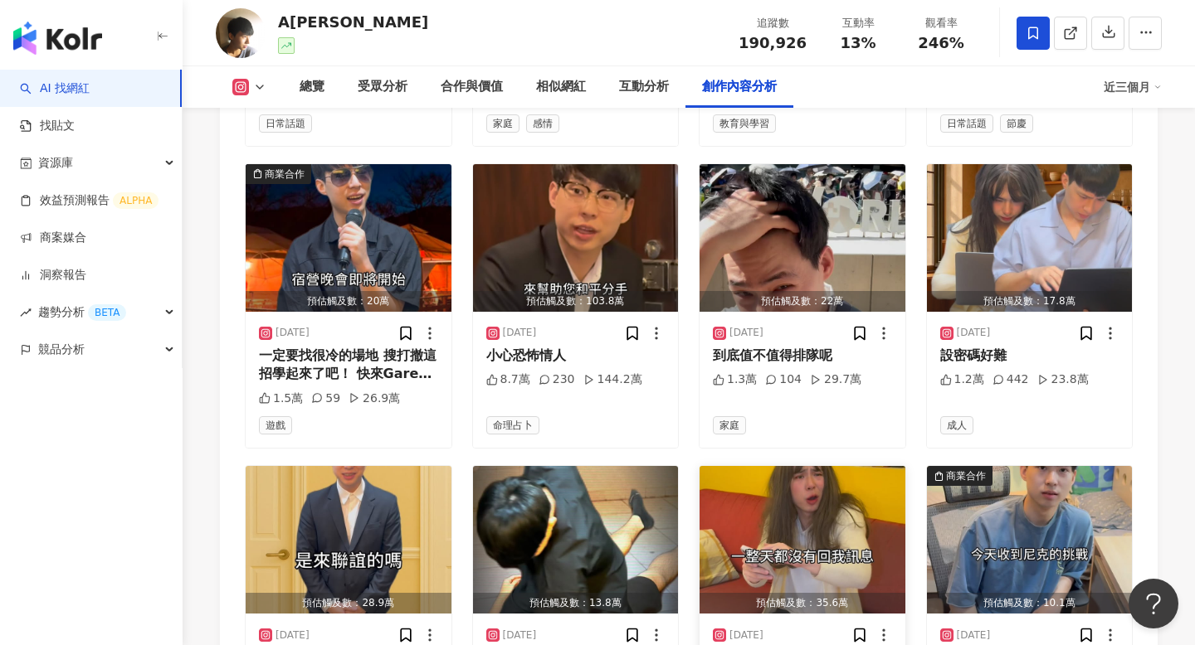
scroll to position [5651, 0]
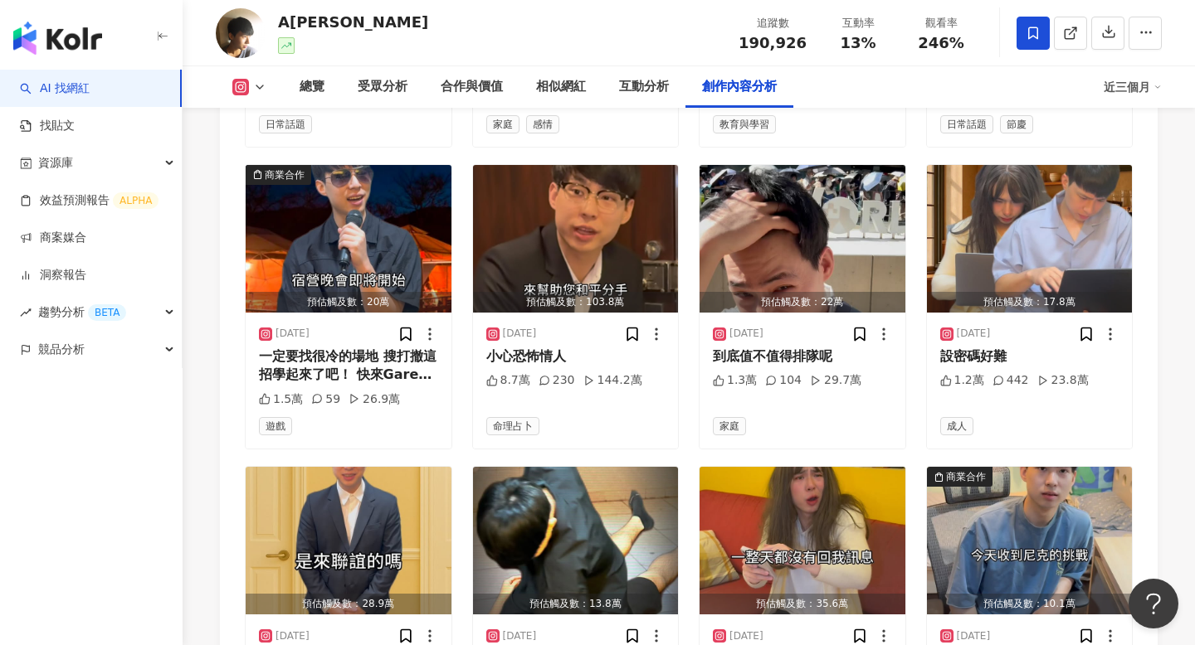
click at [698, 619] on div "Instagram 進階篩選 啟動 關閉 AI 篩選商業合作內容 排序：發布時間 共 93 筆 ， 條件： 預估觸及數：52.1萬 2025/8/30 墊錢苦…" at bounding box center [688, 310] width 937 height 1042
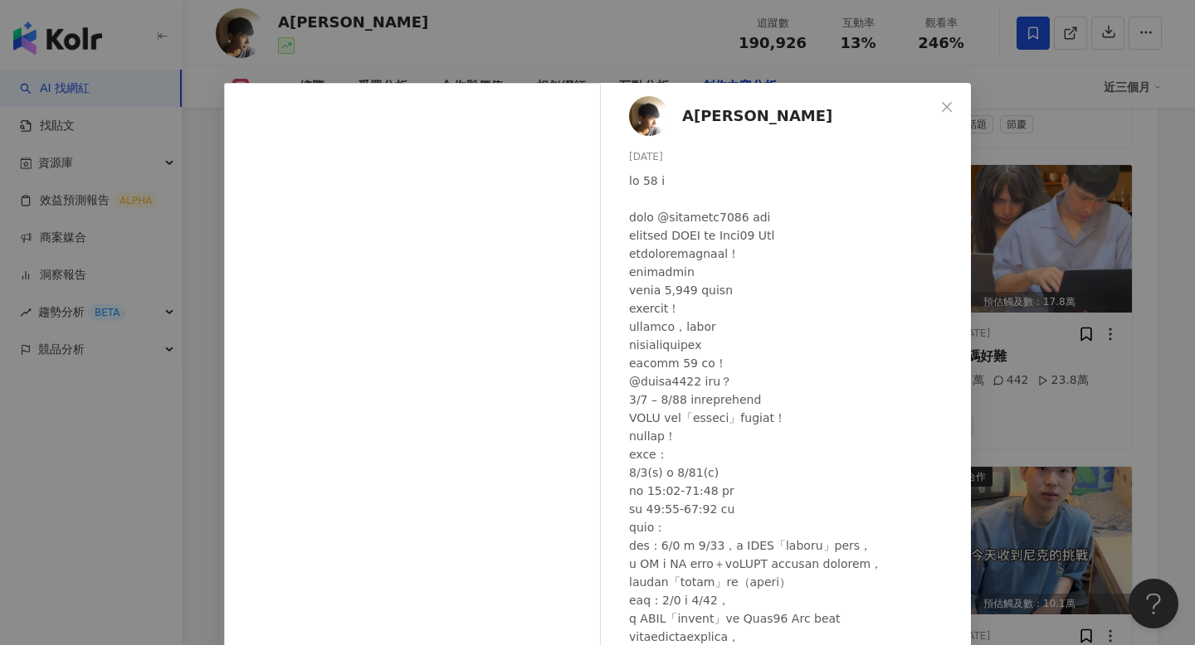
click at [1073, 330] on div "A冷 2025/7/8 4,761 30 13萬 查看原始貼文" at bounding box center [597, 322] width 1195 height 645
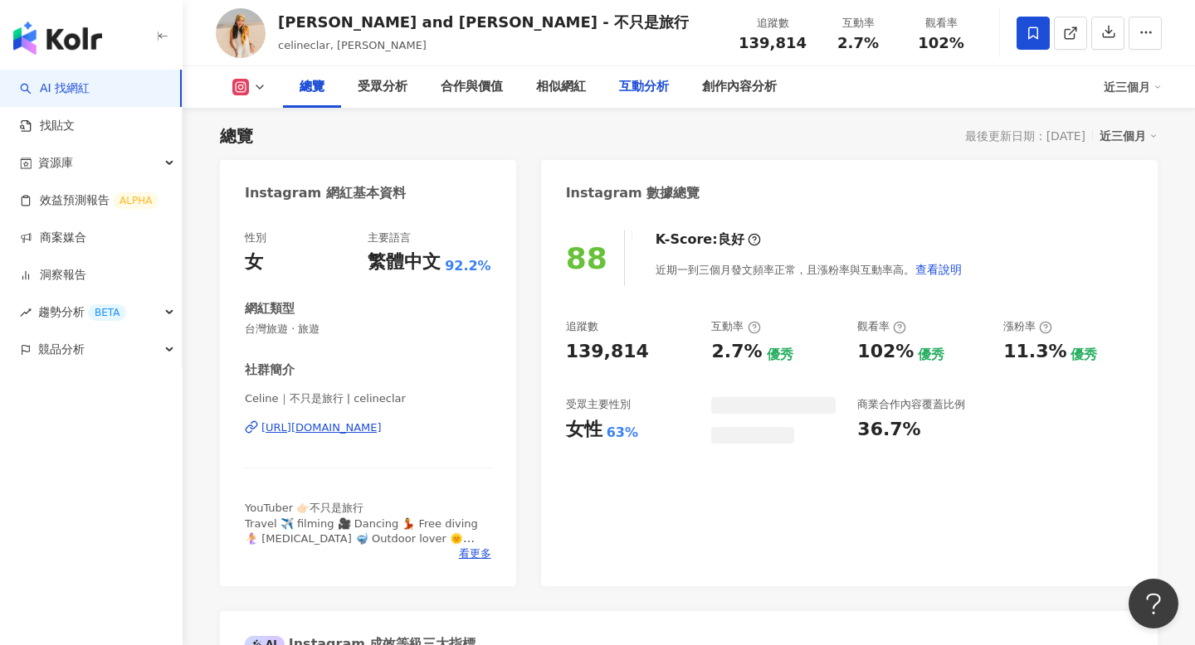
click at [660, 78] on div "互動分析" at bounding box center [644, 87] width 50 height 20
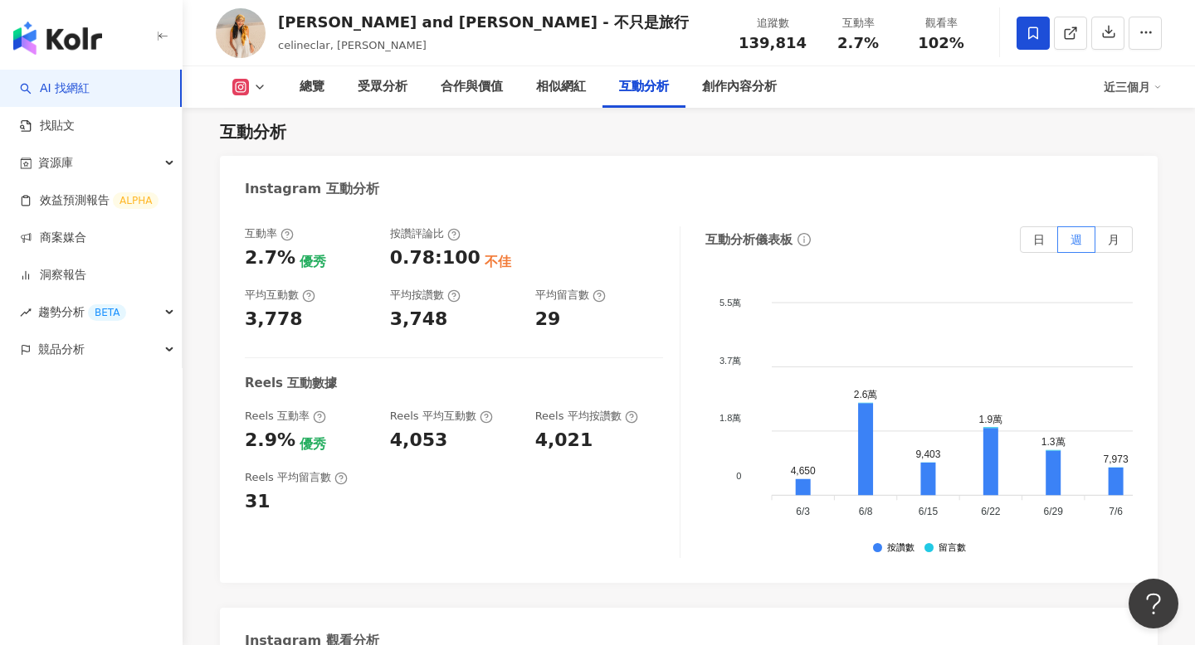
scroll to position [3492, 0]
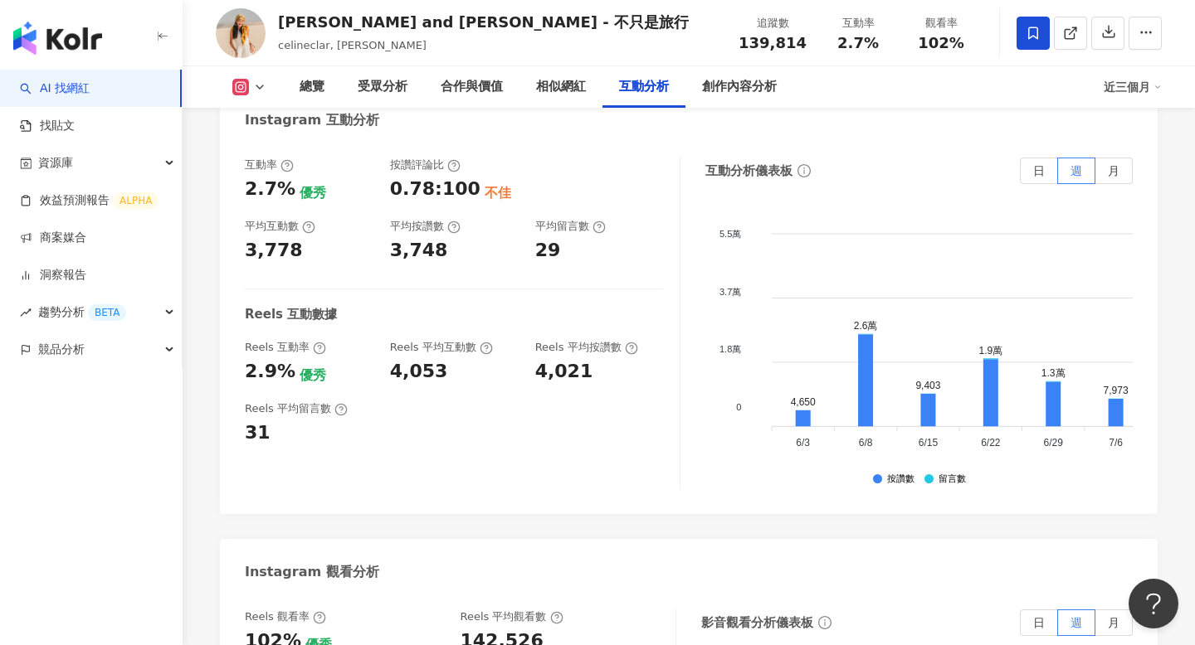
click at [470, 629] on div "142,526" at bounding box center [501, 642] width 83 height 26
copy div "142,526"
click at [739, 79] on div "創作內容分析" at bounding box center [739, 87] width 75 height 20
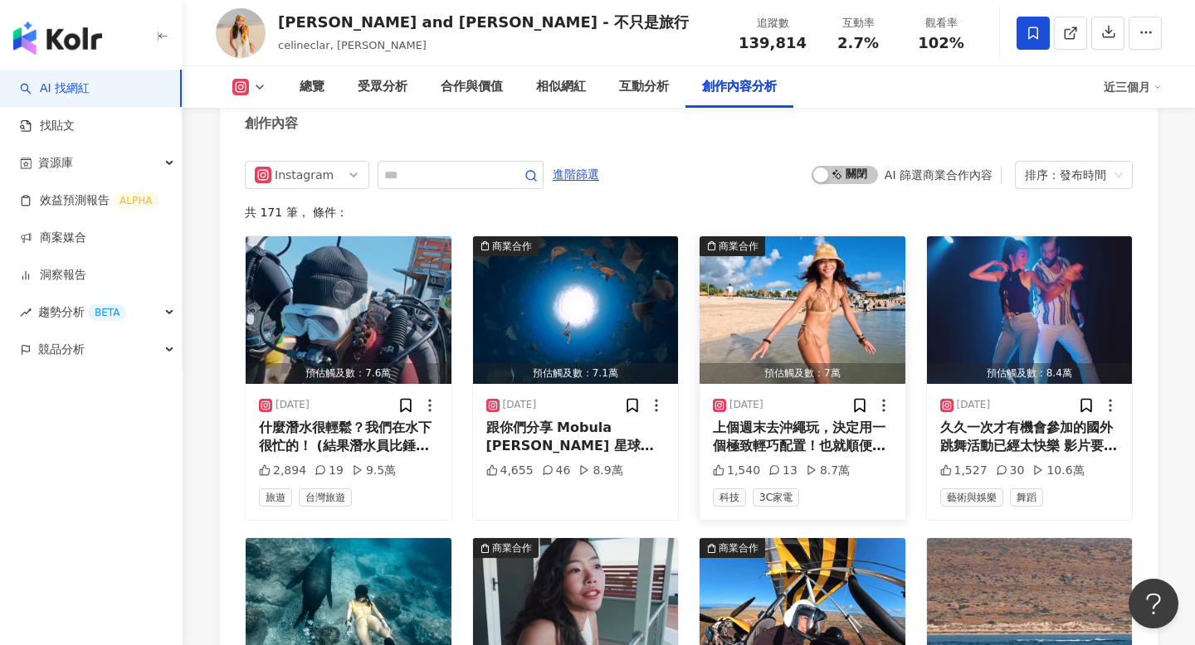
scroll to position [5357, 0]
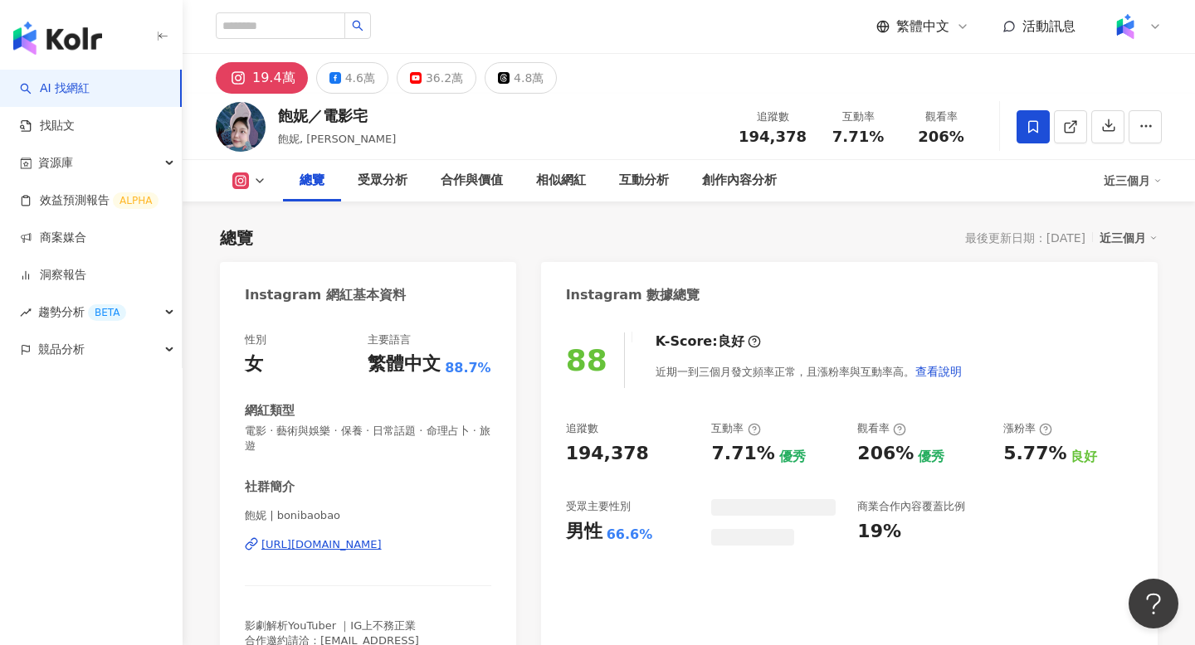
scroll to position [102, 0]
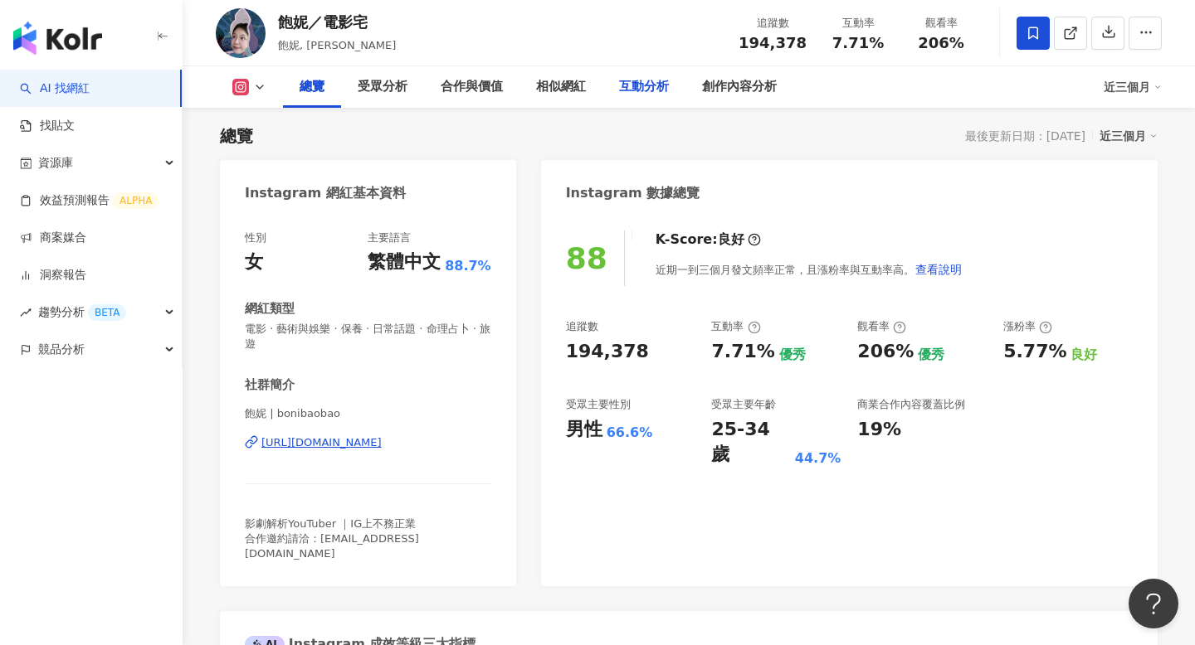
click at [636, 84] on div "互動分析" at bounding box center [644, 87] width 50 height 20
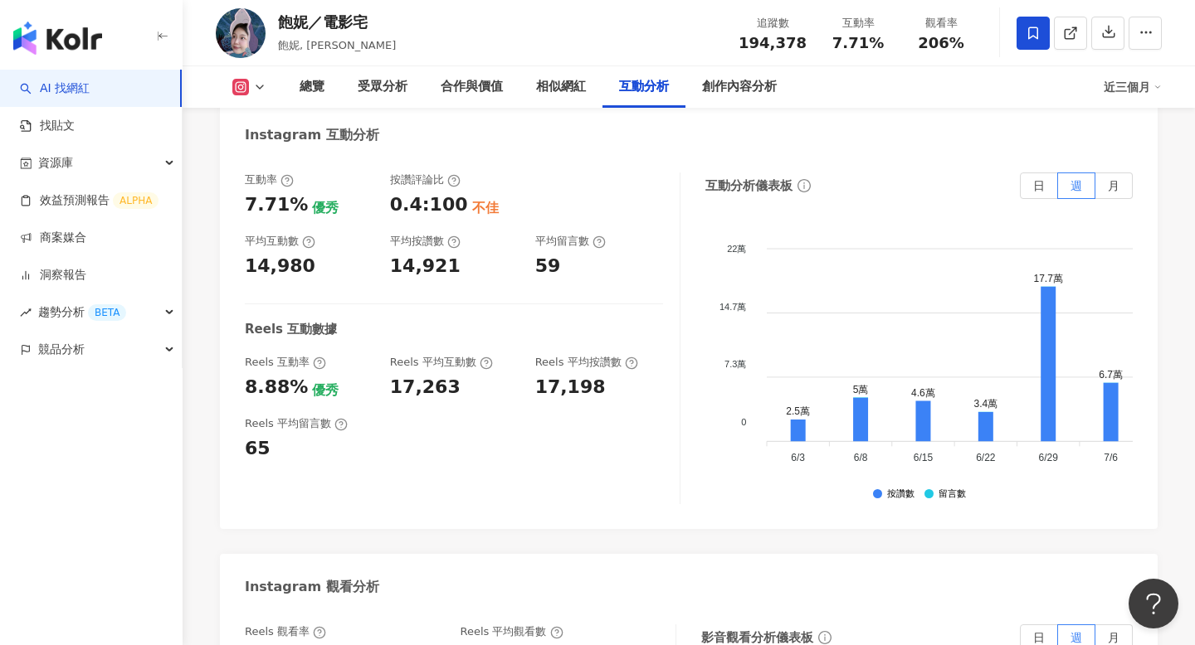
scroll to position [3496, 0]
click at [509, 644] on div "401,193" at bounding box center [501, 657] width 83 height 26
copy div "401,193"
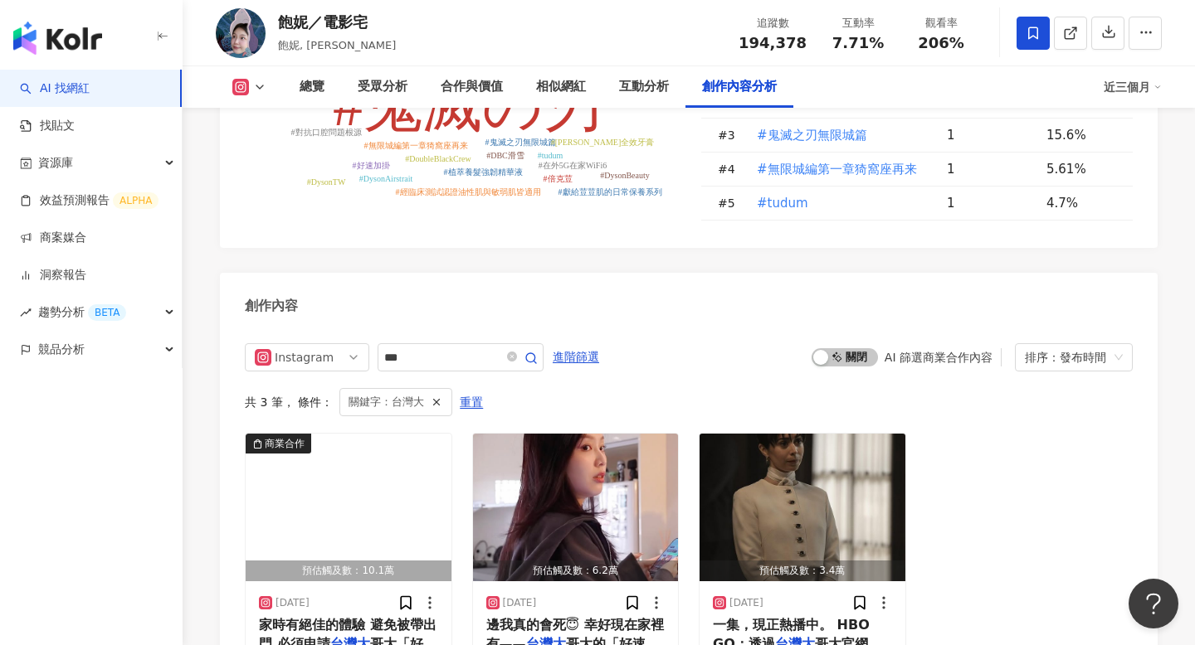
scroll to position [5076, 0]
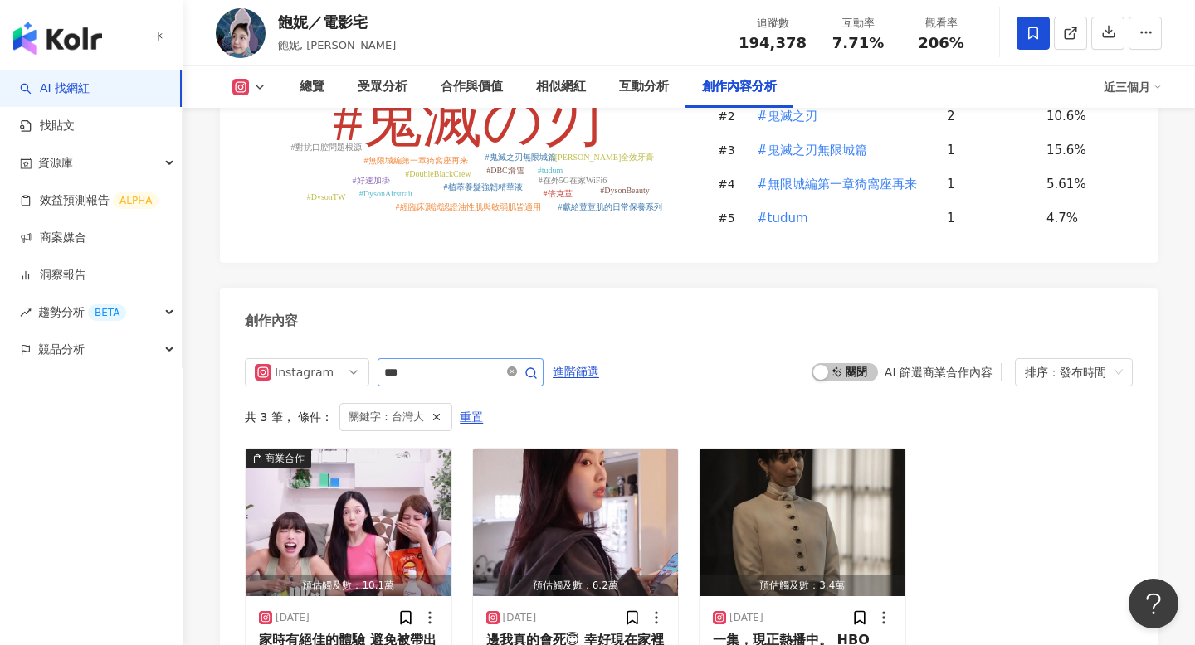
click at [517, 367] on icon "close-circle" at bounding box center [512, 372] width 10 height 10
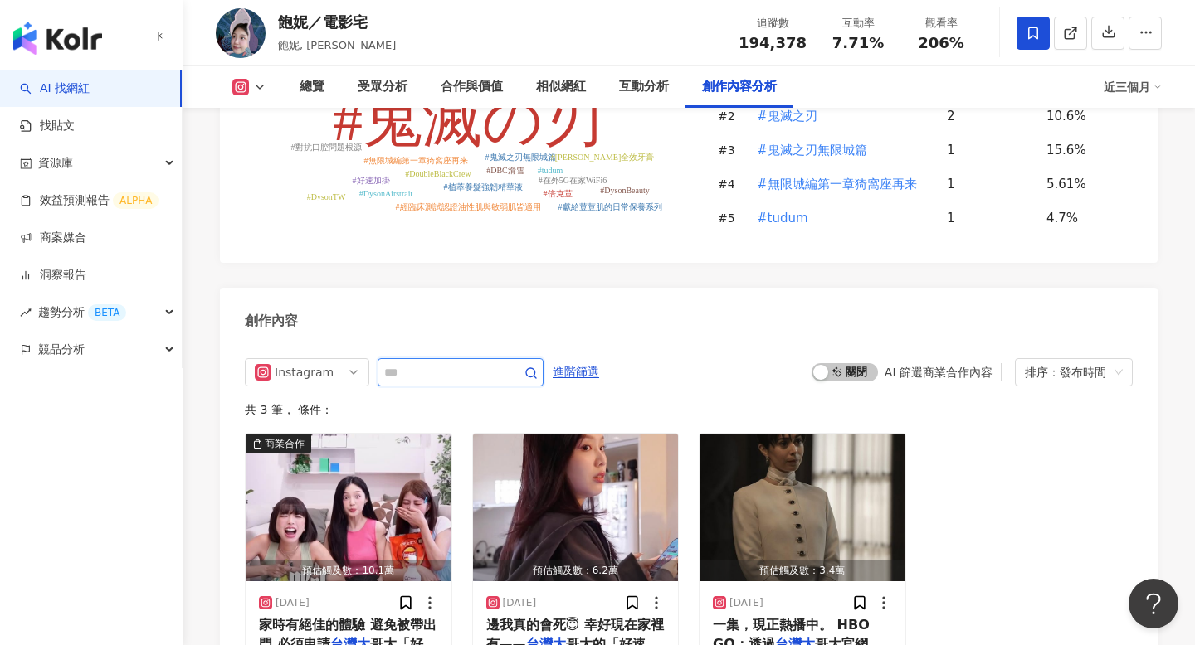
scroll to position [5112, 0]
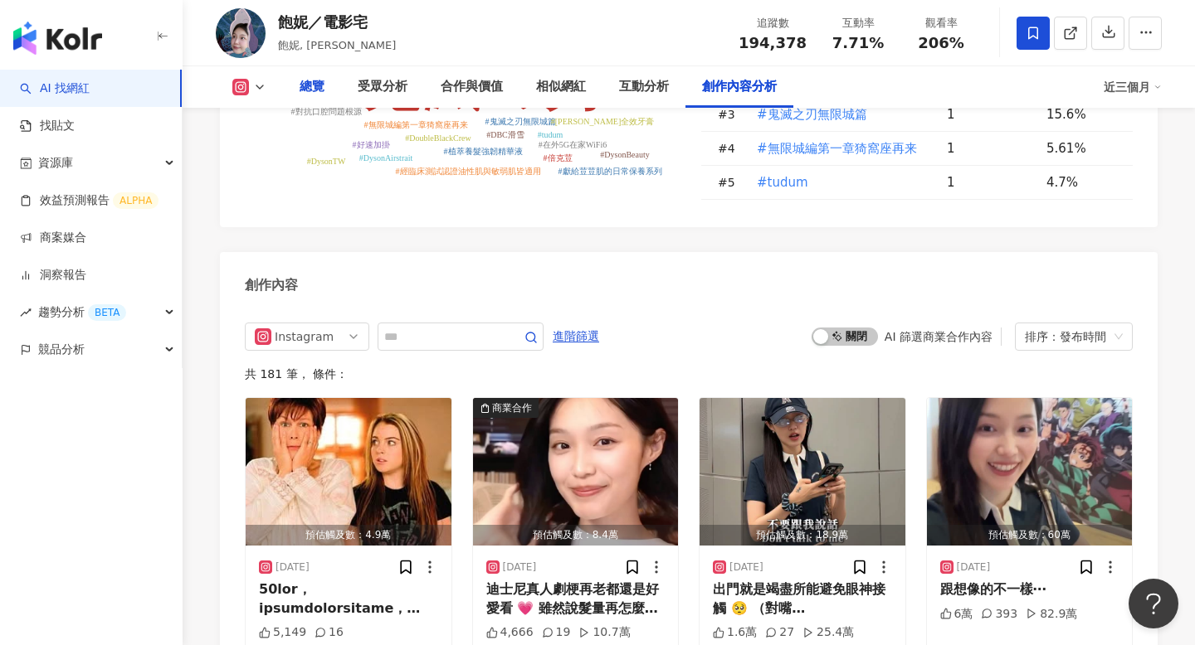
click at [311, 97] on div "總覽" at bounding box center [312, 86] width 58 height 41
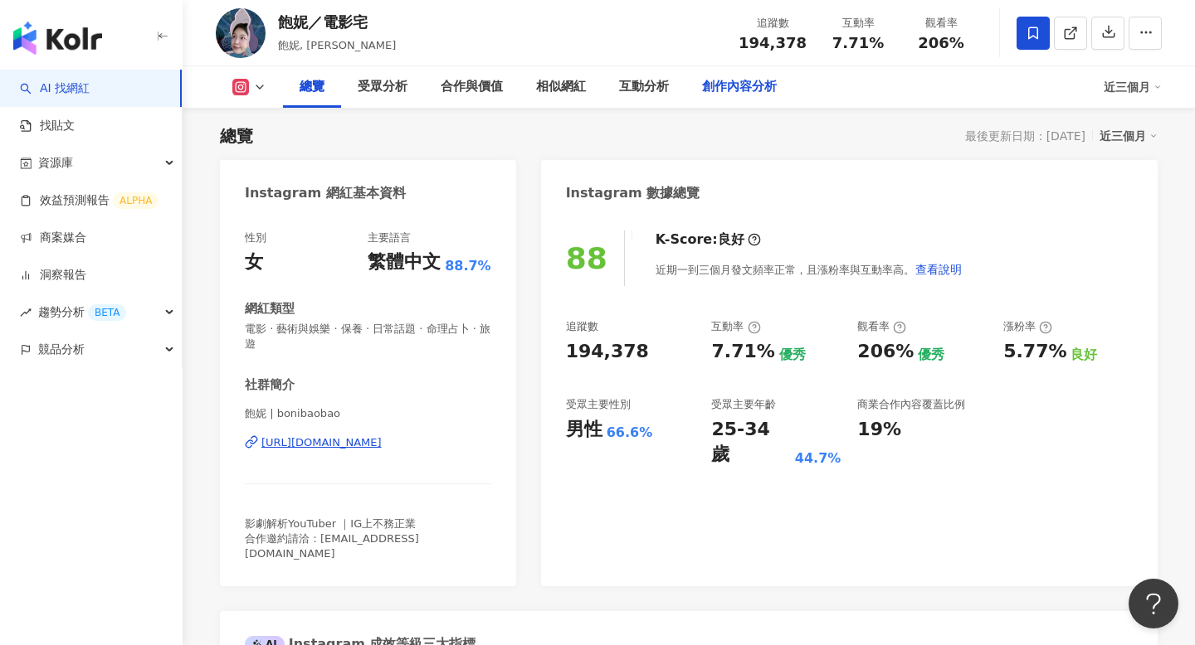
click at [735, 85] on div "創作內容分析" at bounding box center [739, 87] width 75 height 20
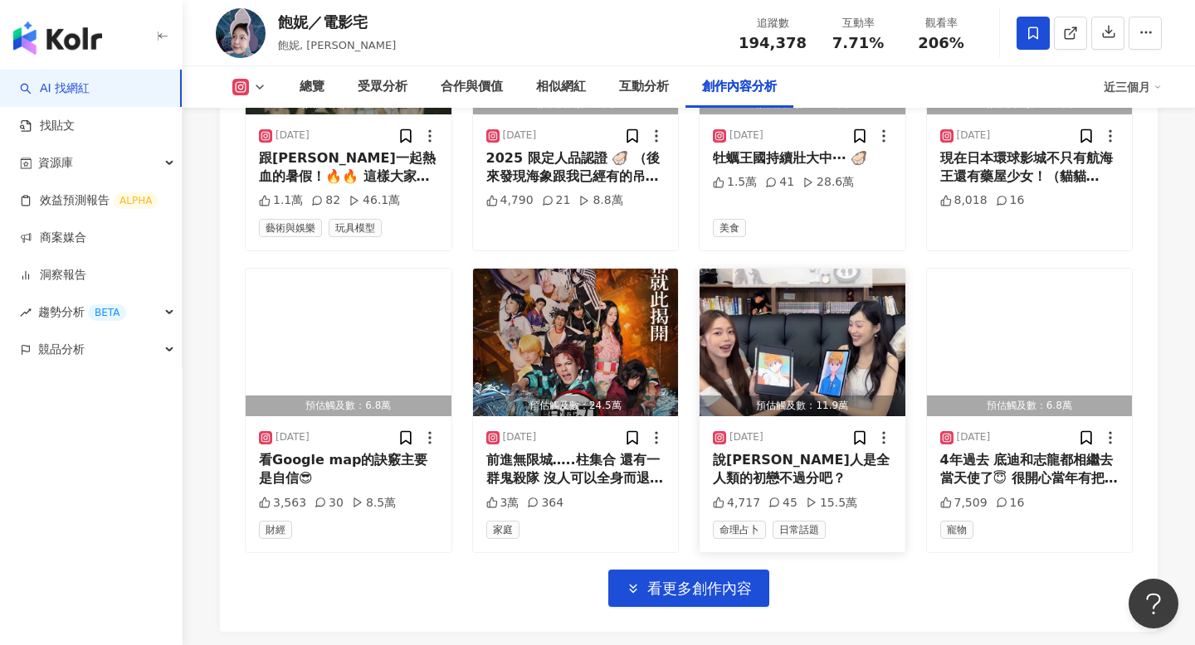
scroll to position [5856, 0]
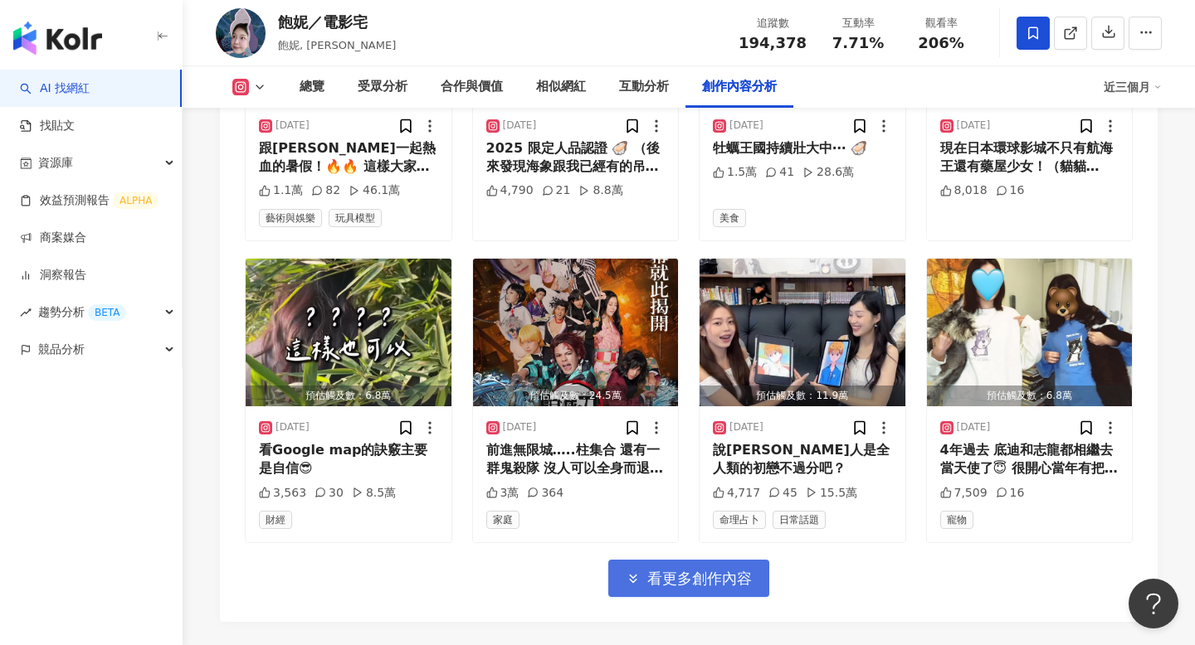
click at [713, 570] on span "看更多創作內容" at bounding box center [699, 579] width 105 height 18
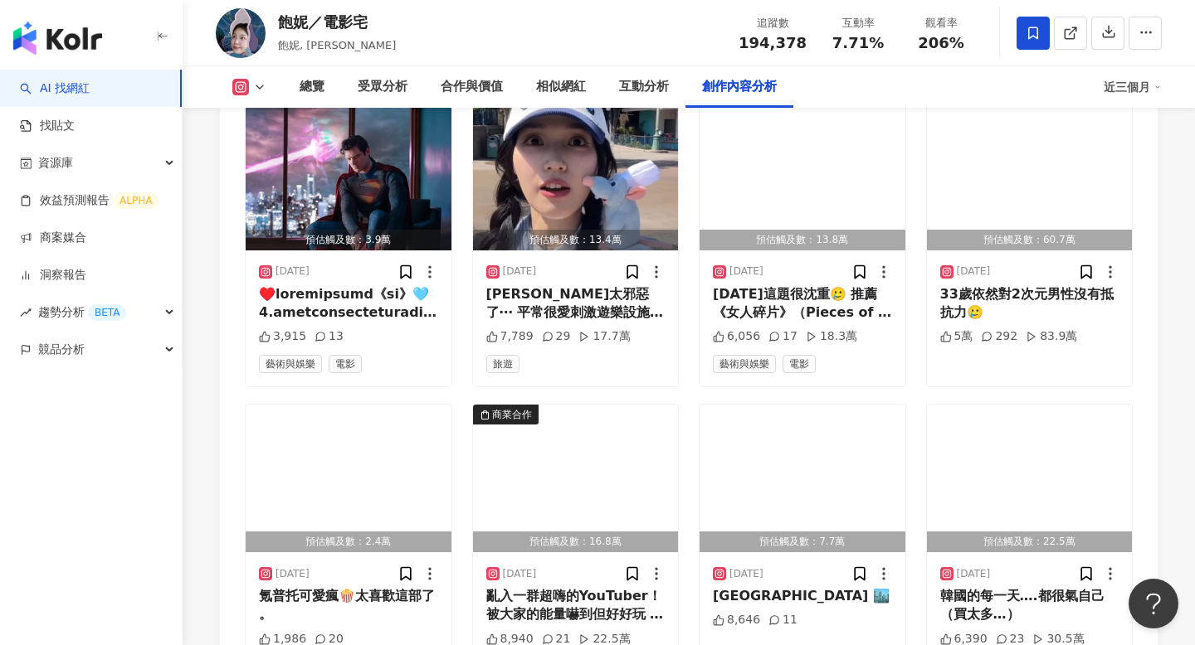
scroll to position [6618, 0]
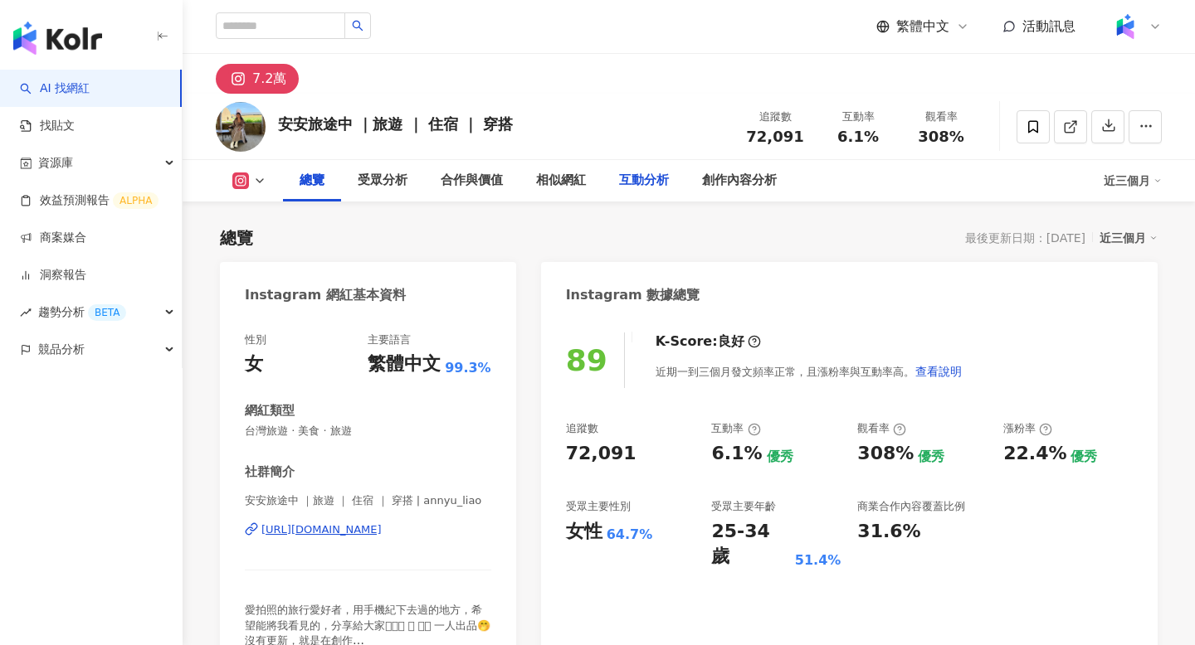
click at [624, 173] on div "互動分析" at bounding box center [644, 181] width 50 height 20
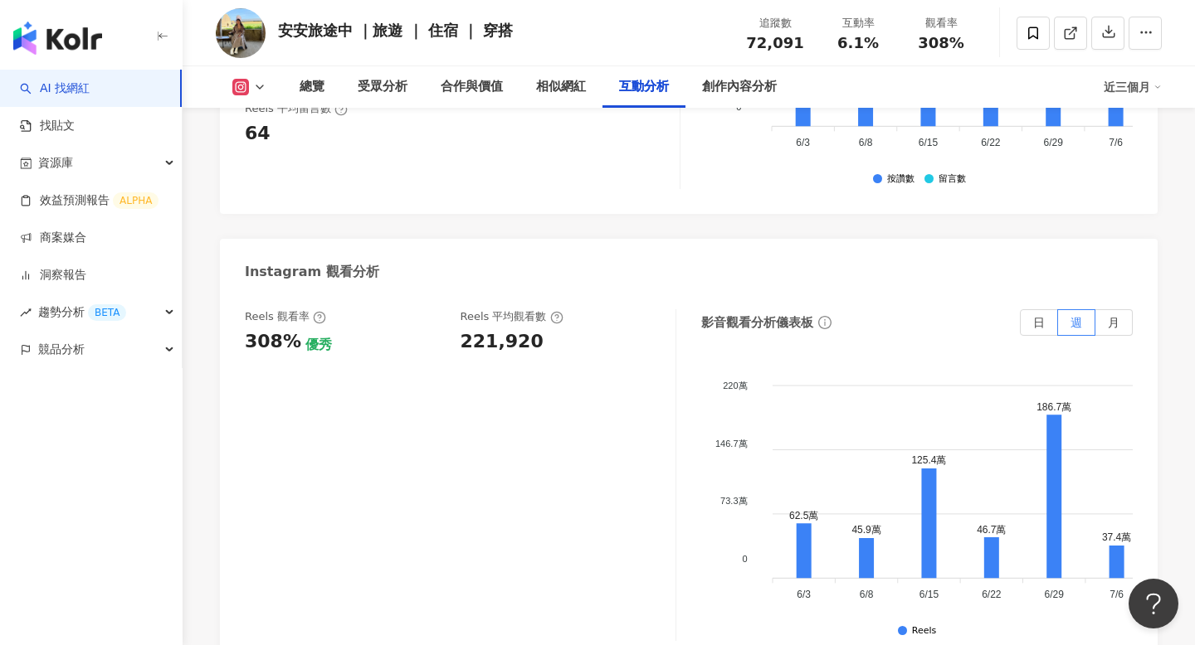
scroll to position [3618, 0]
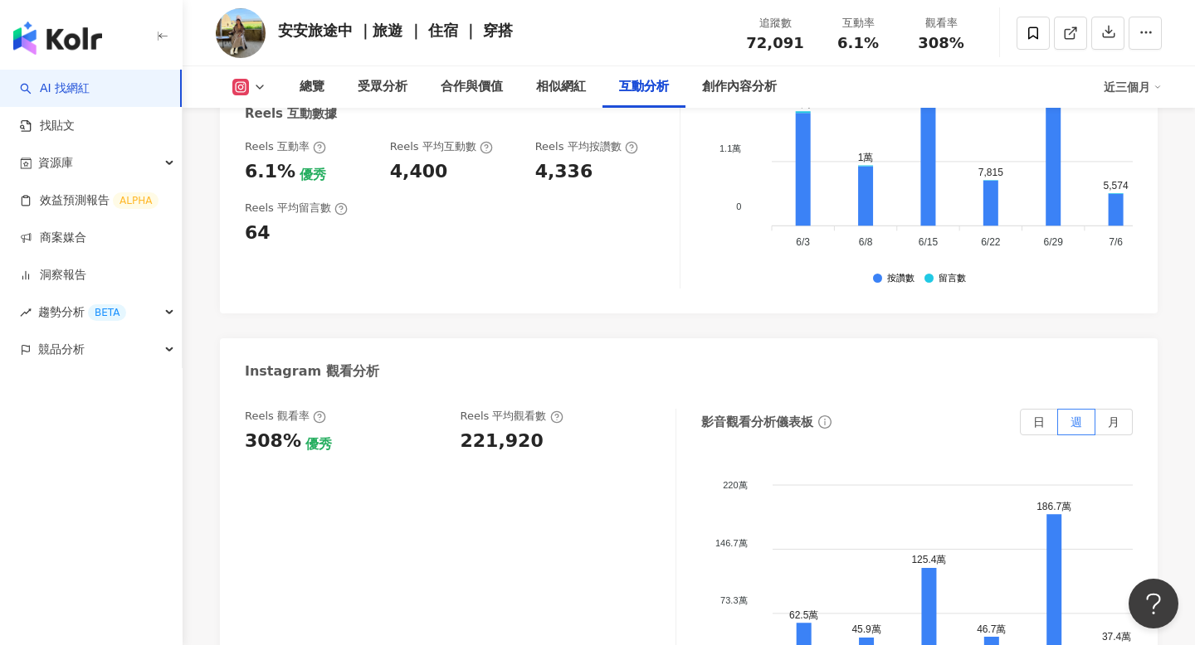
click at [481, 429] on div "221,920" at bounding box center [501, 442] width 83 height 26
copy div "221,920"
click at [733, 92] on div "創作內容分析" at bounding box center [739, 87] width 75 height 20
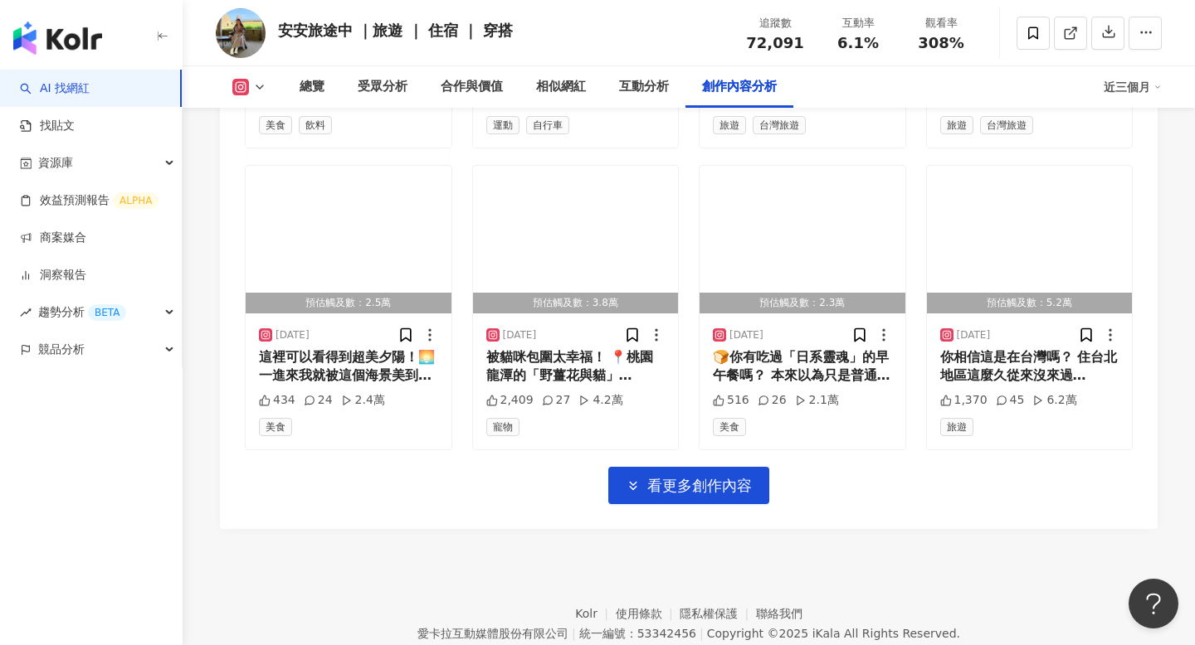
scroll to position [5869, 0]
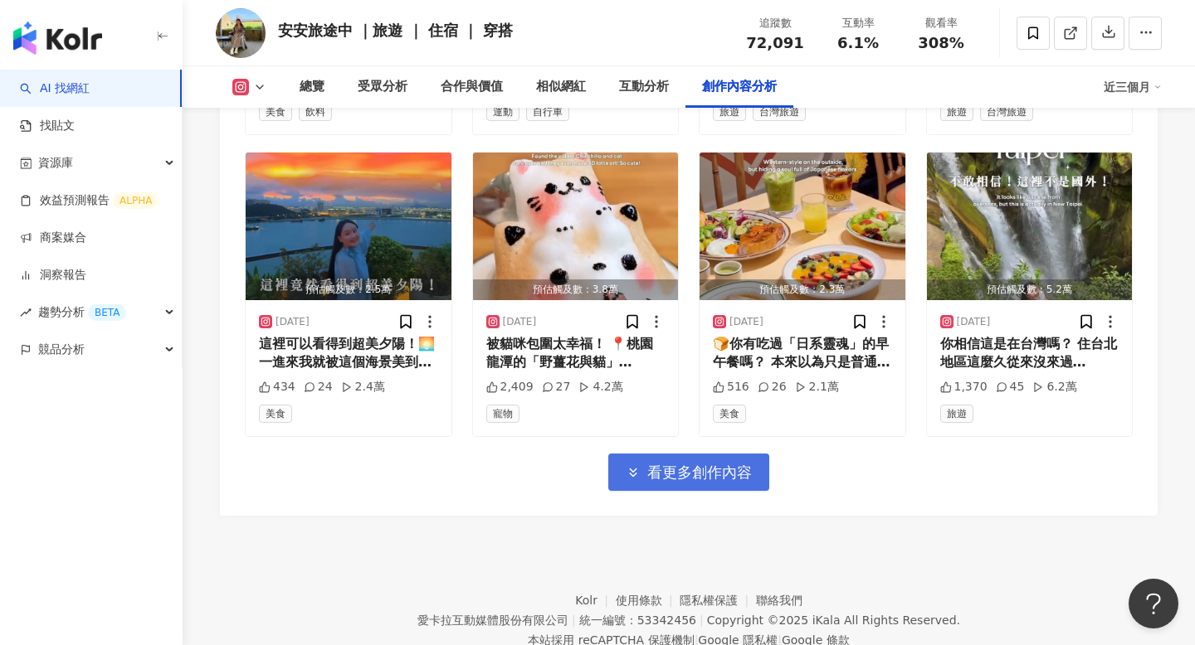
click at [731, 464] on span "看更多創作內容" at bounding box center [699, 473] width 105 height 18
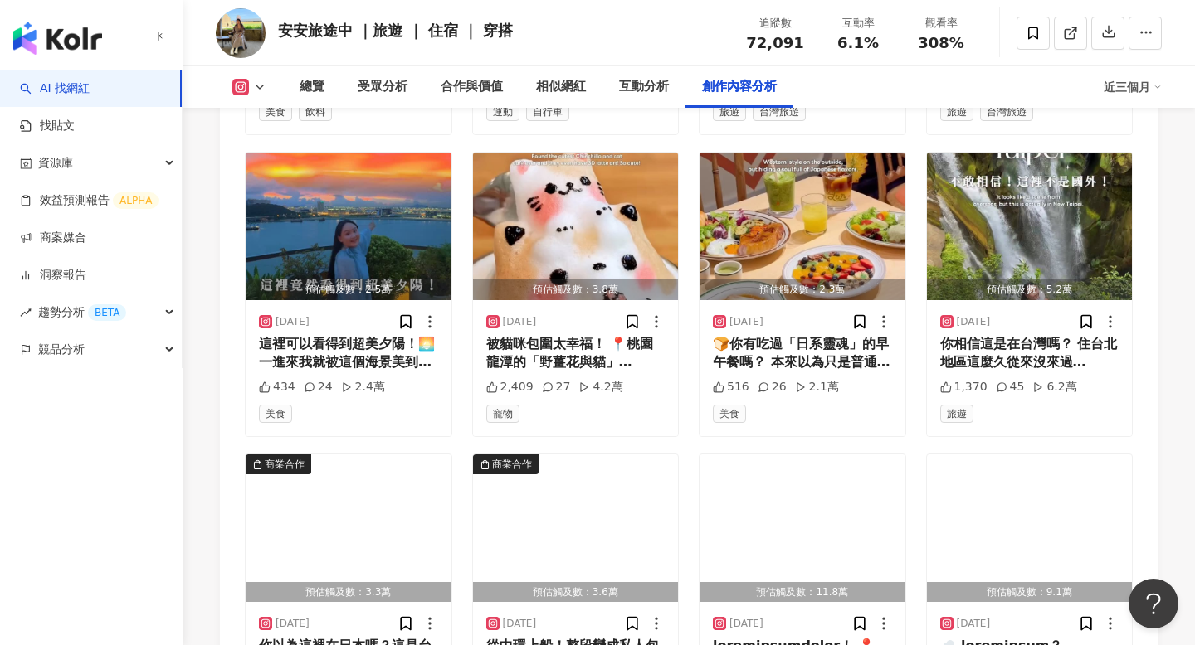
scroll to position [5967, 0]
